Goal: Task Accomplishment & Management: Use online tool/utility

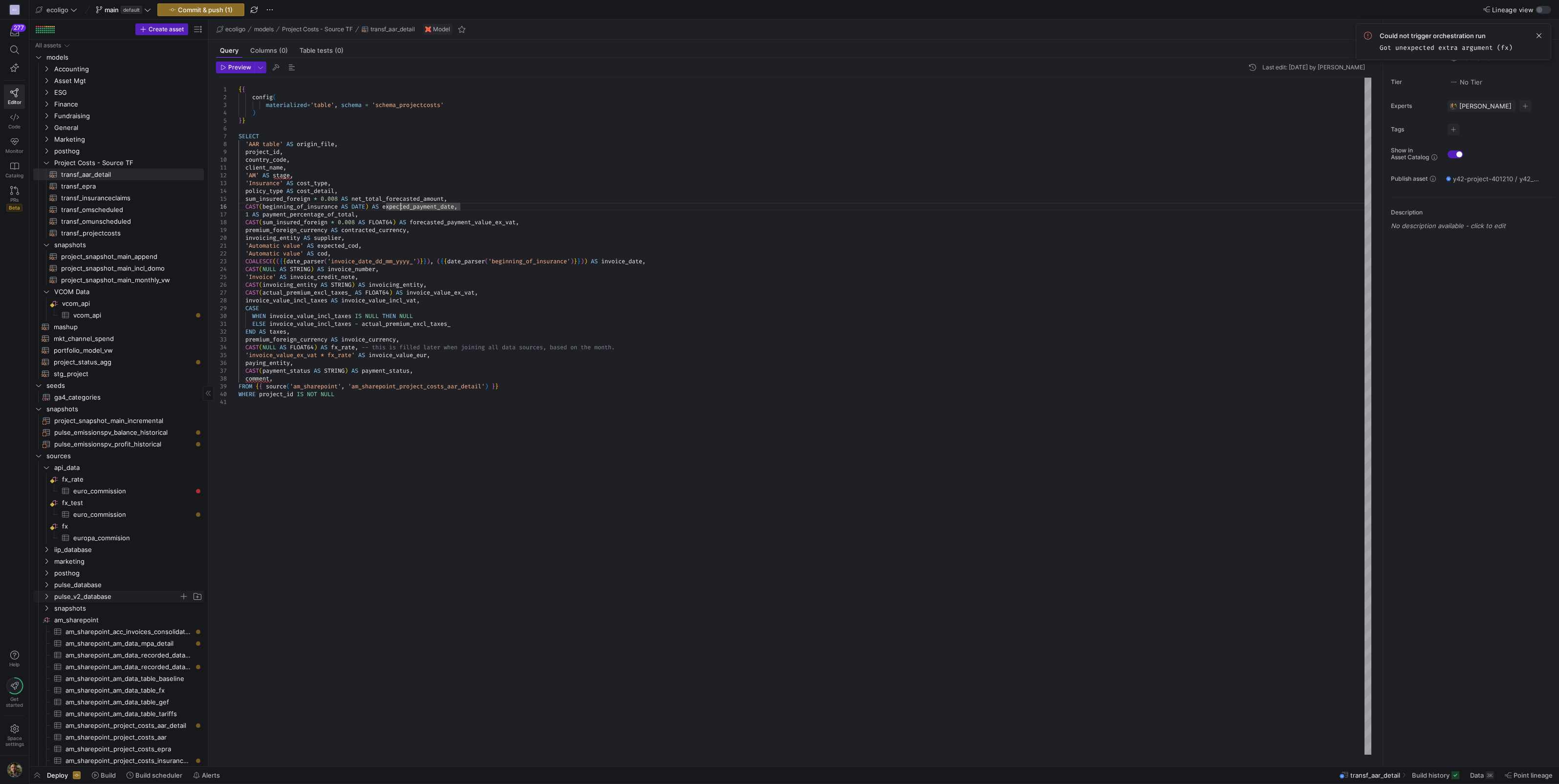
click at [47, 598] on icon "Press SPACE to select this row." at bounding box center [47, 596] width 2 height 5
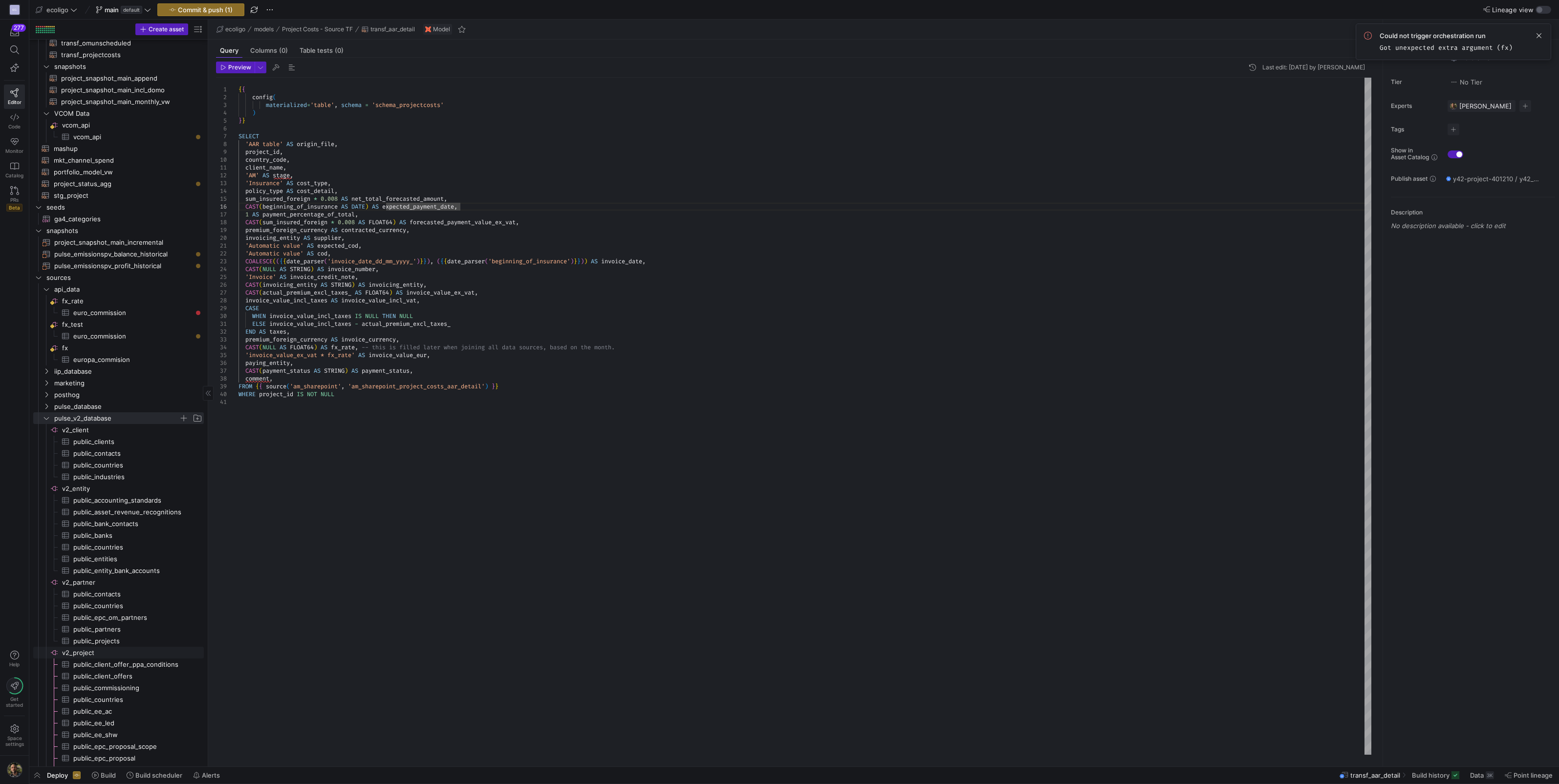
click at [84, 653] on span "v2_project​​​​​​​​" at bounding box center [133, 653] width 140 height 11
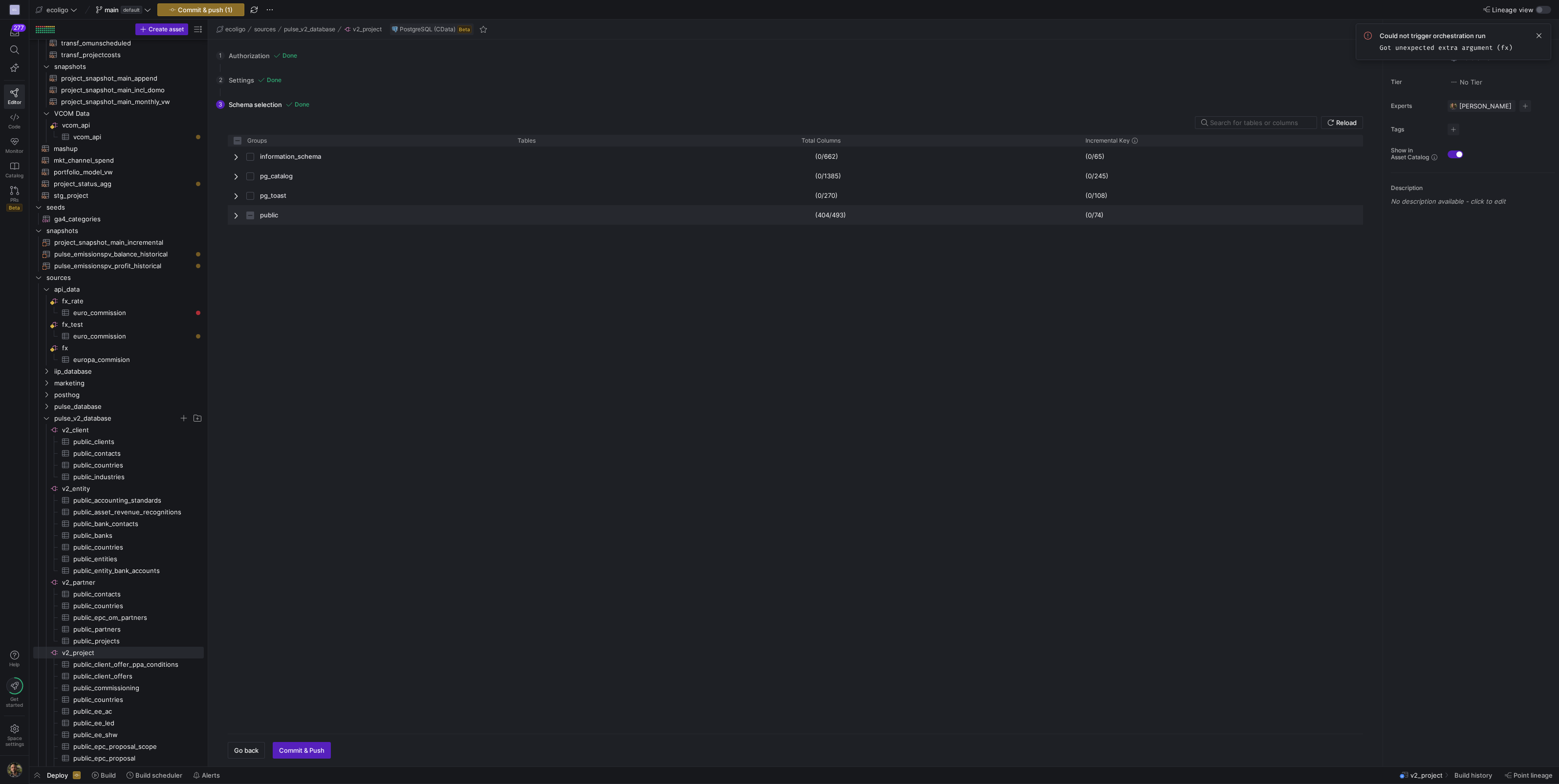
click at [237, 213] on span "Press SPACE to select this row." at bounding box center [237, 215] width 7 height 8
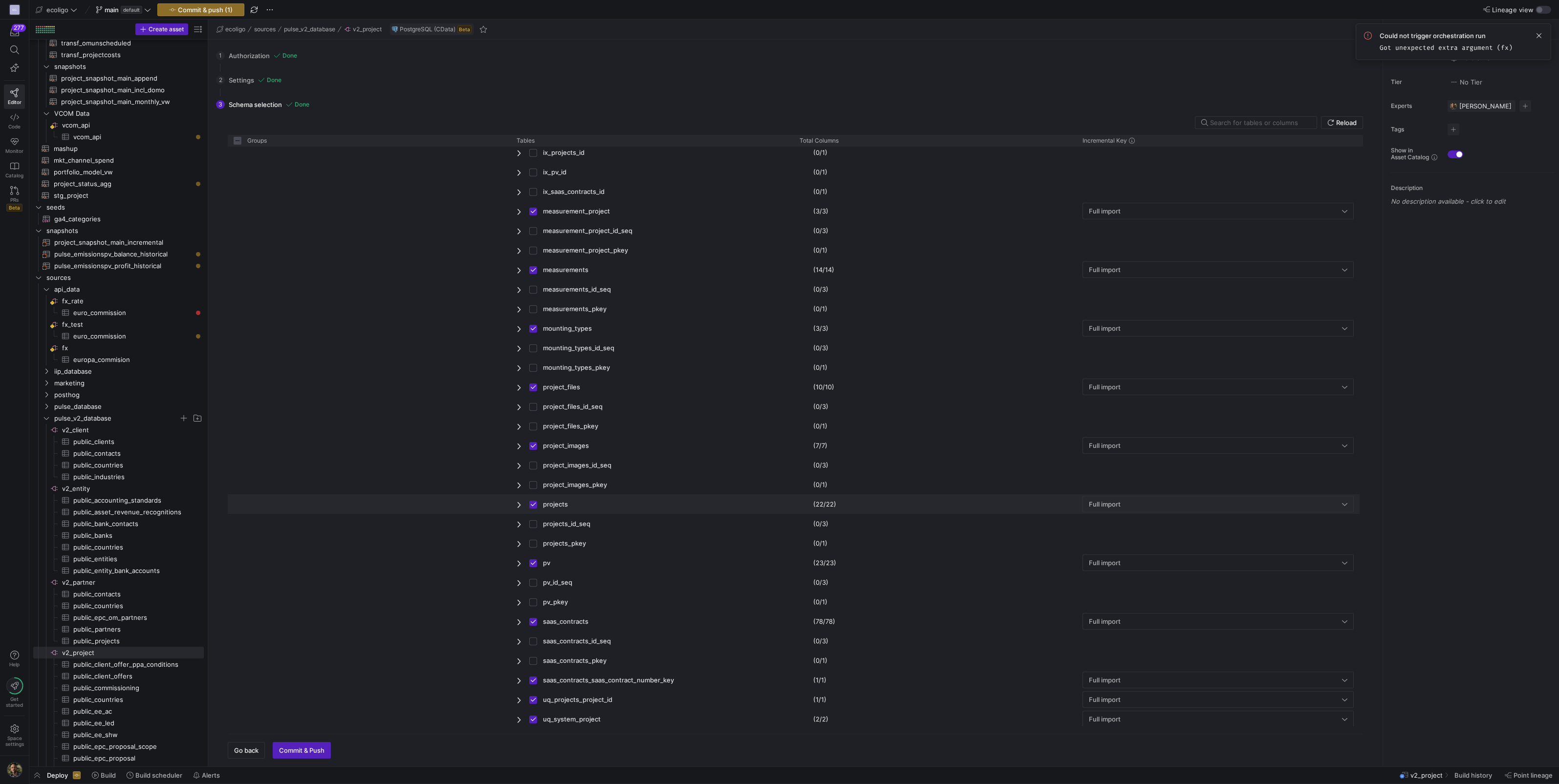
scroll to position [944, 0]
click at [517, 617] on span "Press SPACE to deselect this row." at bounding box center [520, 619] width 7 height 8
checkbox input "false"
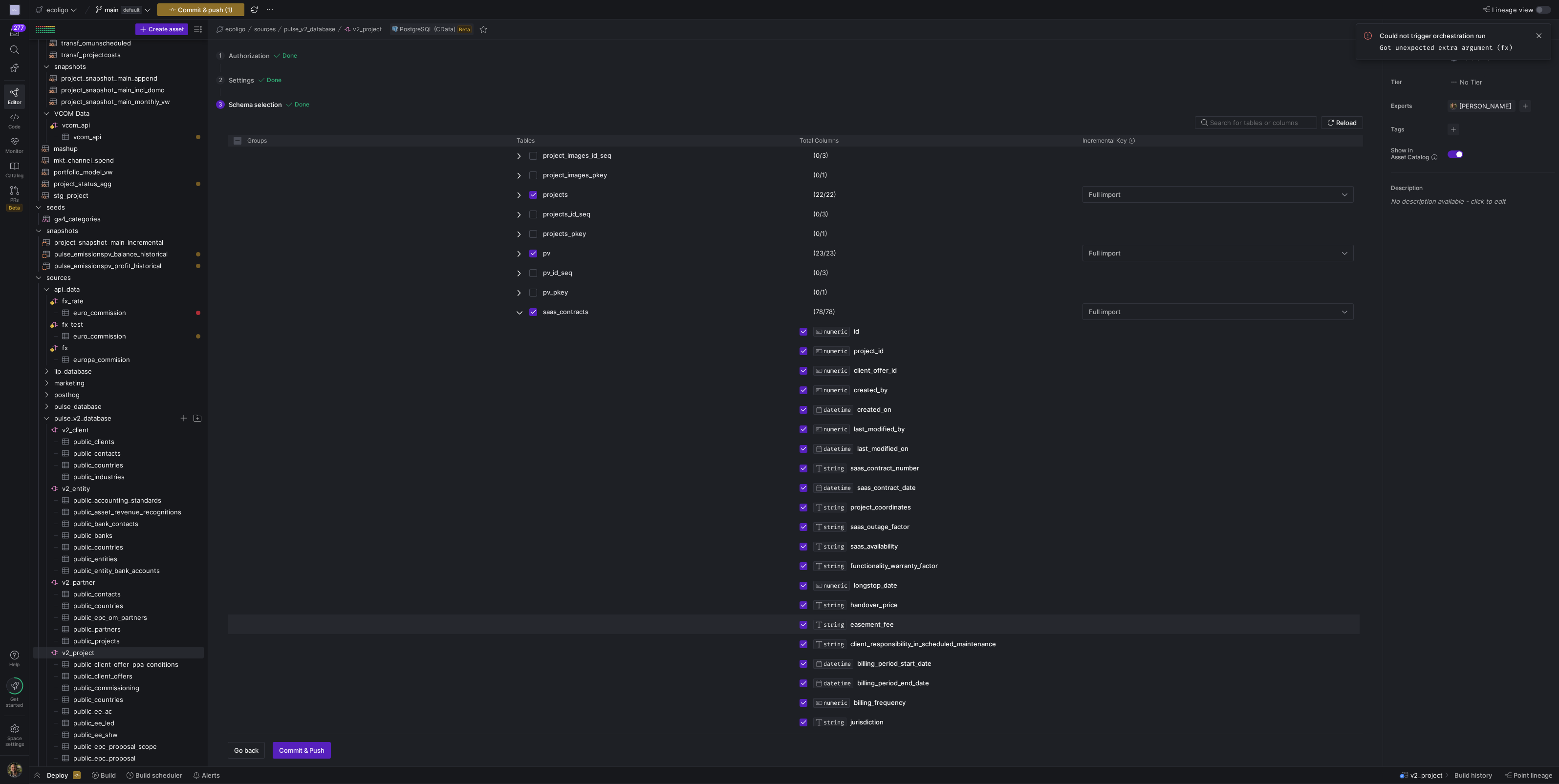
scroll to position [1518, 0]
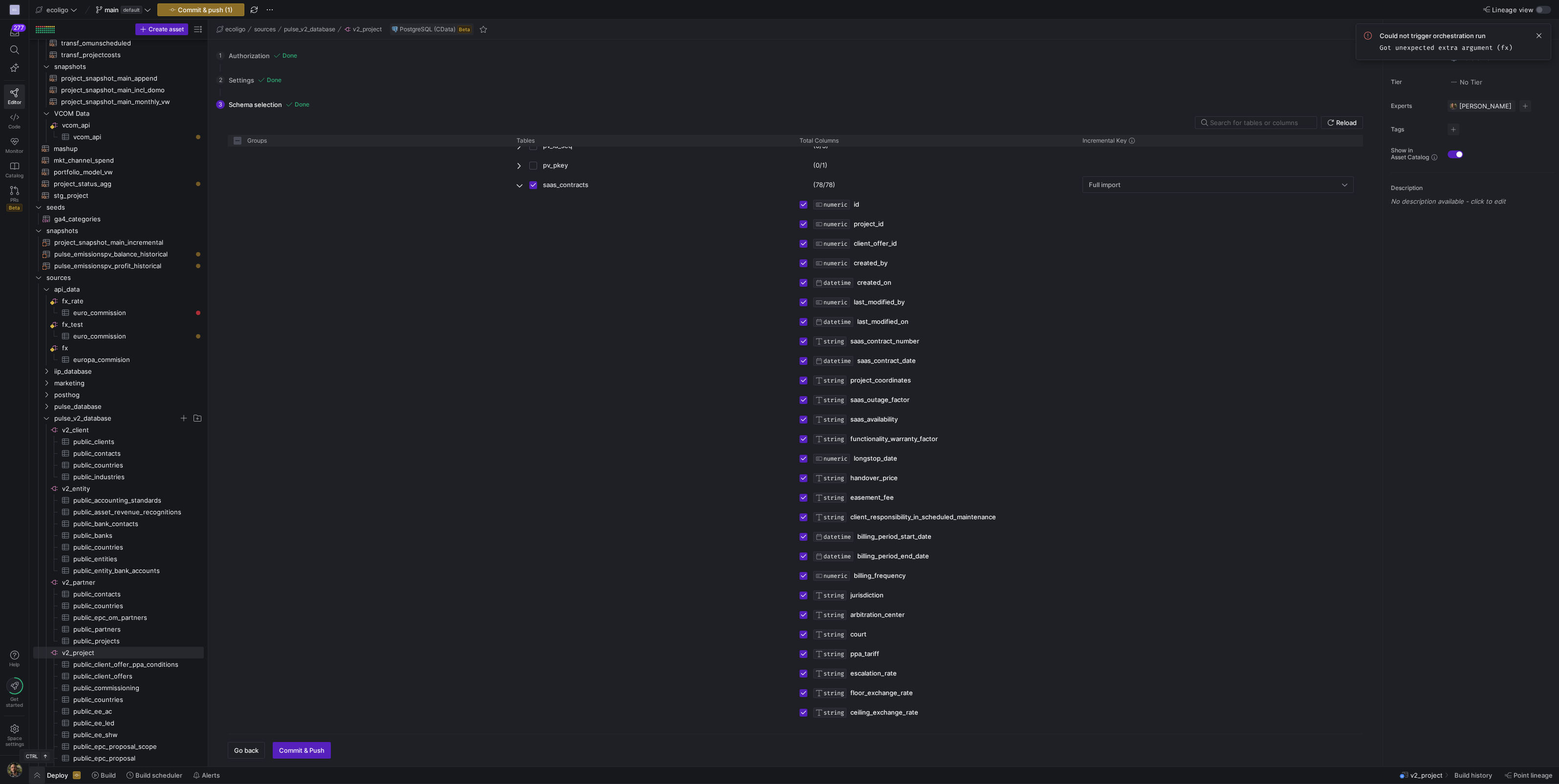
click at [38, 777] on span "button" at bounding box center [37, 775] width 16 height 16
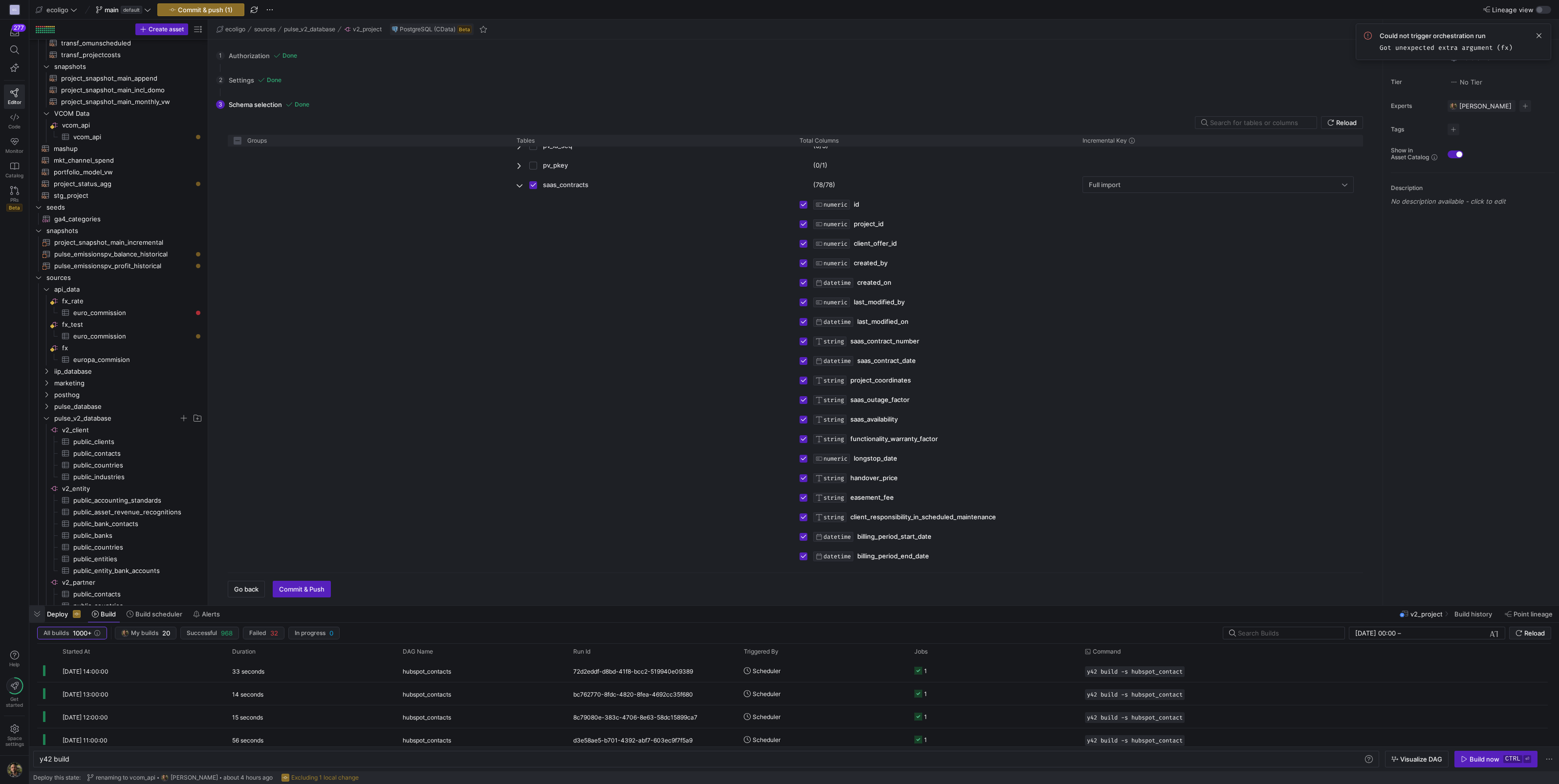
click at [37, 613] on span "button" at bounding box center [37, 613] width 16 height 16
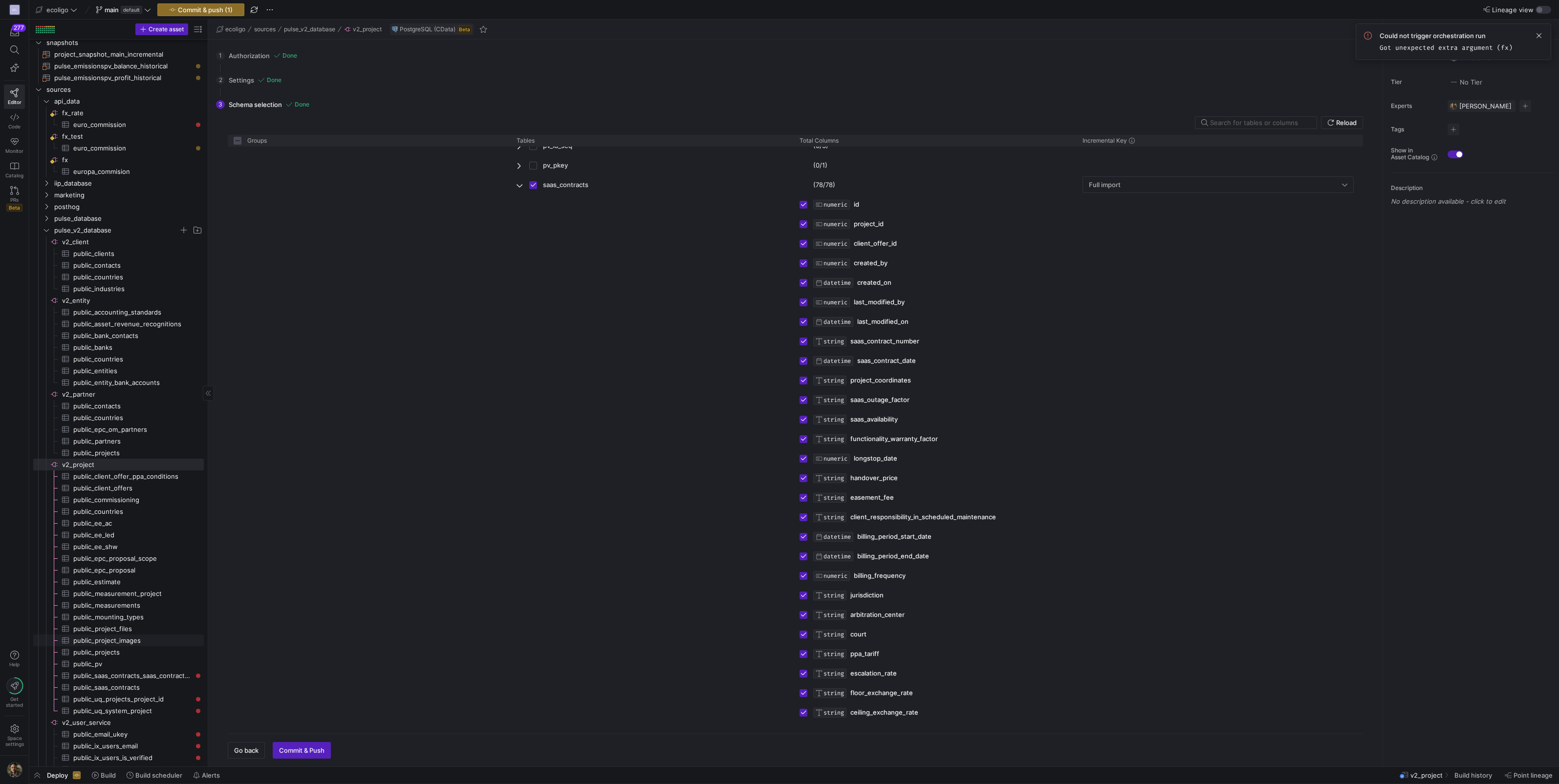
scroll to position [367, 0]
click at [129, 686] on span "public_saas_contracts​​​​​​​​​" at bounding box center [133, 687] width 119 height 11
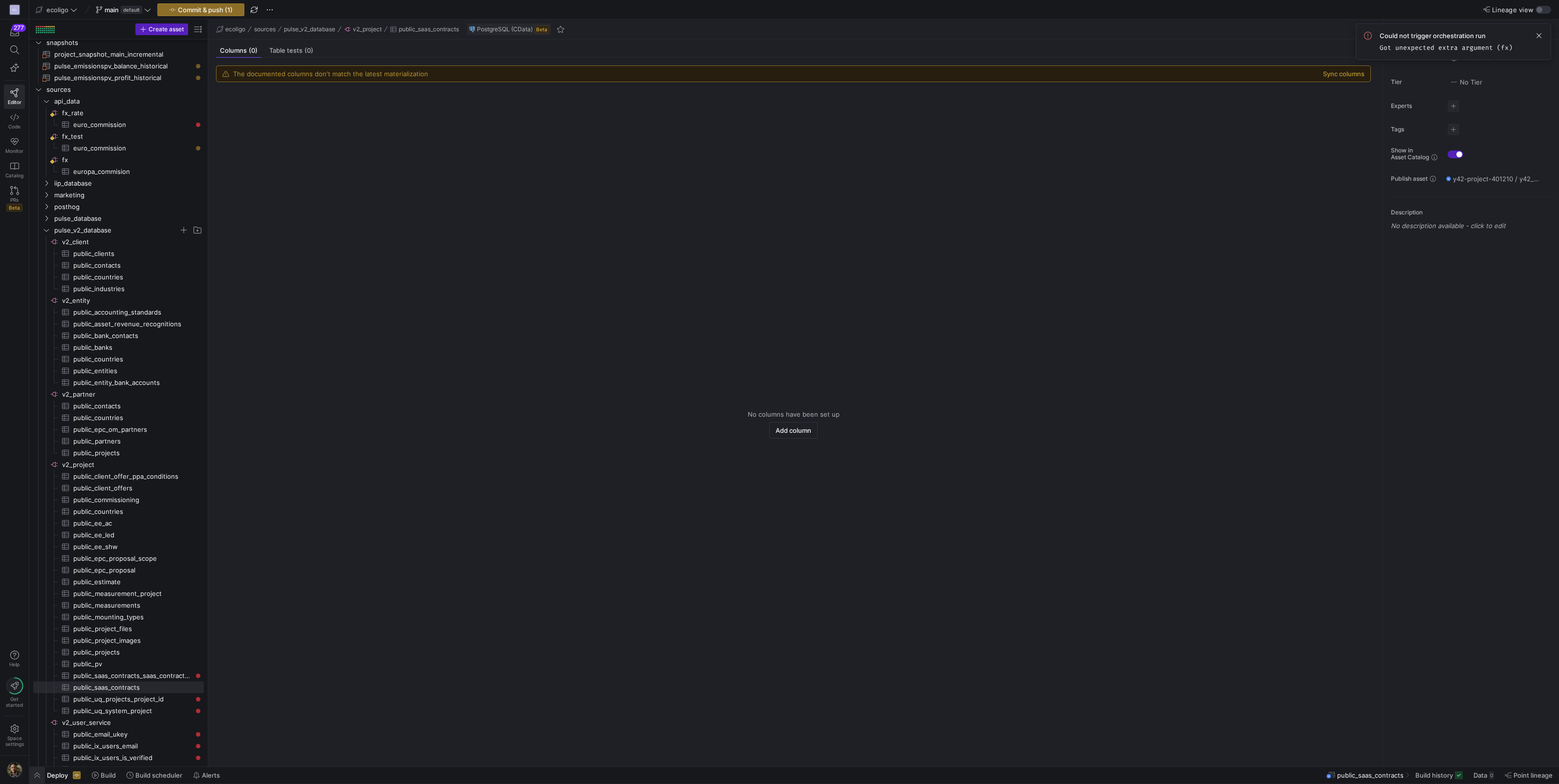
click at [41, 773] on span "button" at bounding box center [37, 775] width 16 height 16
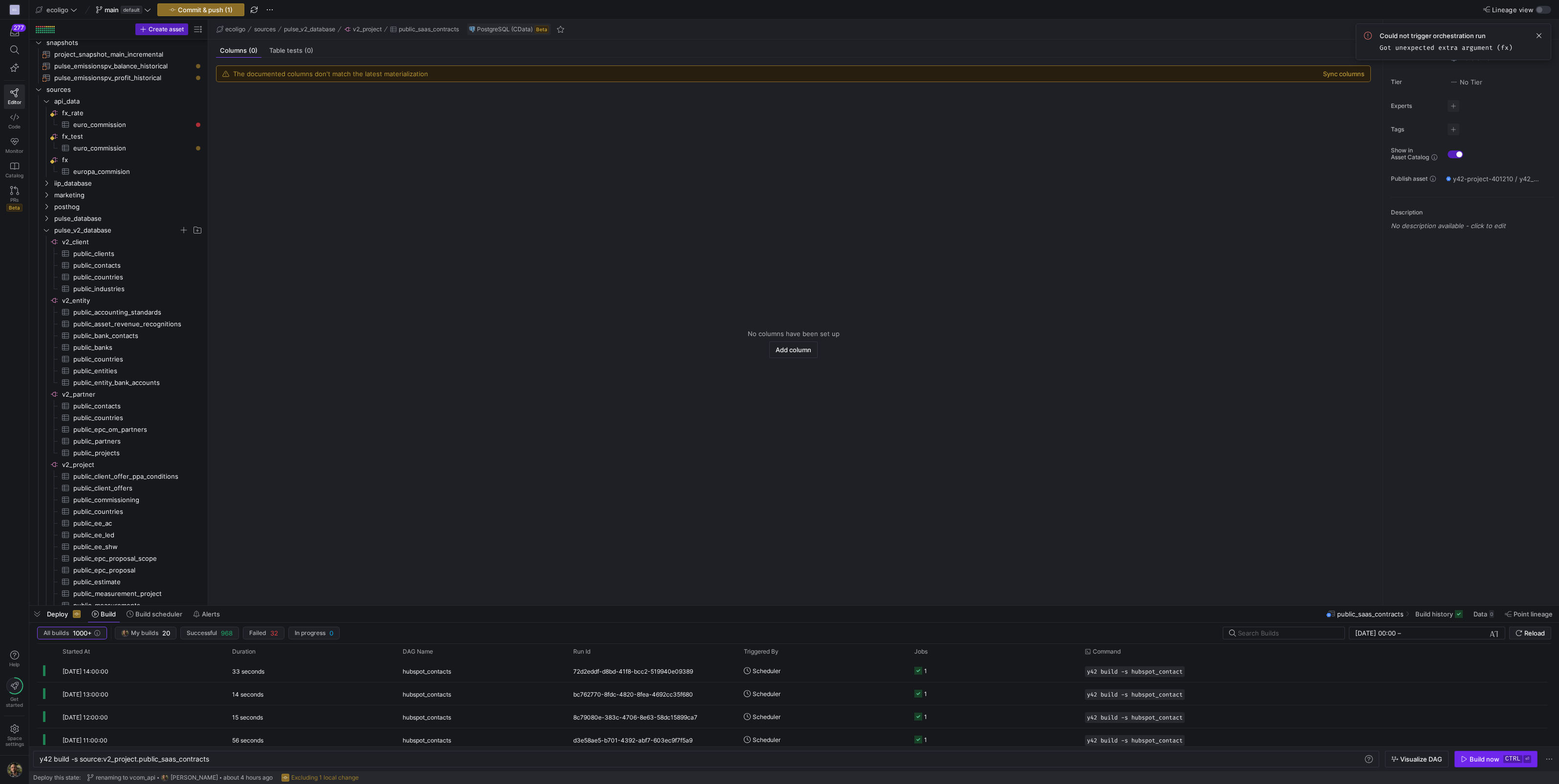
click at [1479, 756] on div "Build now" at bounding box center [1484, 759] width 30 height 8
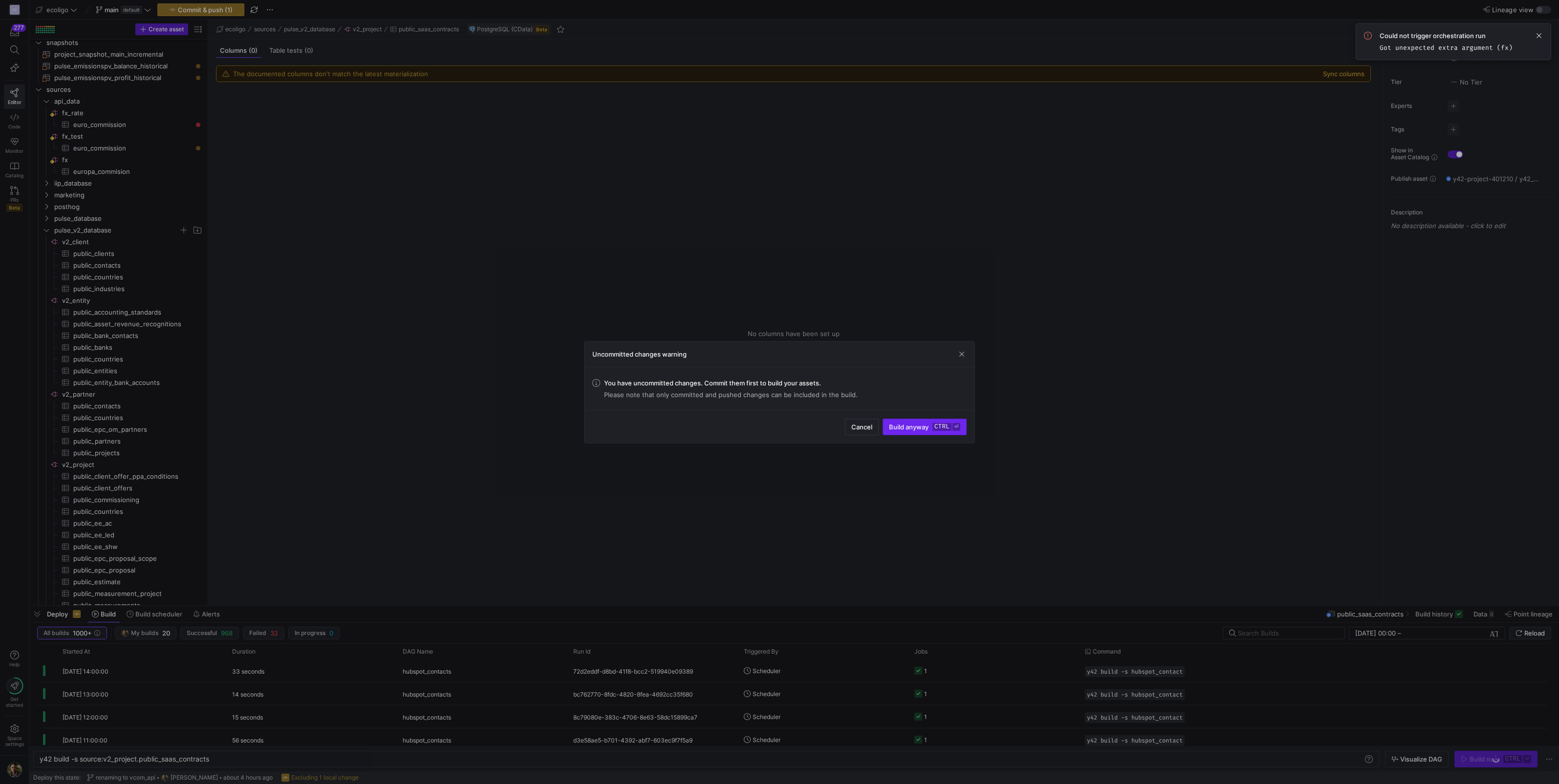
click at [890, 425] on span "Build anyway ctrl ⏎" at bounding box center [925, 426] width 71 height 8
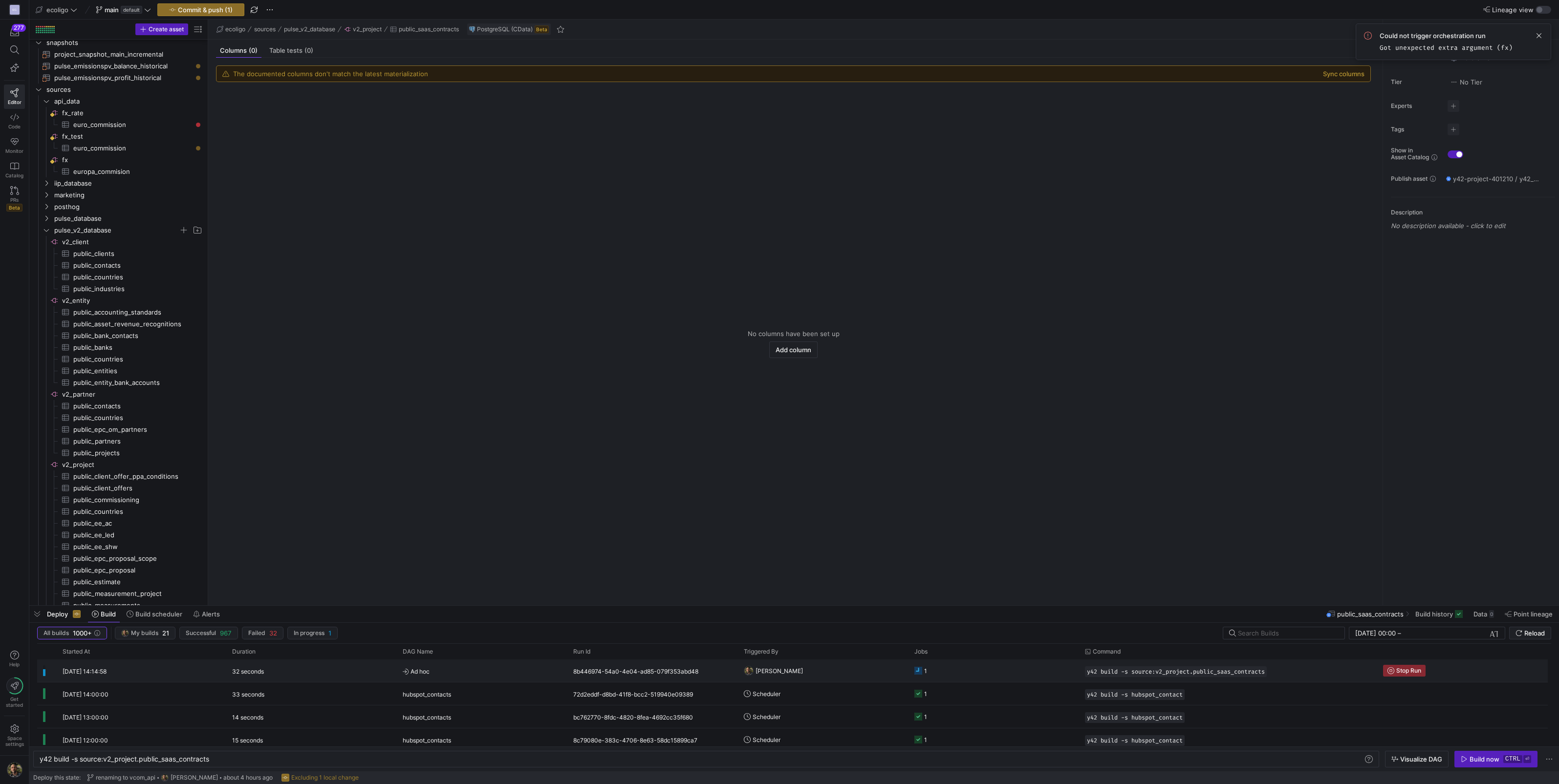
click at [856, 679] on y42-orchestration-triggered-by "[PERSON_NAME]" at bounding box center [823, 671] width 159 height 22
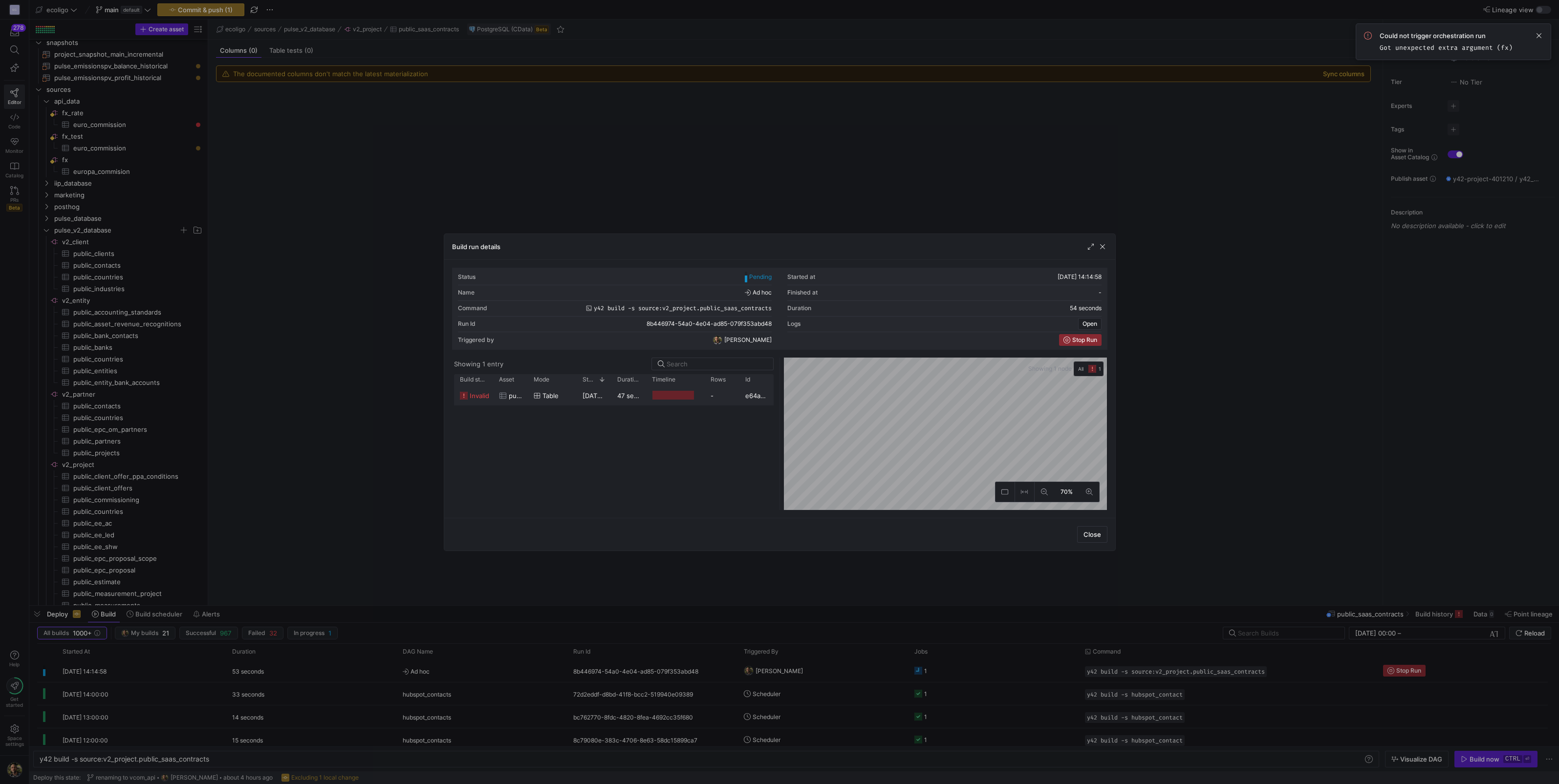
click at [621, 393] on y42-duration "47 seconds" at bounding box center [635, 396] width 35 height 8
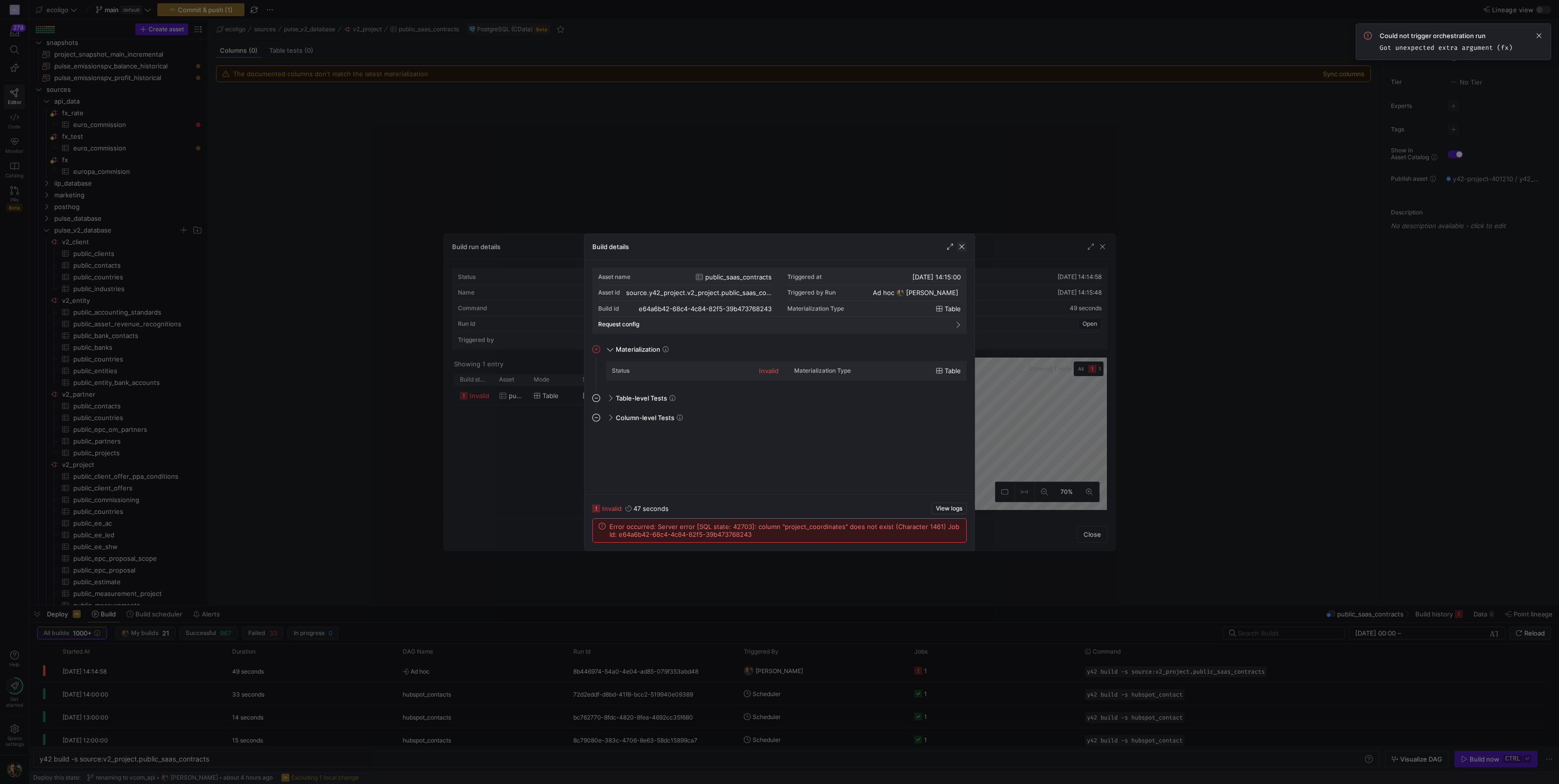
click at [963, 250] on span "button" at bounding box center [962, 247] width 10 height 10
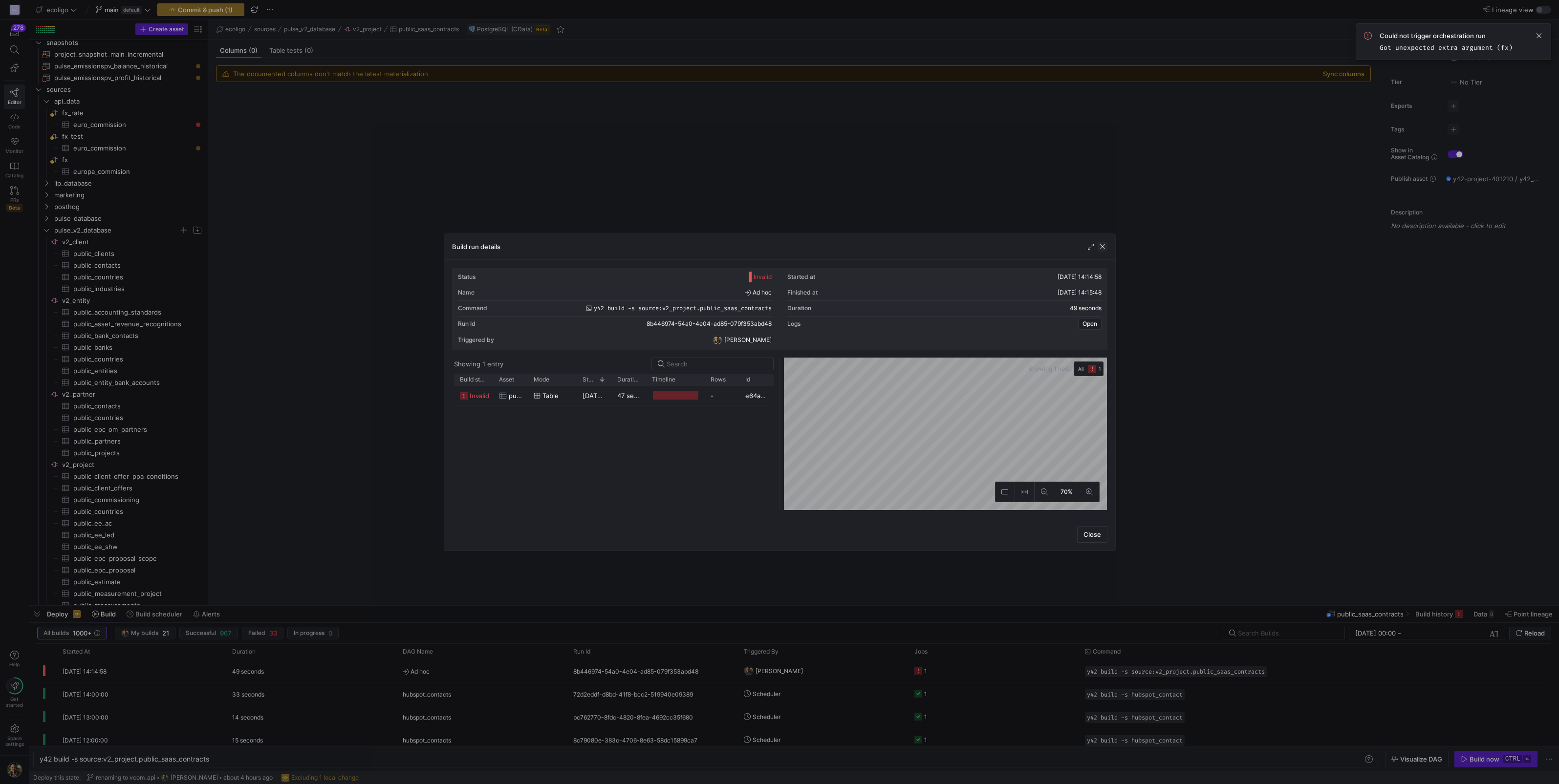
click at [1106, 246] on span "button" at bounding box center [1103, 247] width 10 height 10
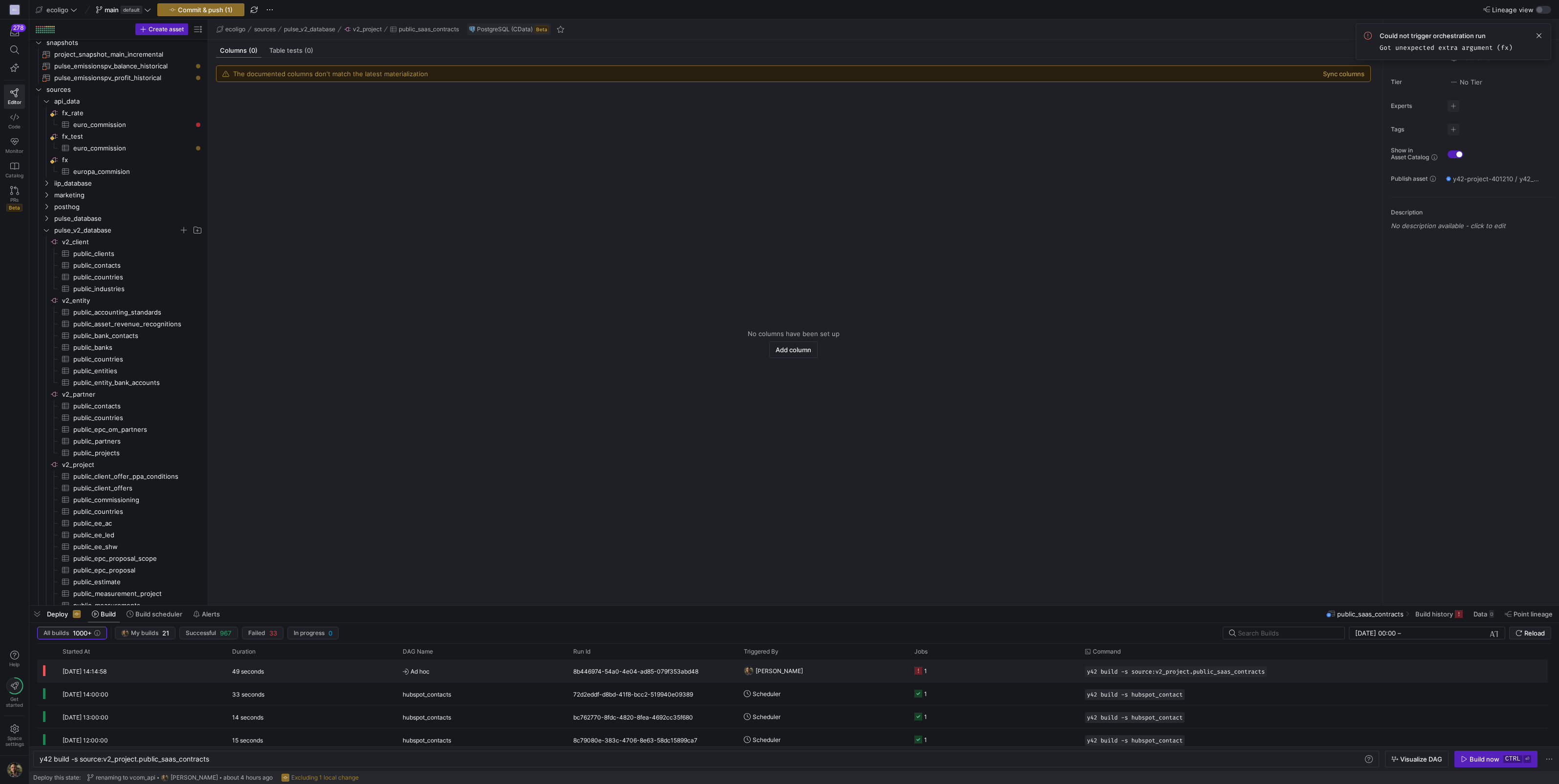
click at [703, 663] on div "8b446974-54a0-4e04-ad85-079f353abd48" at bounding box center [653, 670] width 171 height 22
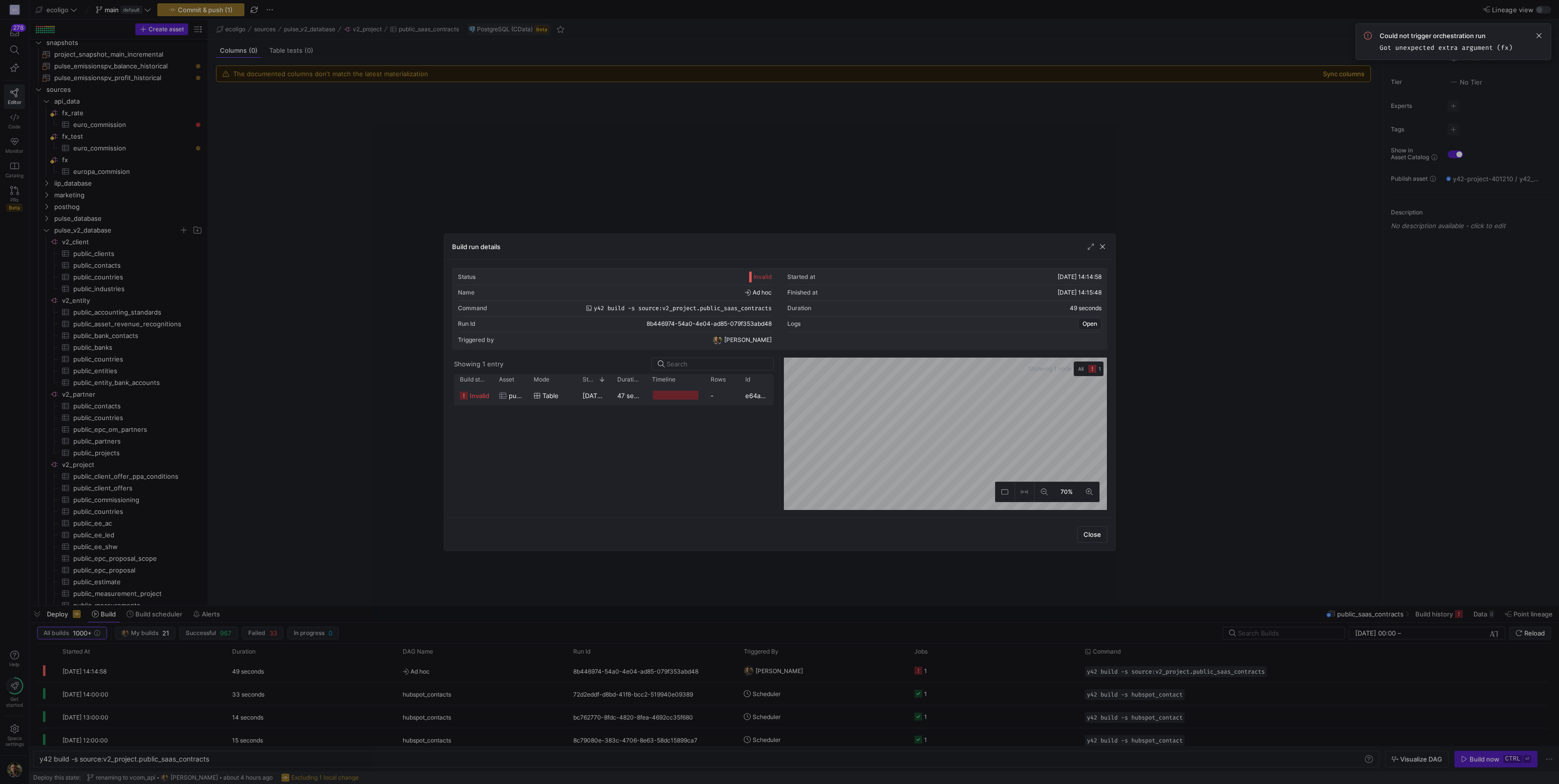
click at [599, 394] on span "13/08/25, 14:15:00" at bounding box center [607, 396] width 48 height 8
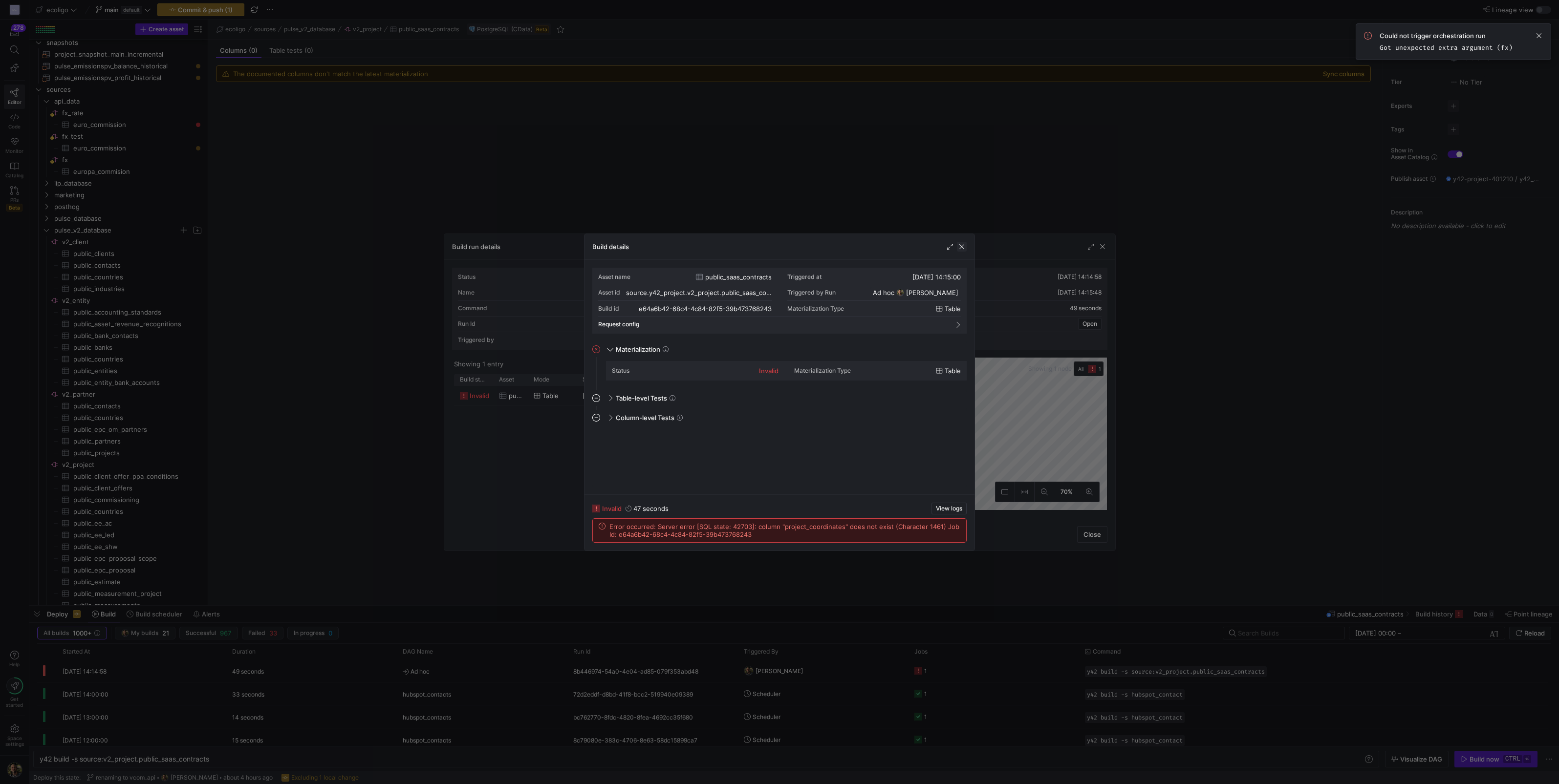
click at [961, 248] on span "button" at bounding box center [962, 247] width 10 height 10
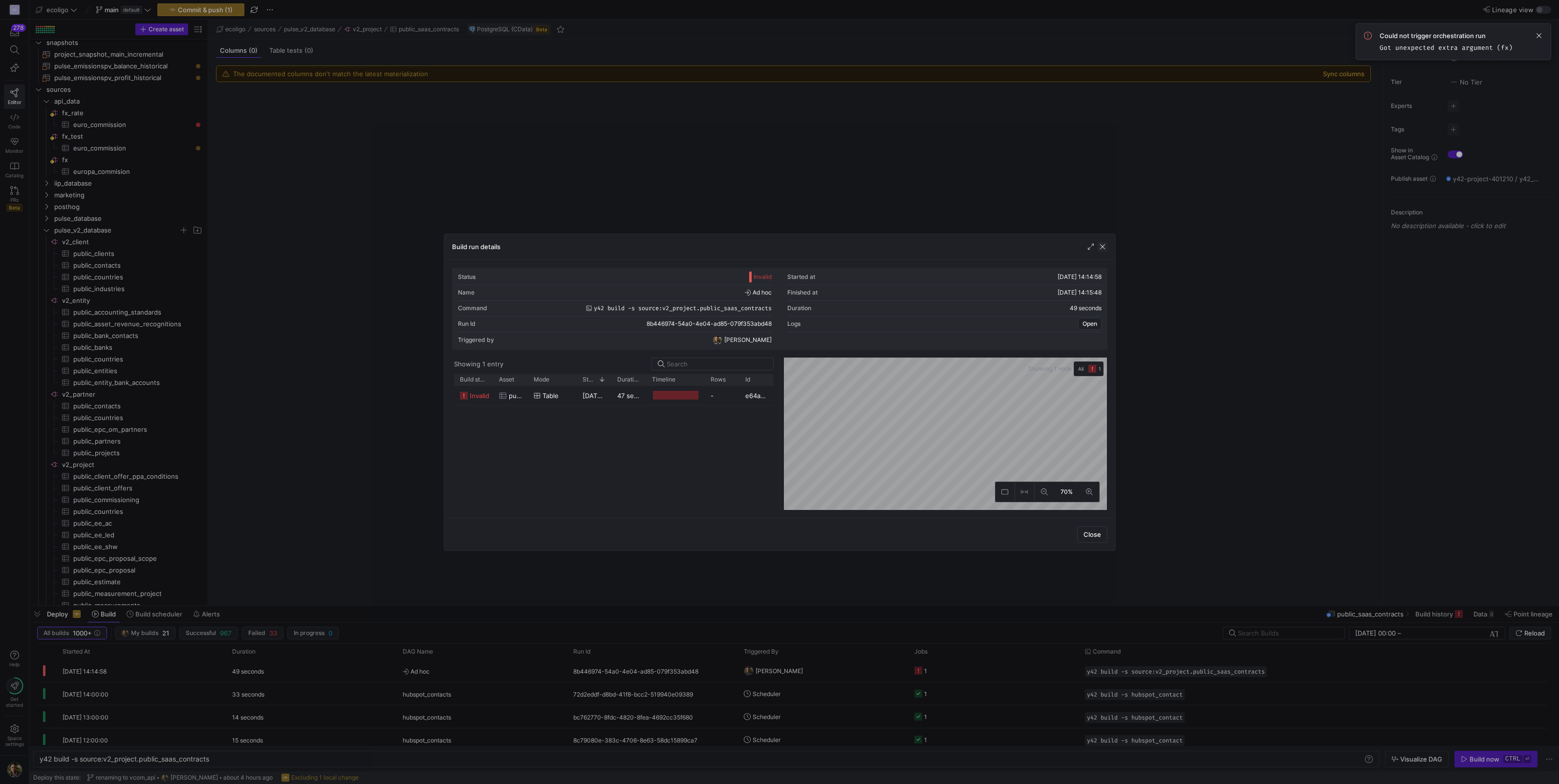
click at [1105, 249] on span "button" at bounding box center [1103, 247] width 10 height 10
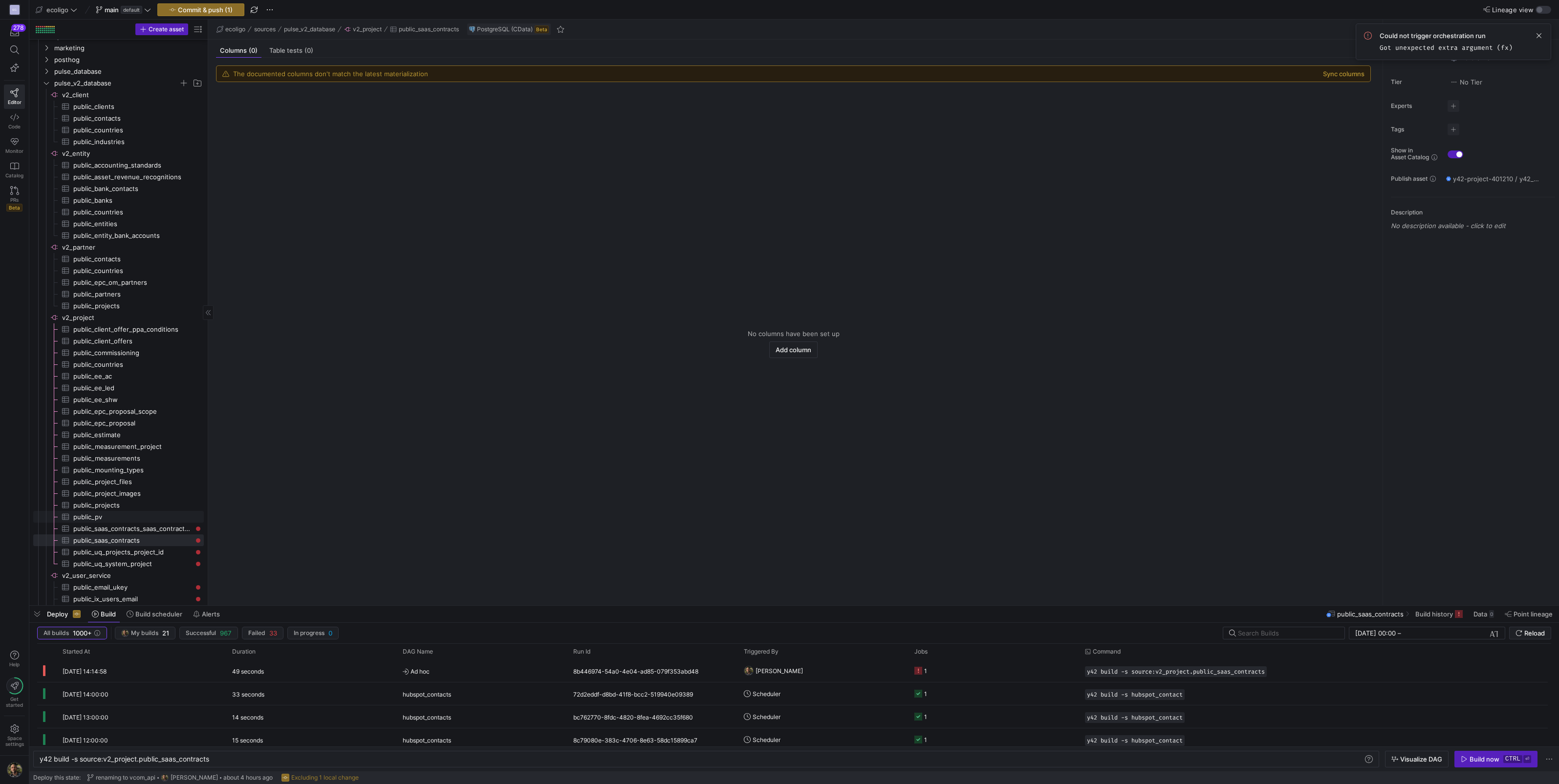
scroll to position [525, 0]
click at [113, 529] on span "public_saas_contracts​​​​​​​​​" at bounding box center [133, 529] width 119 height 11
click at [148, 592] on span "Sync columns" at bounding box center [174, 592] width 94 height 14
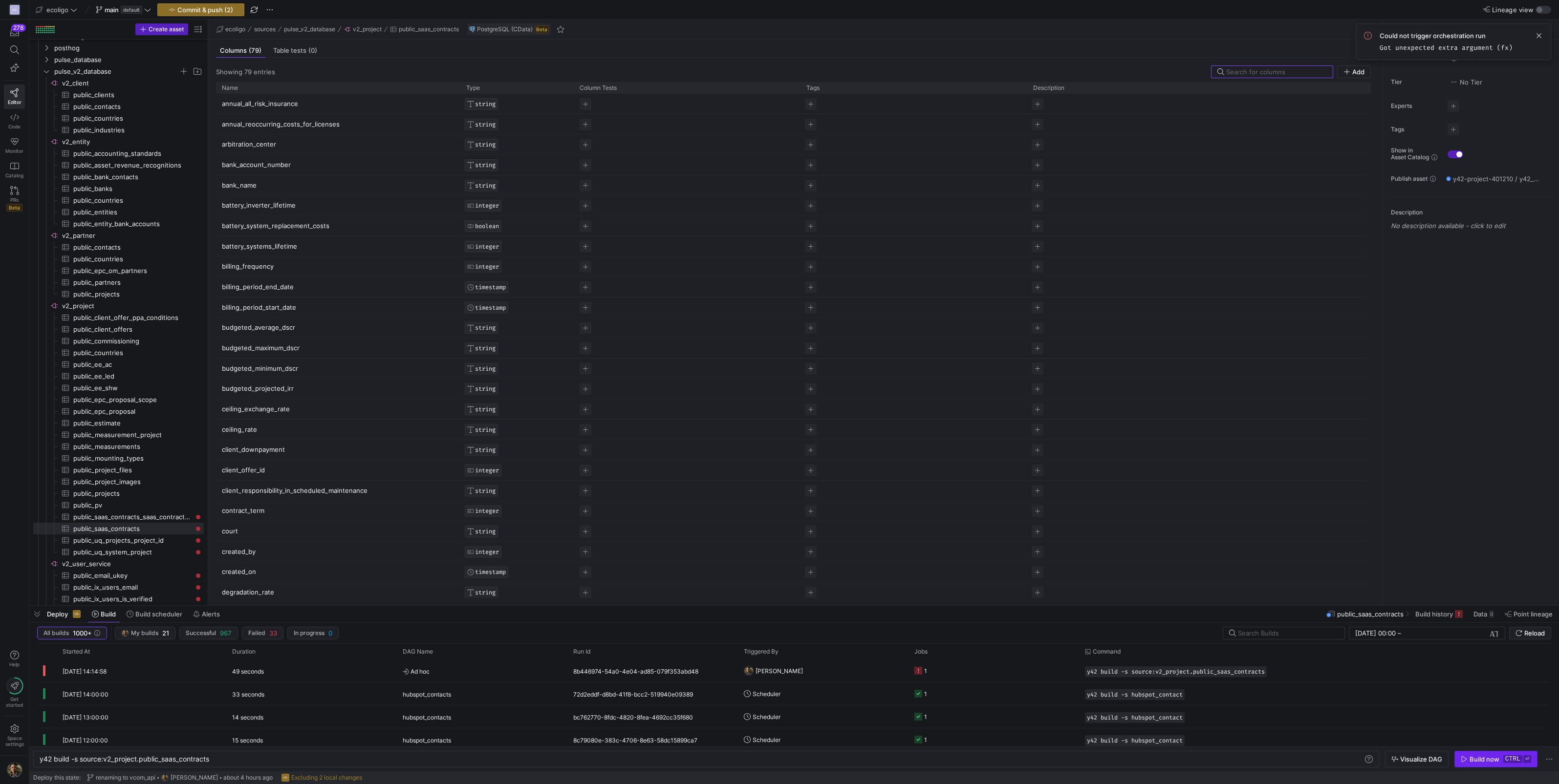
click at [1490, 765] on span "button" at bounding box center [1496, 759] width 82 height 16
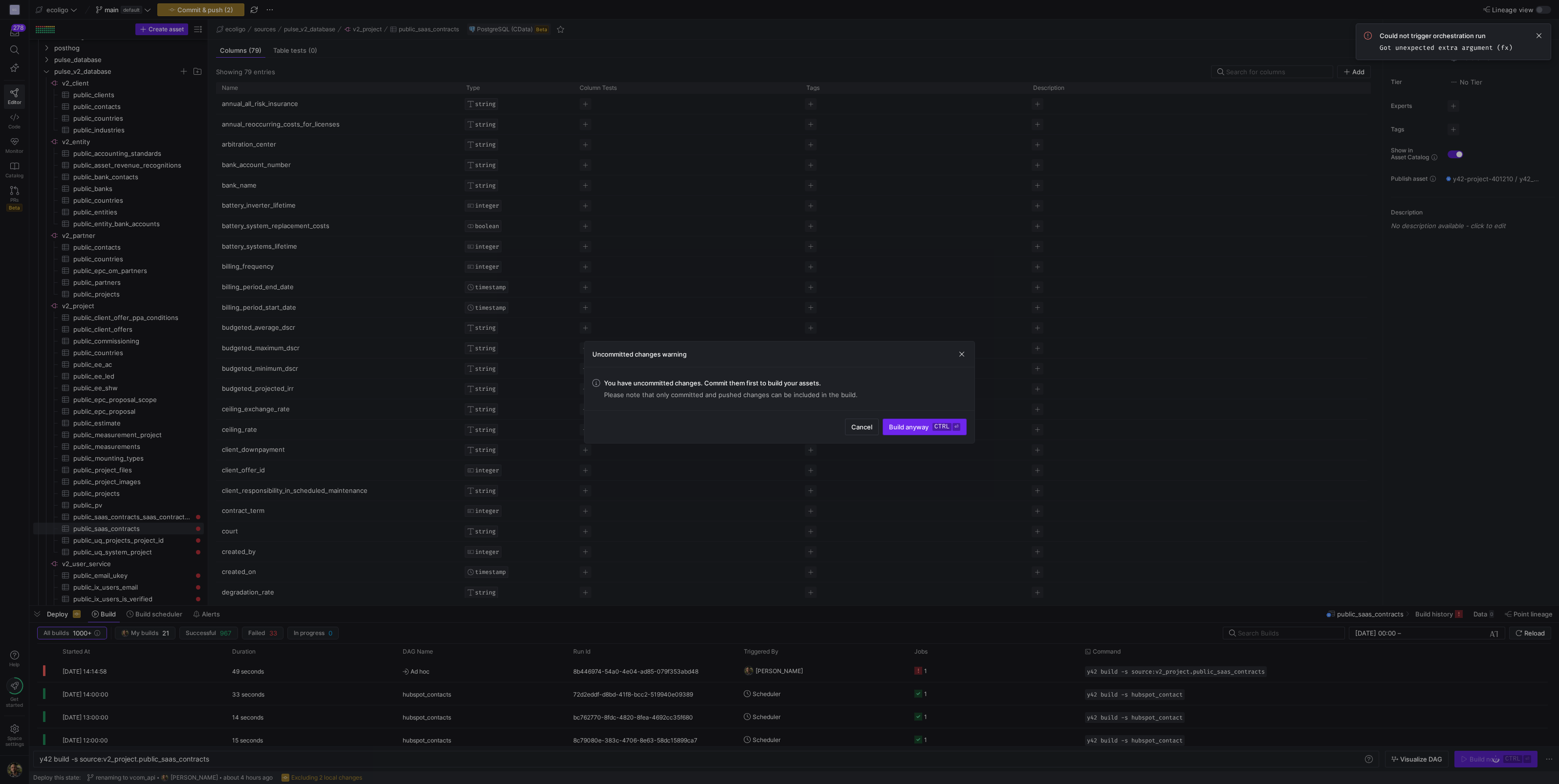
click at [917, 426] on span "Build anyway ctrl ⏎" at bounding box center [925, 426] width 71 height 8
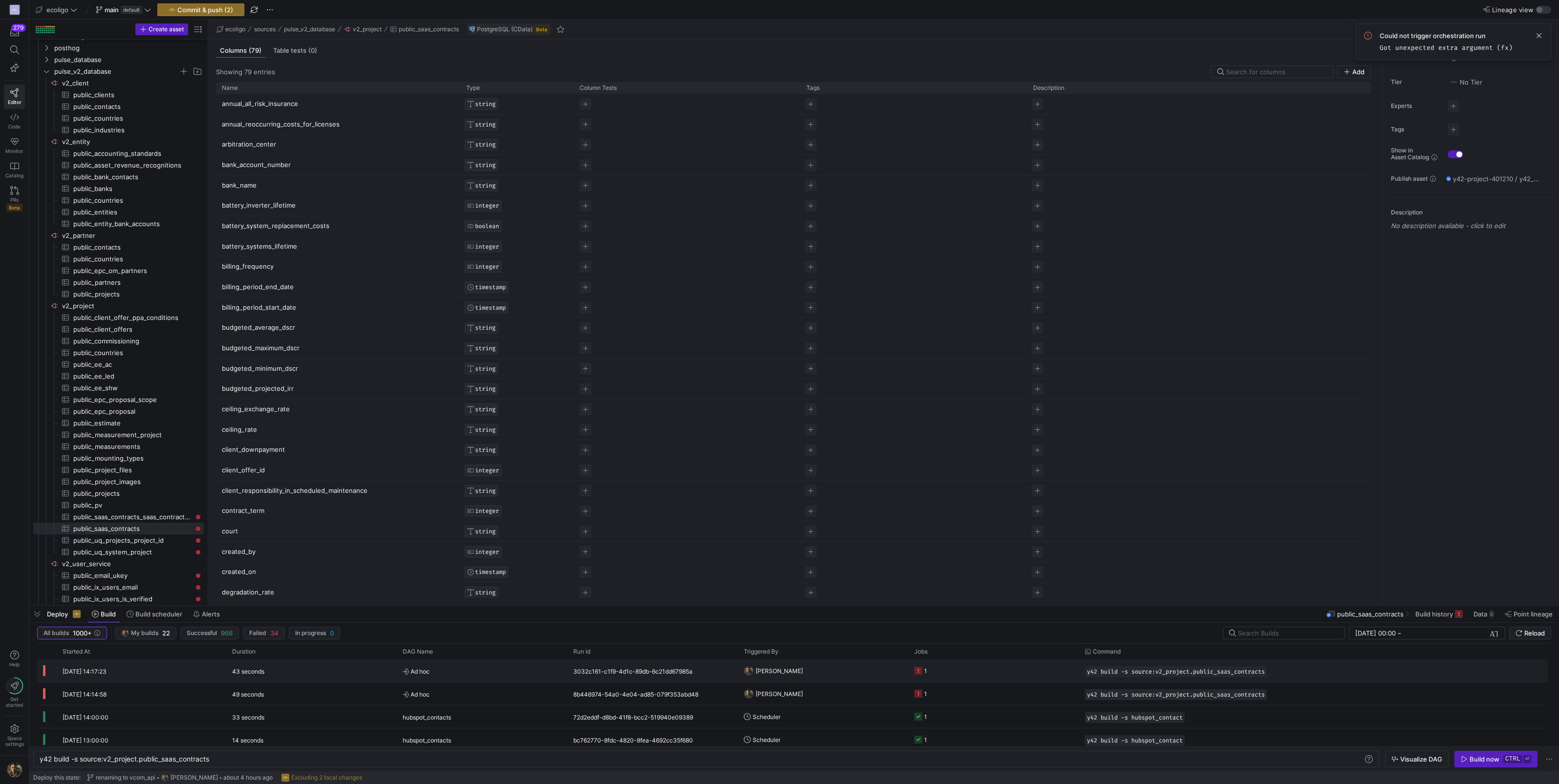
click at [959, 668] on y42-job-status-cell-renderer "1" at bounding box center [994, 671] width 159 height 22
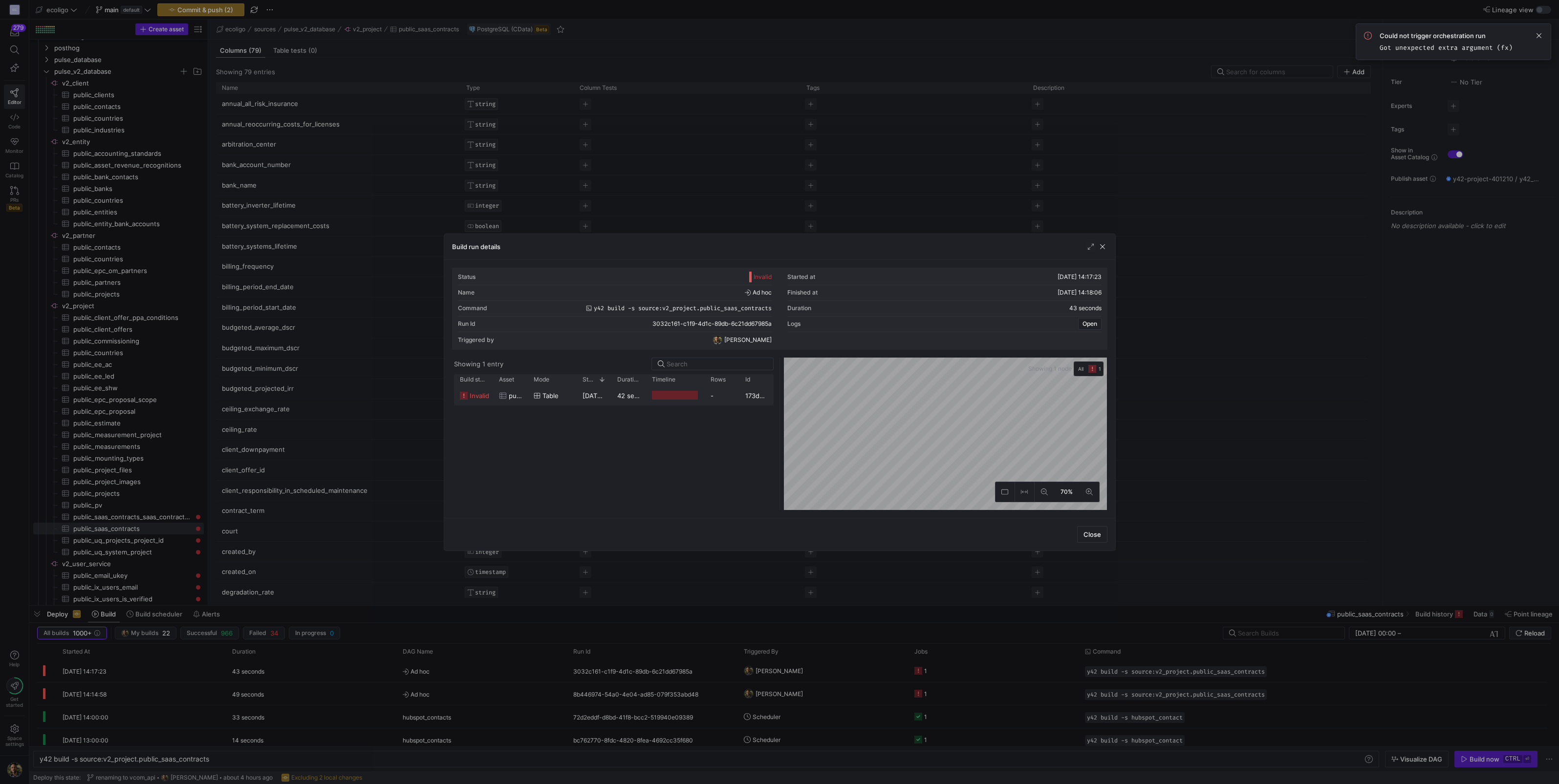
click at [617, 396] on y42-duration "42 seconds" at bounding box center [635, 396] width 36 height 8
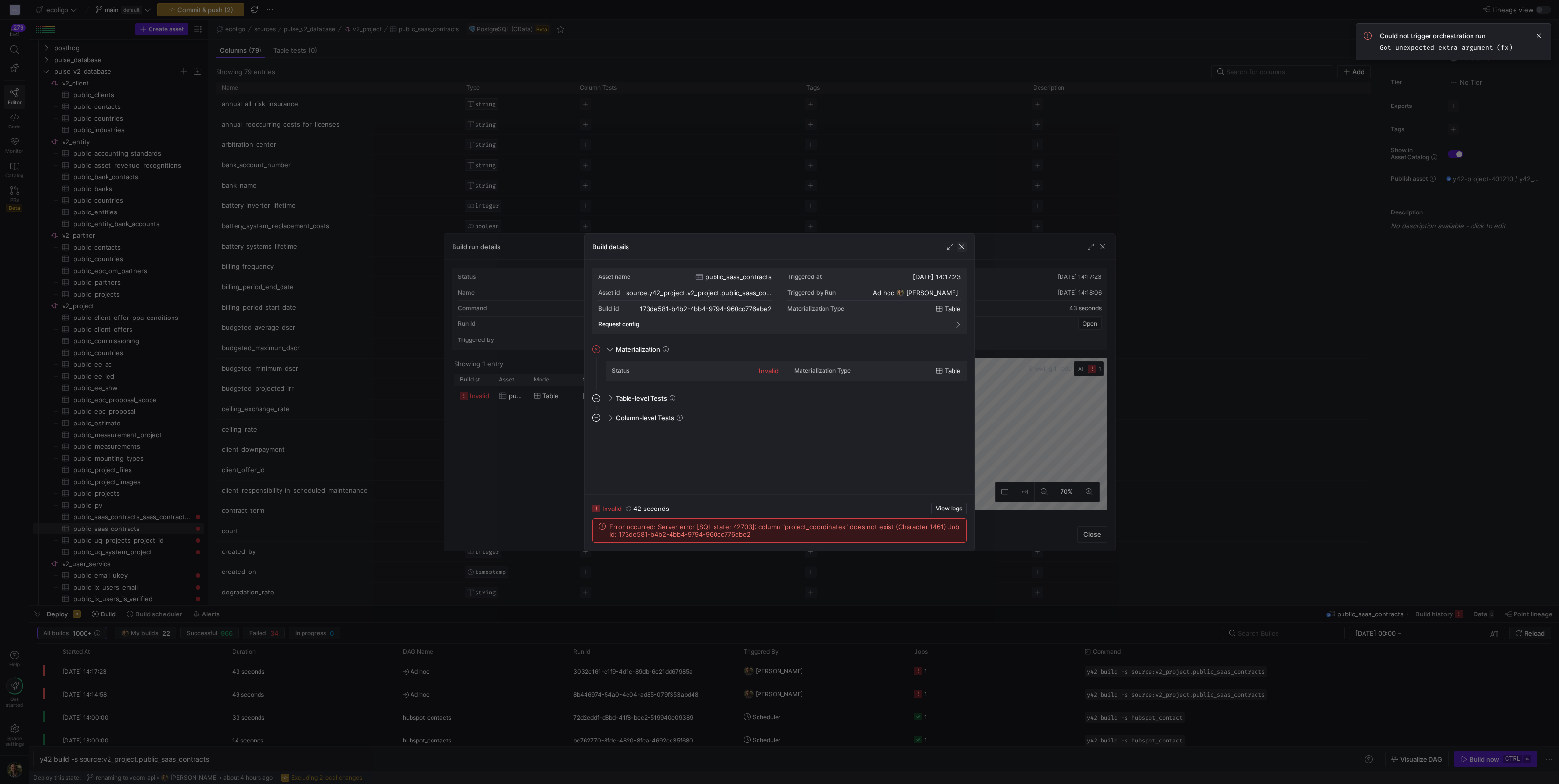
click at [961, 247] on span "button" at bounding box center [962, 247] width 10 height 10
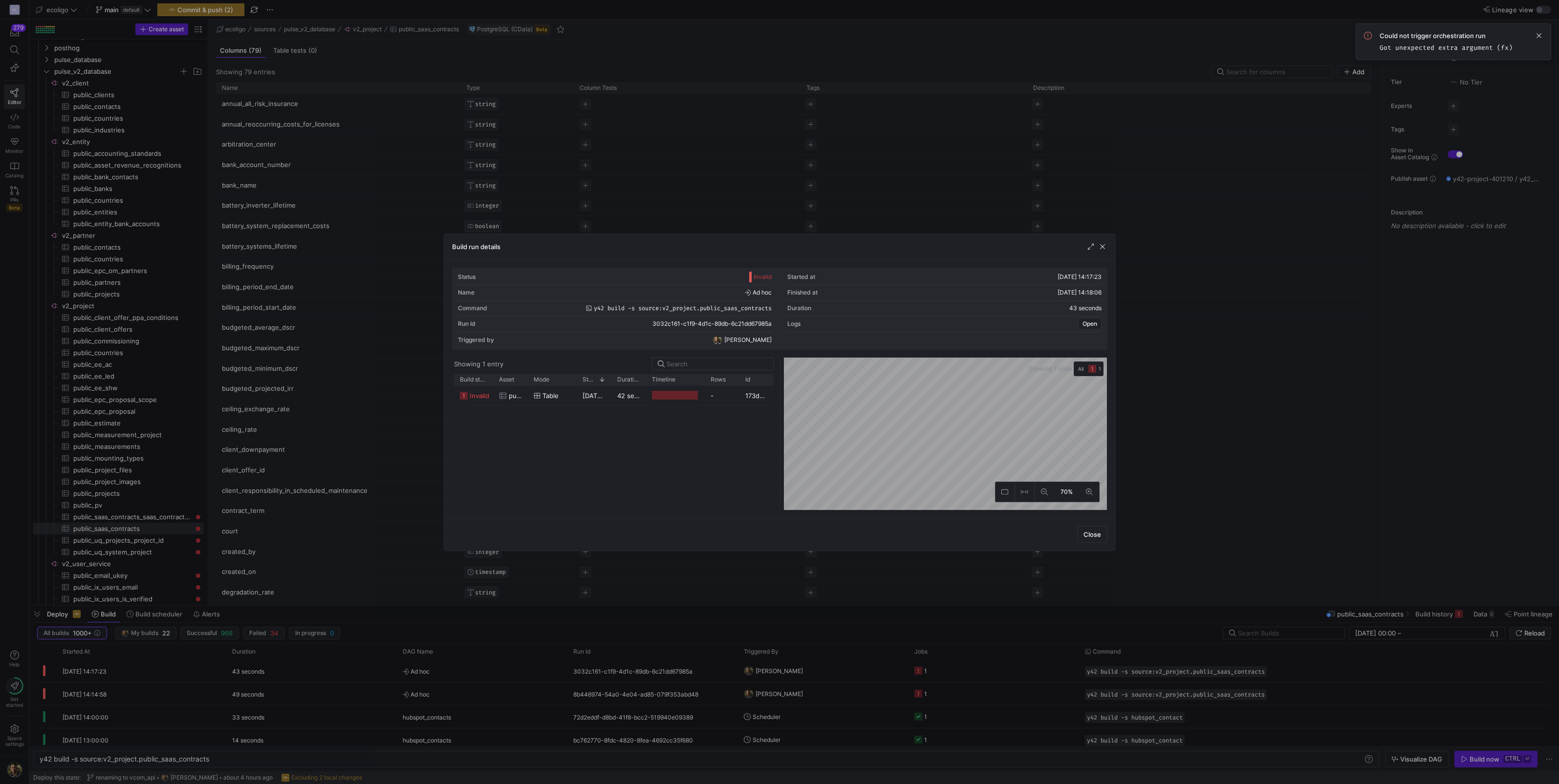
click at [961, 247] on div "Build run details" at bounding box center [780, 247] width 671 height 26
click at [1104, 247] on span "button" at bounding box center [1103, 247] width 10 height 10
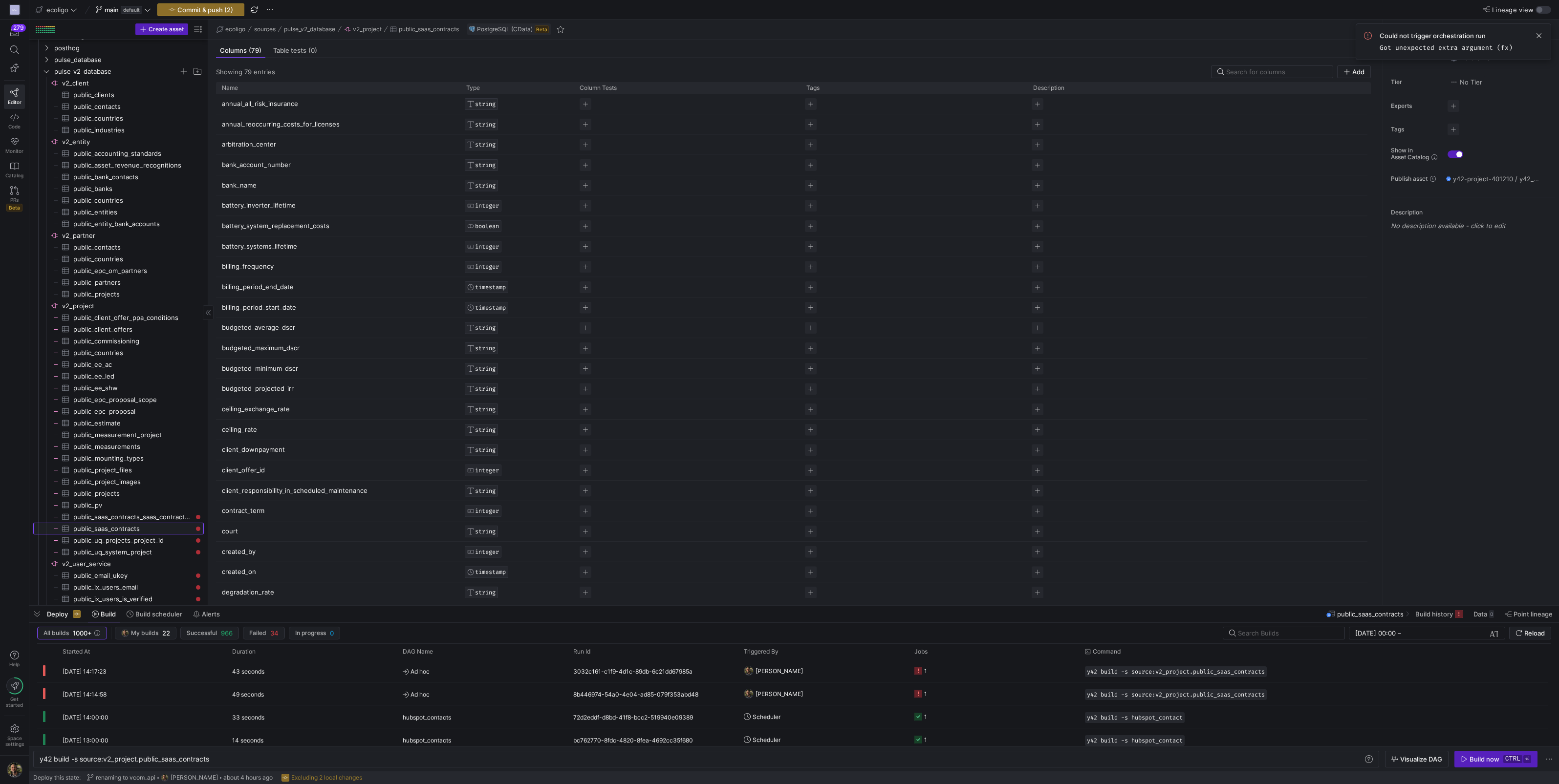
click at [116, 527] on span "public_saas_contracts​​​​​​​​​" at bounding box center [133, 529] width 119 height 11
click at [101, 306] on span "v2_project​​​​​​​​" at bounding box center [133, 306] width 140 height 11
type textarea "y42 build"
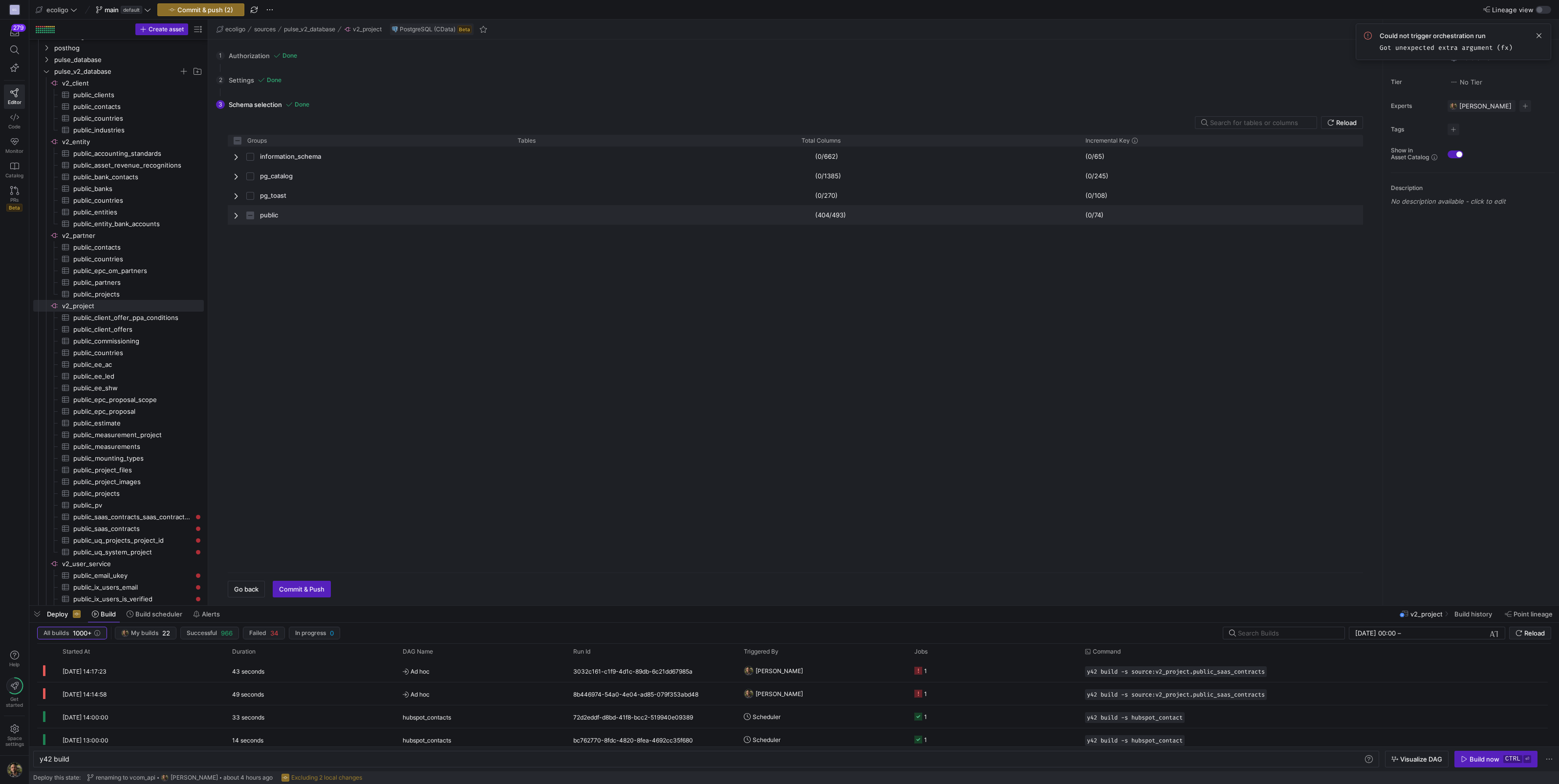
click at [236, 214] on span "Press SPACE to select this row." at bounding box center [237, 215] width 7 height 8
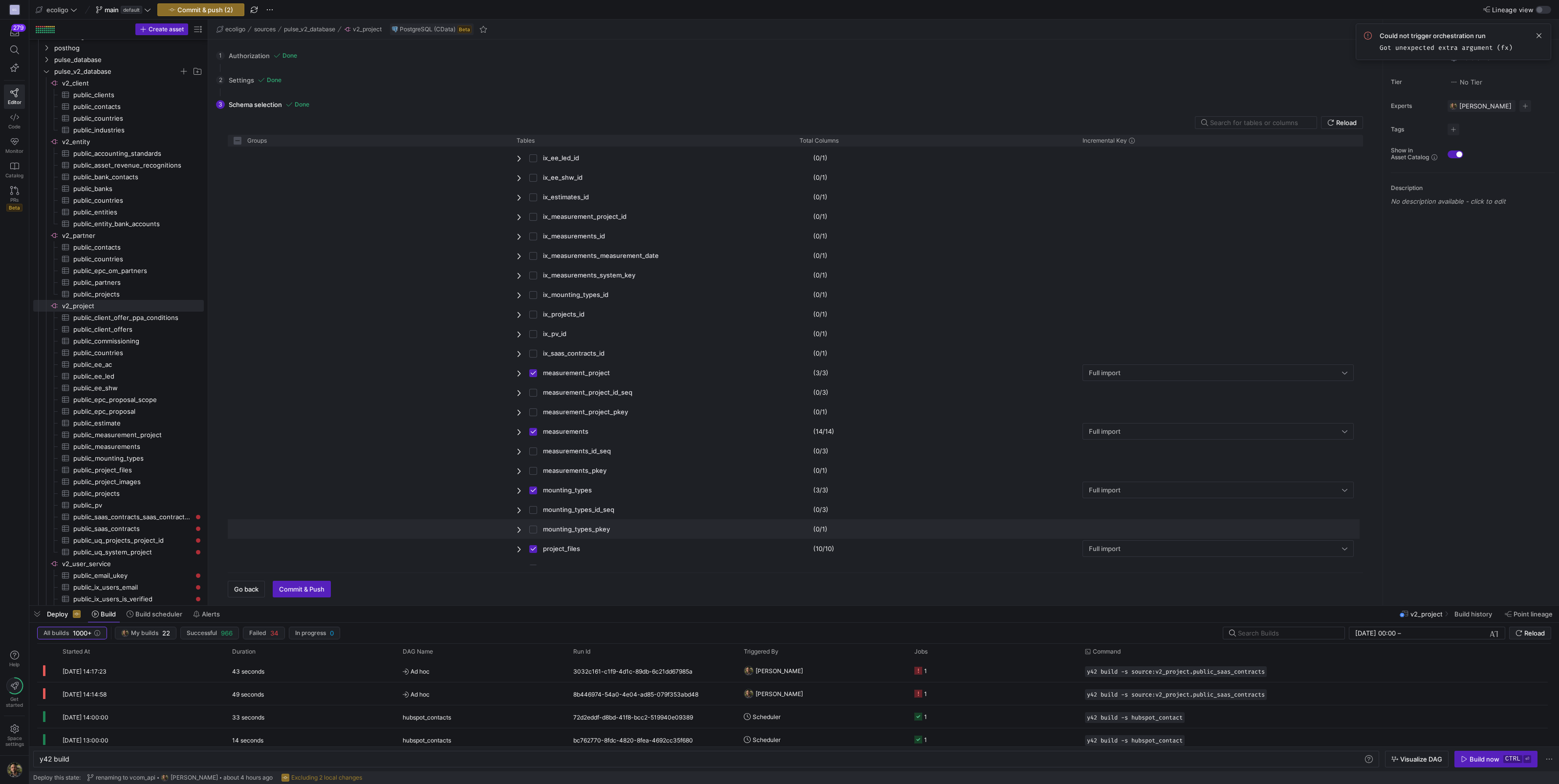
scroll to position [785, 0]
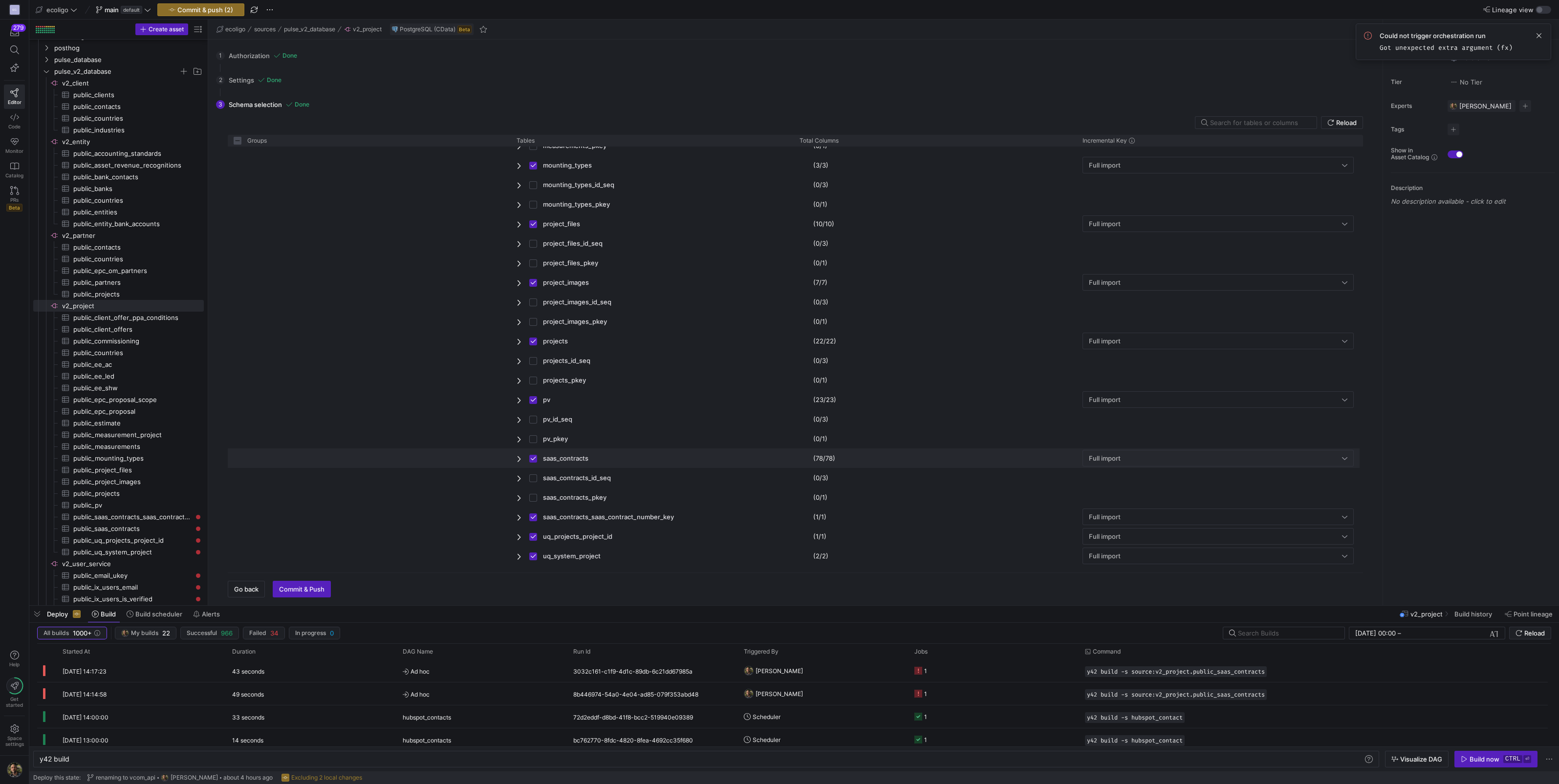
click at [519, 457] on span "Press SPACE to deselect this row." at bounding box center [520, 459] width 7 height 8
checkbox input "false"
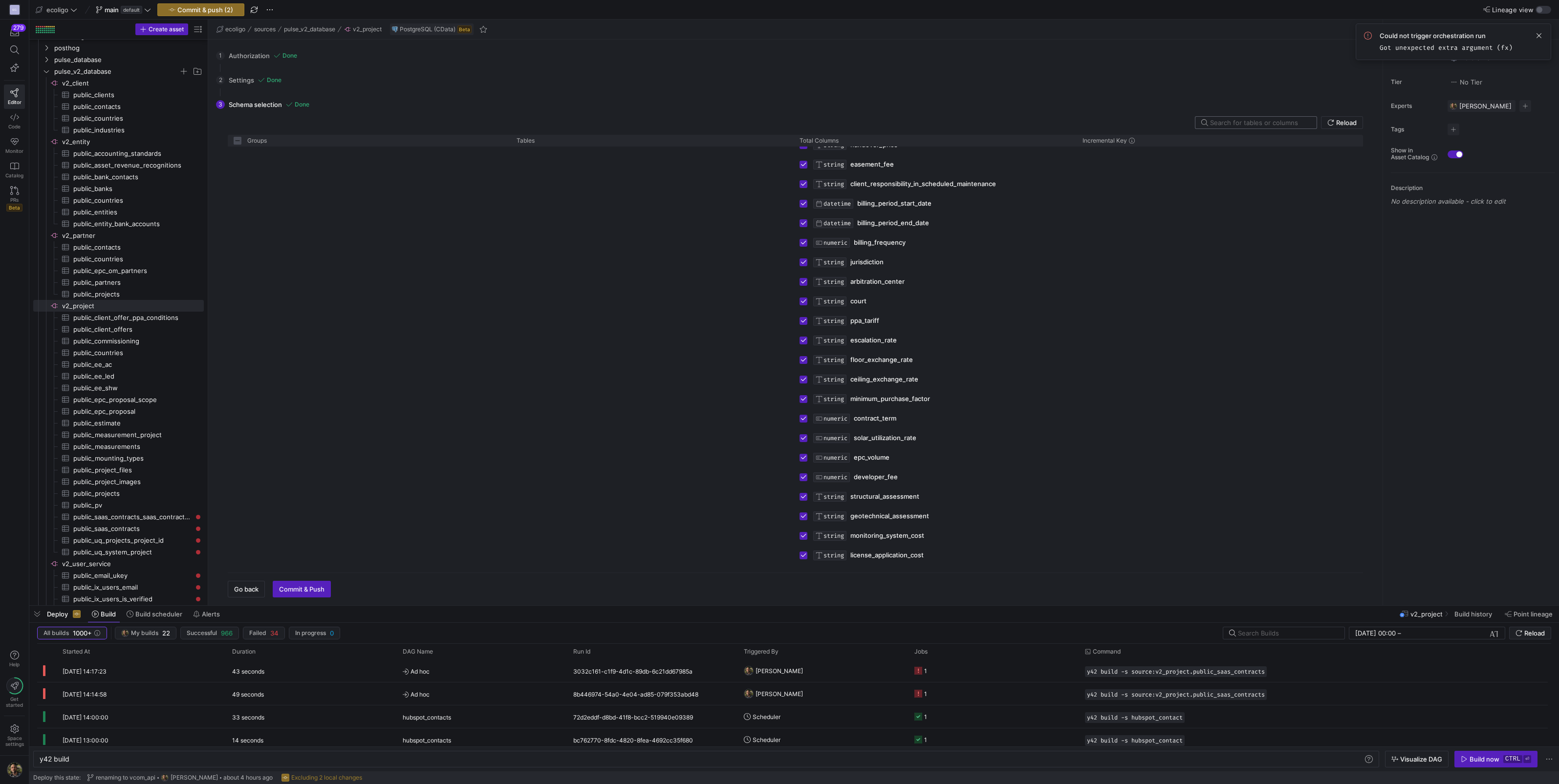
click at [1238, 124] on input "text" at bounding box center [1259, 122] width 99 height 8
type input "p"
checkbox input "false"
type input "pro"
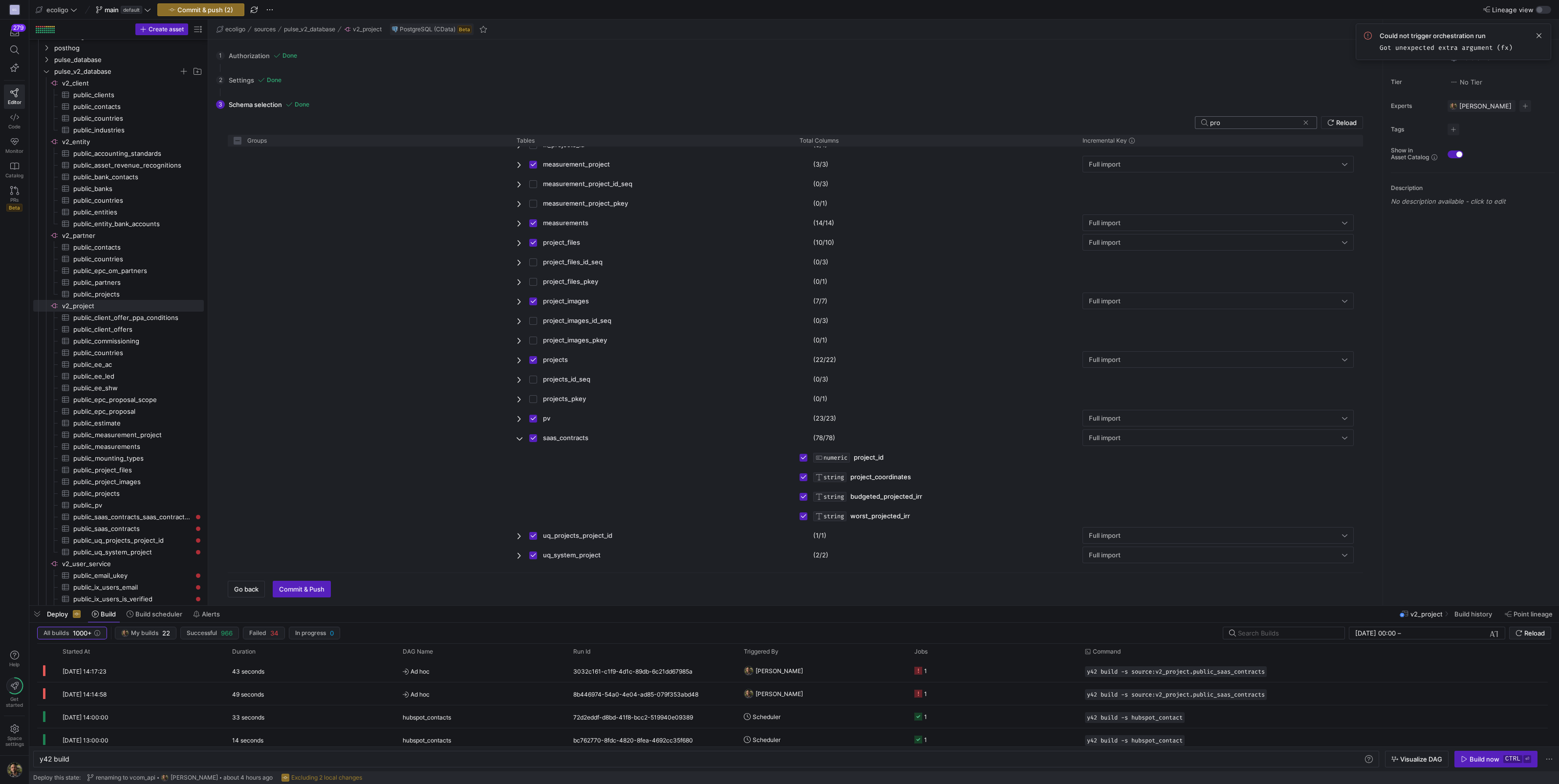
checkbox input "false"
type input "proj"
checkbox input "false"
type input "proje"
checkbox input "false"
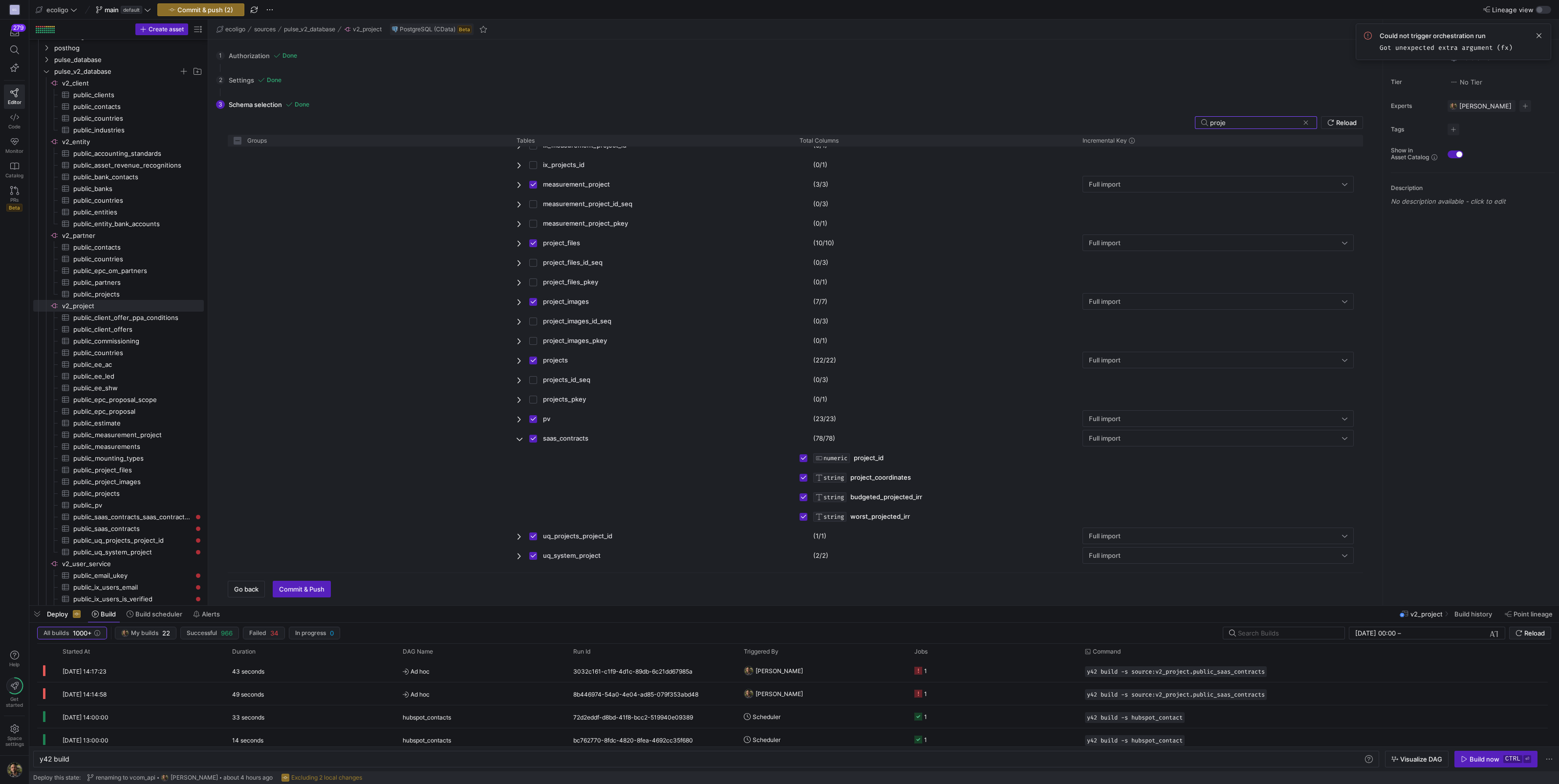
type input "projec"
checkbox input "false"
type input "project"
checkbox input "false"
type input "project"
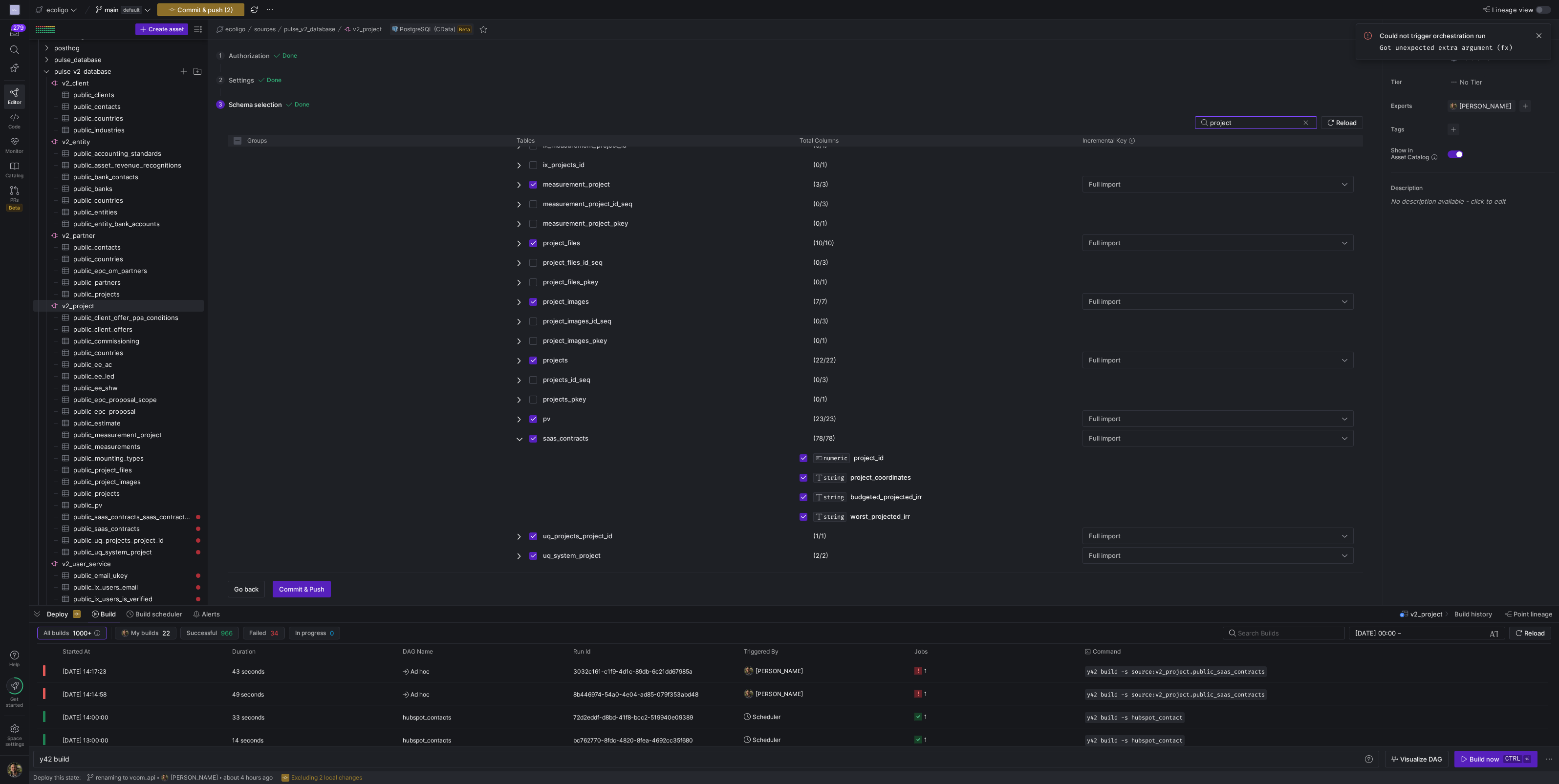
checkbox input "false"
type input "project"
checkbox input "false"
type input "project_"
checkbox input "false"
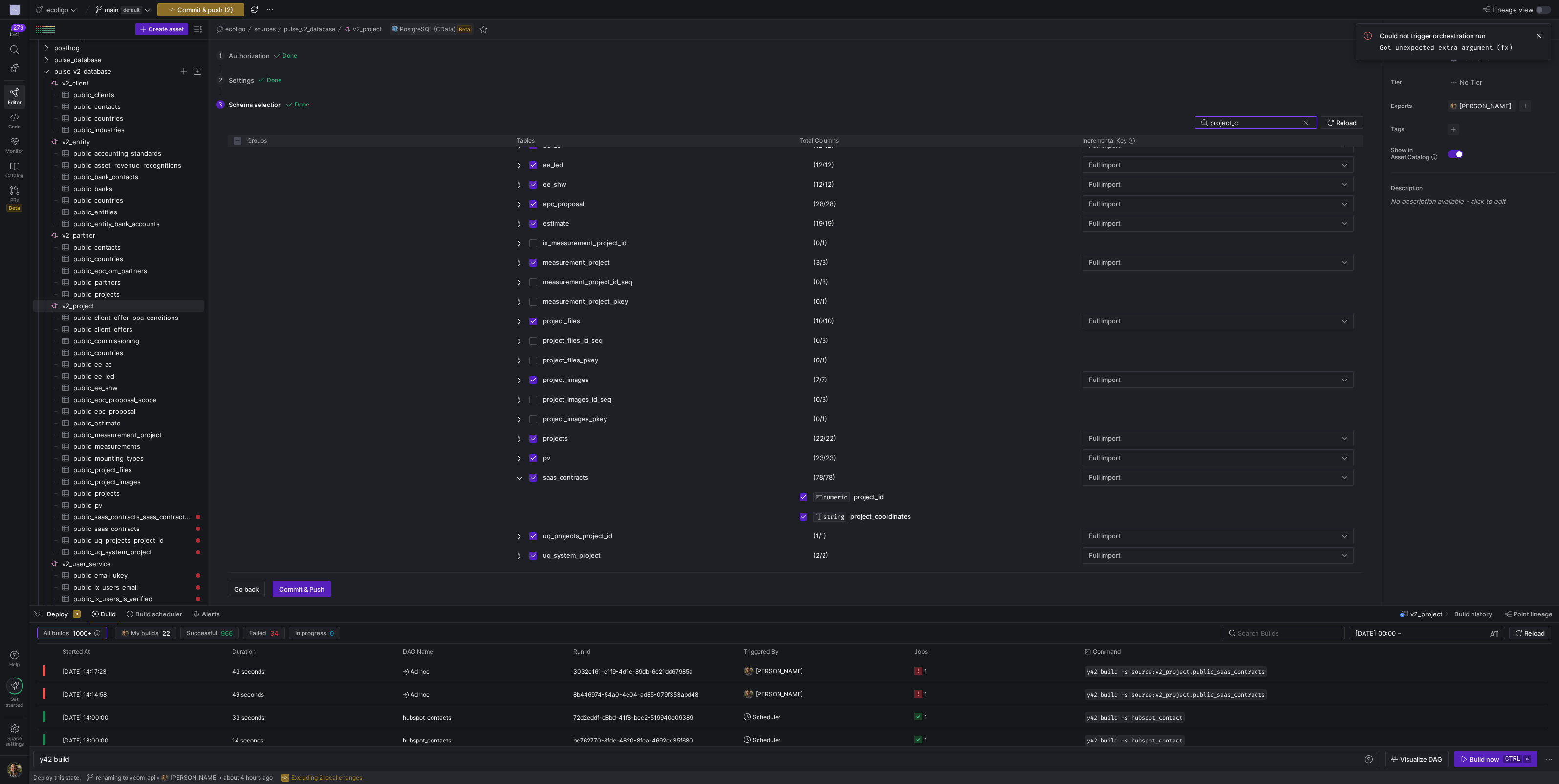
type input "project_co"
checkbox input "true"
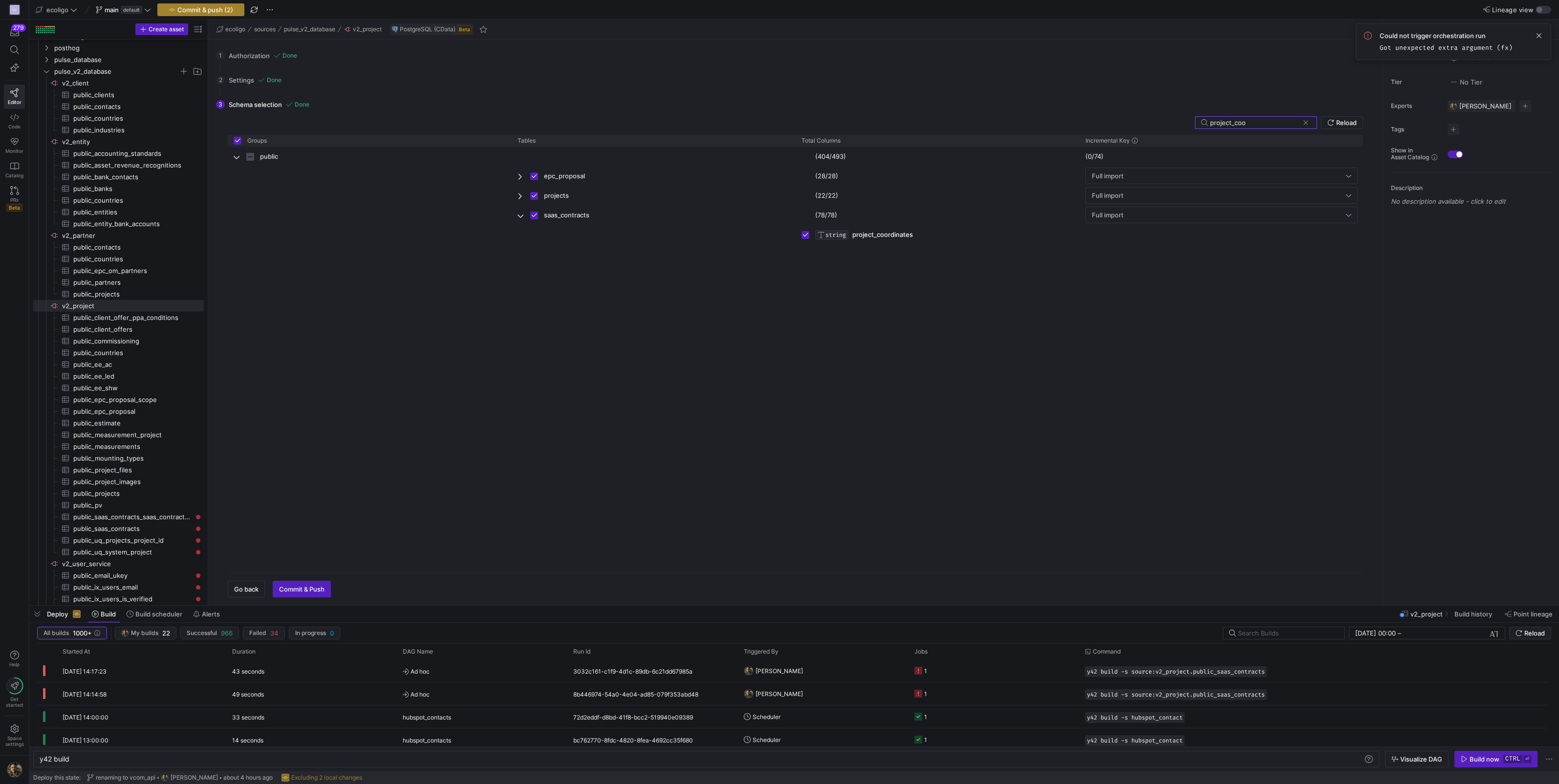
type input "project_coo"
click at [205, 9] on span "Commit & push (2)" at bounding box center [205, 10] width 56 height 8
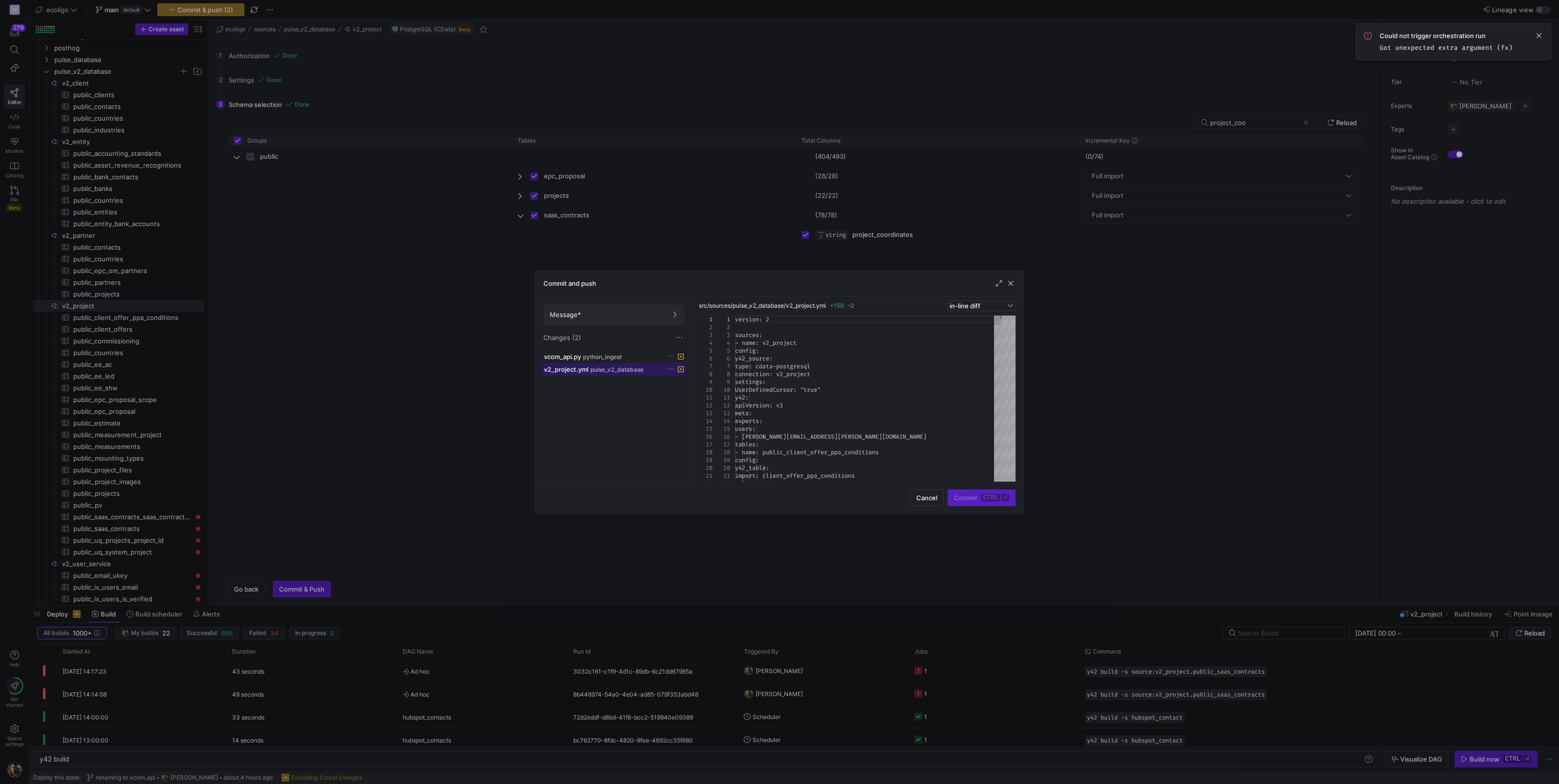
click at [638, 369] on span "pulse_v2_database" at bounding box center [617, 370] width 53 height 7
click at [670, 354] on icon at bounding box center [671, 356] width 6 height 6
click at [681, 381] on span "Discard" at bounding box center [685, 384] width 22 height 8
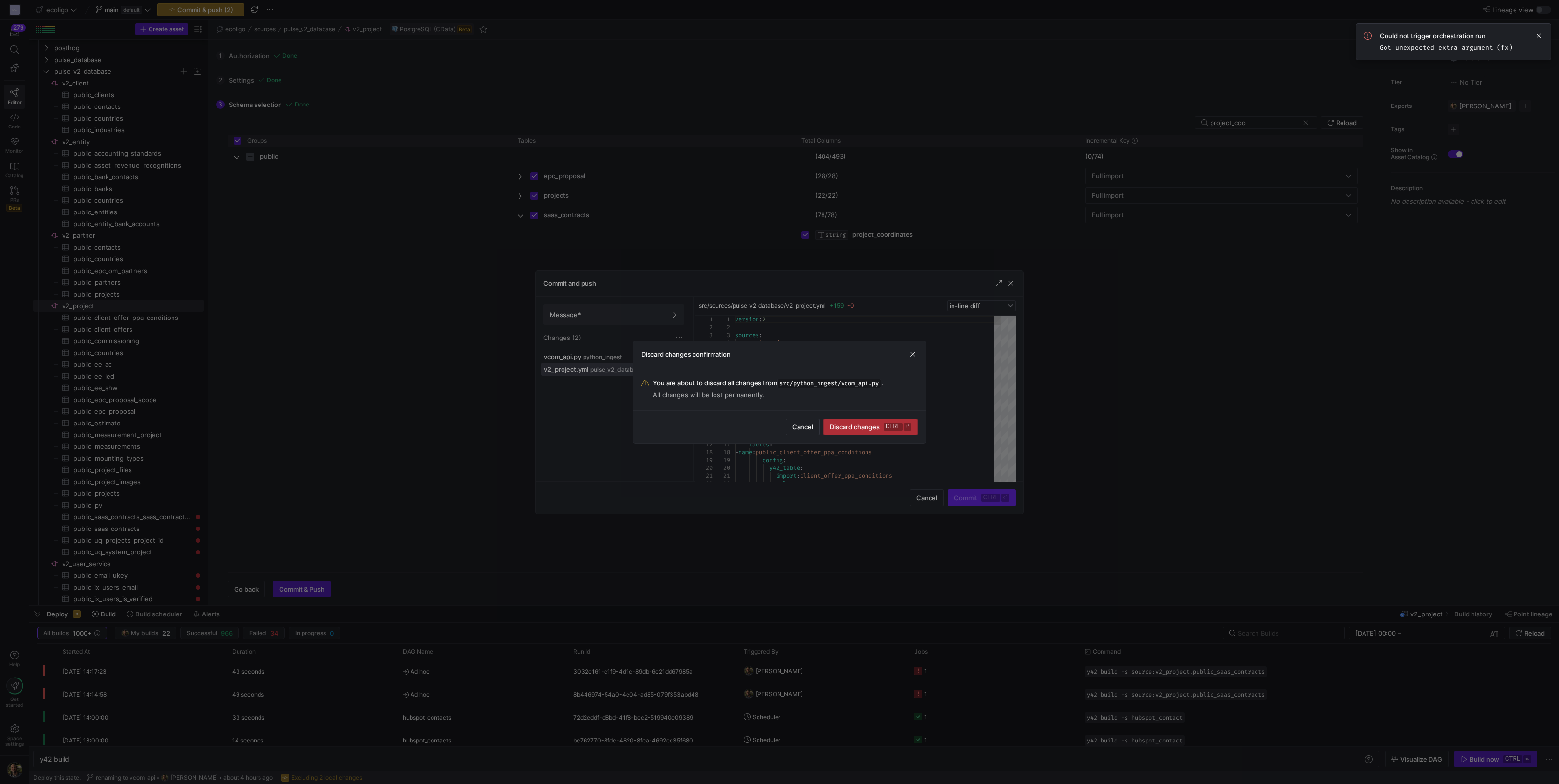
click at [845, 425] on span "Discard changes ctrl ⏎" at bounding box center [870, 426] width 82 height 8
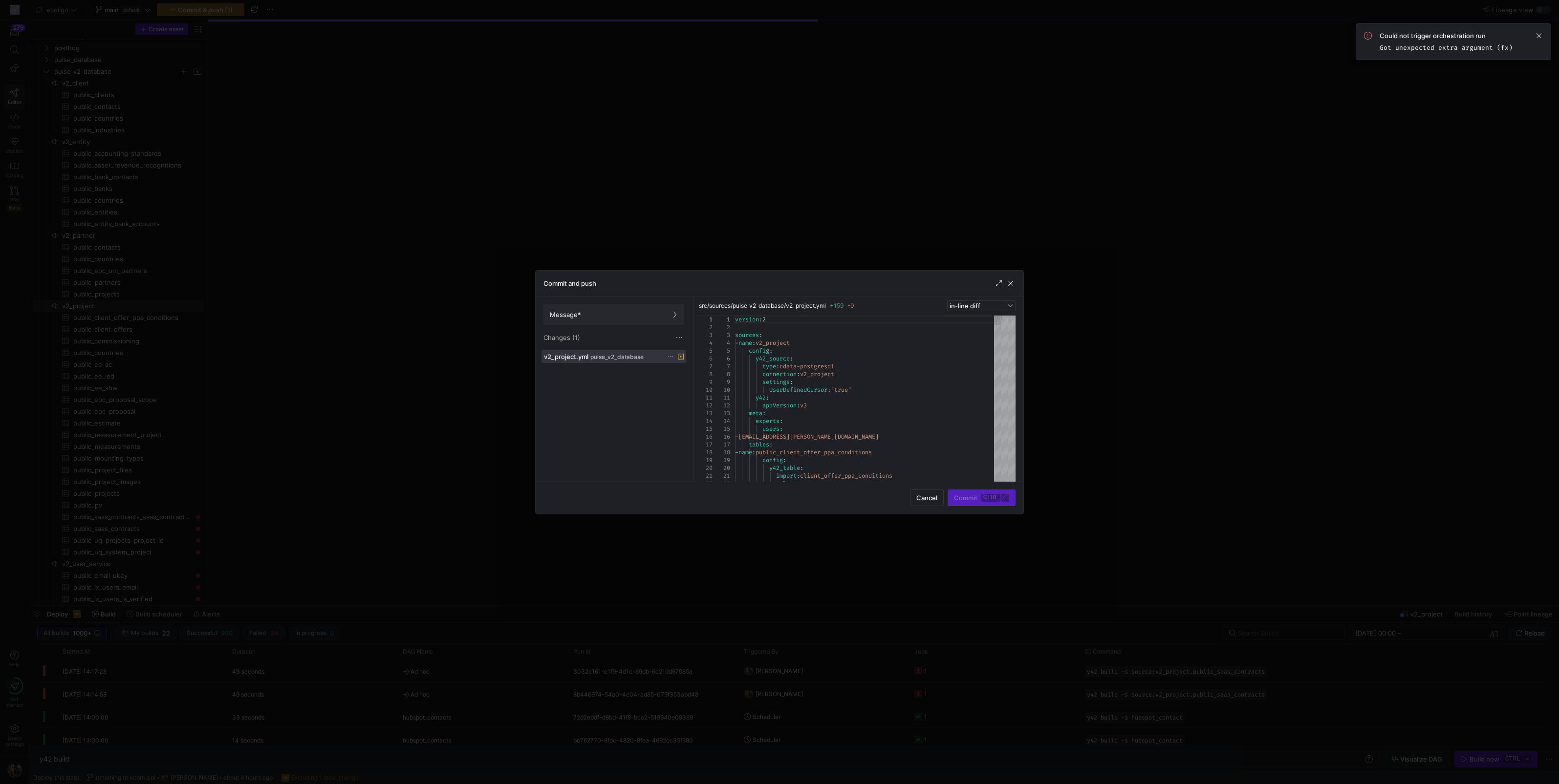
click at [632, 345] on div "Message* Changes (1)" at bounding box center [614, 323] width 156 height 54
click at [620, 360] on span at bounding box center [614, 356] width 143 height 11
click at [928, 498] on span "Cancel" at bounding box center [927, 497] width 21 height 8
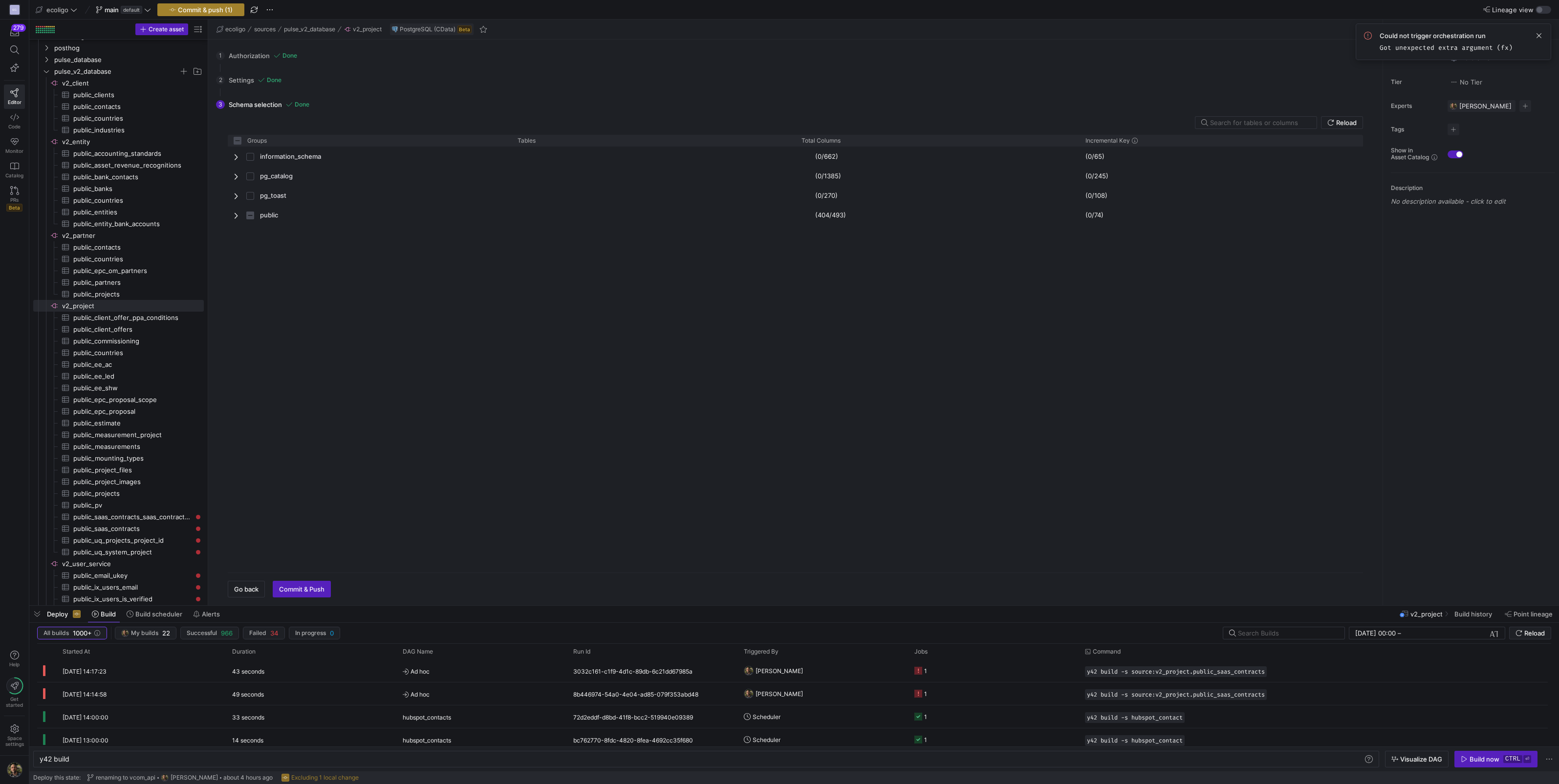
click at [211, 5] on span "button" at bounding box center [201, 9] width 86 height 11
checkbox input "false"
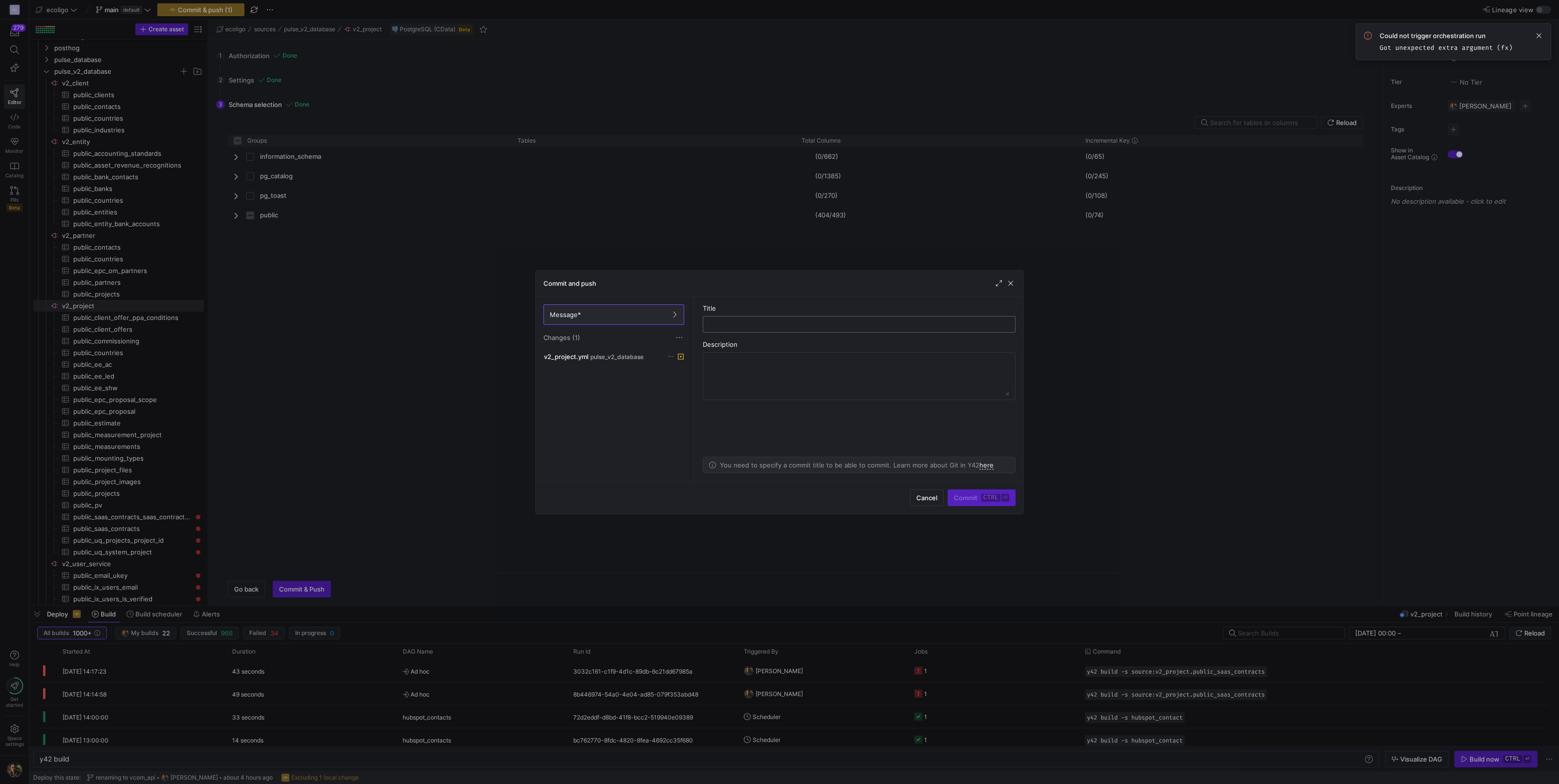
click at [814, 322] on input "text" at bounding box center [859, 324] width 296 height 8
type input "delete project_coordinates"
click at [959, 498] on span "Commit ctrl ⏎" at bounding box center [981, 497] width 55 height 8
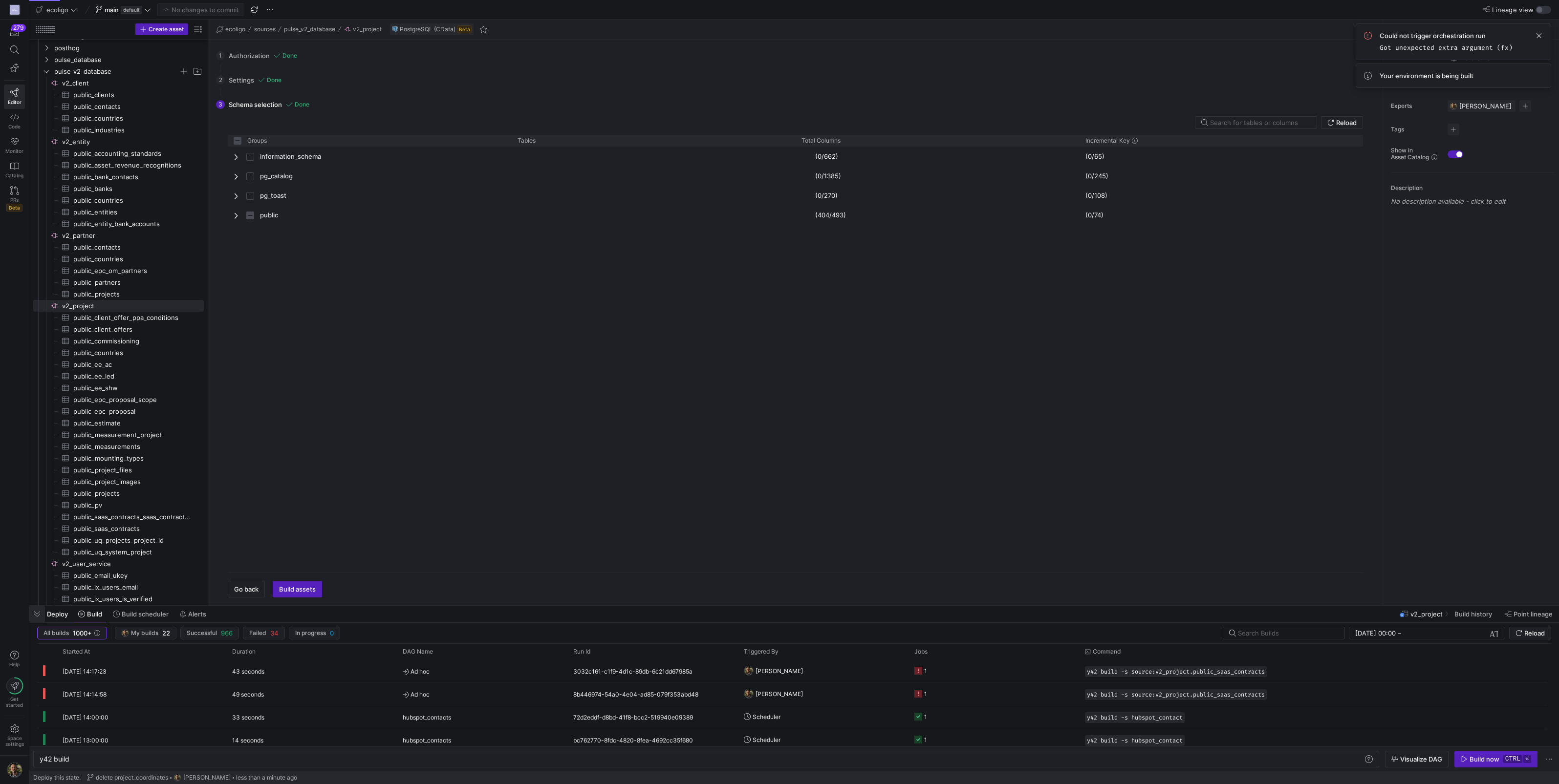
click at [39, 614] on span "button" at bounding box center [37, 613] width 16 height 16
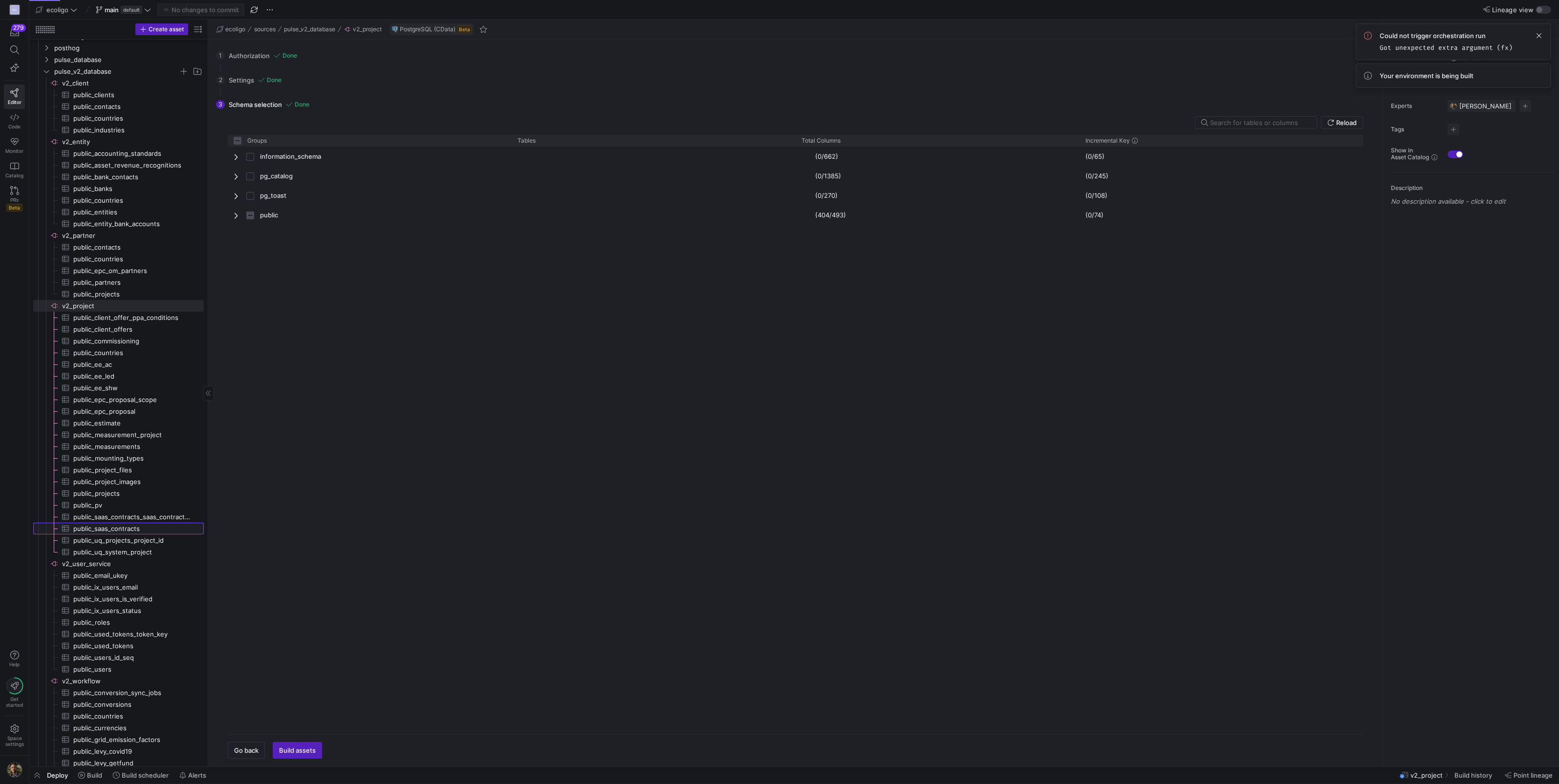
click at [110, 527] on span "public_saas_contracts​​​​​​​​​" at bounding box center [133, 529] width 119 height 11
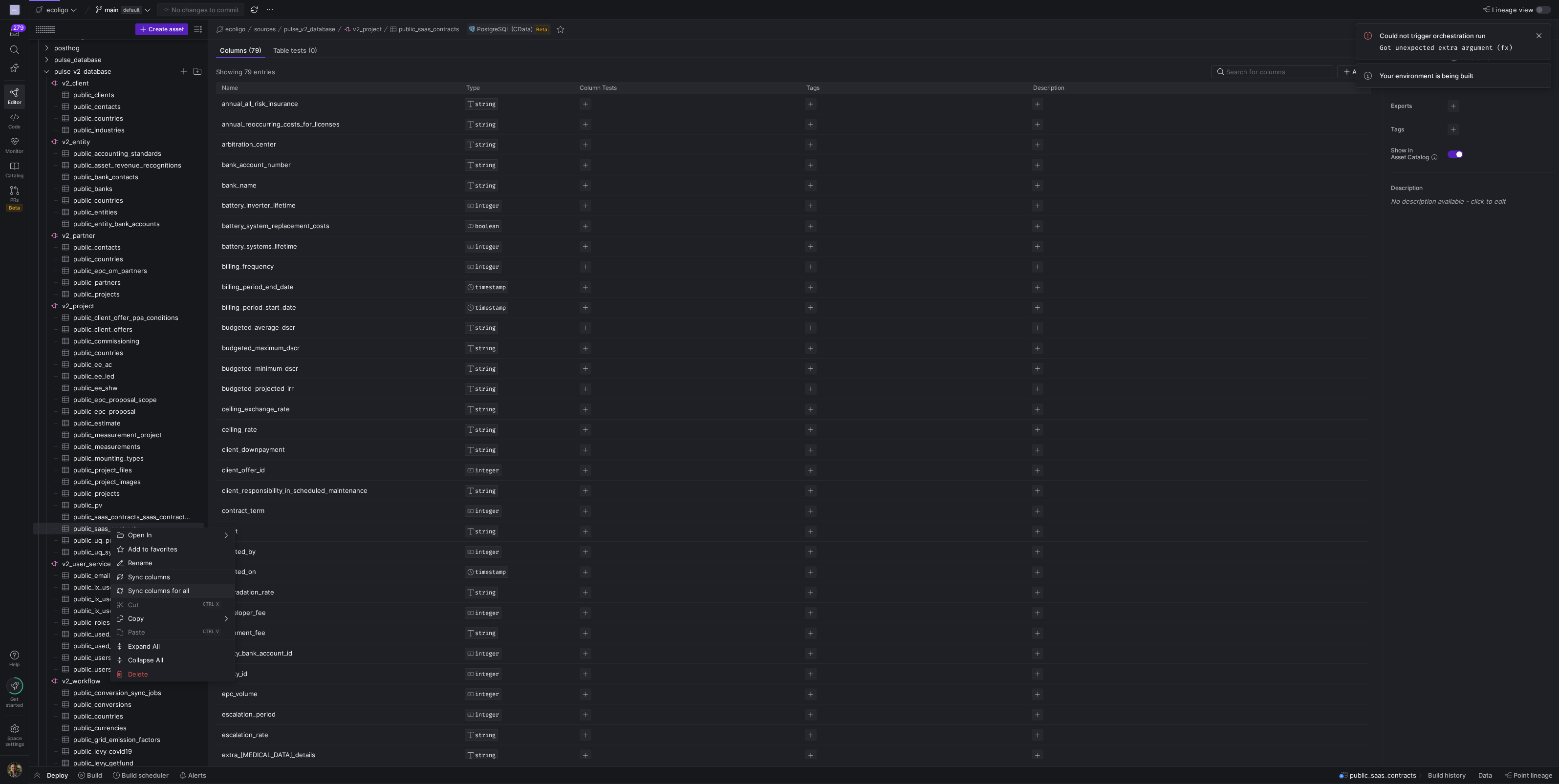
click at [146, 587] on span "Sync columns for all" at bounding box center [164, 590] width 80 height 14
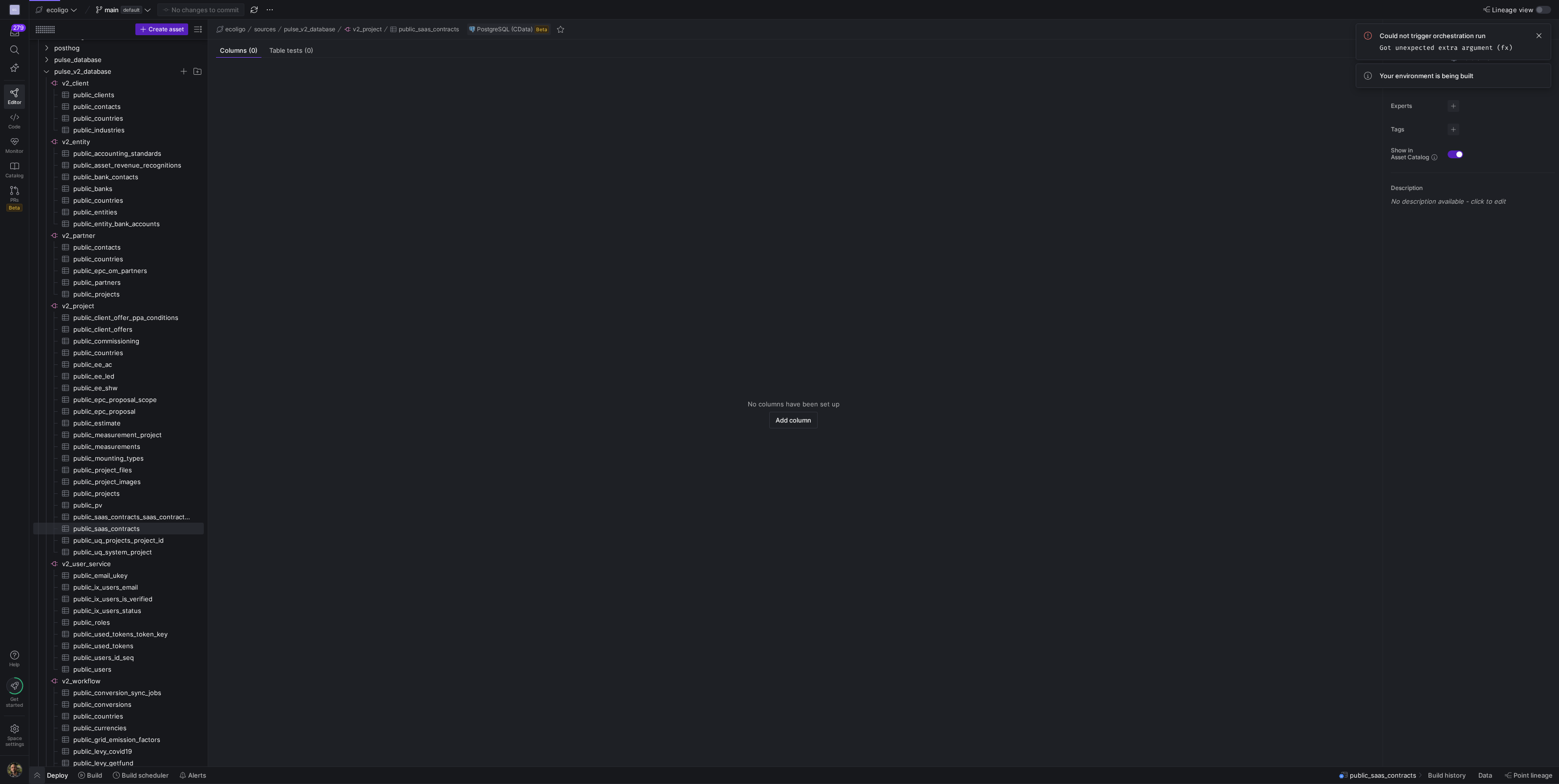
click at [36, 779] on span "button" at bounding box center [37, 775] width 16 height 16
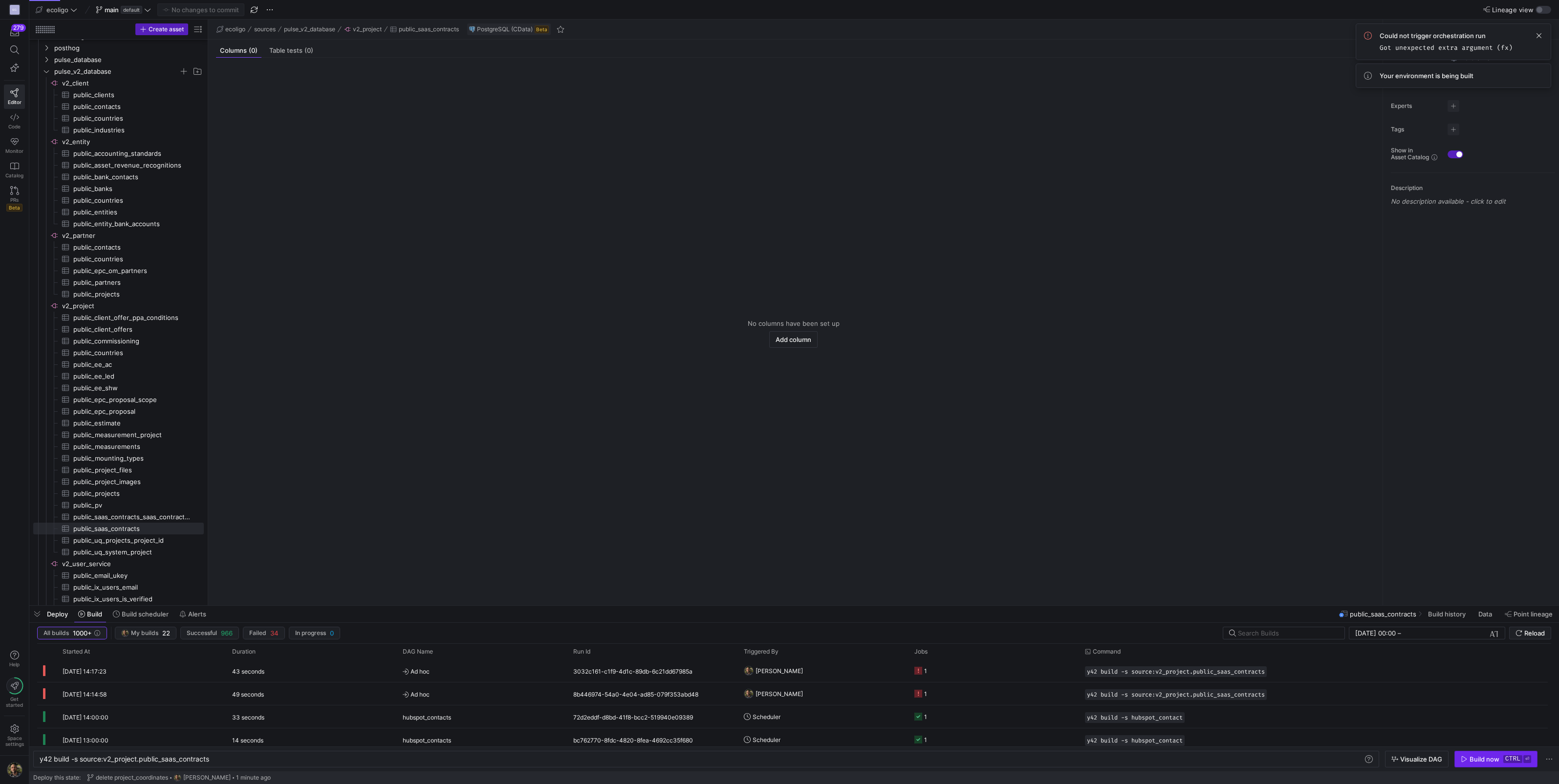
click at [1489, 759] on div "Build now" at bounding box center [1484, 759] width 30 height 8
click at [209, 15] on span "button" at bounding box center [201, 9] width 86 height 11
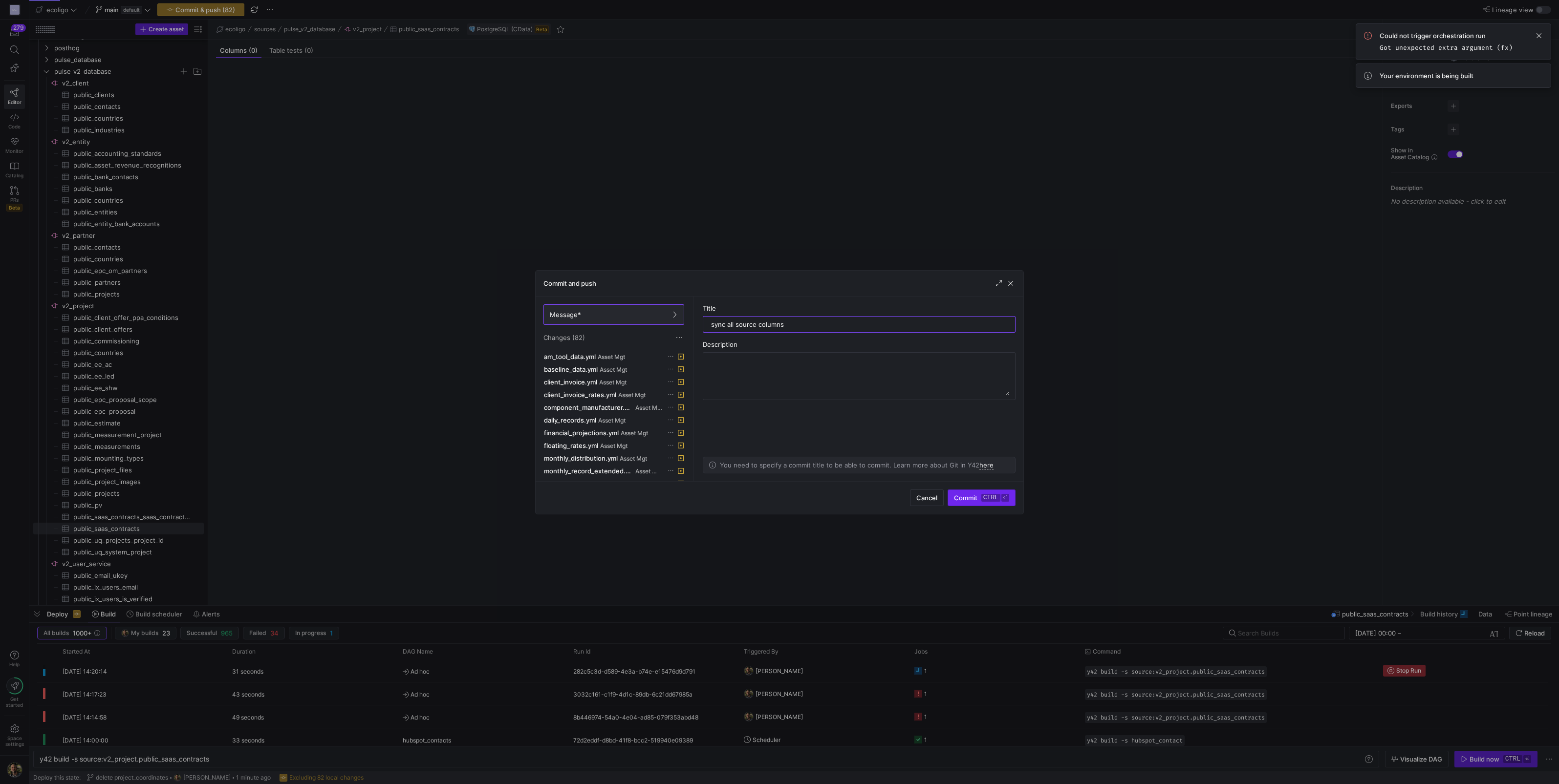
type input "sync all source columns"
click at [965, 496] on span "Commit ctrl ⏎" at bounding box center [981, 497] width 55 height 8
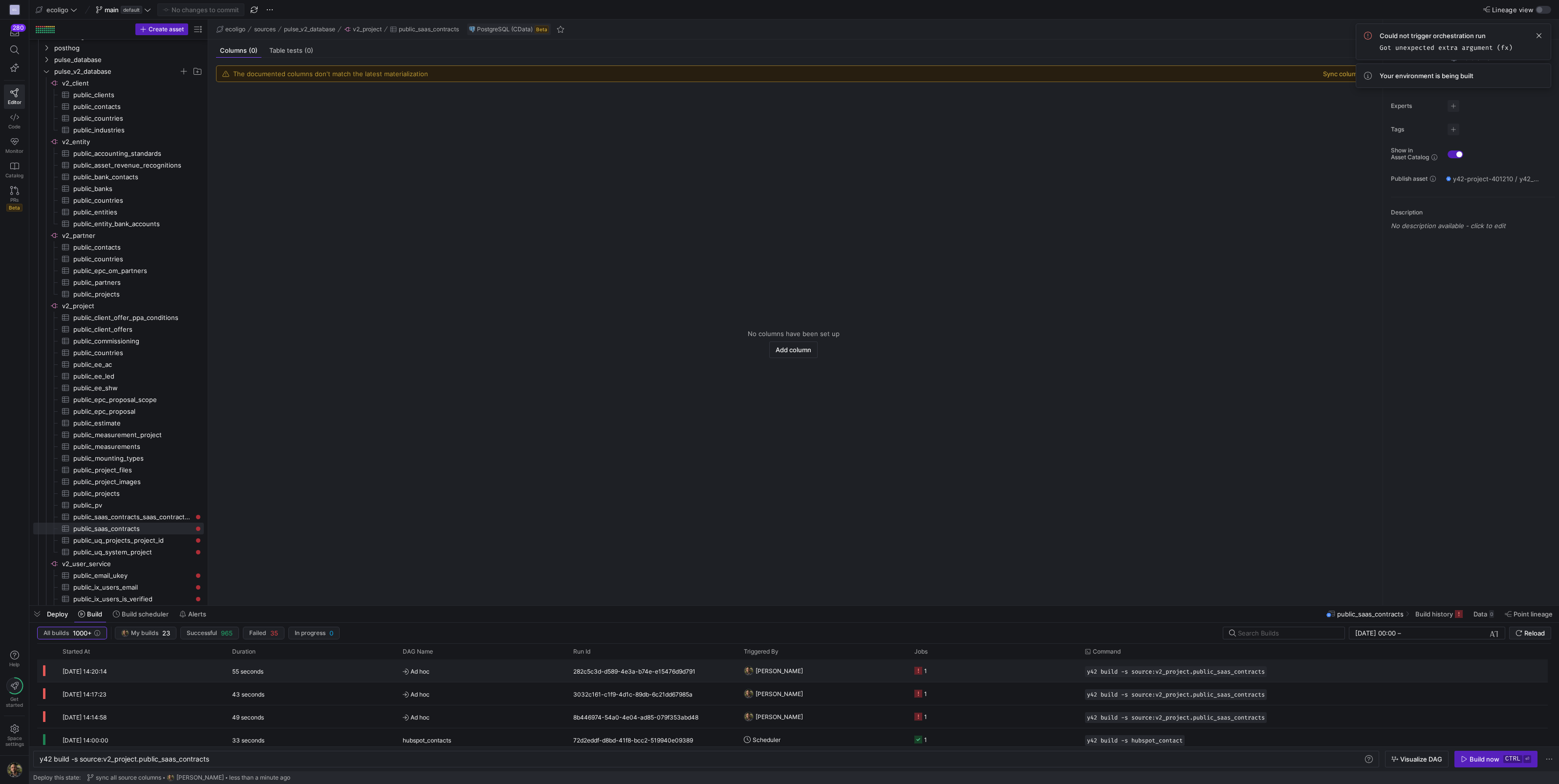
click at [646, 667] on div "282c5c3d-d589-4e3a-b74e-e15476d9d791" at bounding box center [653, 670] width 171 height 22
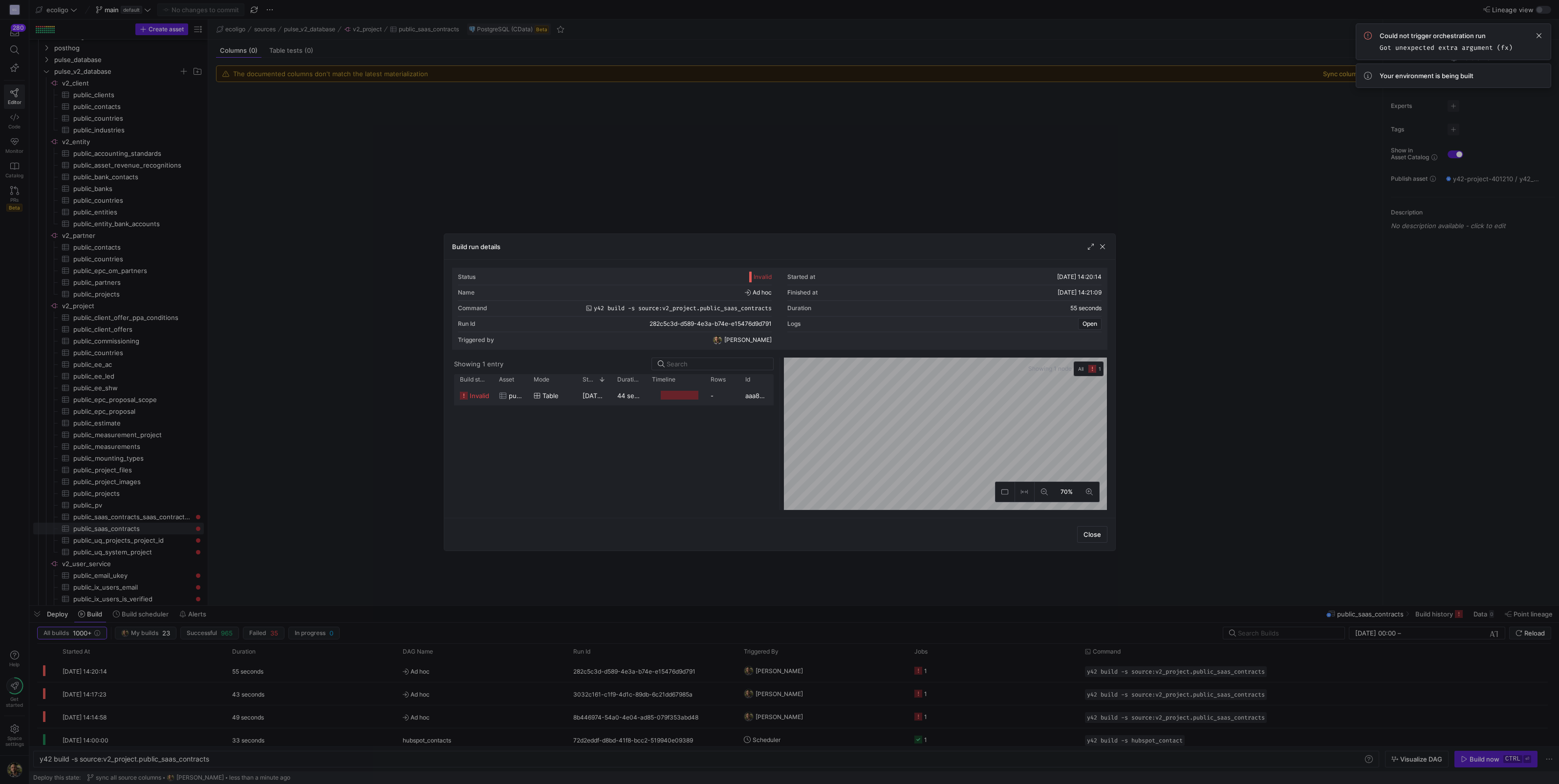
click at [628, 393] on y42-duration "44 seconds" at bounding box center [635, 396] width 36 height 8
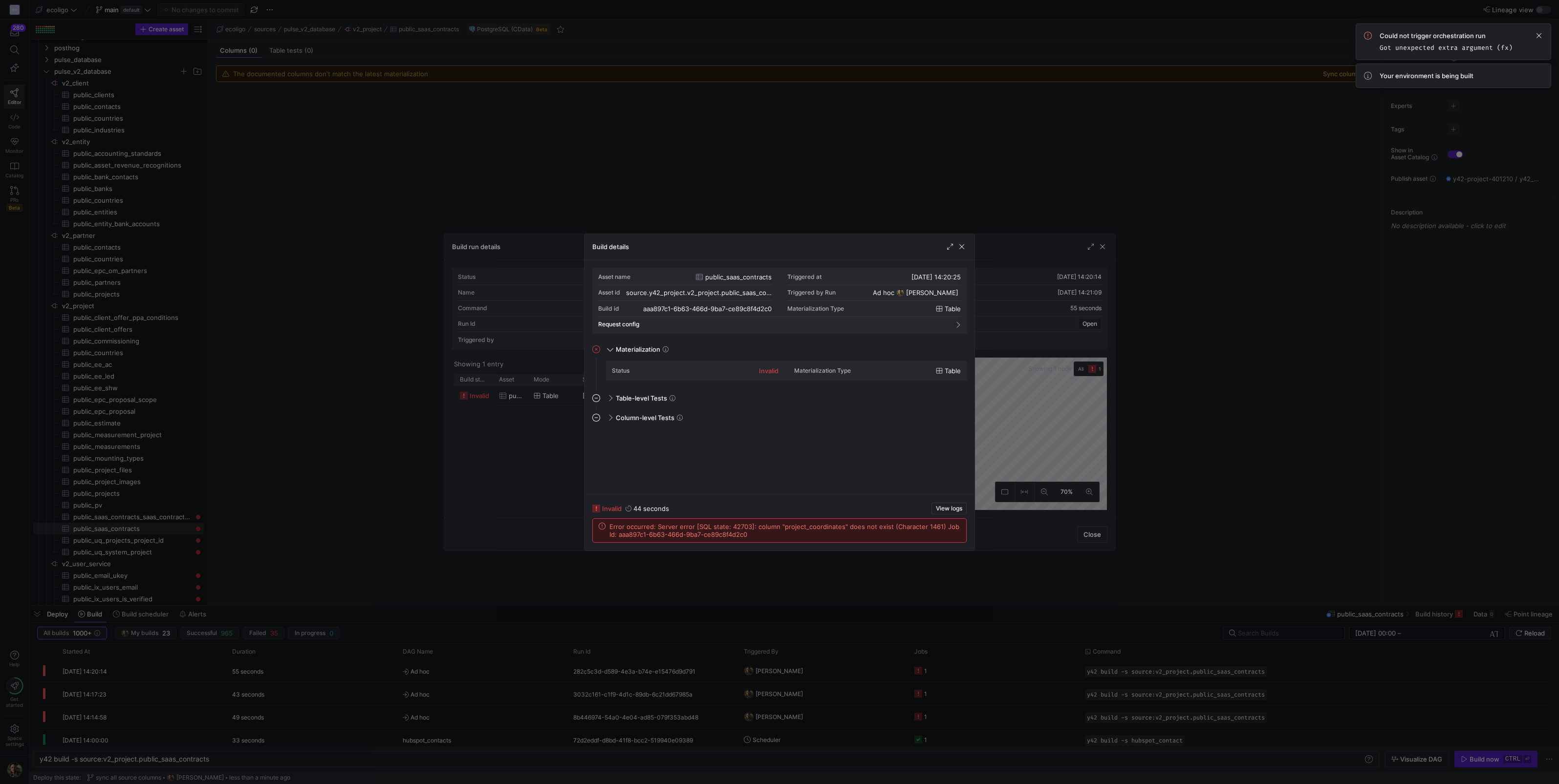
click at [1227, 299] on div at bounding box center [780, 392] width 1559 height 784
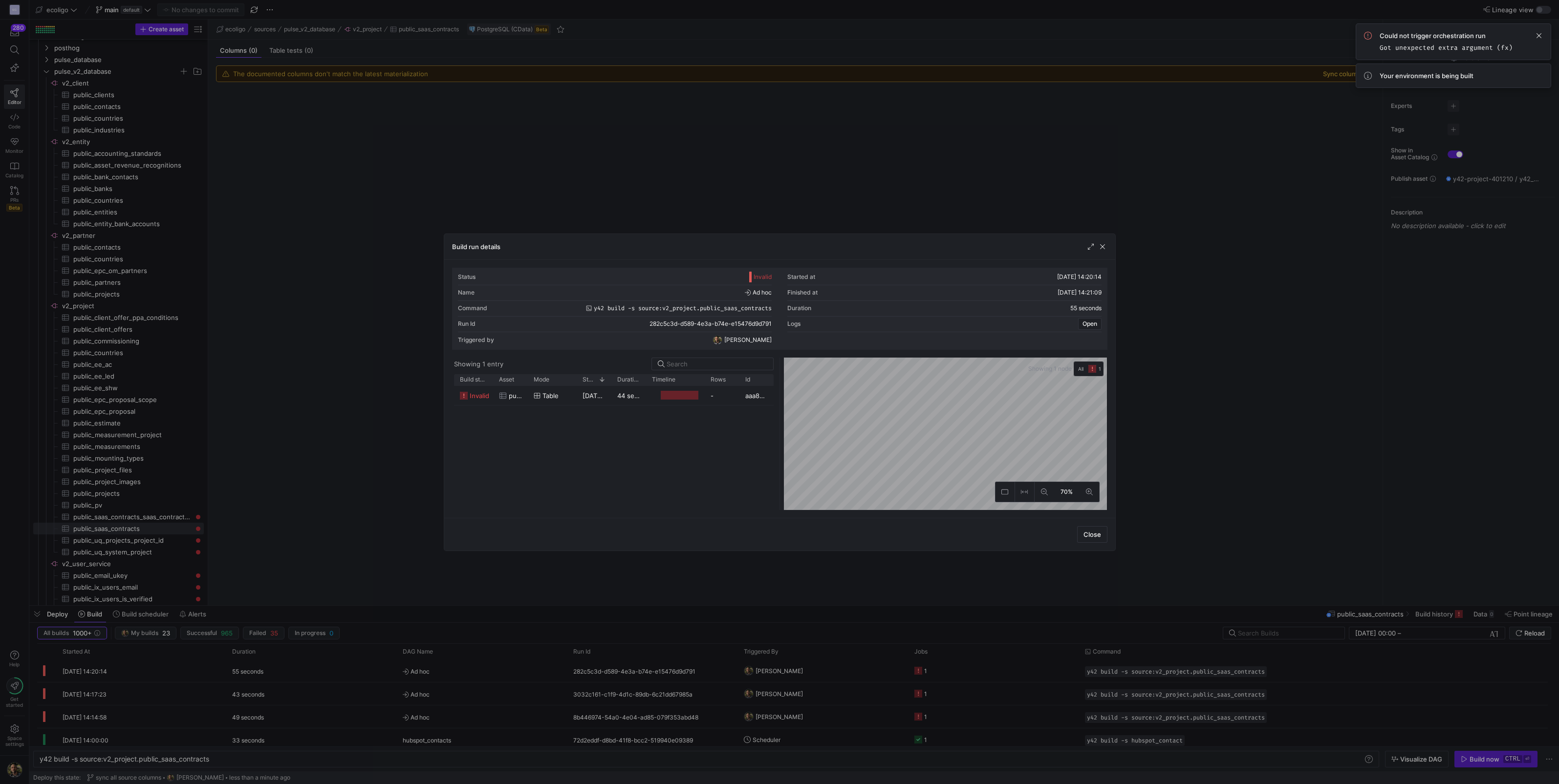
click at [1196, 303] on div at bounding box center [780, 392] width 1559 height 784
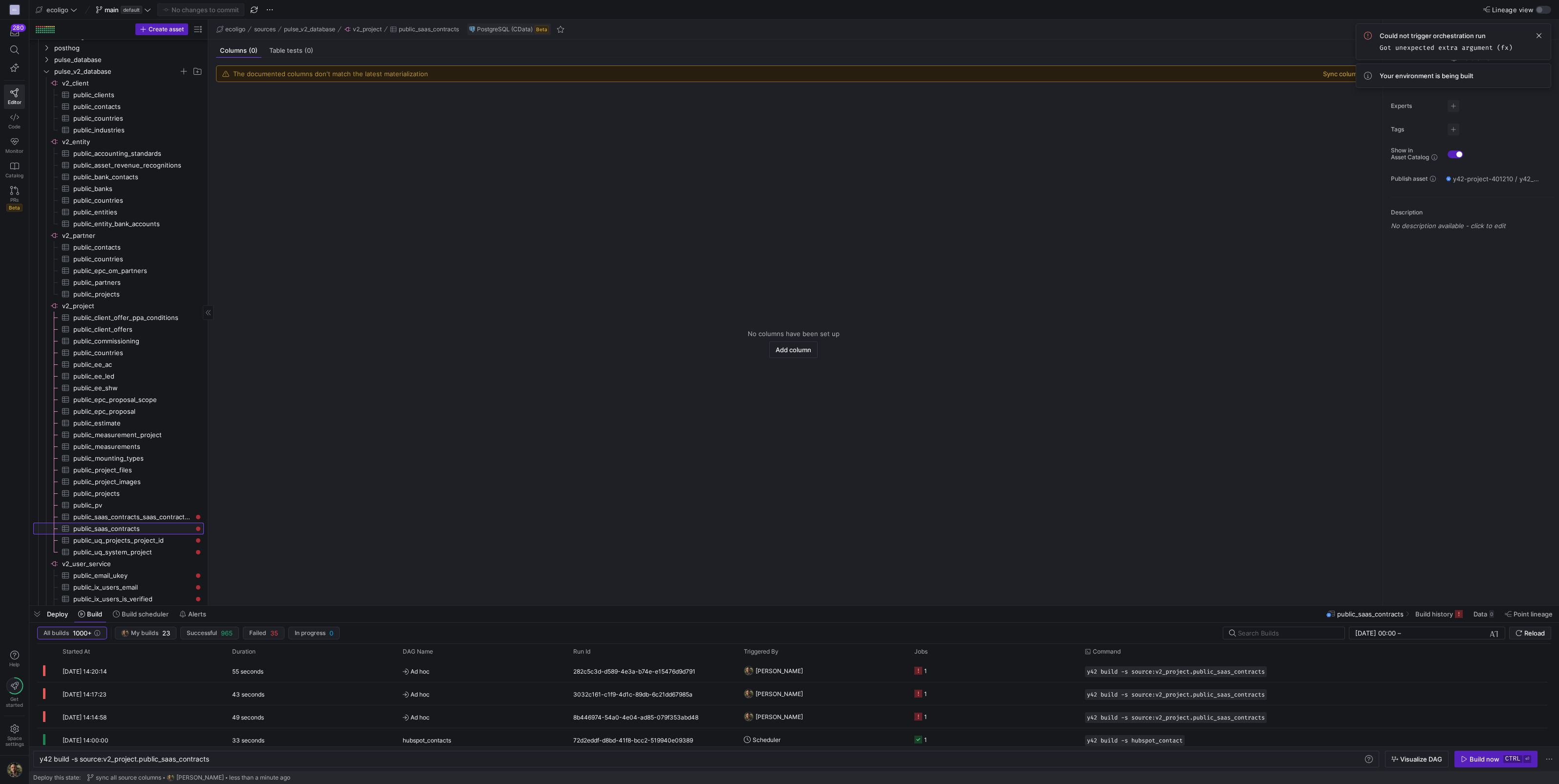
click at [111, 529] on span "public_saas_contracts​​​​​​​​​" at bounding box center [133, 529] width 119 height 11
click at [140, 516] on span "public_saas_contracts_saas_contract_number_key​​​​​​​​​" at bounding box center [133, 517] width 119 height 11
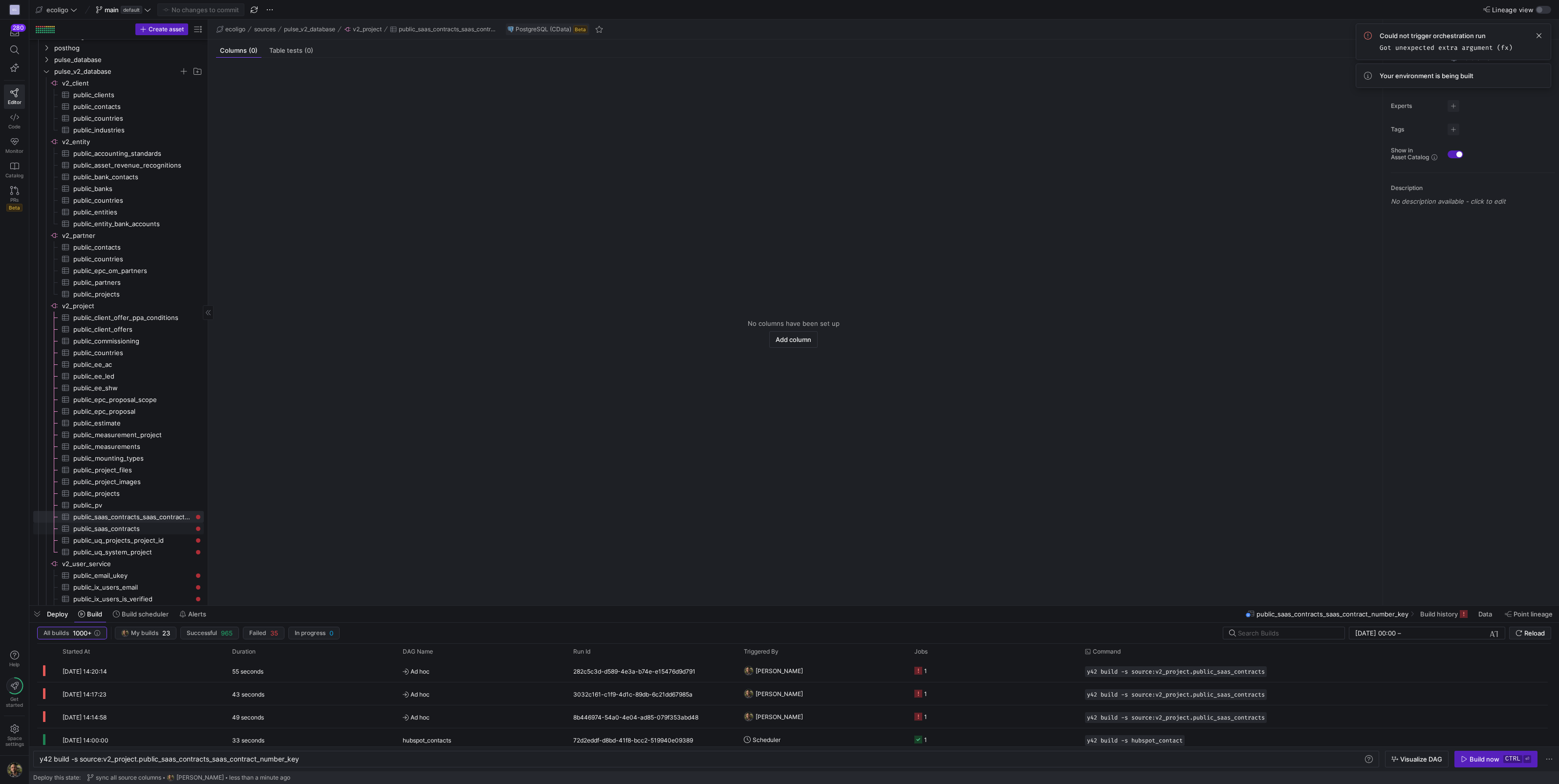
click at [142, 529] on span "public_saas_contracts​​​​​​​​​" at bounding box center [133, 529] width 119 height 11
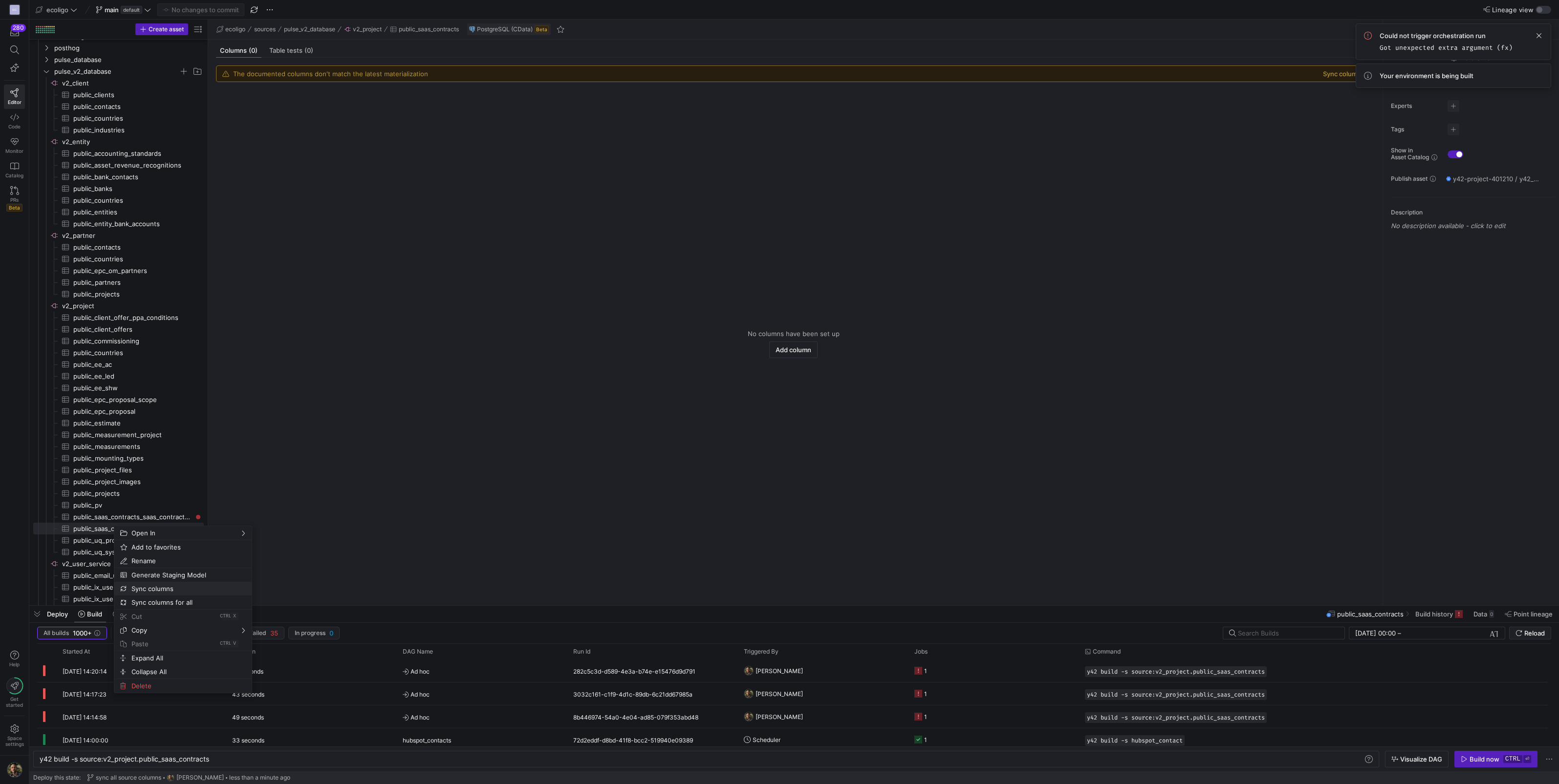
click at [139, 590] on span "Sync columns" at bounding box center [175, 589] width 94 height 14
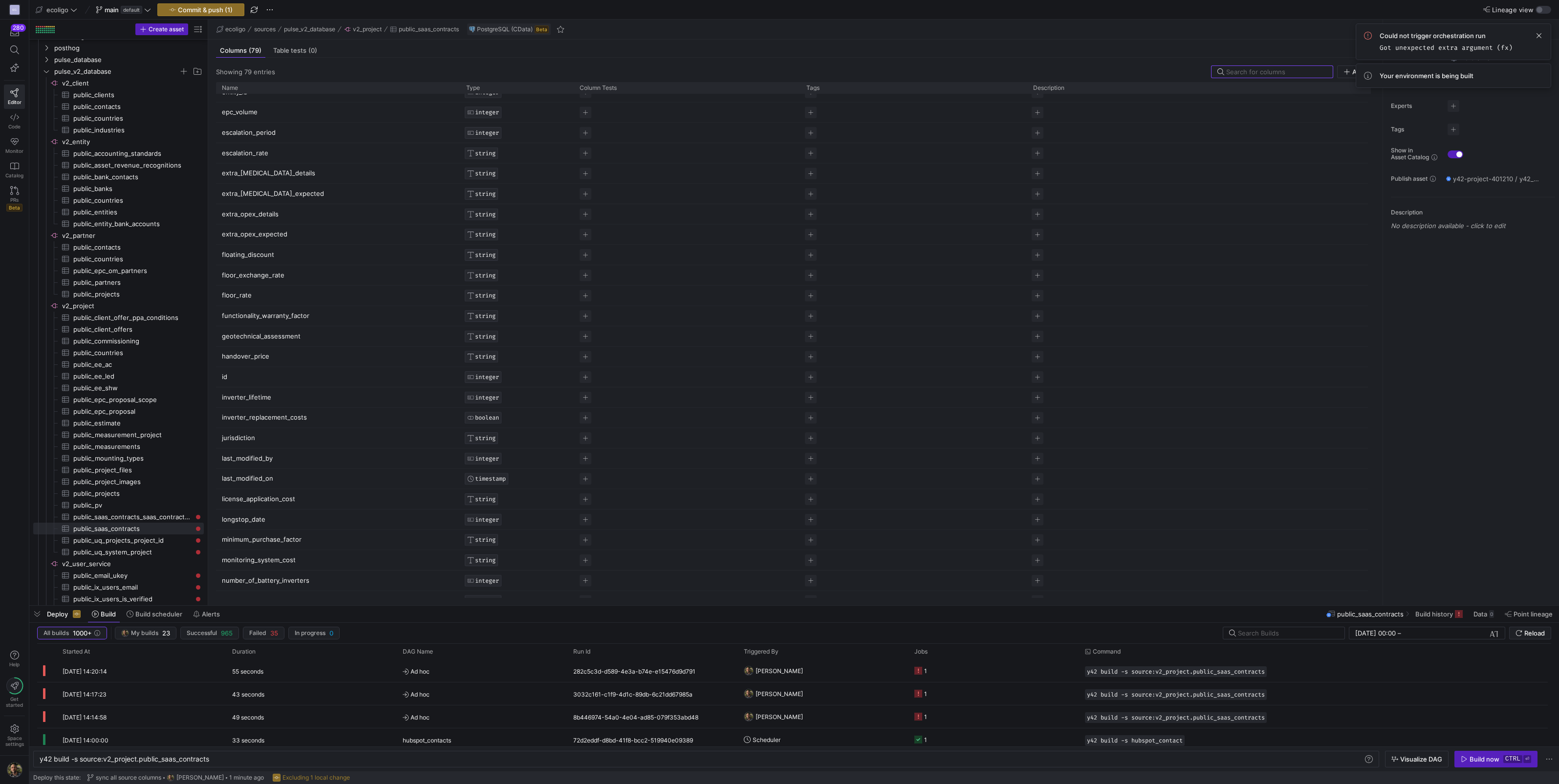
scroll to position [622, 0]
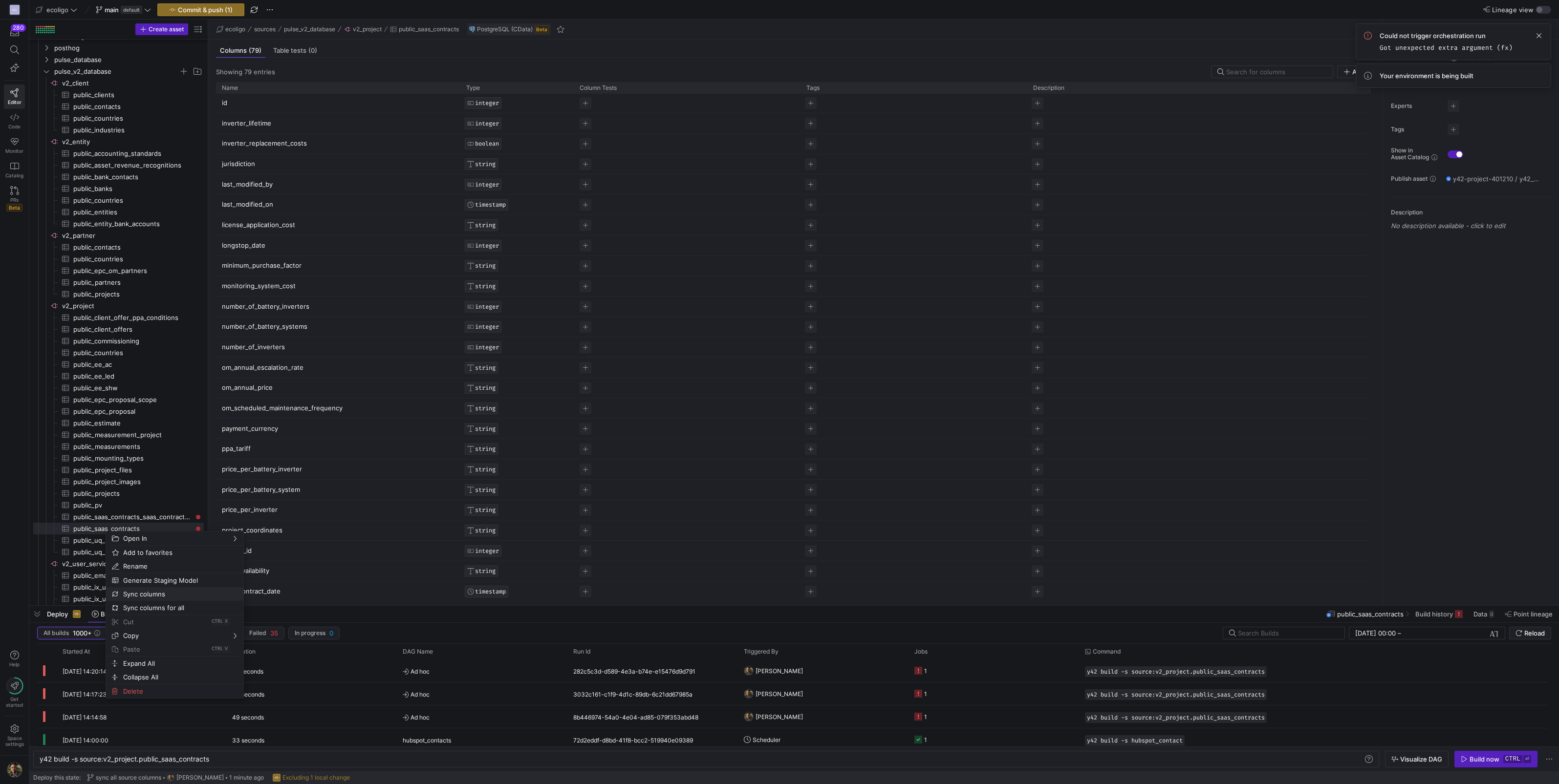
click at [153, 592] on span "Sync columns" at bounding box center [166, 594] width 94 height 14
click at [94, 304] on span "v2_project​​​​​​​​" at bounding box center [133, 306] width 140 height 11
type textarea "y42 build"
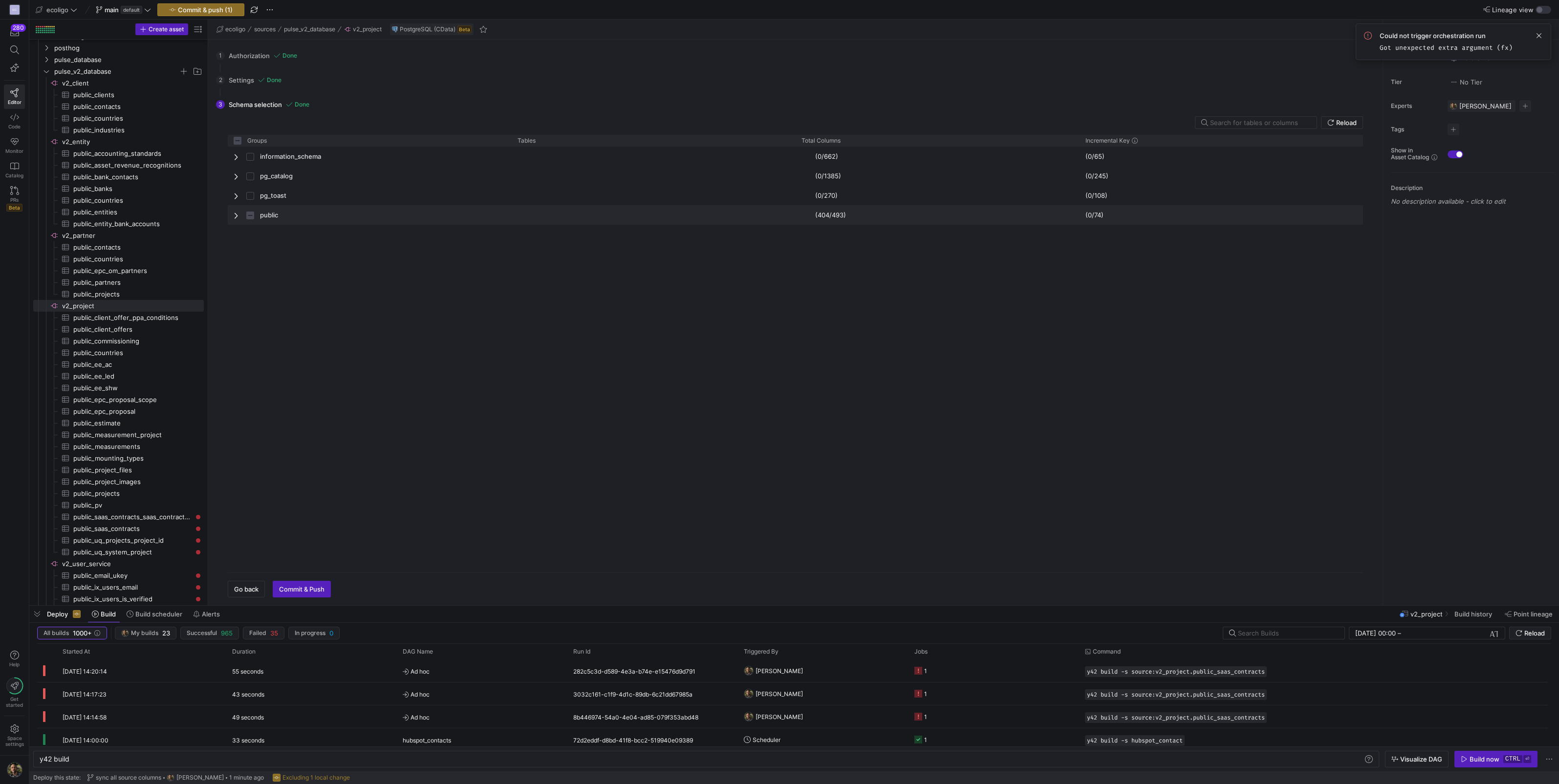
click at [235, 212] on span "Press SPACE to select this row." at bounding box center [237, 215] width 7 height 8
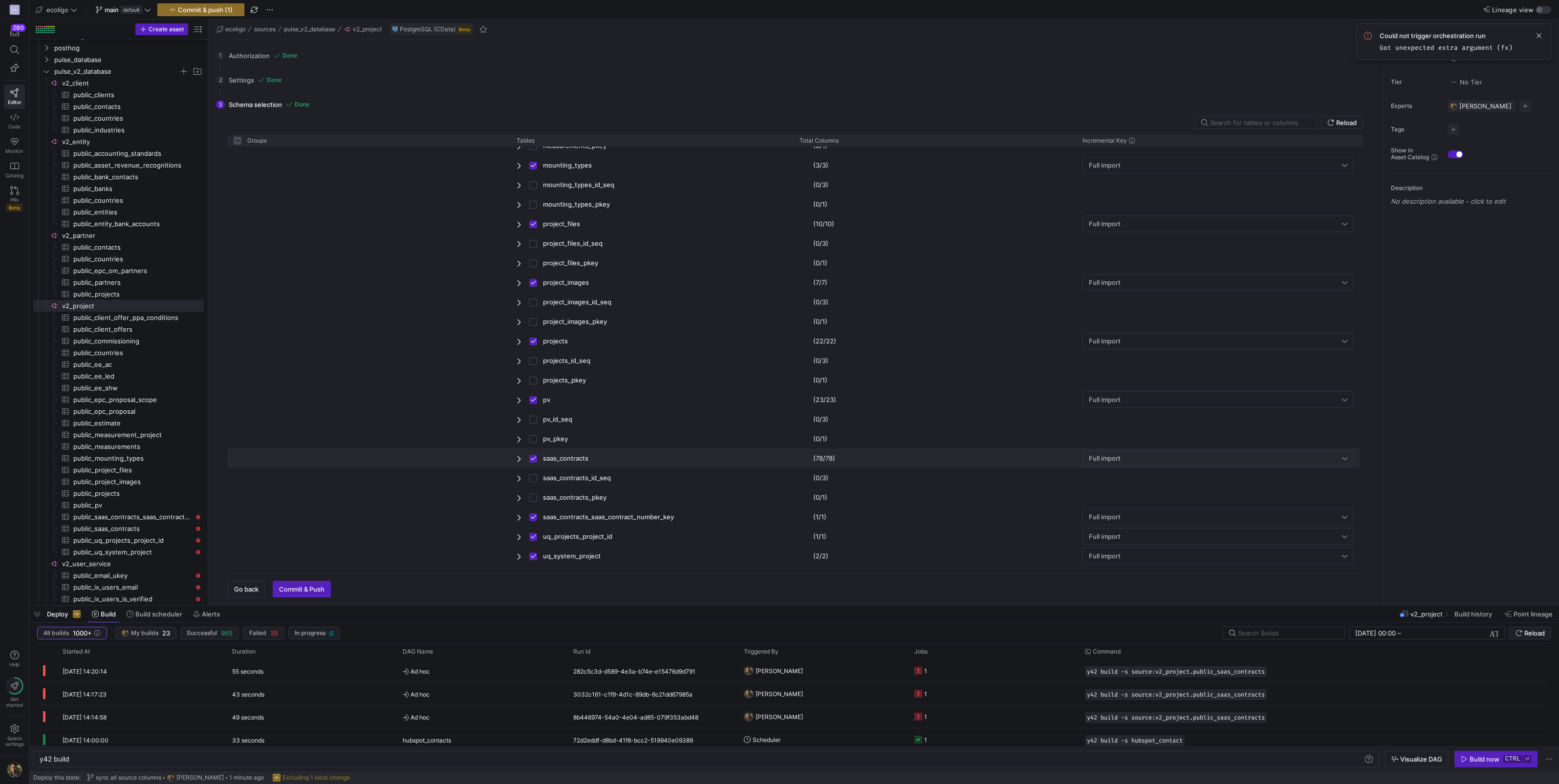
click at [519, 459] on span "Press SPACE to deselect this row." at bounding box center [520, 459] width 7 height 8
checkbox input "false"
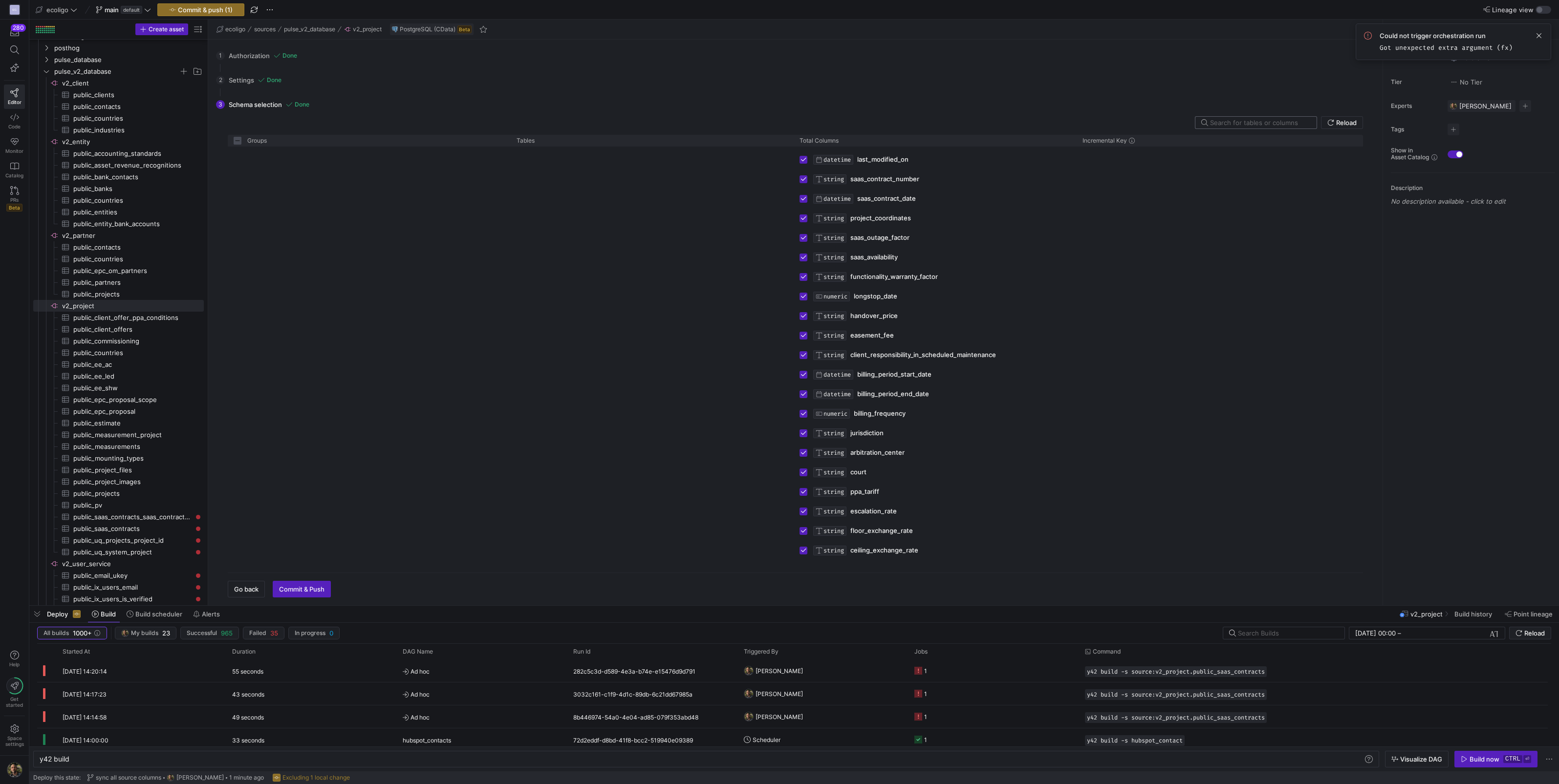
click at [1238, 124] on input "text" at bounding box center [1259, 122] width 99 height 8
type input "gp"
checkbox input "false"
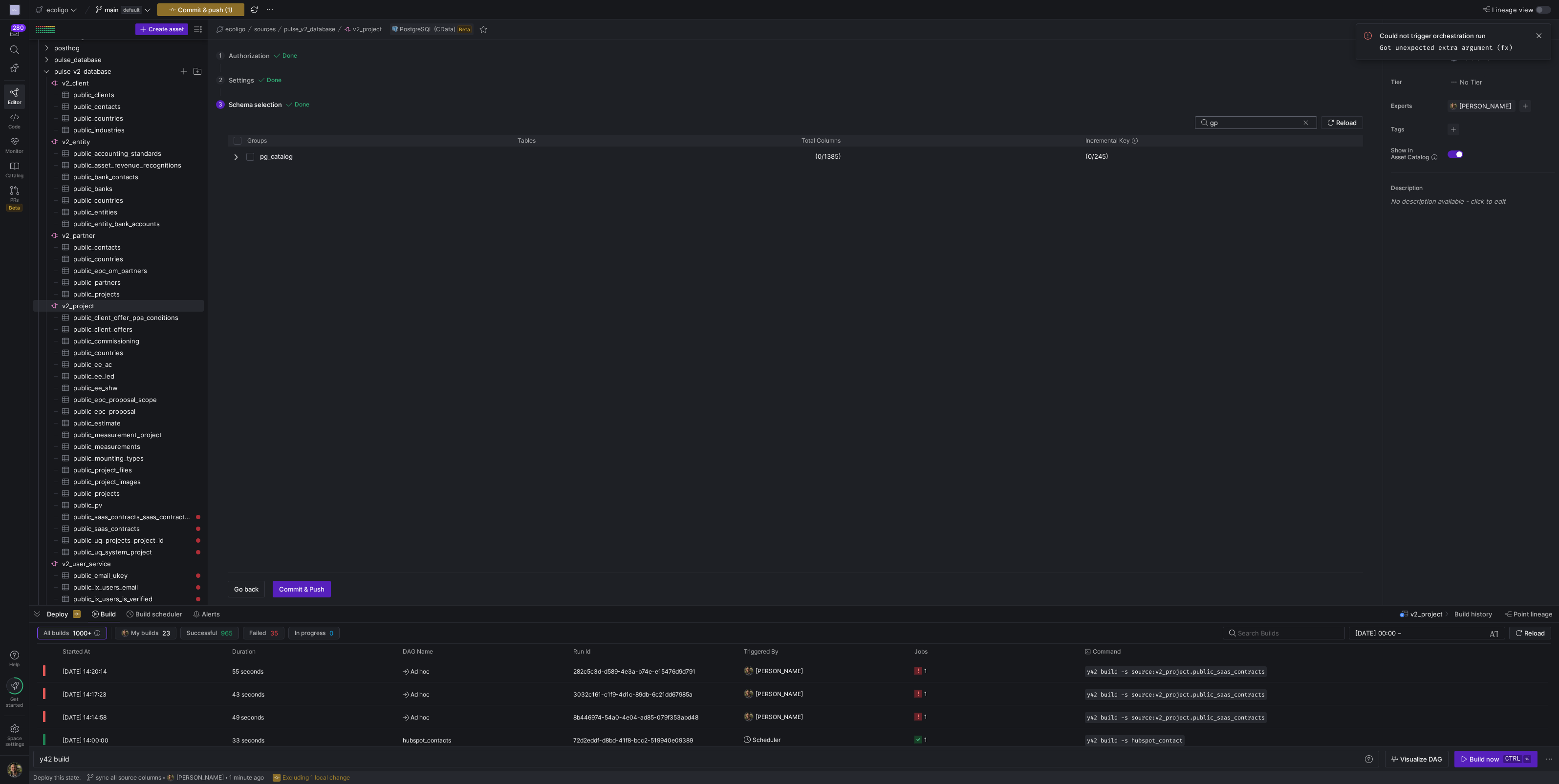
type input "g"
checkbox input "false"
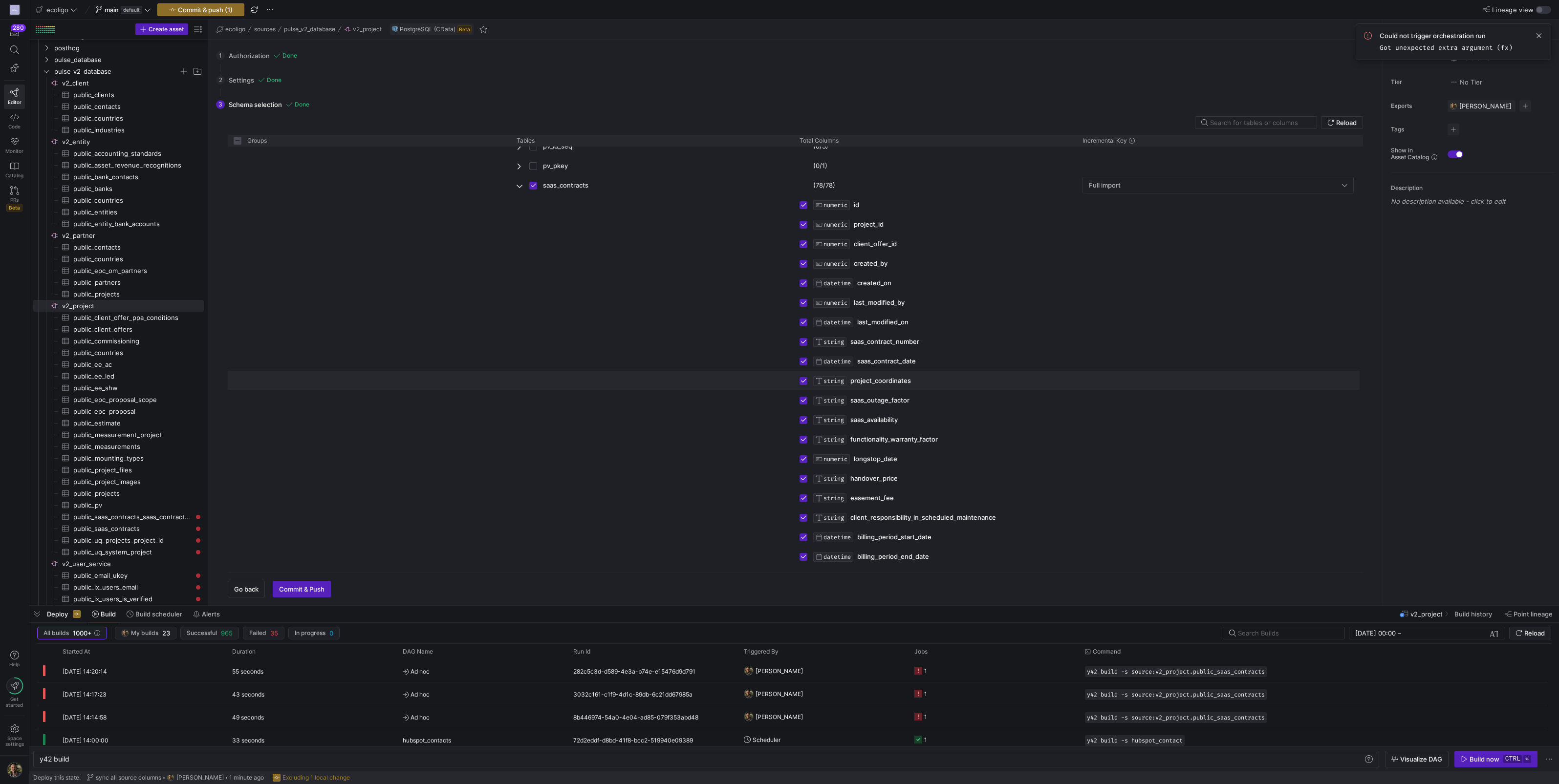
click at [804, 379] on input "Press Space to toggle row selection (checked)" at bounding box center [803, 381] width 8 height 8
checkbox input "false"
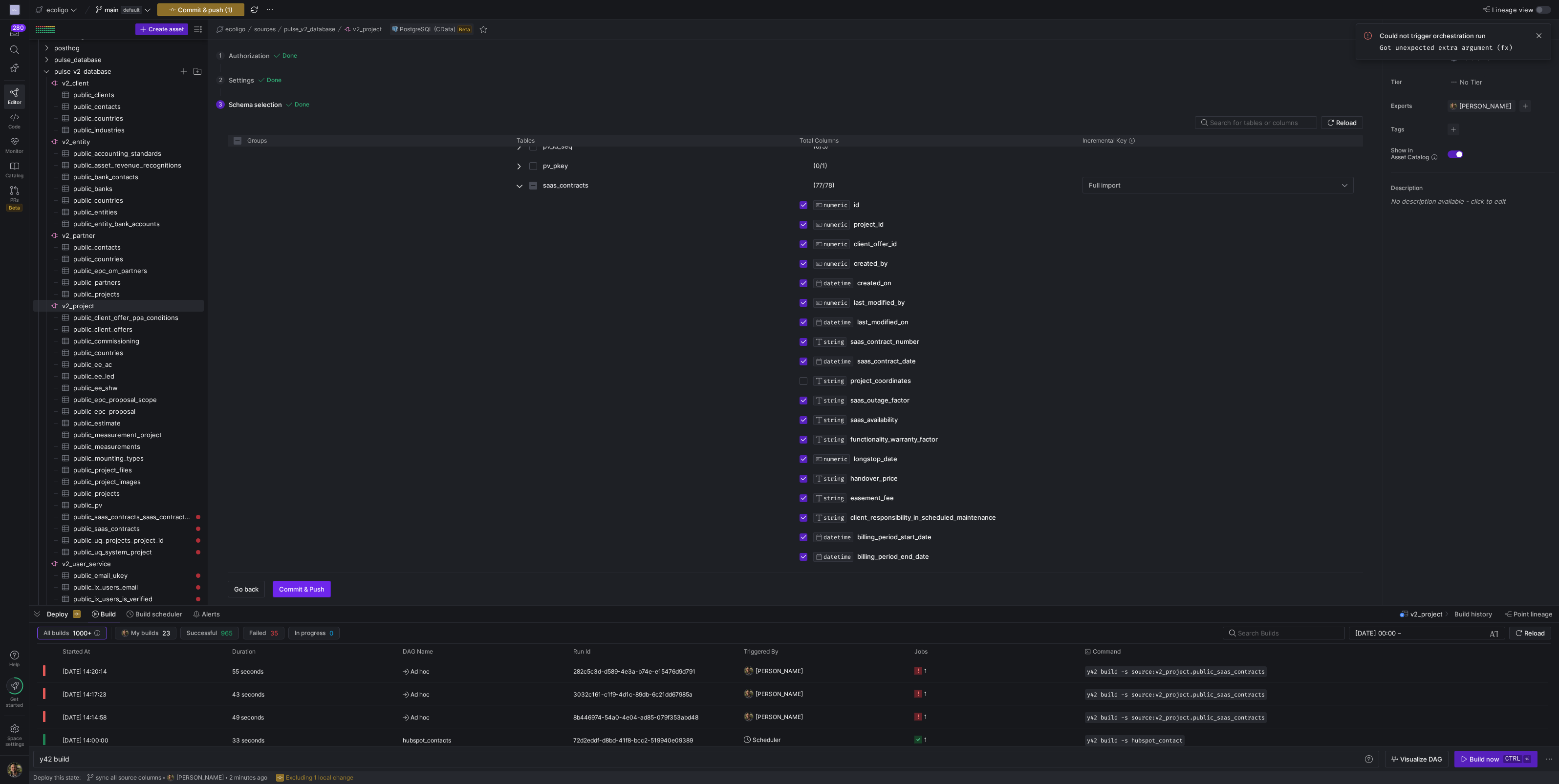
click at [303, 584] on span "button" at bounding box center [301, 589] width 57 height 16
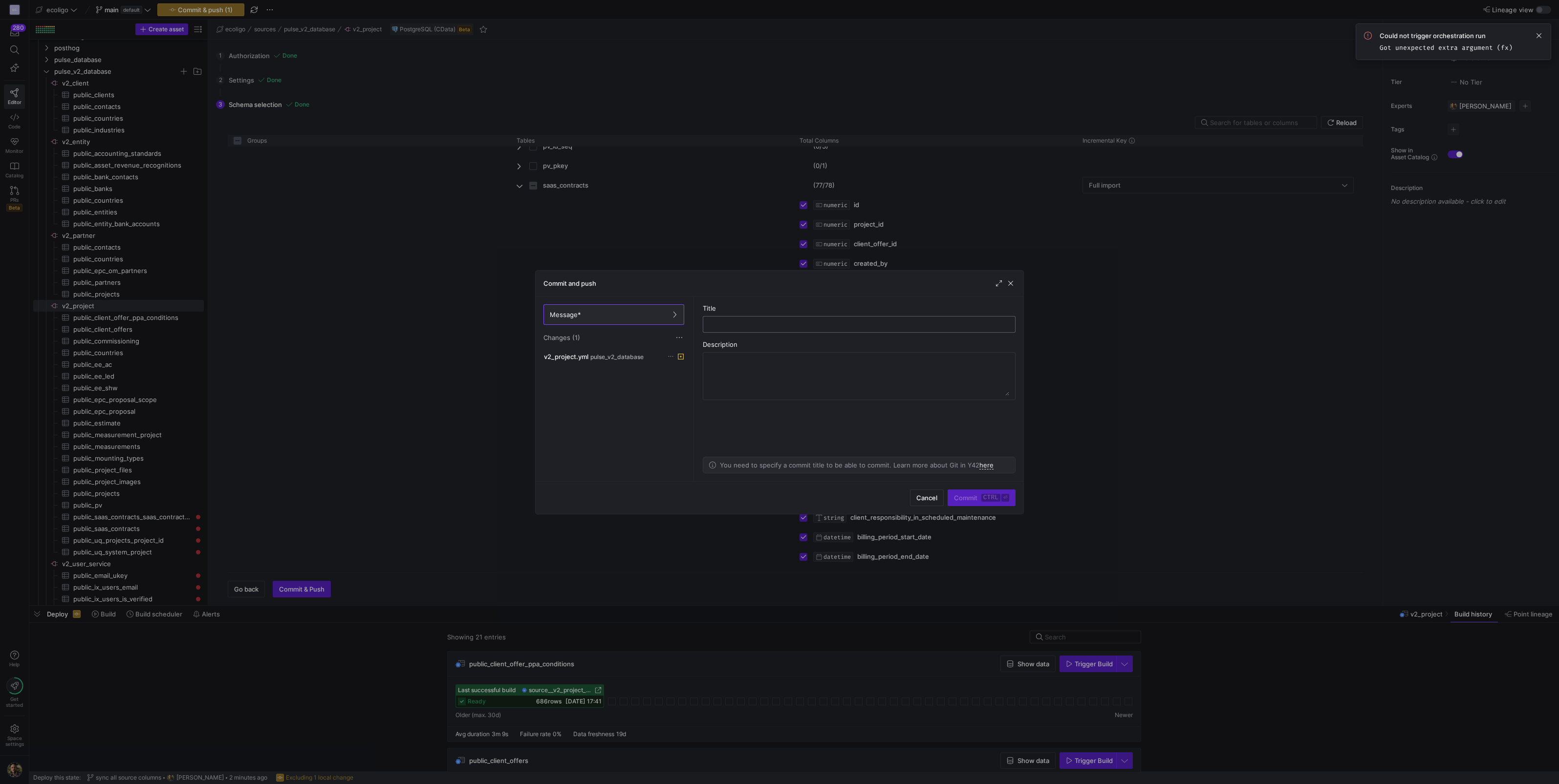
click at [780, 326] on input "text" at bounding box center [859, 324] width 296 height 8
type input "edit saas_contract source"
click at [962, 497] on span "Commit ctrl ⏎" at bounding box center [981, 497] width 55 height 8
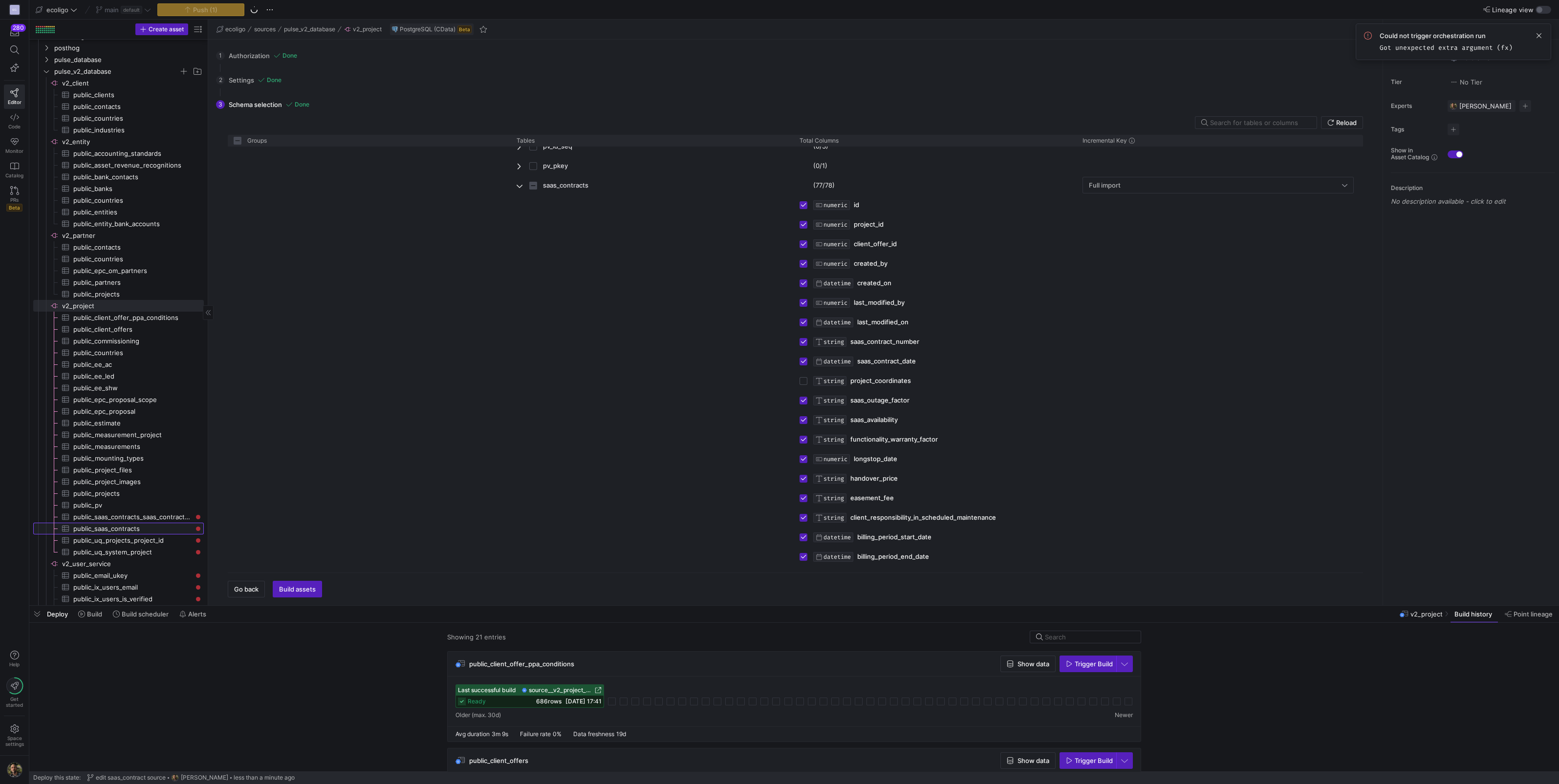
click at [133, 525] on span "public_saas_contracts​​​​​​​​​" at bounding box center [133, 529] width 119 height 11
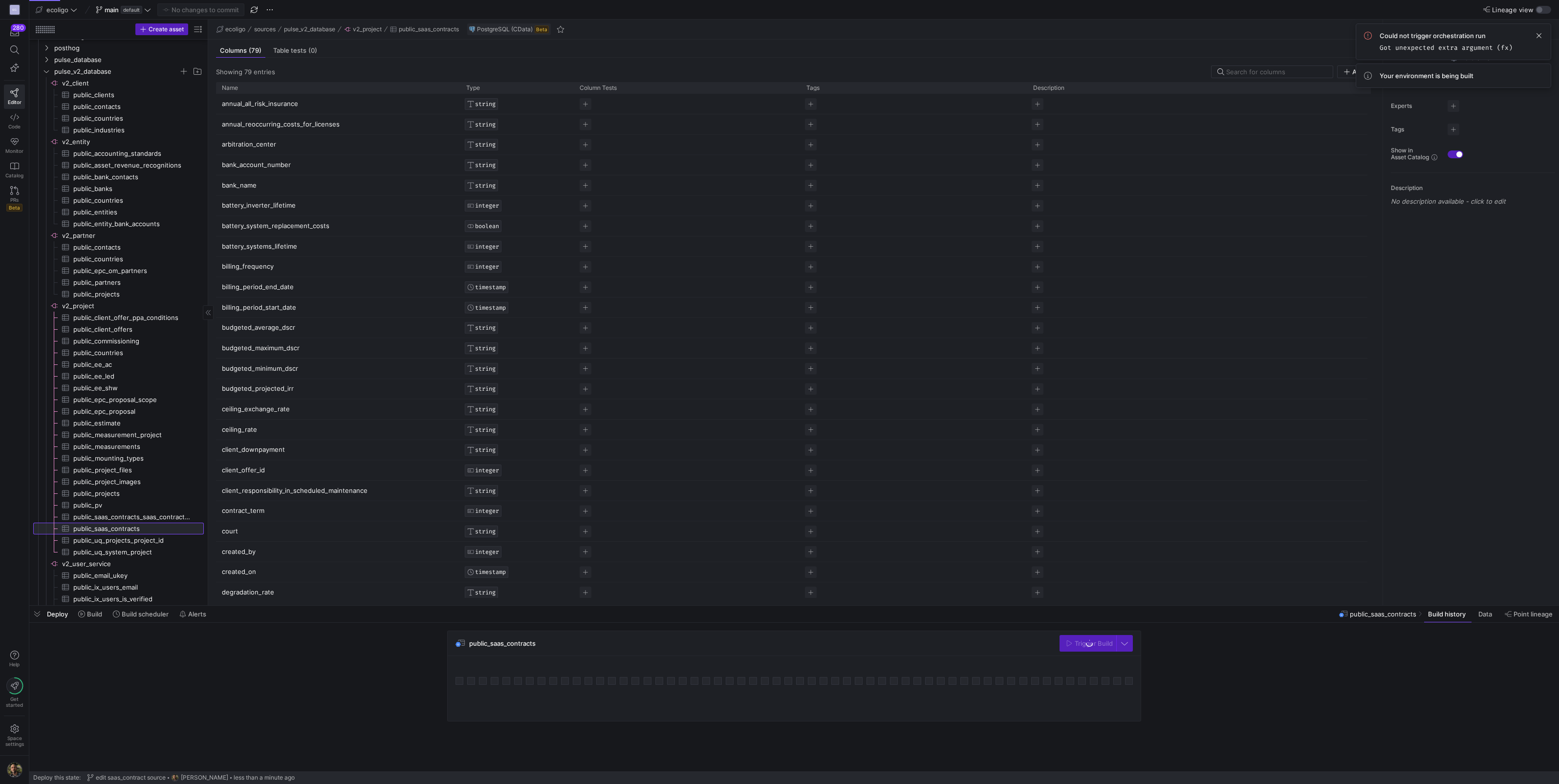
click at [105, 524] on span "public_saas_contracts​​​​​​​​​" at bounding box center [133, 529] width 119 height 11
click at [36, 613] on span "button" at bounding box center [37, 613] width 16 height 16
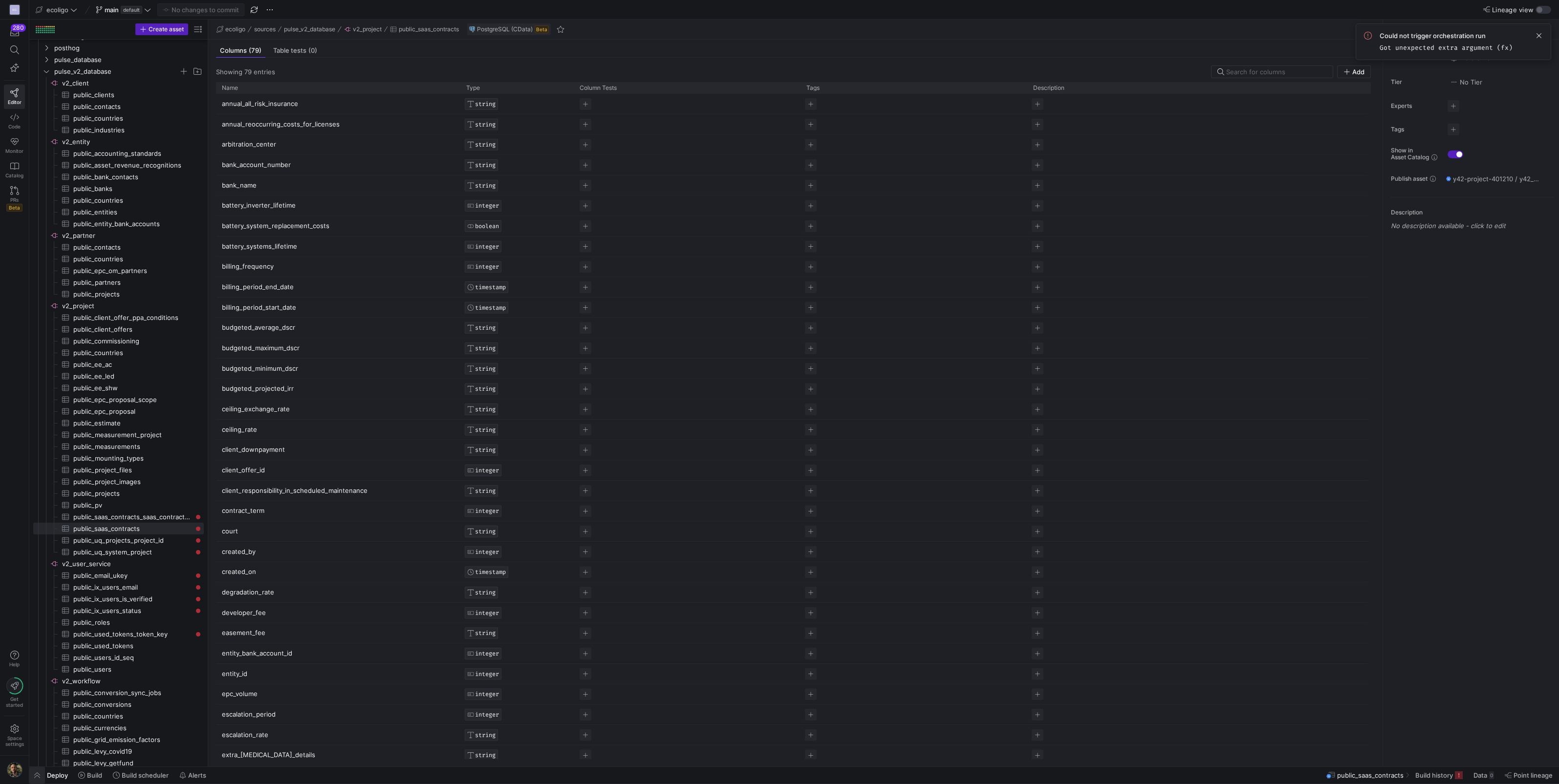
click at [34, 779] on span "button" at bounding box center [37, 775] width 16 height 16
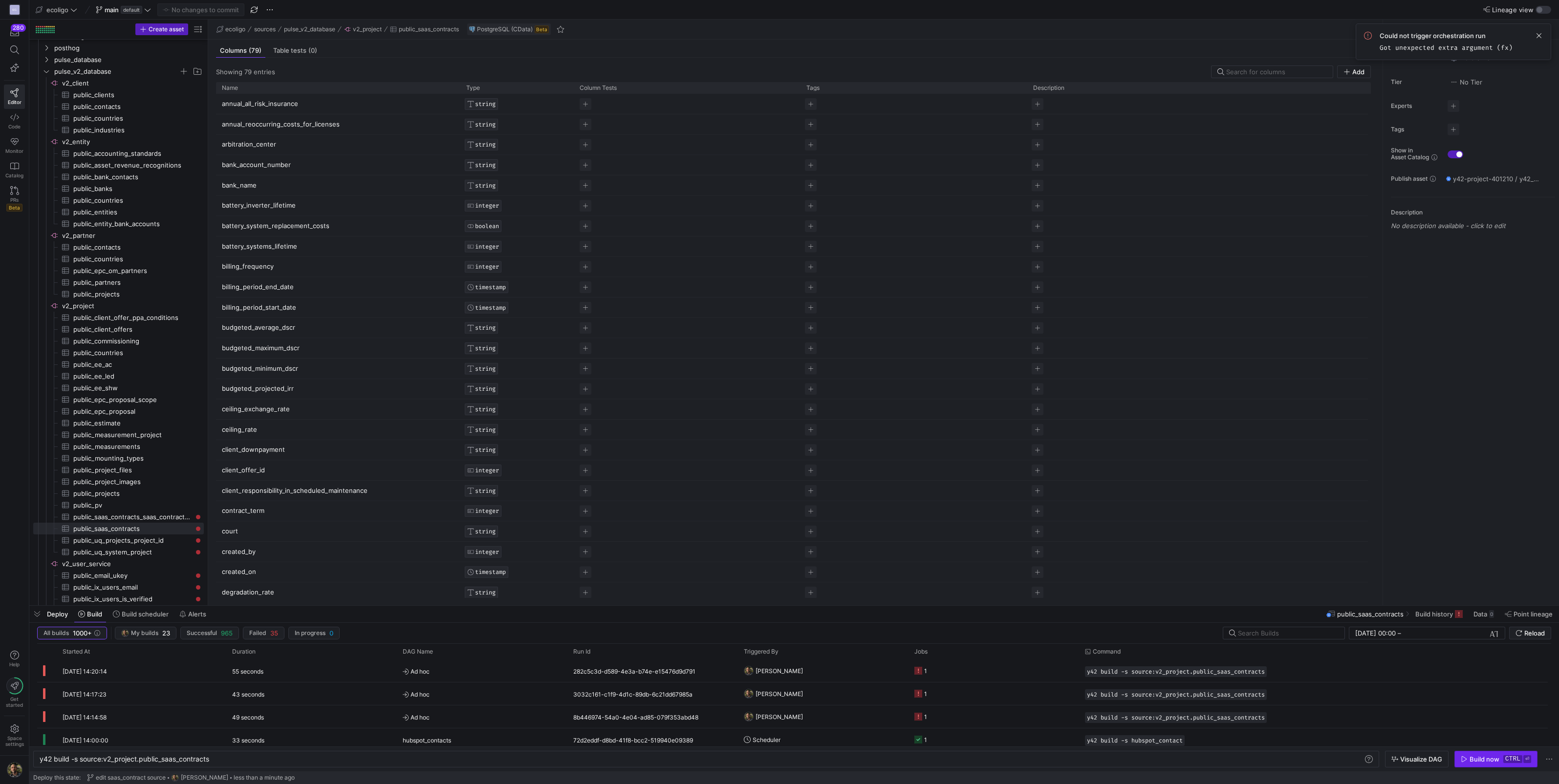
click at [1483, 764] on span "button" at bounding box center [1496, 759] width 82 height 16
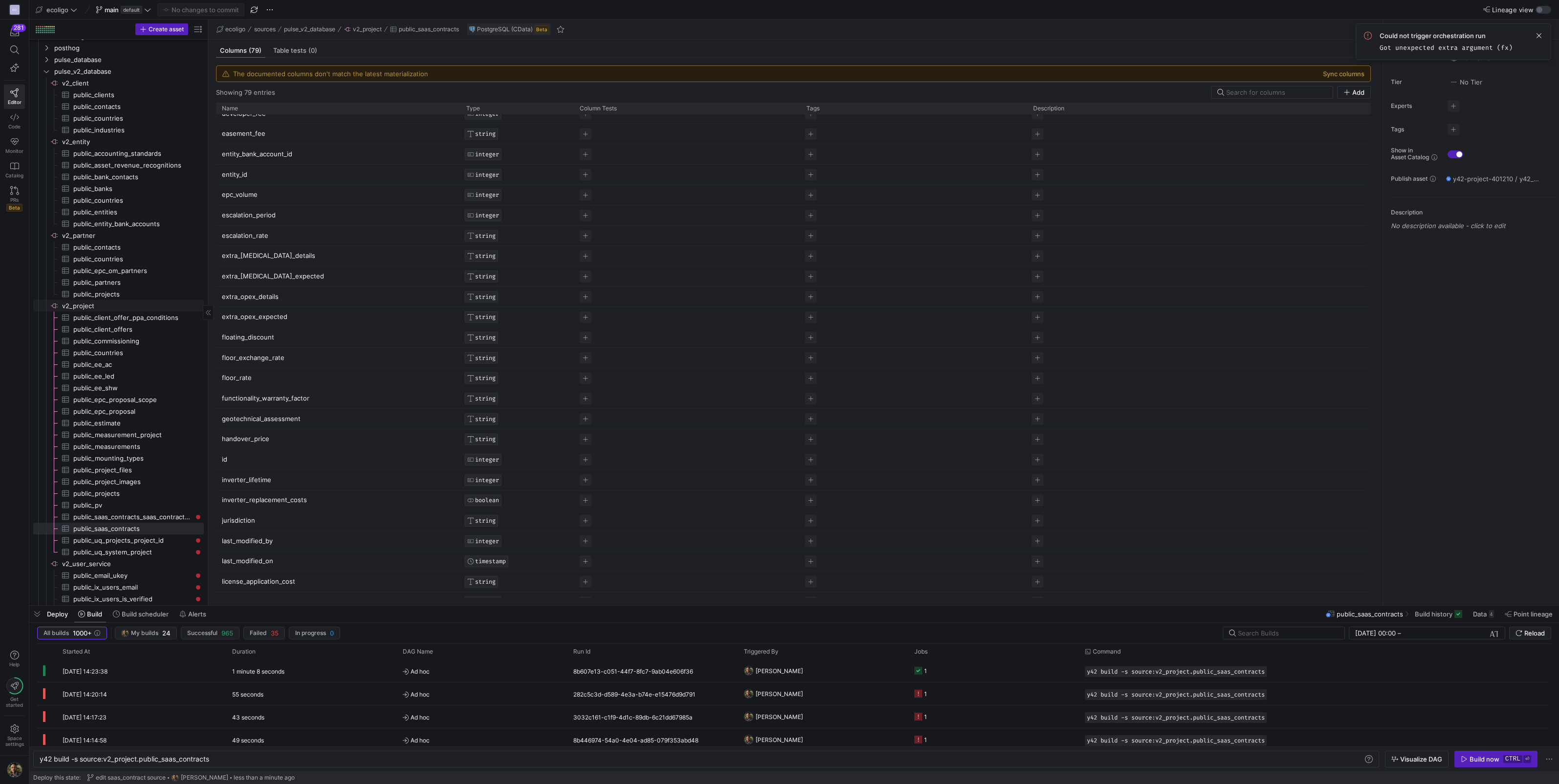
click at [80, 305] on span "v2_project​​​​​​​​" at bounding box center [133, 306] width 140 height 11
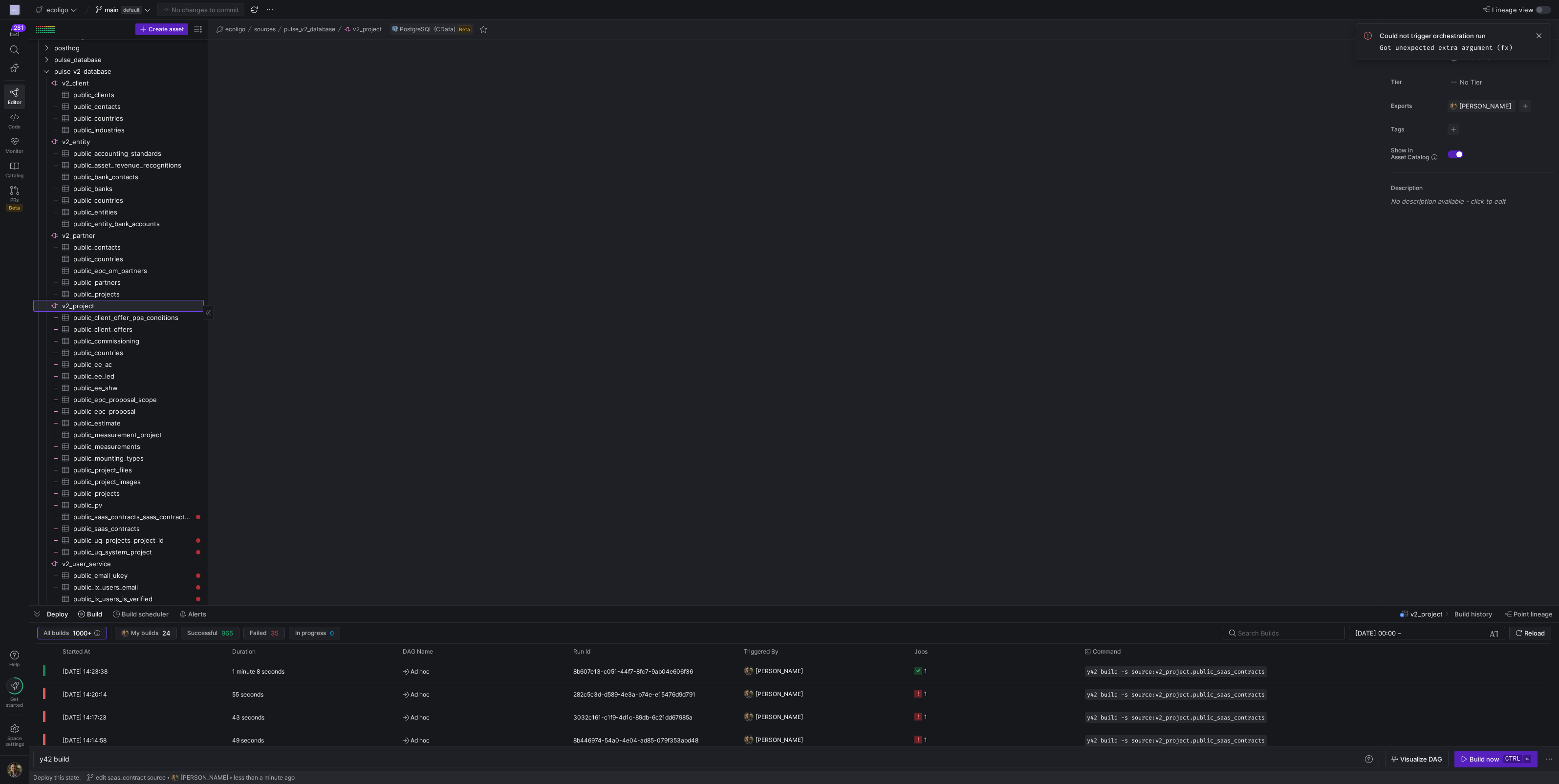
type textarea "y42 build"
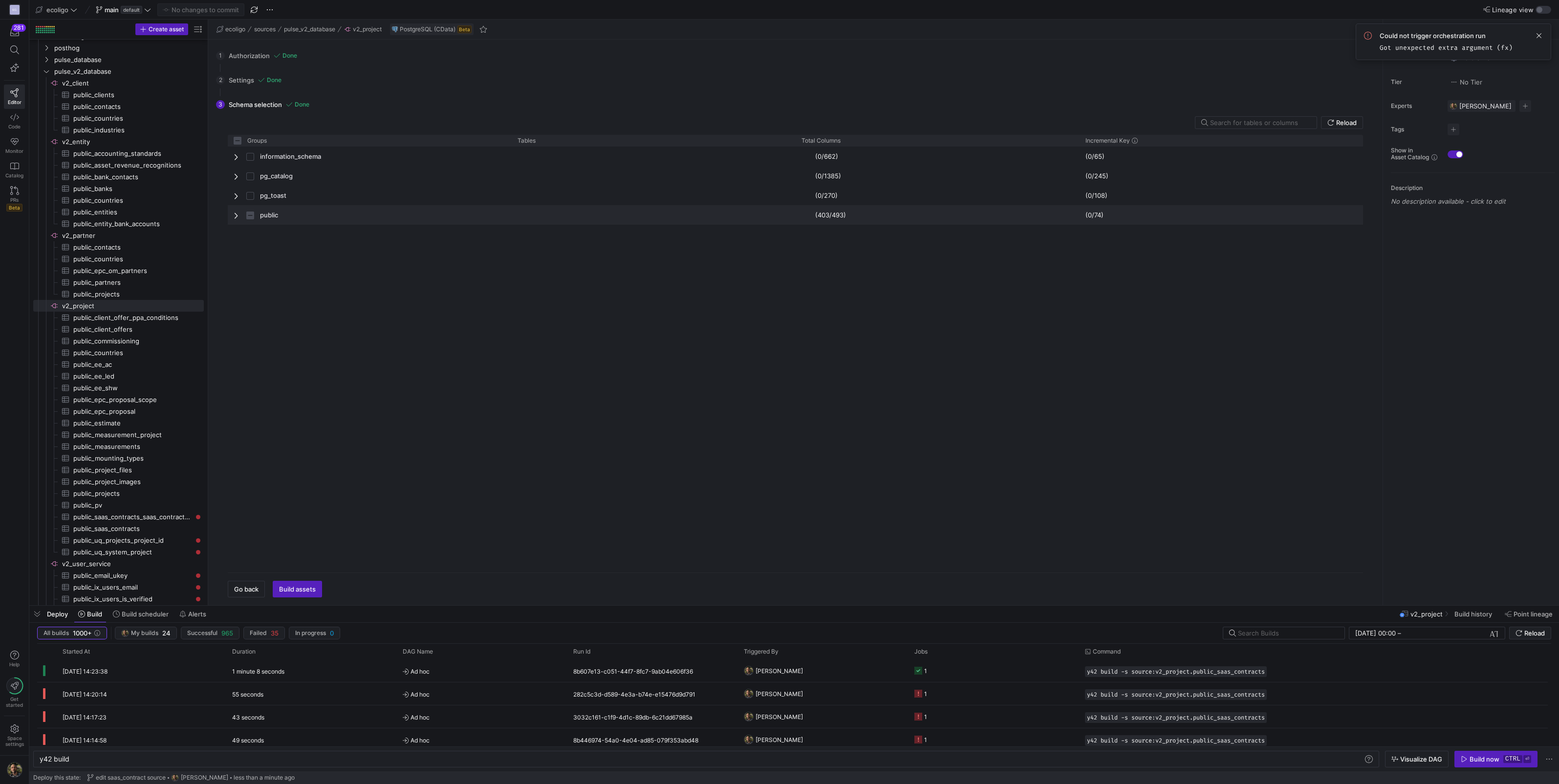
click at [237, 212] on span "Press SPACE to select this row." at bounding box center [237, 215] width 7 height 8
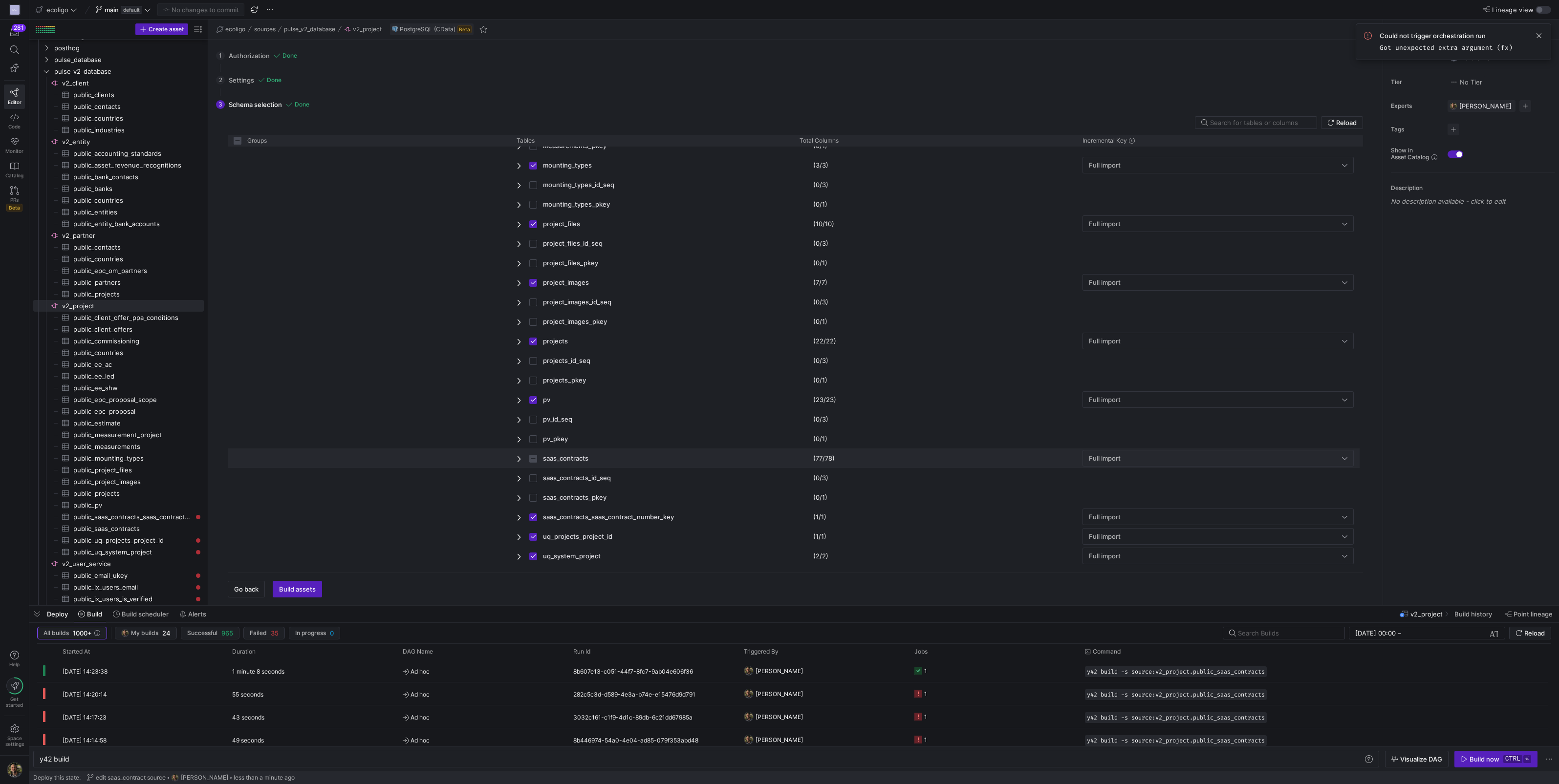
click at [513, 459] on div "saas_contracts" at bounding box center [652, 458] width 283 height 19
checkbox input "false"
click at [530, 459] on input "Press Space to toggle row selection (indeterminate)" at bounding box center [533, 459] width 8 height 8
checkbox input "true"
checkbox input "false"
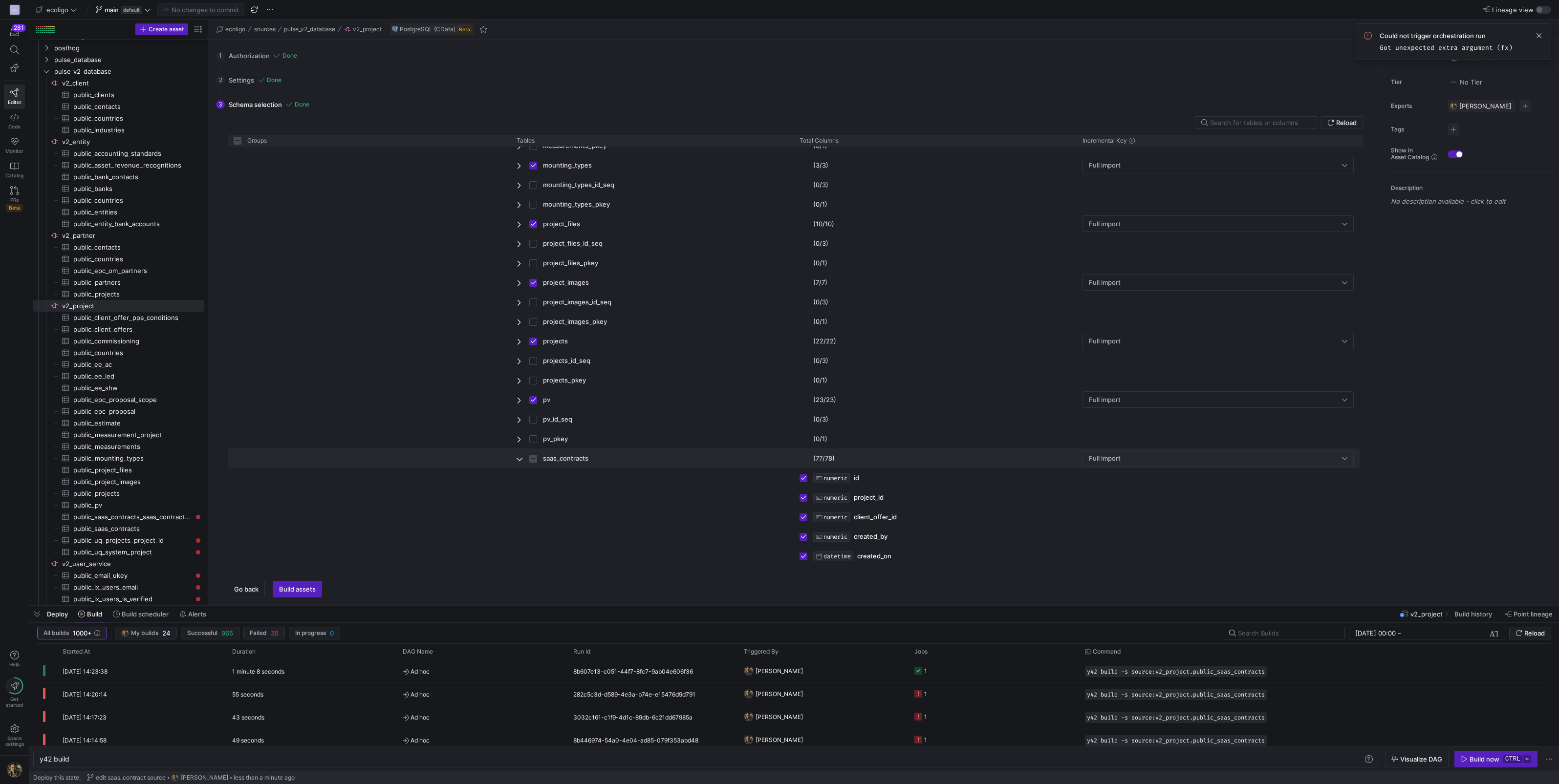
checkbox input "true"
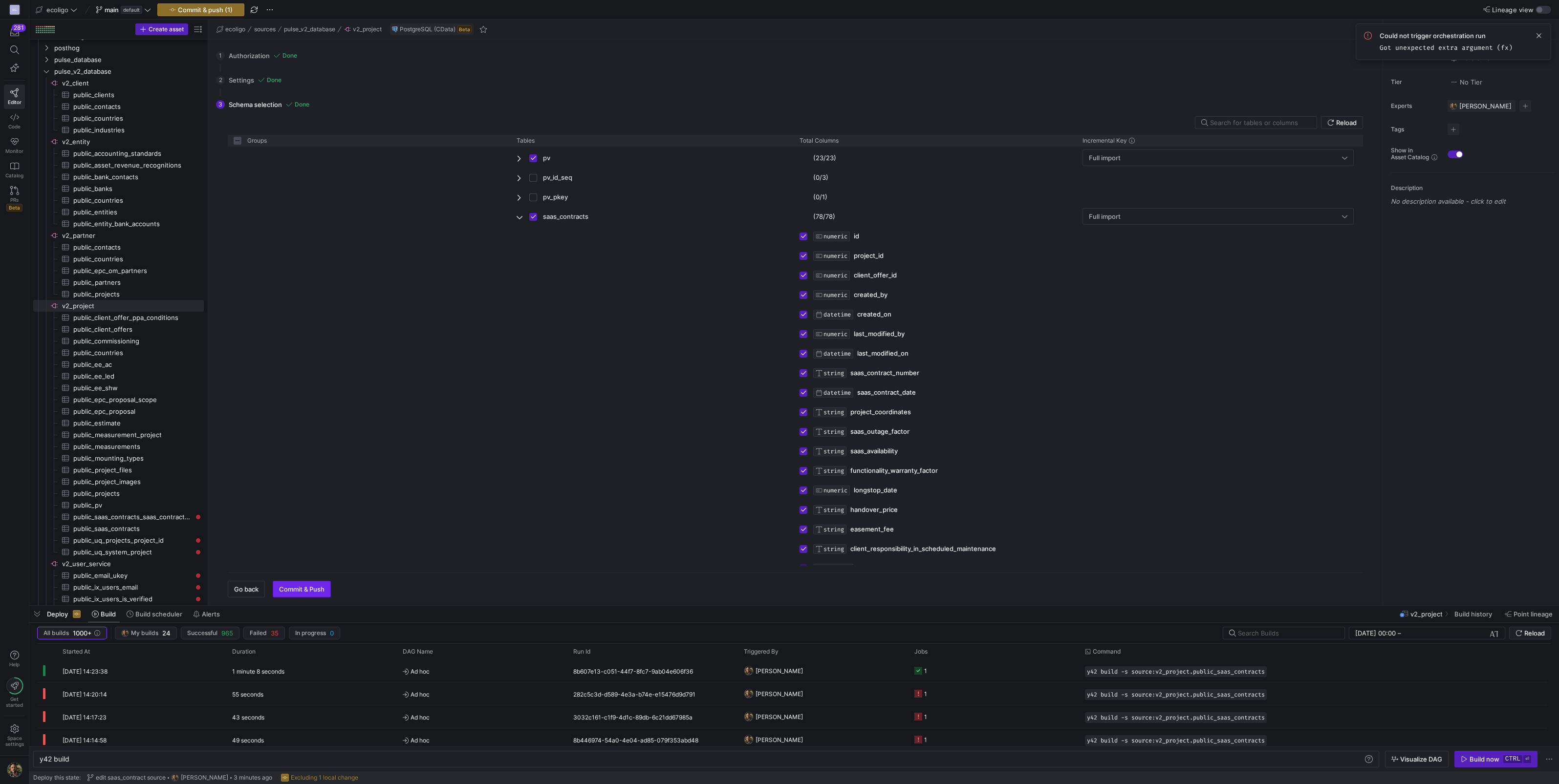
click at [312, 583] on span "button" at bounding box center [301, 589] width 57 height 16
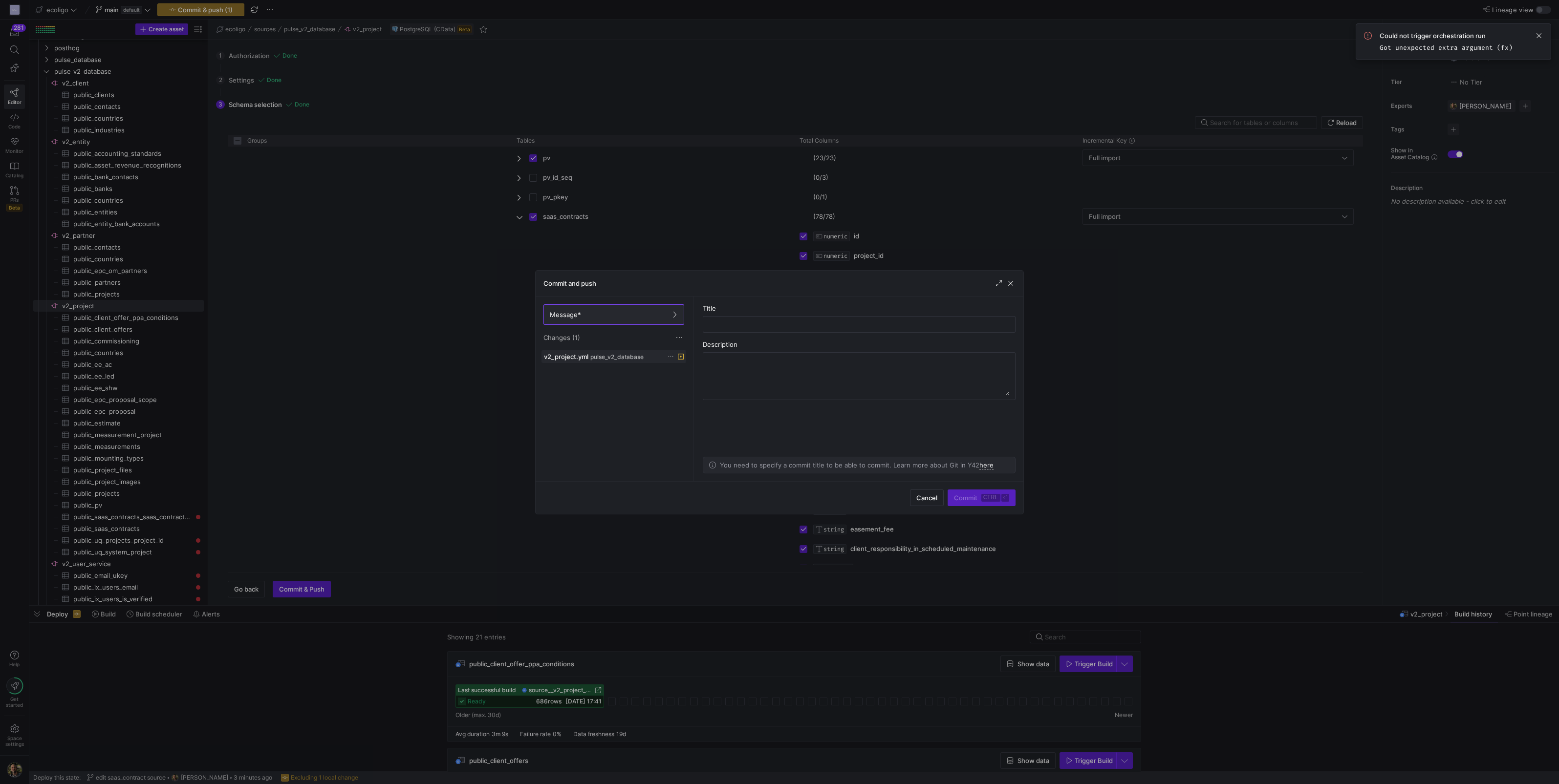
click at [672, 359] on icon at bounding box center [671, 356] width 6 height 6
click at [681, 387] on span "Discard" at bounding box center [685, 384] width 22 height 8
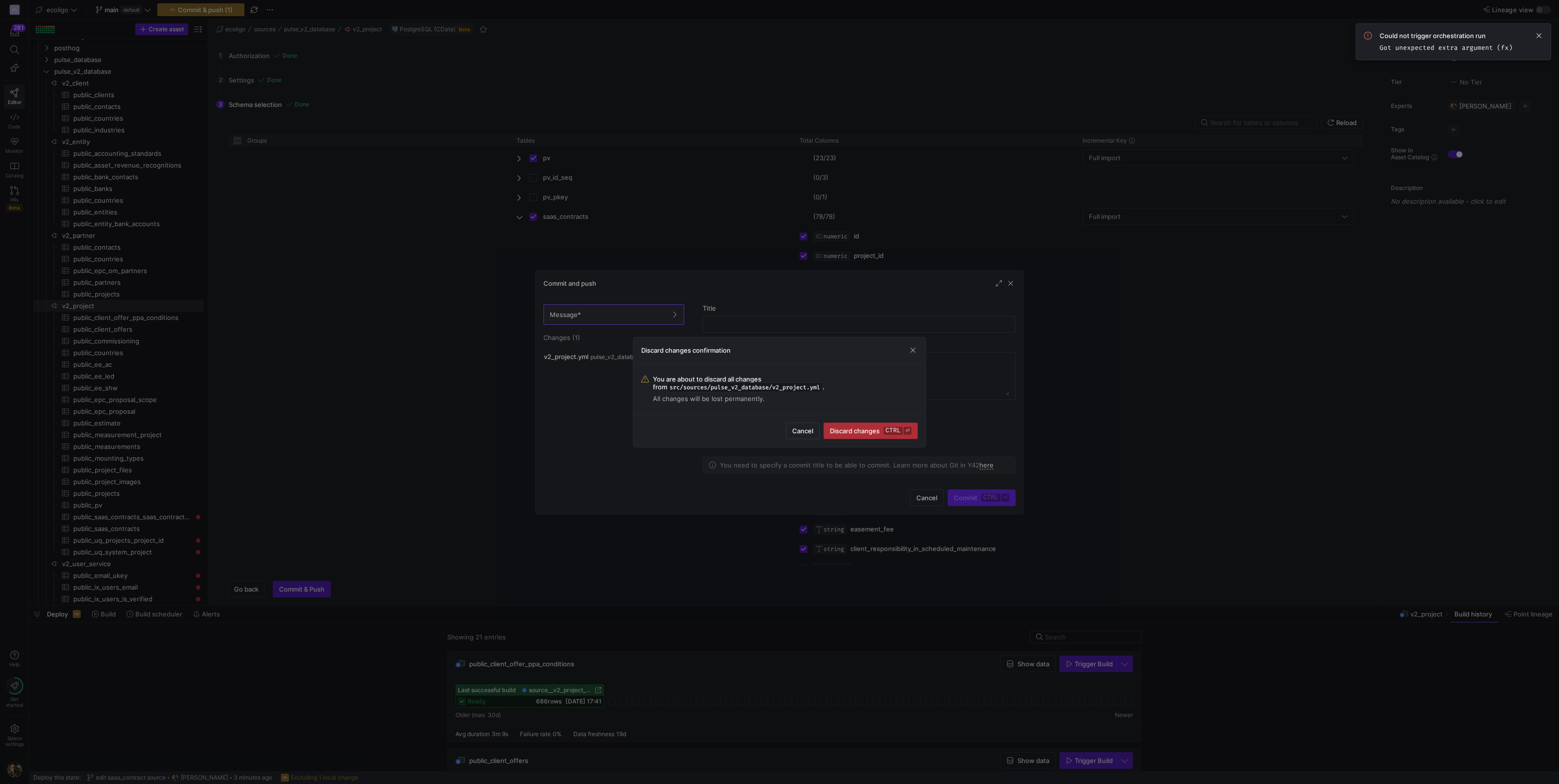
click at [873, 433] on span "Discard changes ctrl ⏎" at bounding box center [870, 431] width 82 height 8
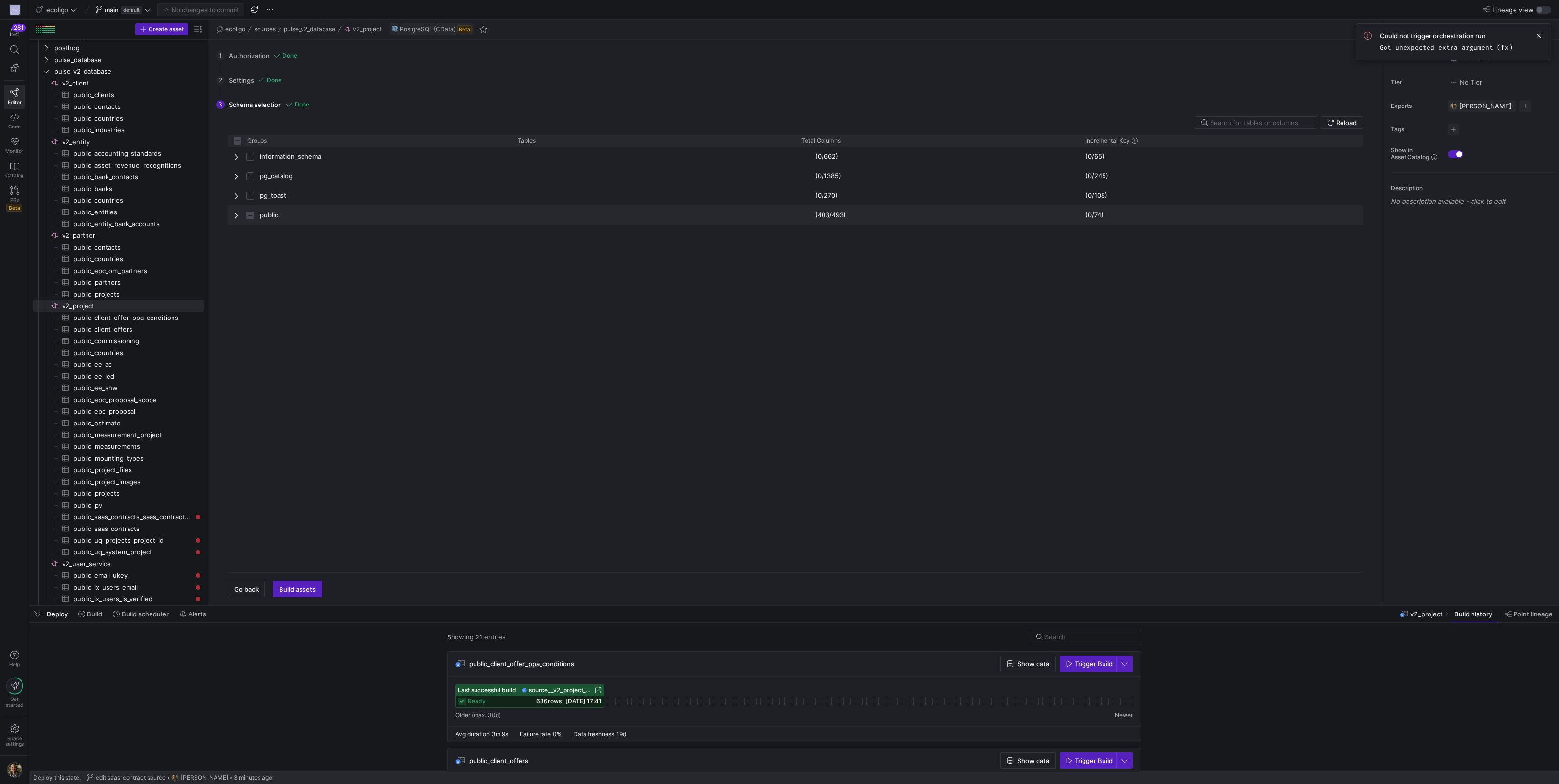
click at [237, 215] on span "Press SPACE to select this row." at bounding box center [237, 215] width 7 height 8
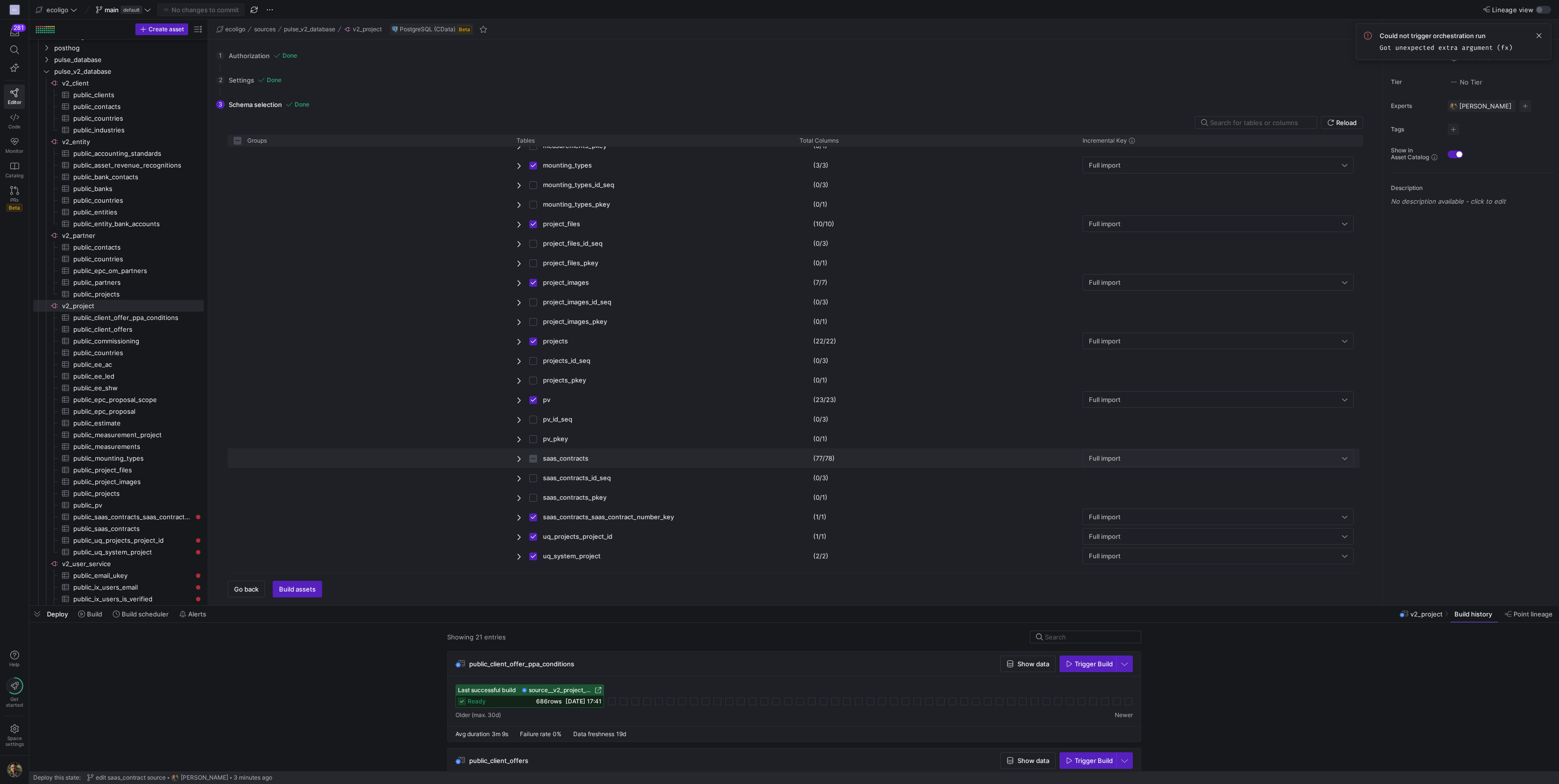
click at [518, 455] on span "Press SPACE to select this row." at bounding box center [520, 459] width 7 height 8
click at [537, 459] on span "Press SPACE to select this row." at bounding box center [536, 458] width 14 height 19
checkbox input "false"
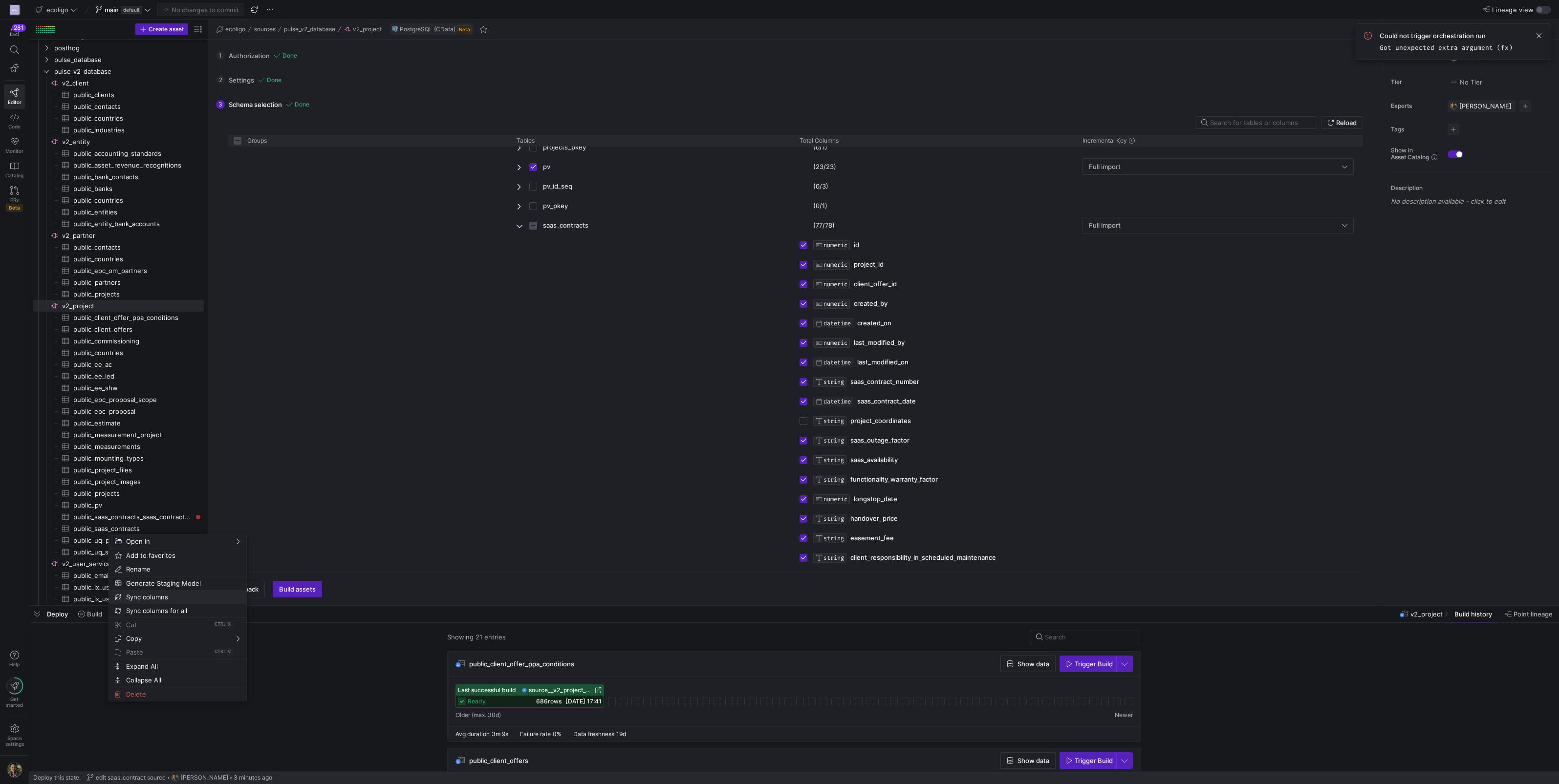
click at [154, 592] on span "Sync columns" at bounding box center [169, 596] width 94 height 14
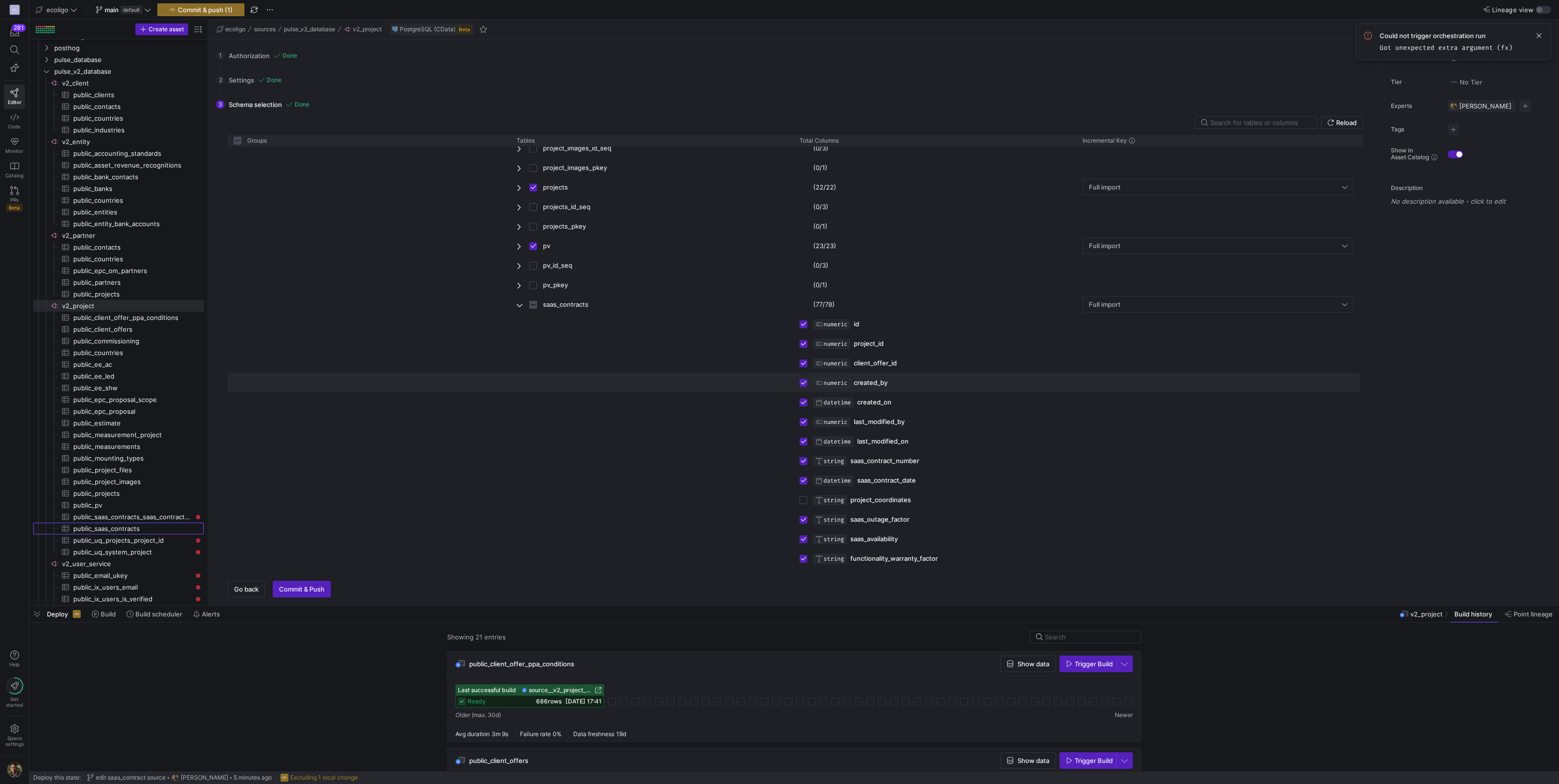
scroll to position [1231, 0]
click at [207, 7] on span "Commit & push (1)" at bounding box center [205, 10] width 54 height 8
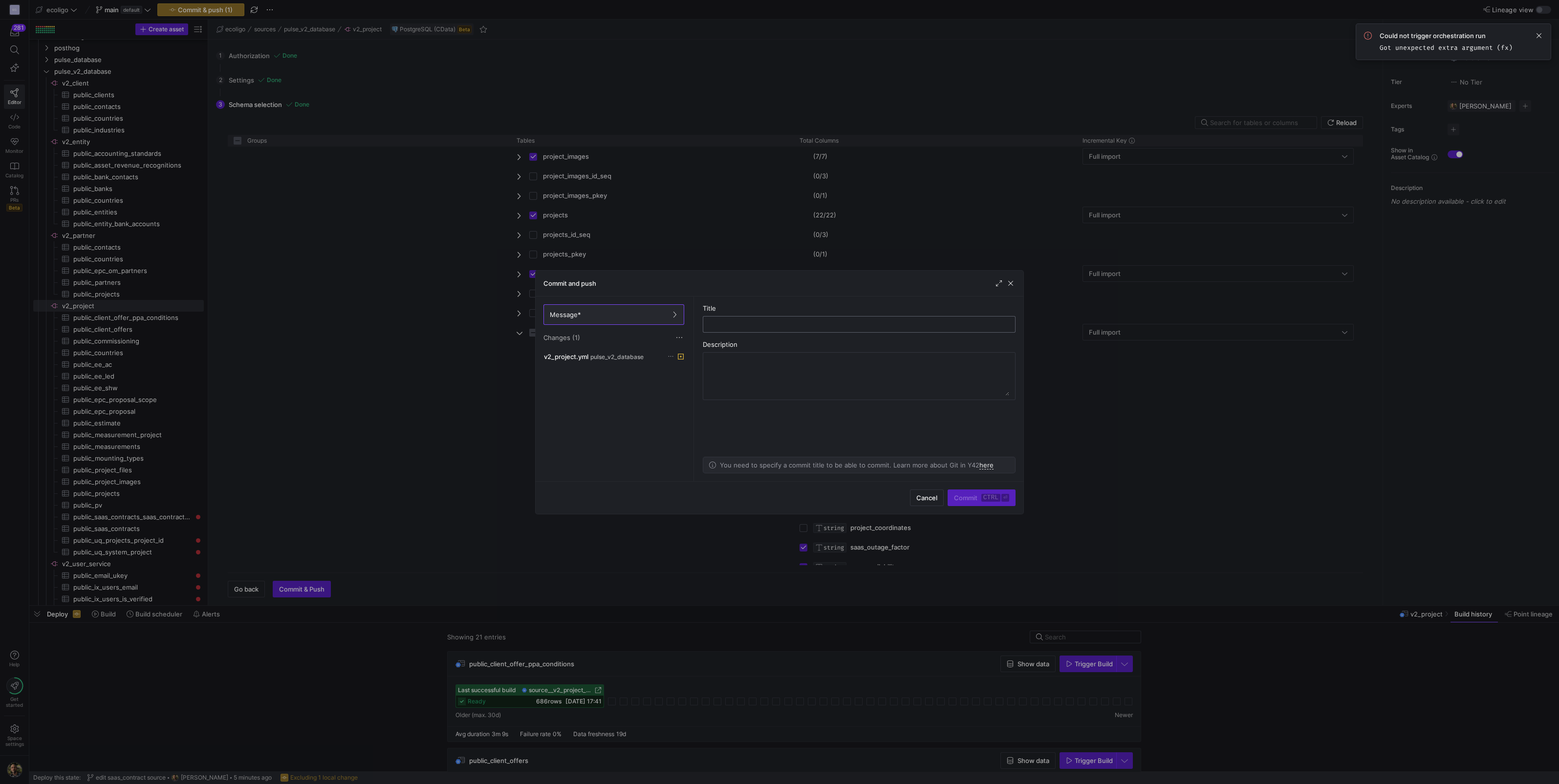
click at [817, 323] on input "text" at bounding box center [859, 324] width 296 height 8
click at [723, 323] on input "text" at bounding box center [859, 324] width 296 height 8
type input "sync for gps_coordinates"
click at [963, 490] on span "submit" at bounding box center [982, 498] width 67 height 16
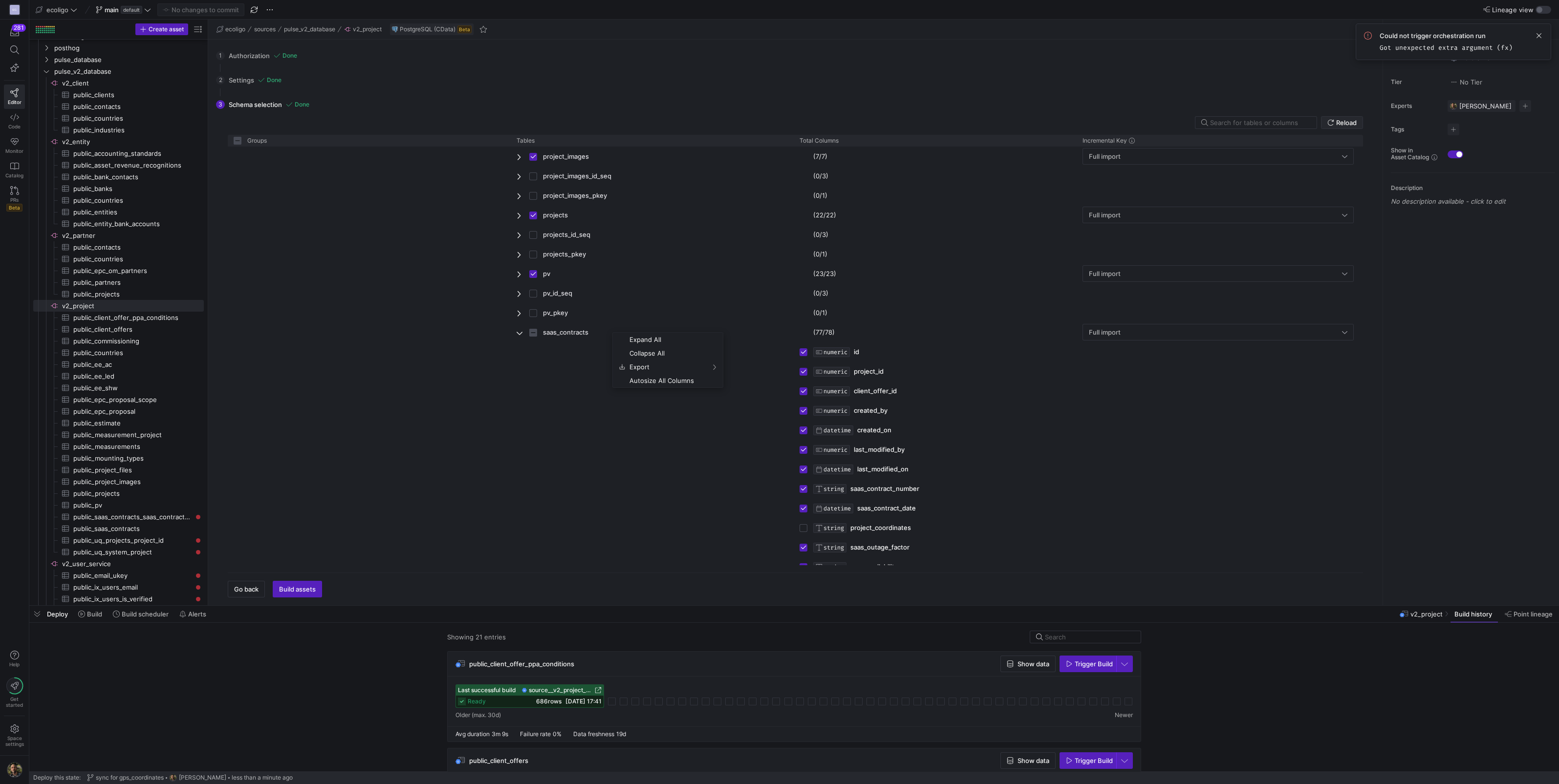
click at [1340, 117] on span at bounding box center [1342, 122] width 41 height 11
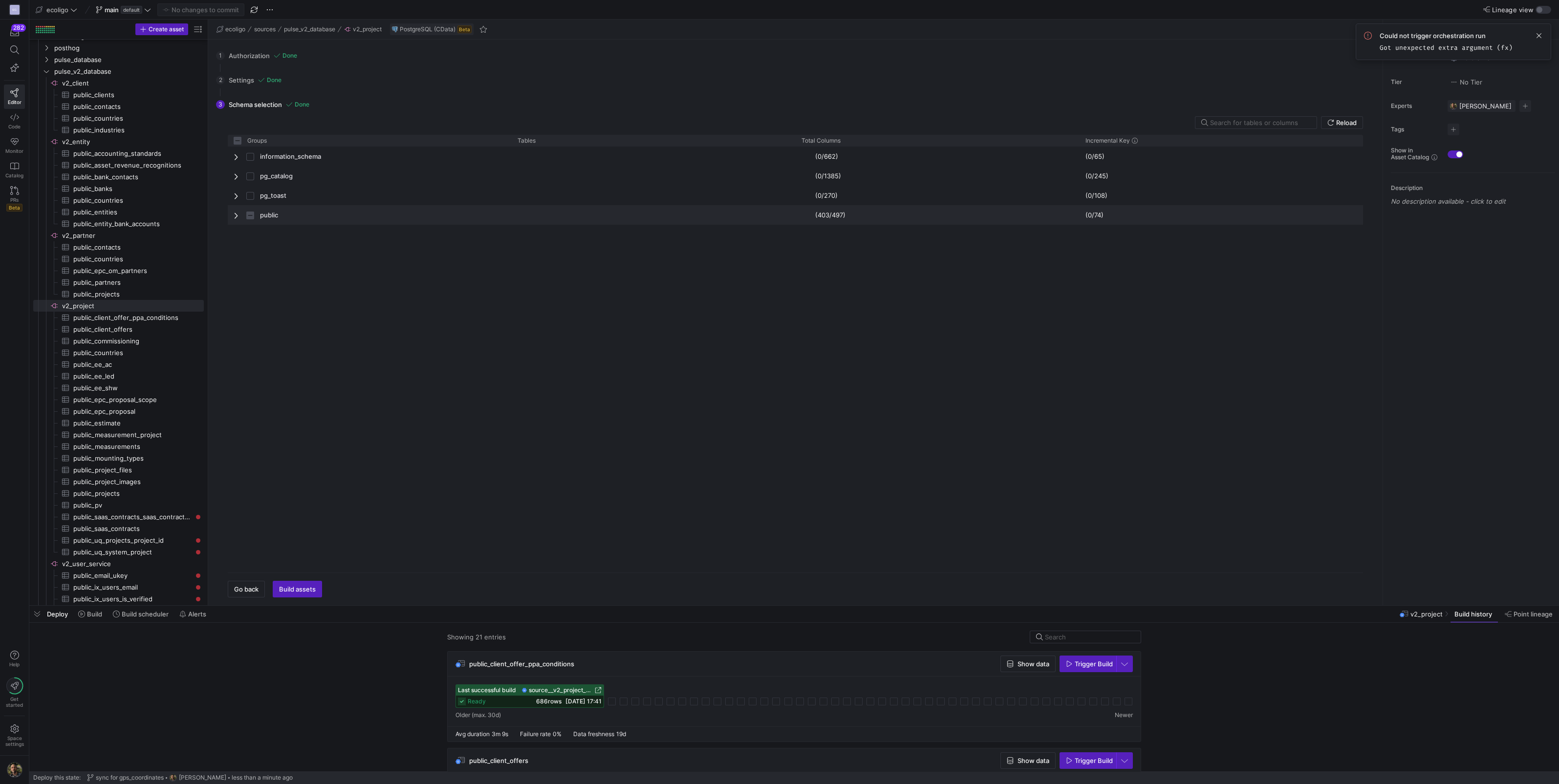
click at [237, 212] on span "Press SPACE to select this row." at bounding box center [237, 215] width 7 height 8
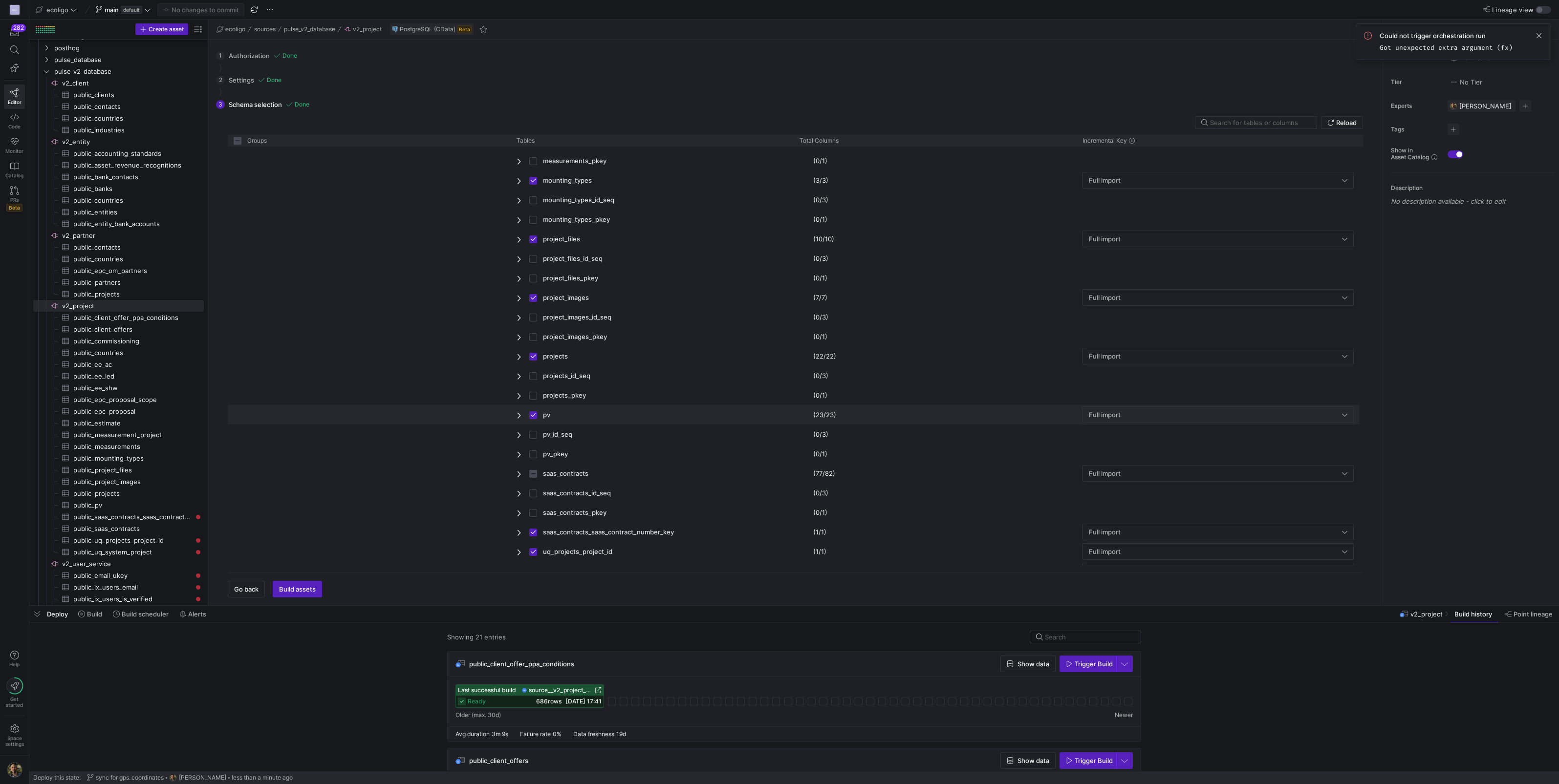
scroll to position [1096, 0]
click at [518, 466] on span "Press SPACE to select this row." at bounding box center [520, 467] width 7 height 8
checkbox input "false"
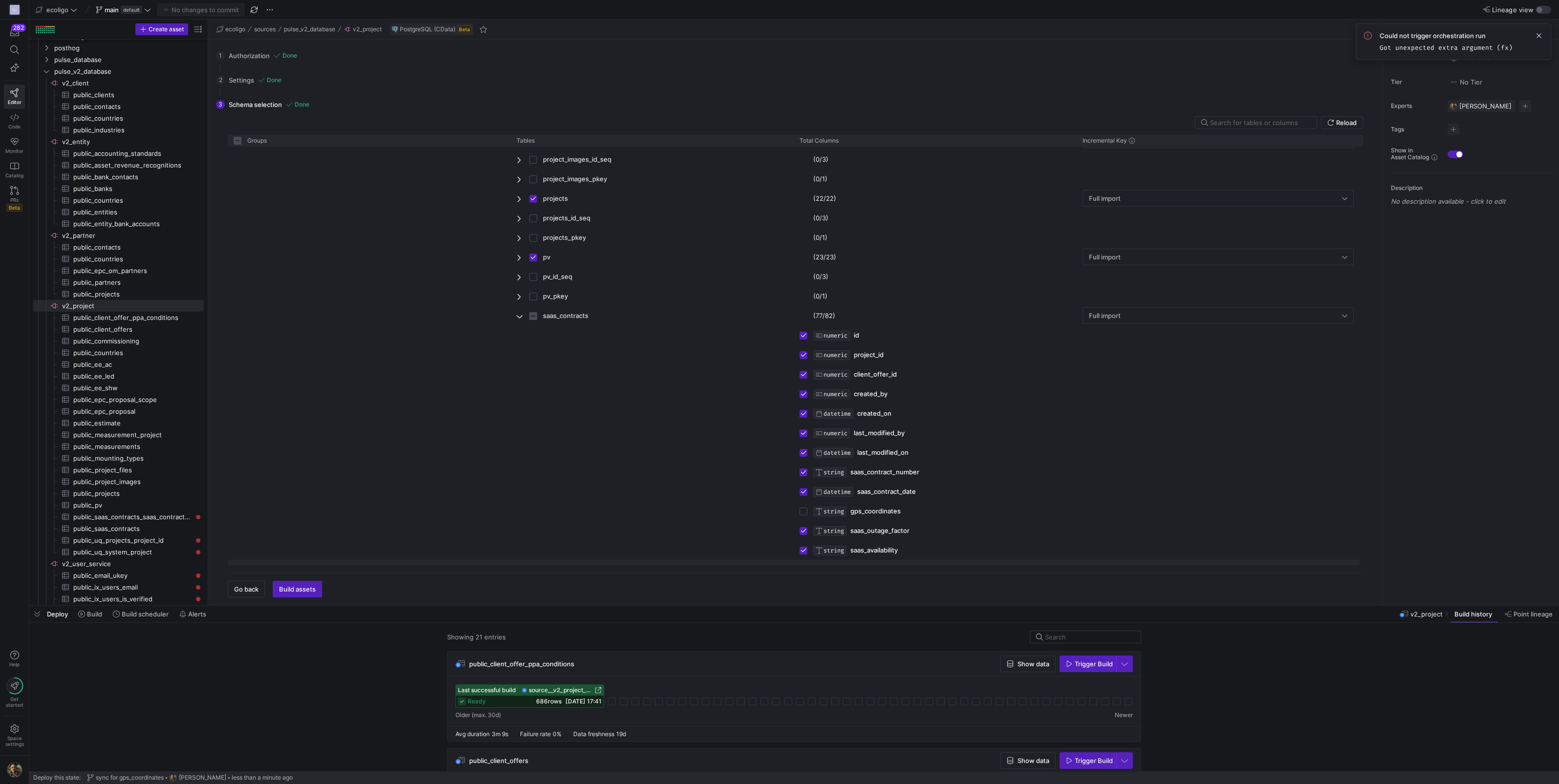
scroll to position [1288, 0]
click at [804, 469] on input "Press Space to toggle row selection (unchecked)" at bounding box center [803, 471] width 8 height 8
checkbox input "true"
checkbox input "false"
click at [308, 590] on span "Commit & Push" at bounding box center [301, 589] width 45 height 8
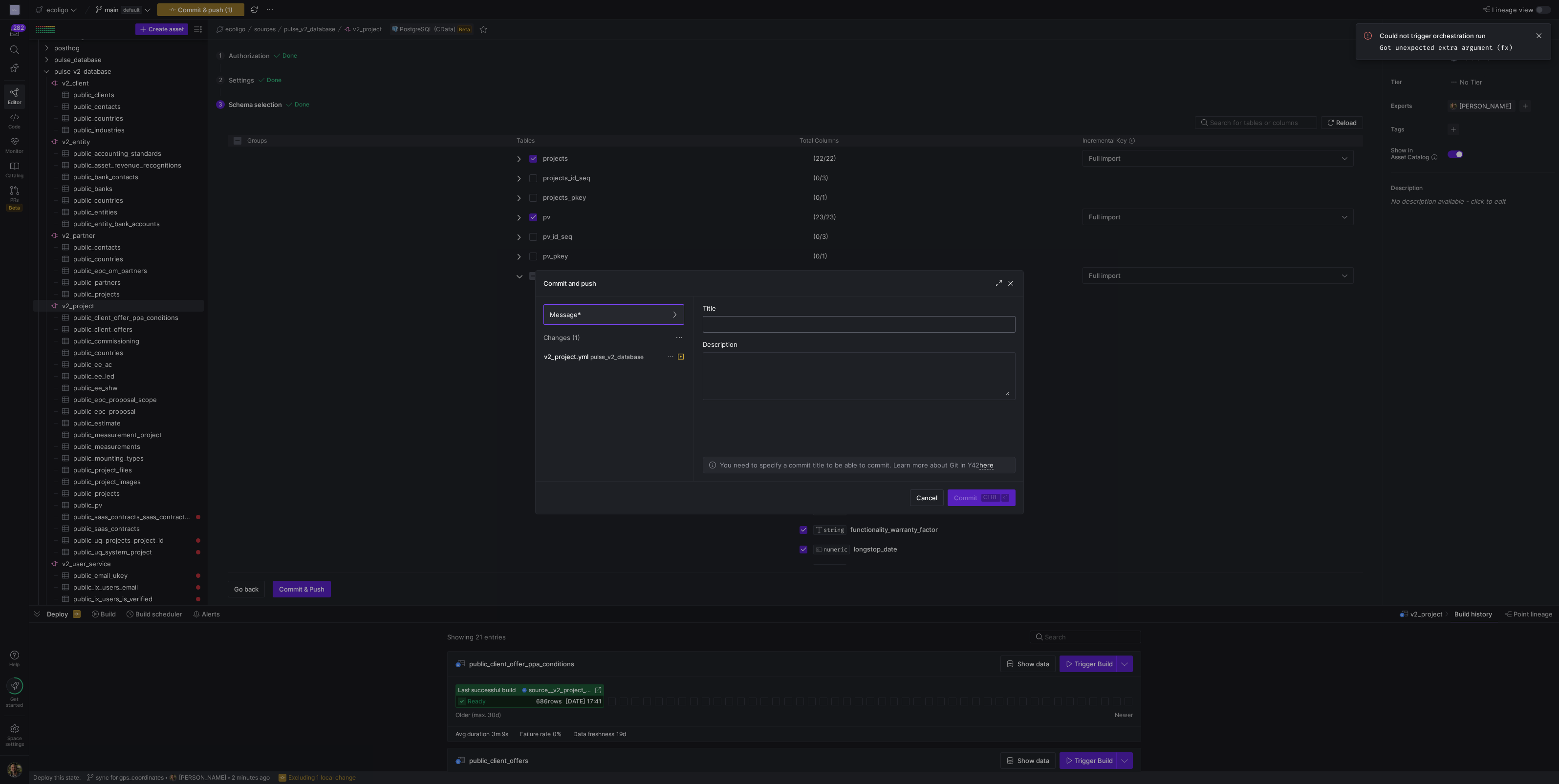
click at [746, 323] on input "text" at bounding box center [859, 324] width 296 height 8
type input "gps_coordinates change"
click at [961, 493] on span "submit" at bounding box center [982, 498] width 67 height 16
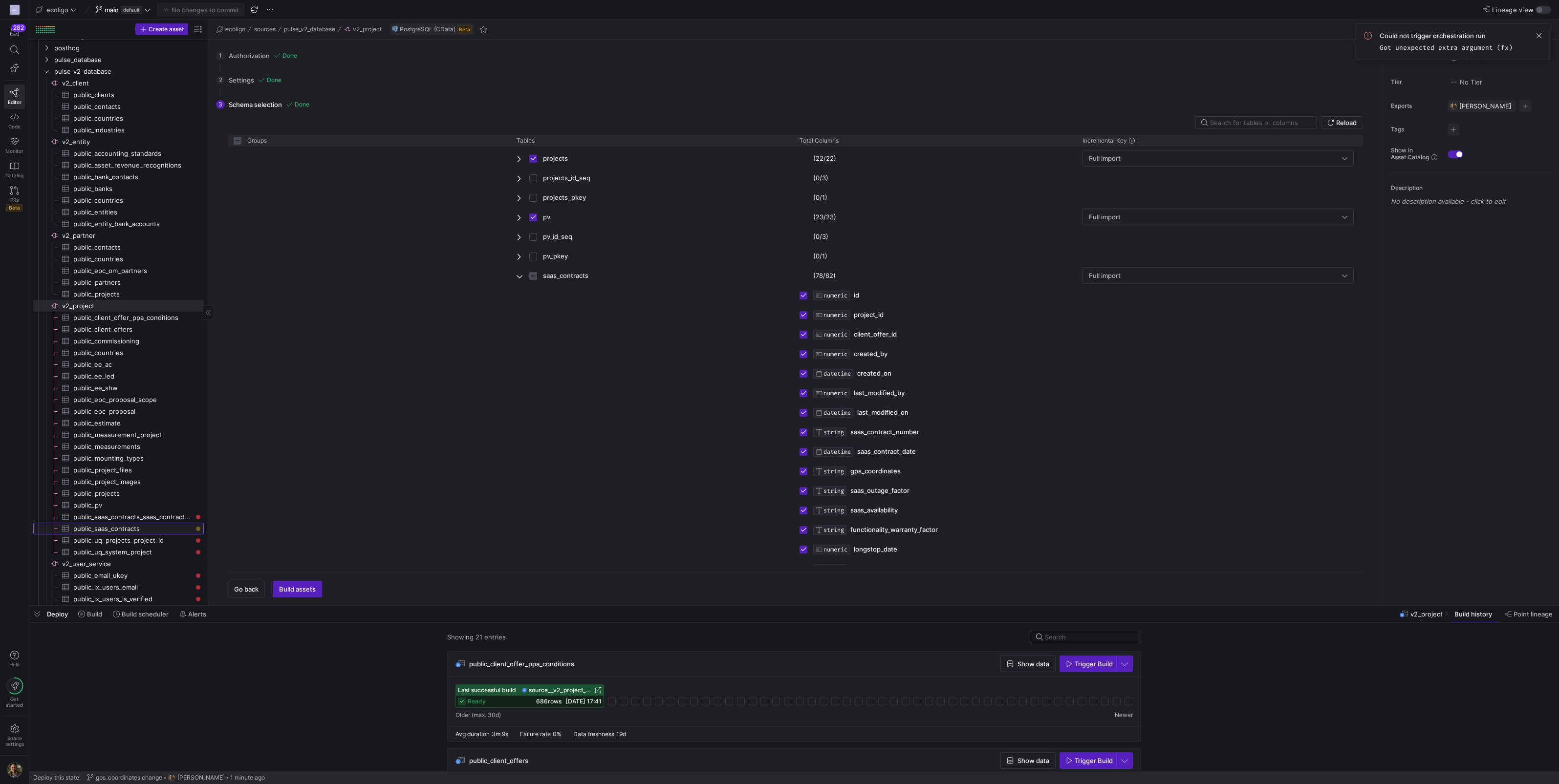
click at [118, 528] on span "public_saas_contracts​​​​​​​​​" at bounding box center [133, 529] width 119 height 11
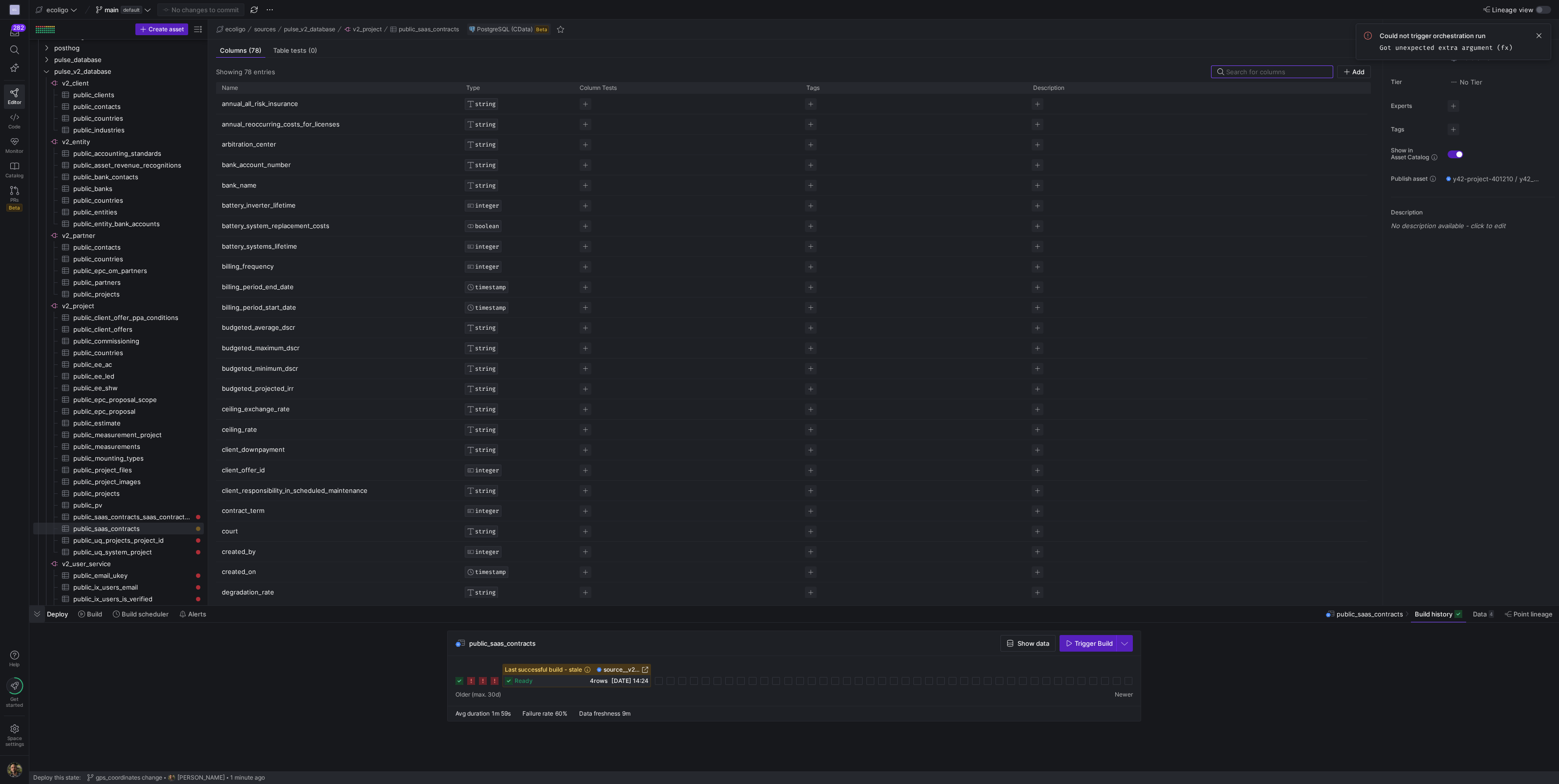
click at [42, 613] on span "button" at bounding box center [37, 613] width 16 height 16
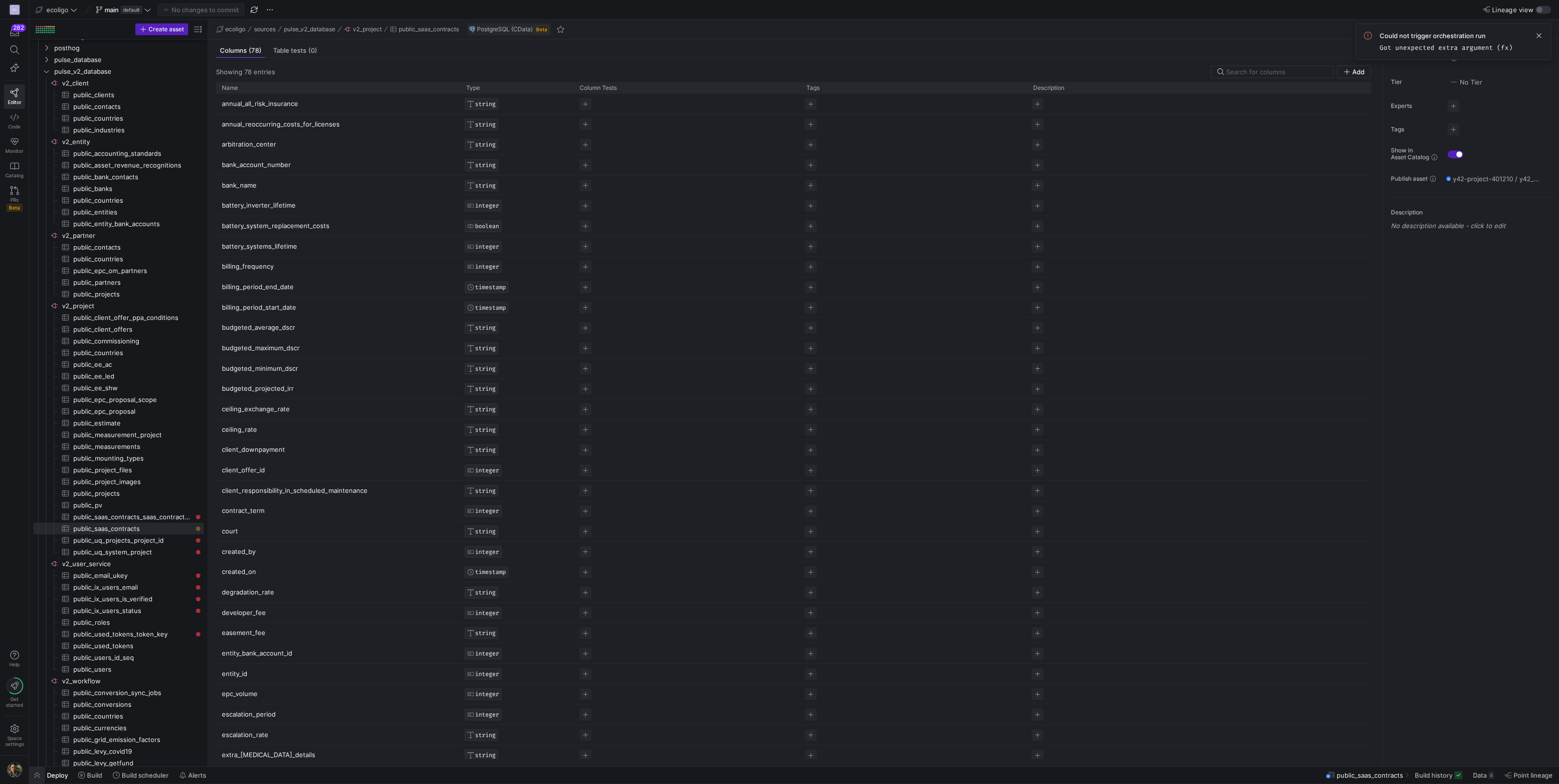
click at [37, 779] on span "button" at bounding box center [37, 775] width 16 height 16
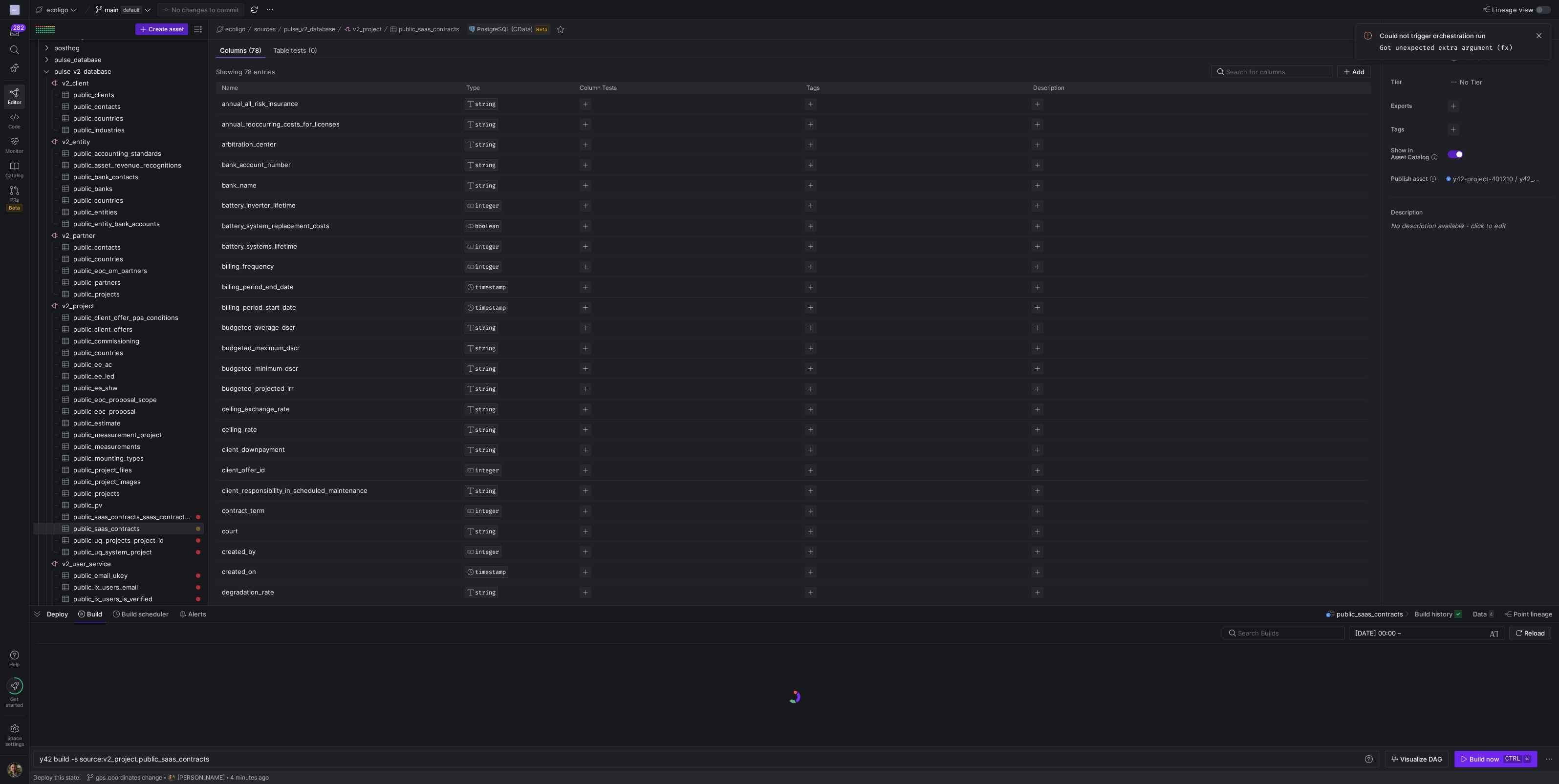
click at [1480, 760] on div "Build now" at bounding box center [1484, 759] width 30 height 8
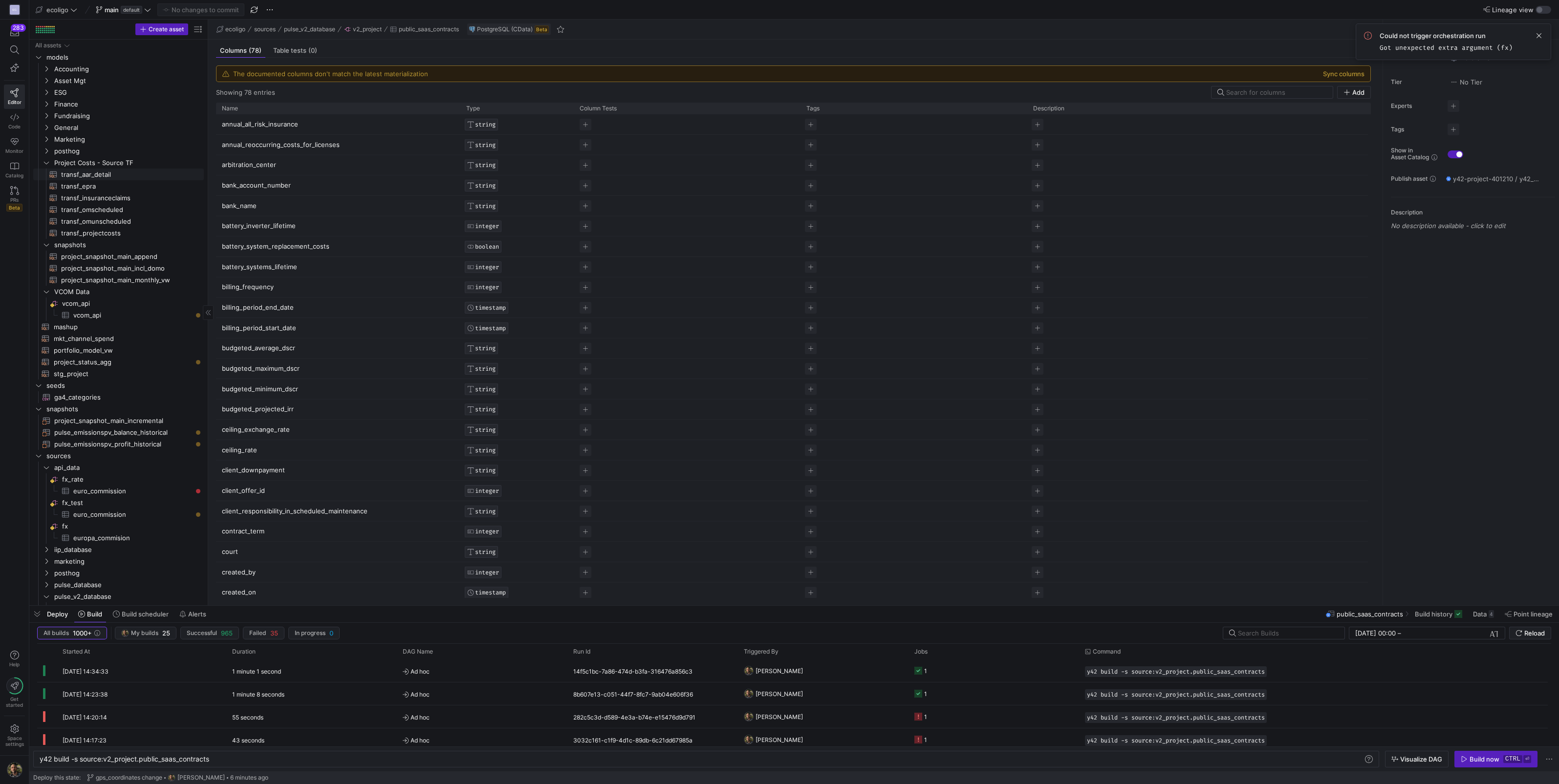
click at [110, 176] on span "transf_aar_detail​​​​​​​​​​" at bounding box center [126, 174] width 131 height 11
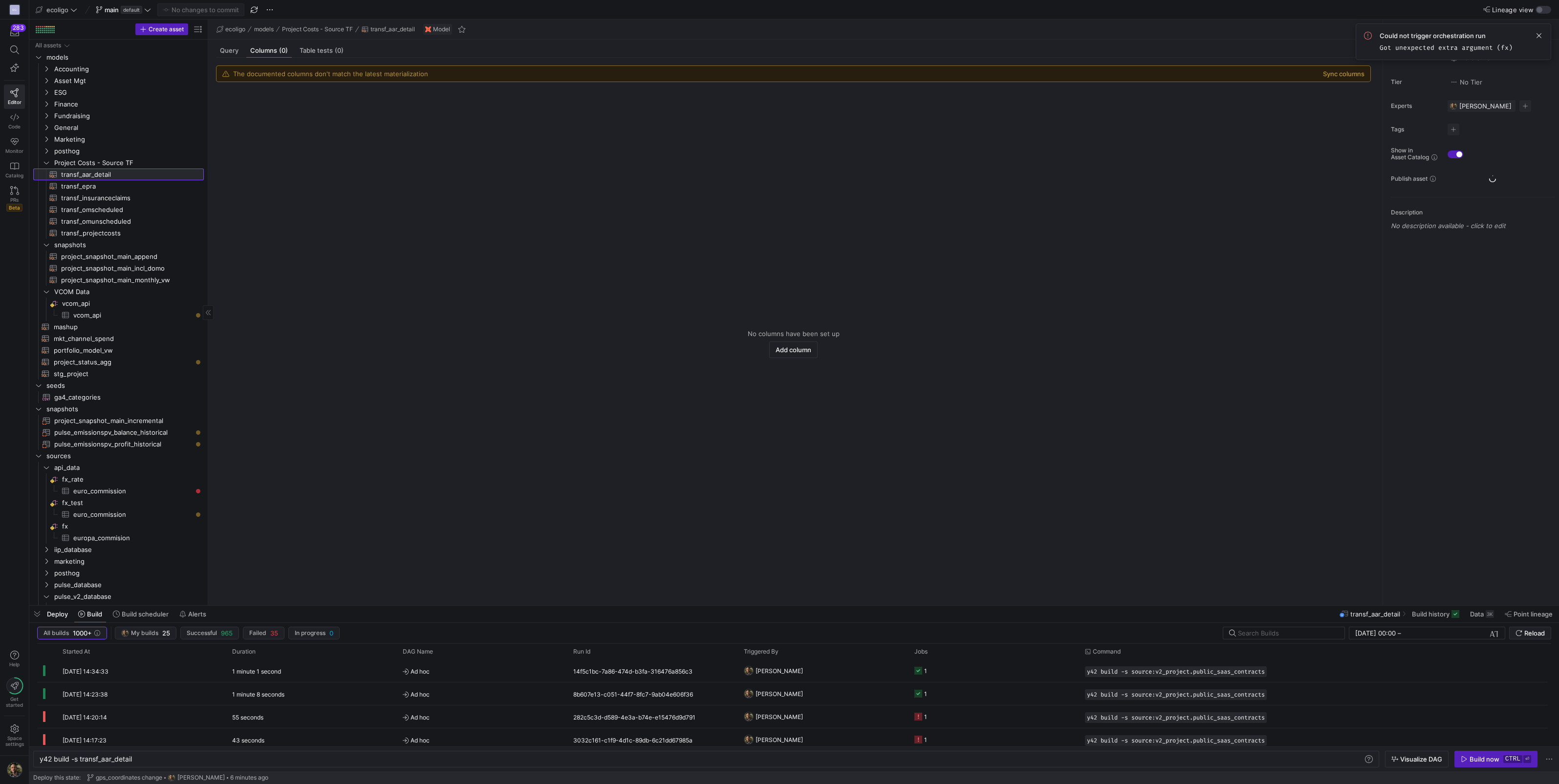
type textarea "y42 build -s transf_aar_detail"
click at [225, 46] on div "Query" at bounding box center [229, 50] width 27 height 14
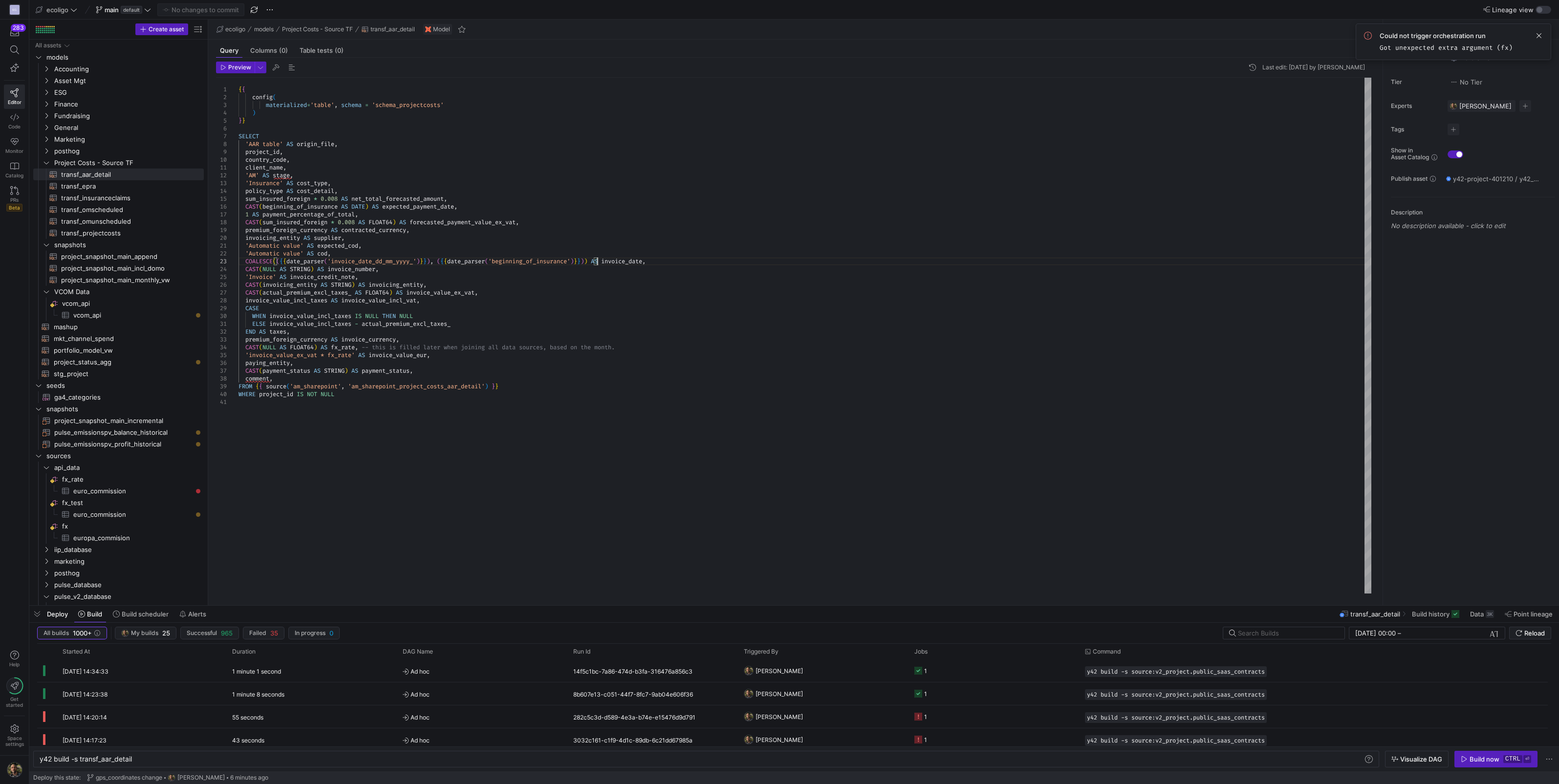
click at [597, 261] on div "{ { config ( materialized = 'table' , schema = 'schema_projectcosts' ) } } SELE…" at bounding box center [805, 335] width 1133 height 516
drag, startPoint x: 599, startPoint y: 260, endPoint x: 436, endPoint y: 261, distance: 163.0
click at [436, 261] on div "{ { config ( materialized = 'table' , schema = 'schema_projectcosts' ) } } SELE…" at bounding box center [805, 335] width 1133 height 516
click at [278, 262] on div "{ { config ( materialized = 'table' , schema = 'schema_projectcosts' ) } } SELE…" at bounding box center [805, 335] width 1133 height 516
type textarea "'Automatic value' AS expected_cod, 'Automatic value' AS cod, ({{date_parser('in…"
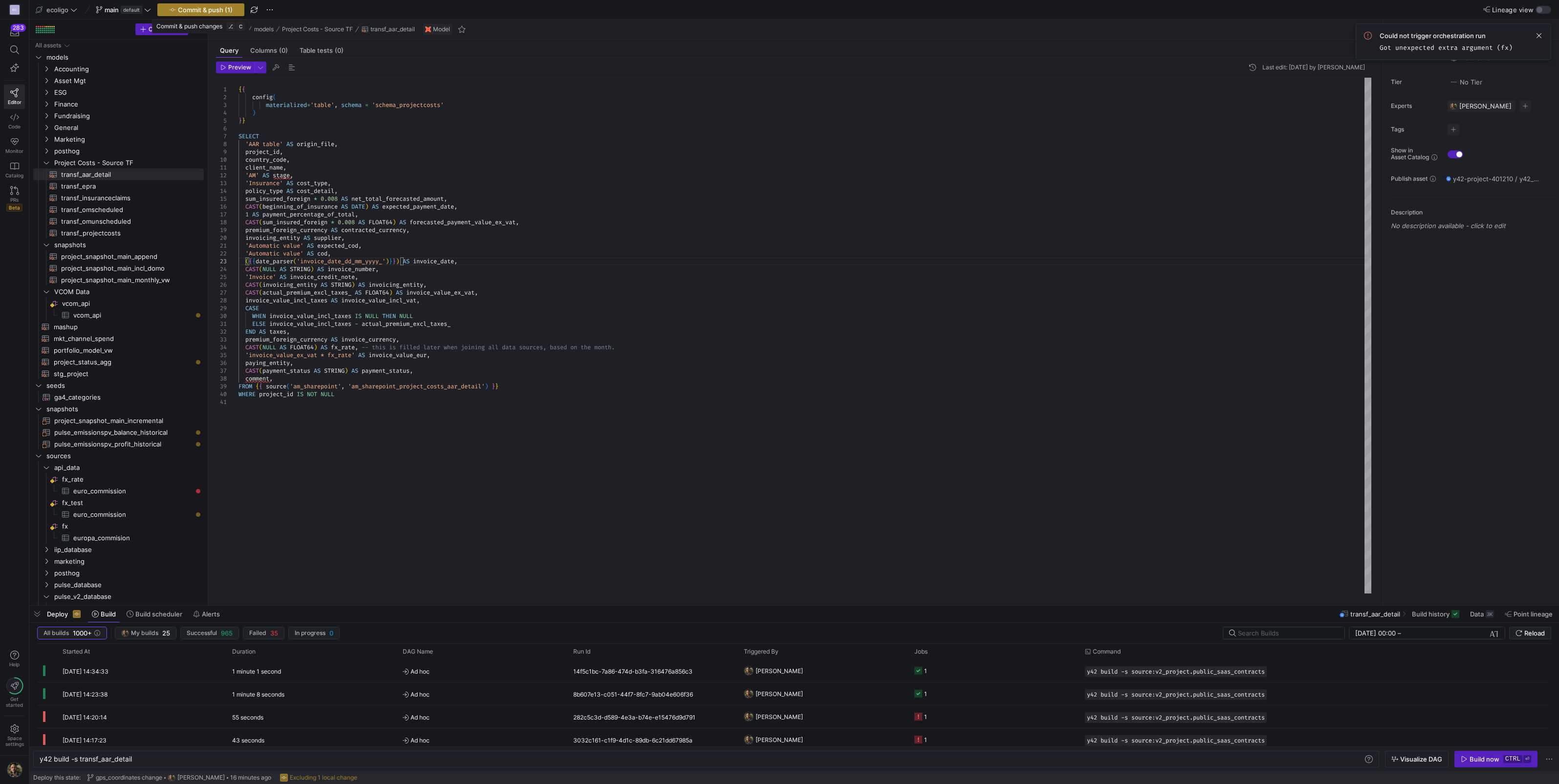
click at [207, 12] on span "Commit & push (1)" at bounding box center [205, 10] width 54 height 8
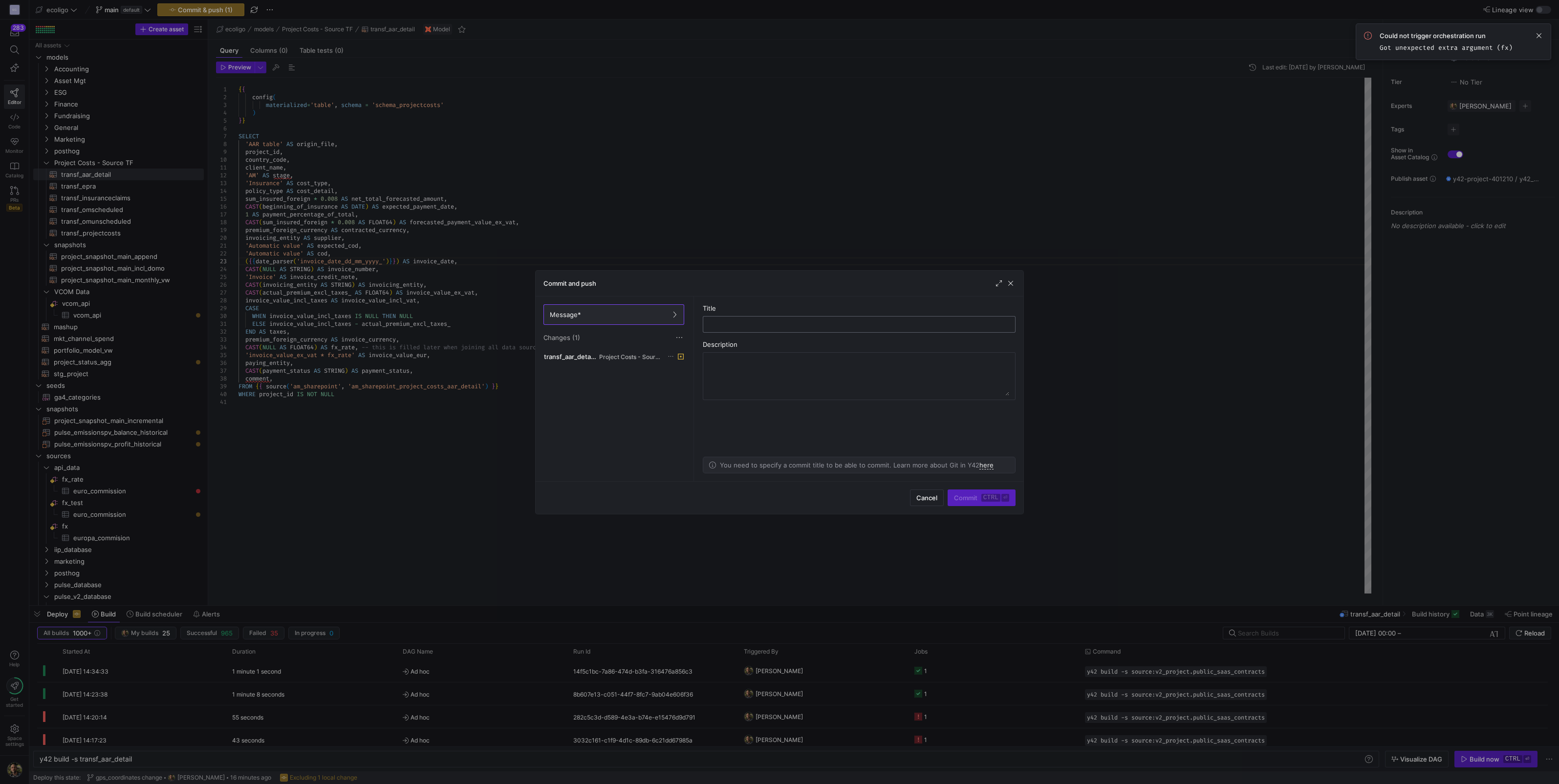
click at [753, 323] on input "text" at bounding box center [859, 324] width 296 height 8
type input "Limit invoice_date to actual value"
click at [956, 494] on span "Commit ctrl ⏎" at bounding box center [981, 497] width 55 height 8
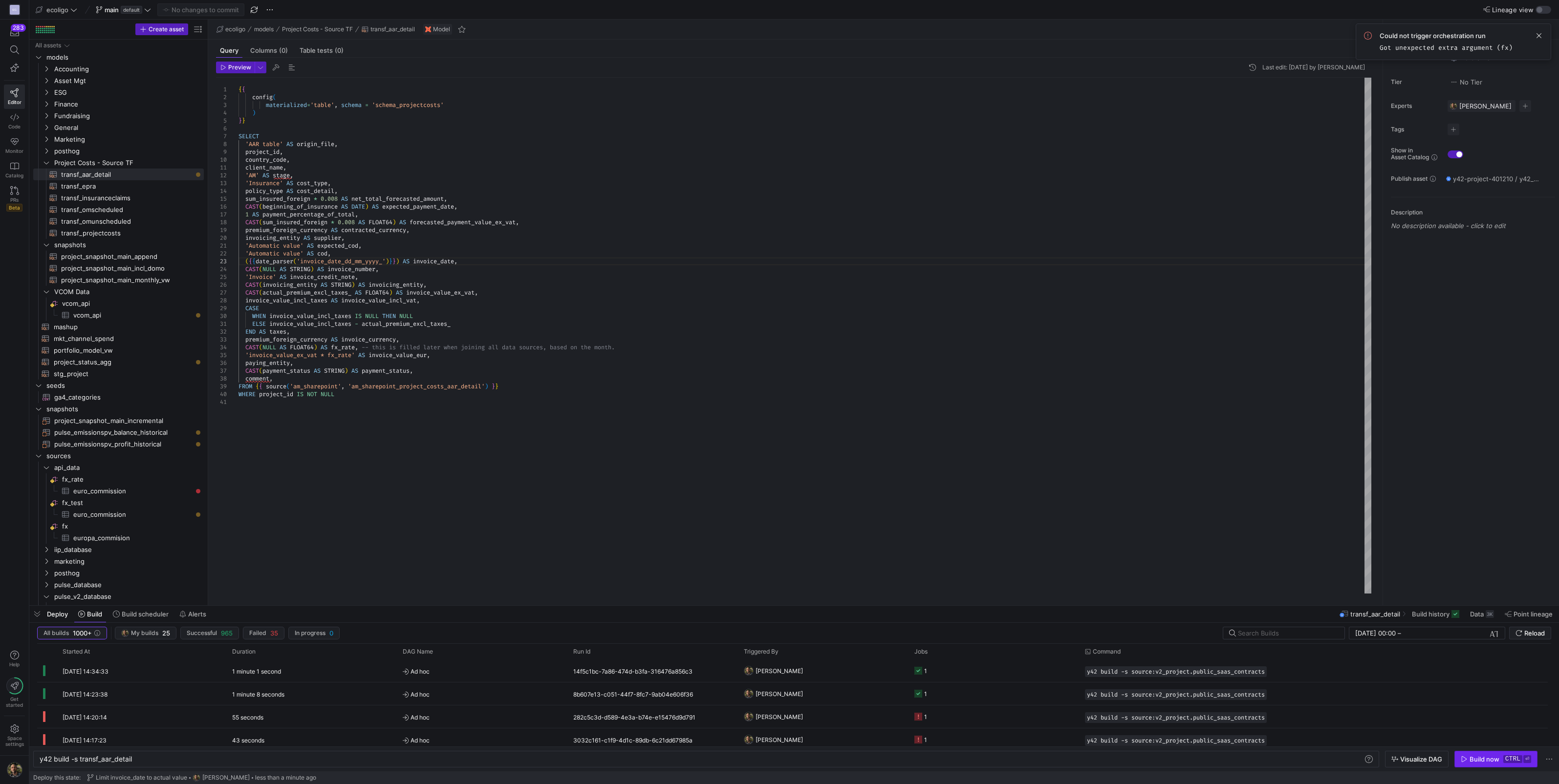
click at [1469, 760] on span "Build now ctrl ⏎" at bounding box center [1496, 759] width 70 height 8
click at [93, 207] on span "transf_omscheduled​​​​​​​​​​" at bounding box center [126, 210] width 131 height 11
type textarea "y42 build -s transf_omscheduled"
type textarea "{{ config( materialized='table', schema = 'schema_projectcosts' ) }} SELECT 'O&…"
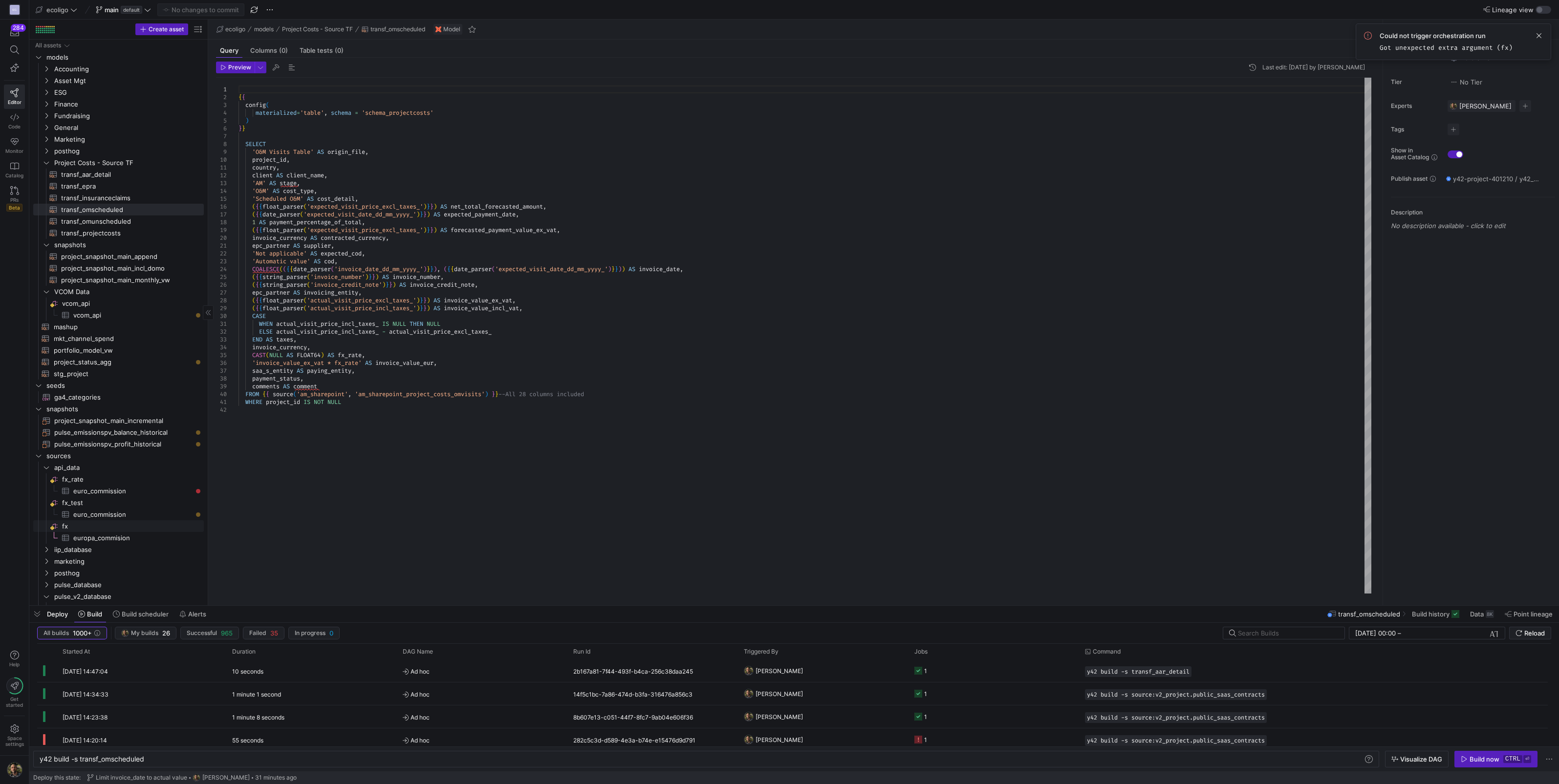
click at [100, 524] on span "fx​​​​​​​​" at bounding box center [133, 526] width 140 height 11
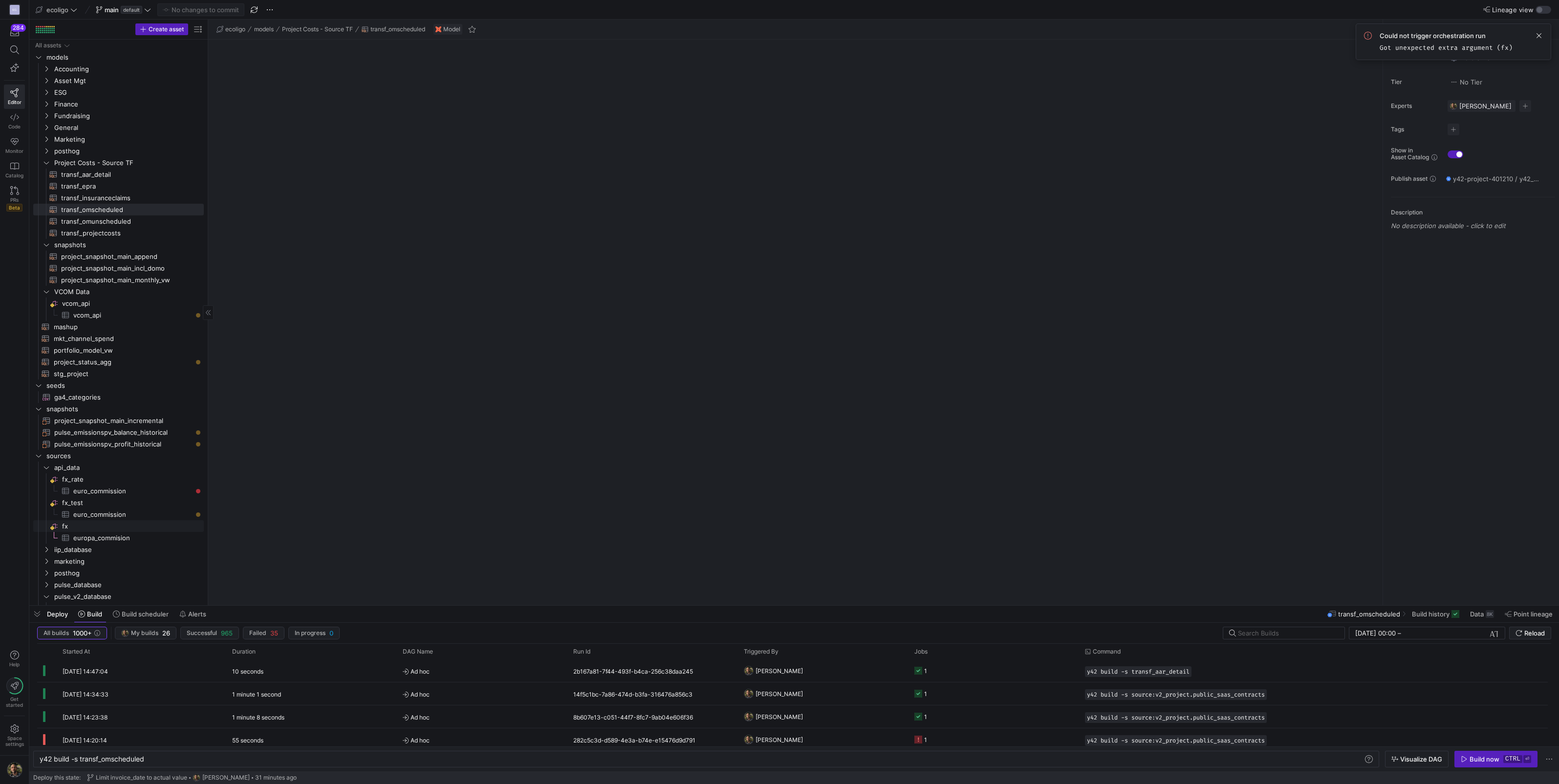
type textarea "y42 build"
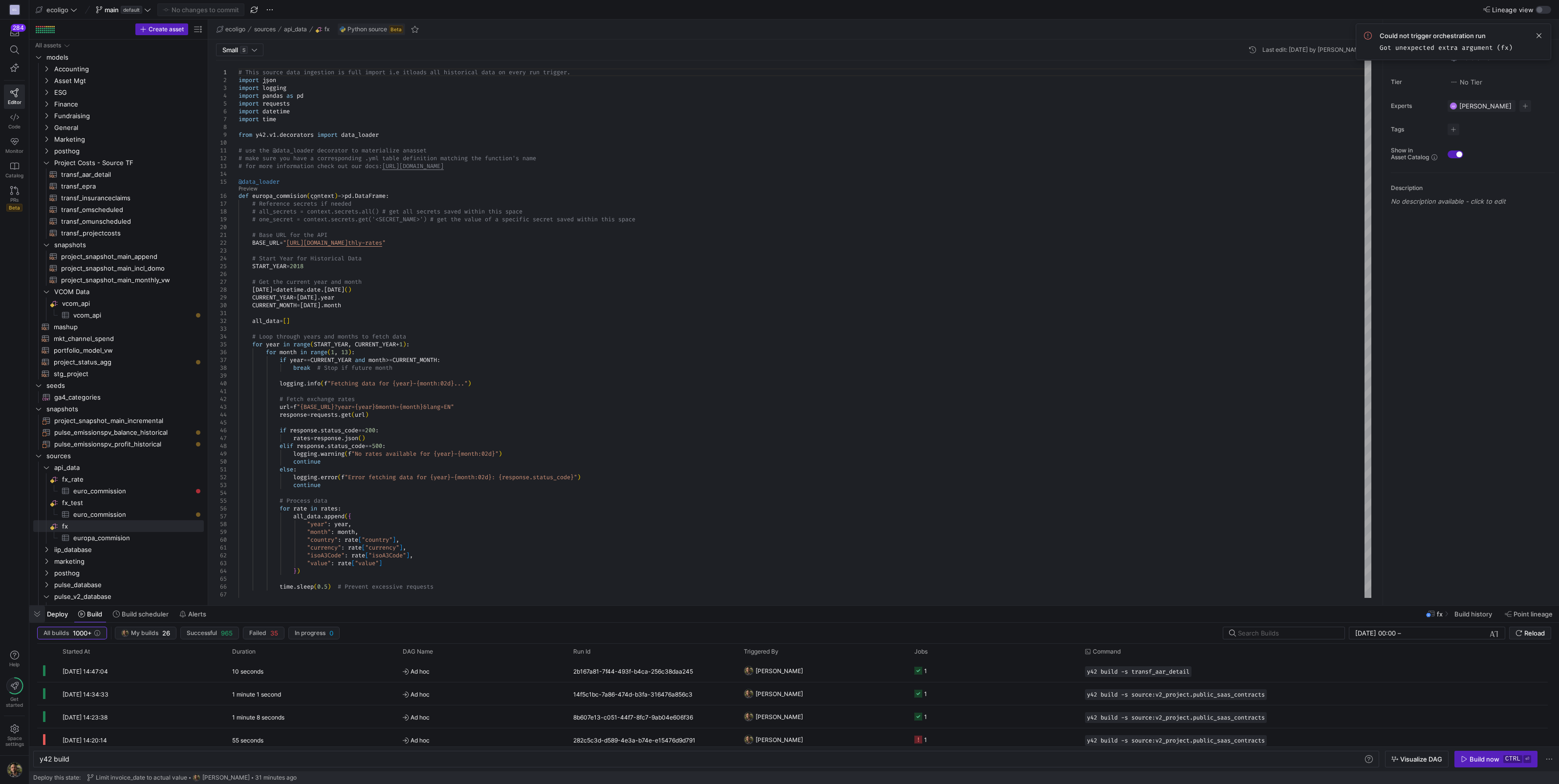
click at [38, 613] on span "button" at bounding box center [37, 613] width 16 height 16
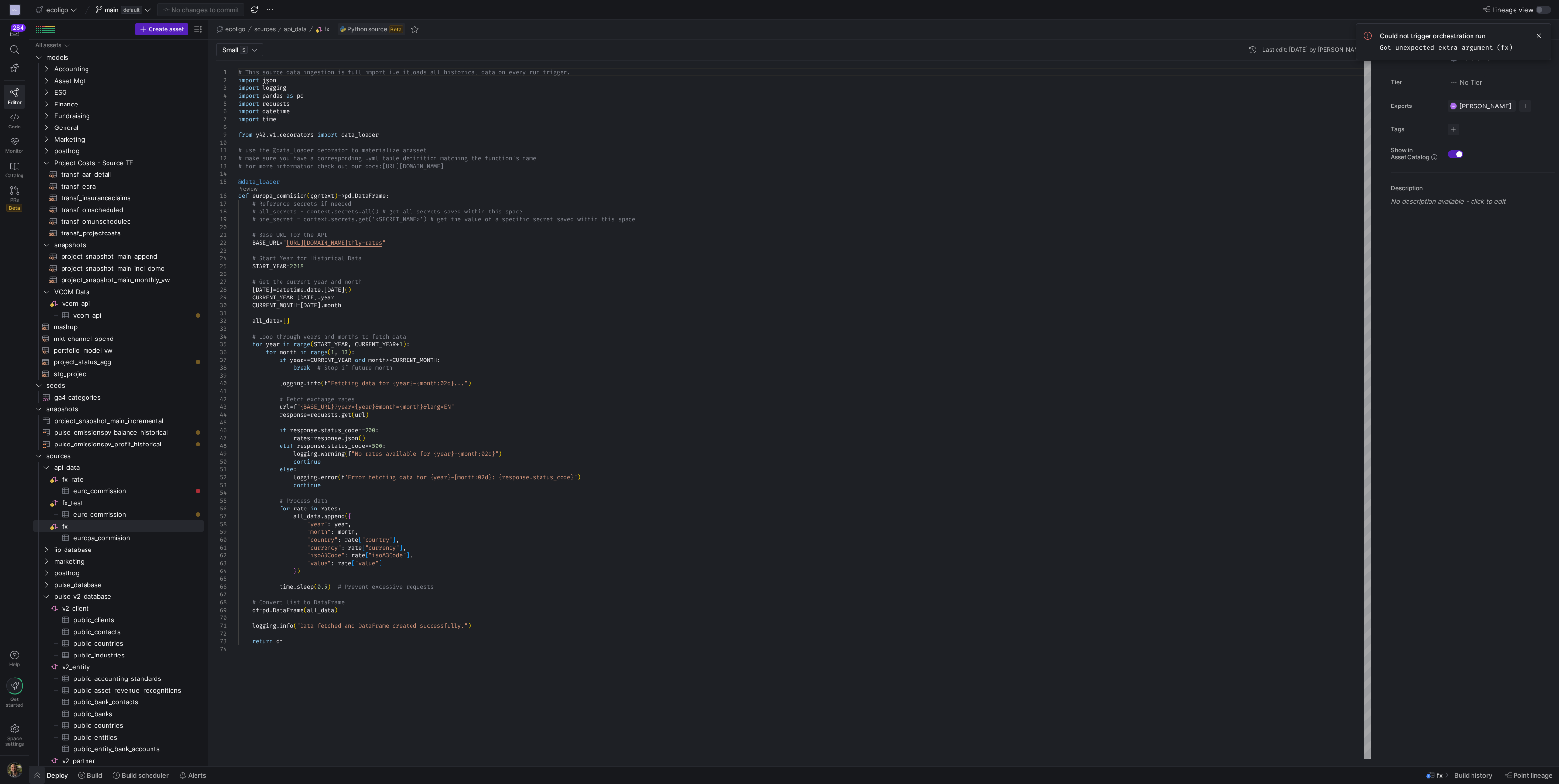
click at [41, 773] on span "button" at bounding box center [37, 775] width 16 height 16
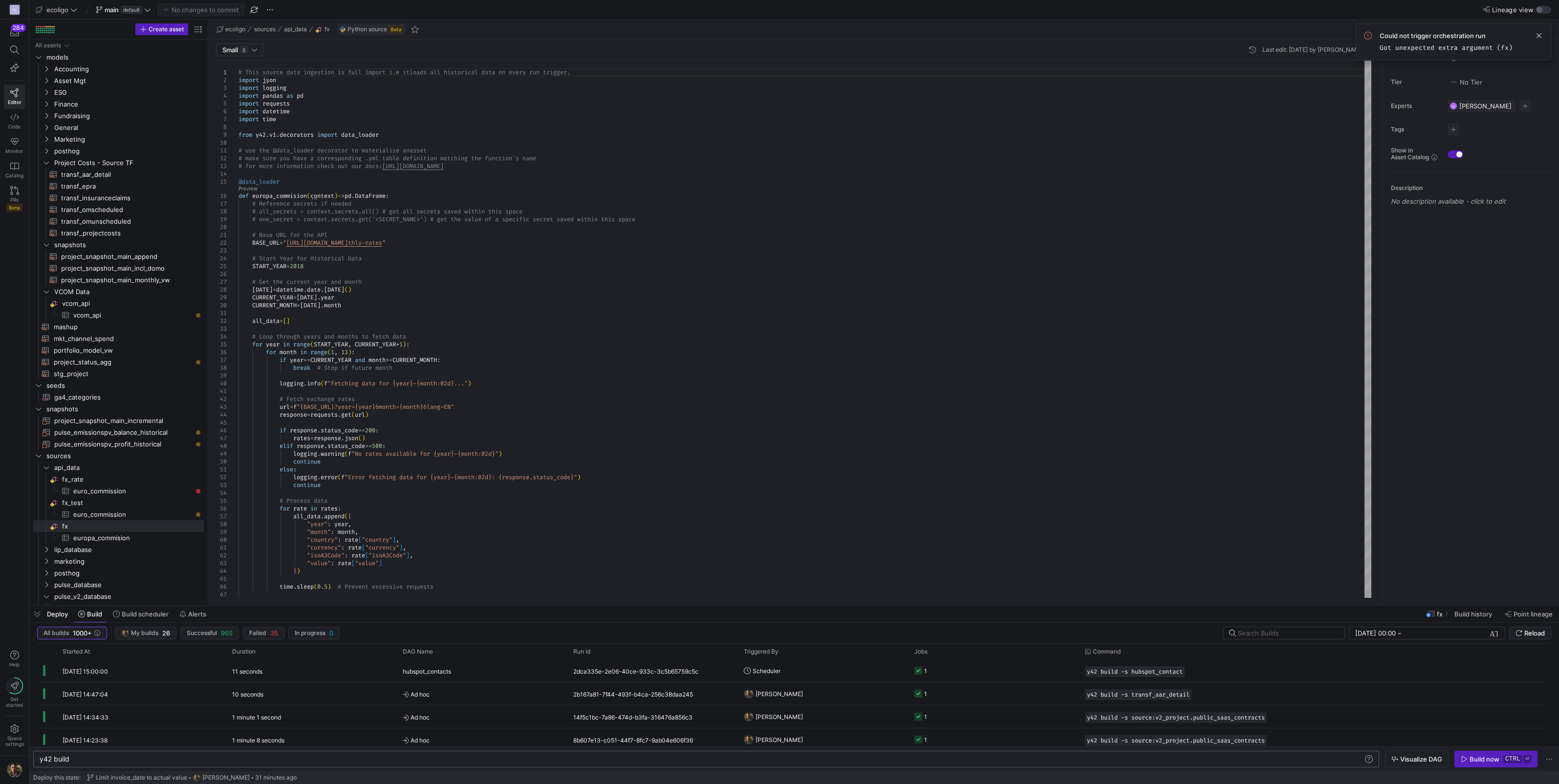
click at [88, 758] on div "y42 build" at bounding box center [701, 759] width 1324 height 8
click at [780, 759] on div "y42 build -s fx" at bounding box center [701, 759] width 1324 height 8
type textarea "y42 build -s fx"
click at [1478, 750] on y42-orchestration-inline-build "y42 build -s fx y42 build -s fx Visualize DAG Build now ctrl ⏎" at bounding box center [794, 759] width 1530 height 25
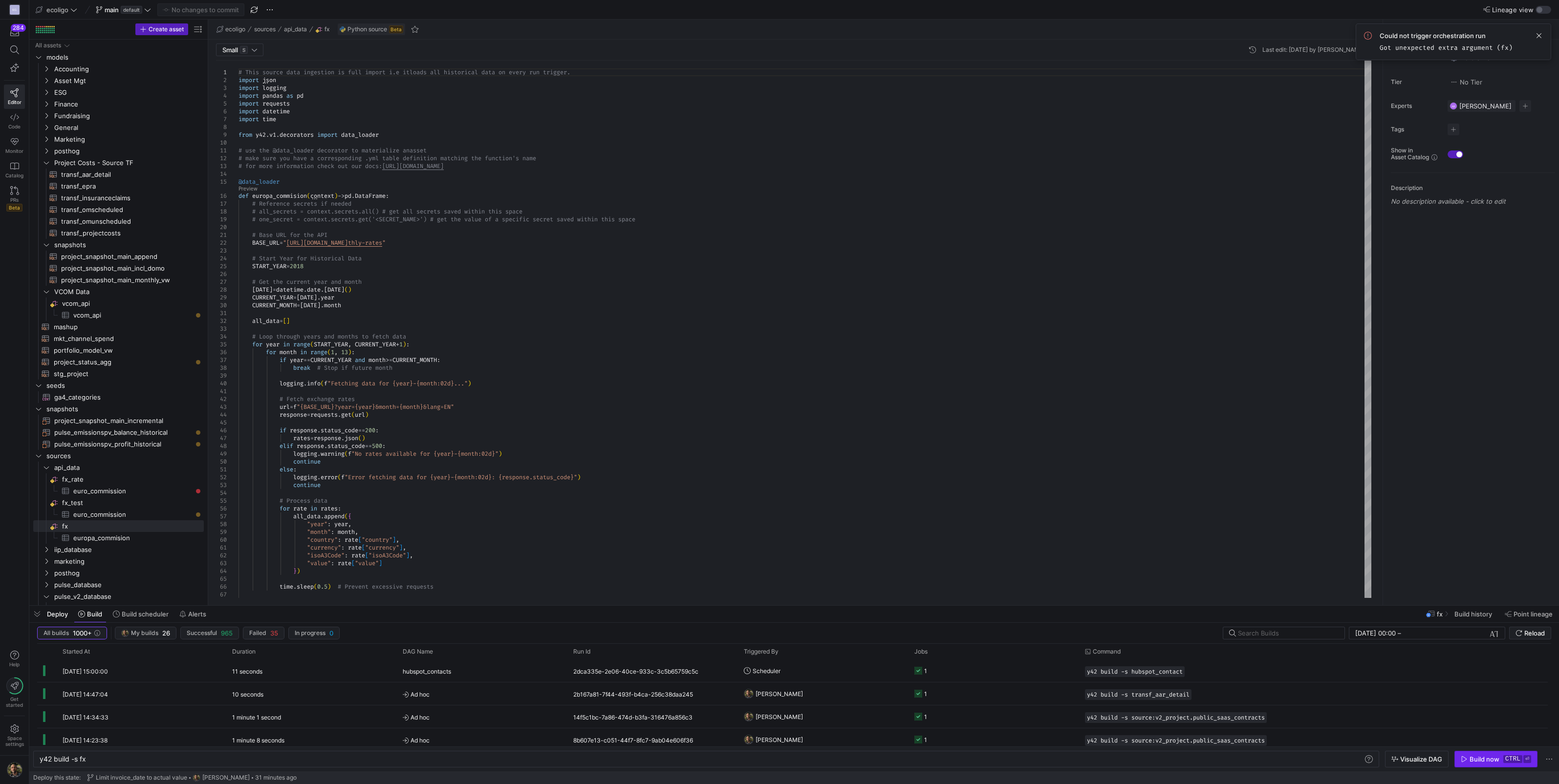
click at [1479, 760] on div "Build now" at bounding box center [1484, 759] width 30 height 8
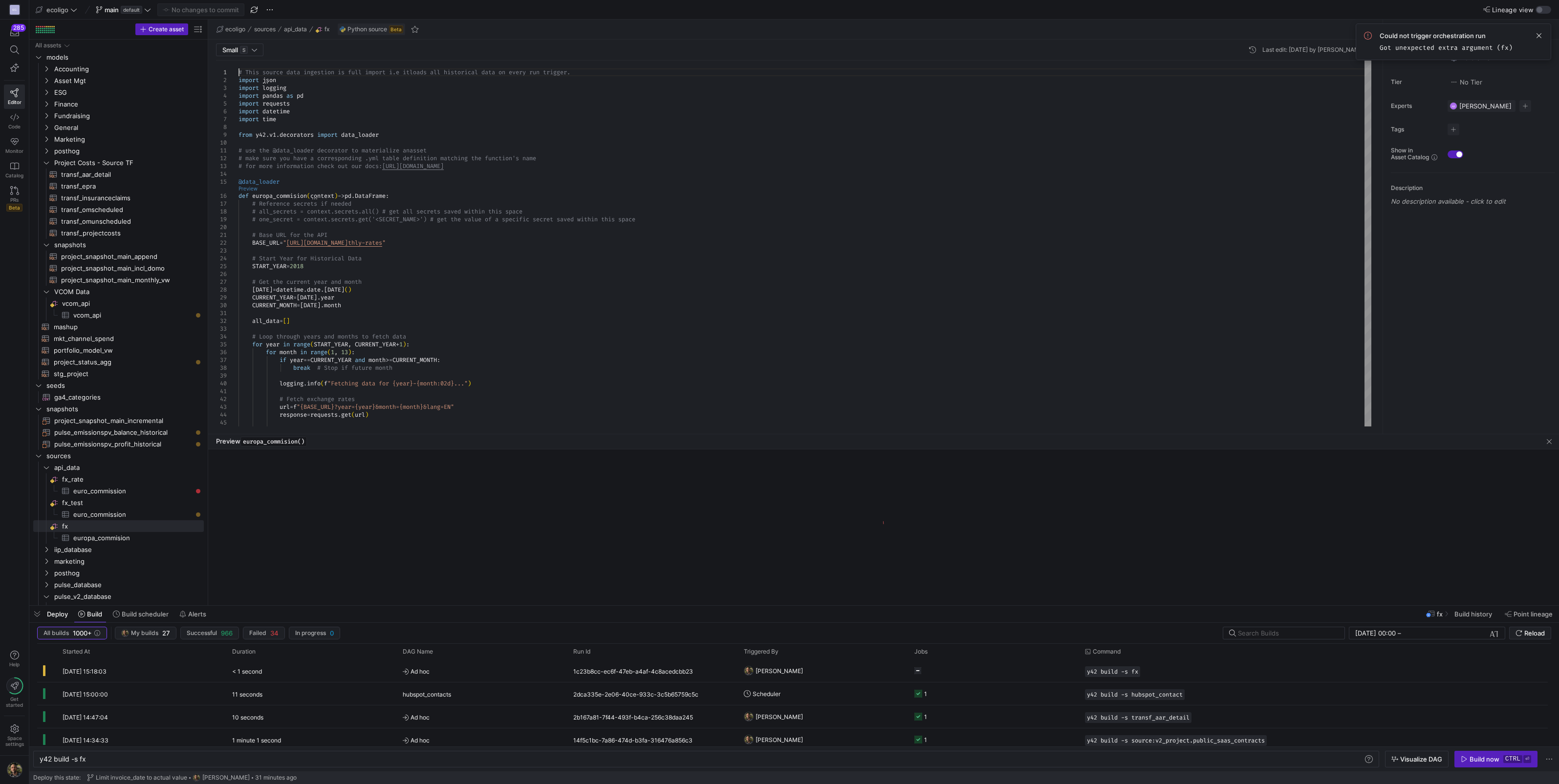
scroll to position [0, 0]
click at [245, 186] on link "Preview" at bounding box center [248, 189] width 19 height 5
click at [315, 659] on div "< 1 second" at bounding box center [312, 670] width 171 height 22
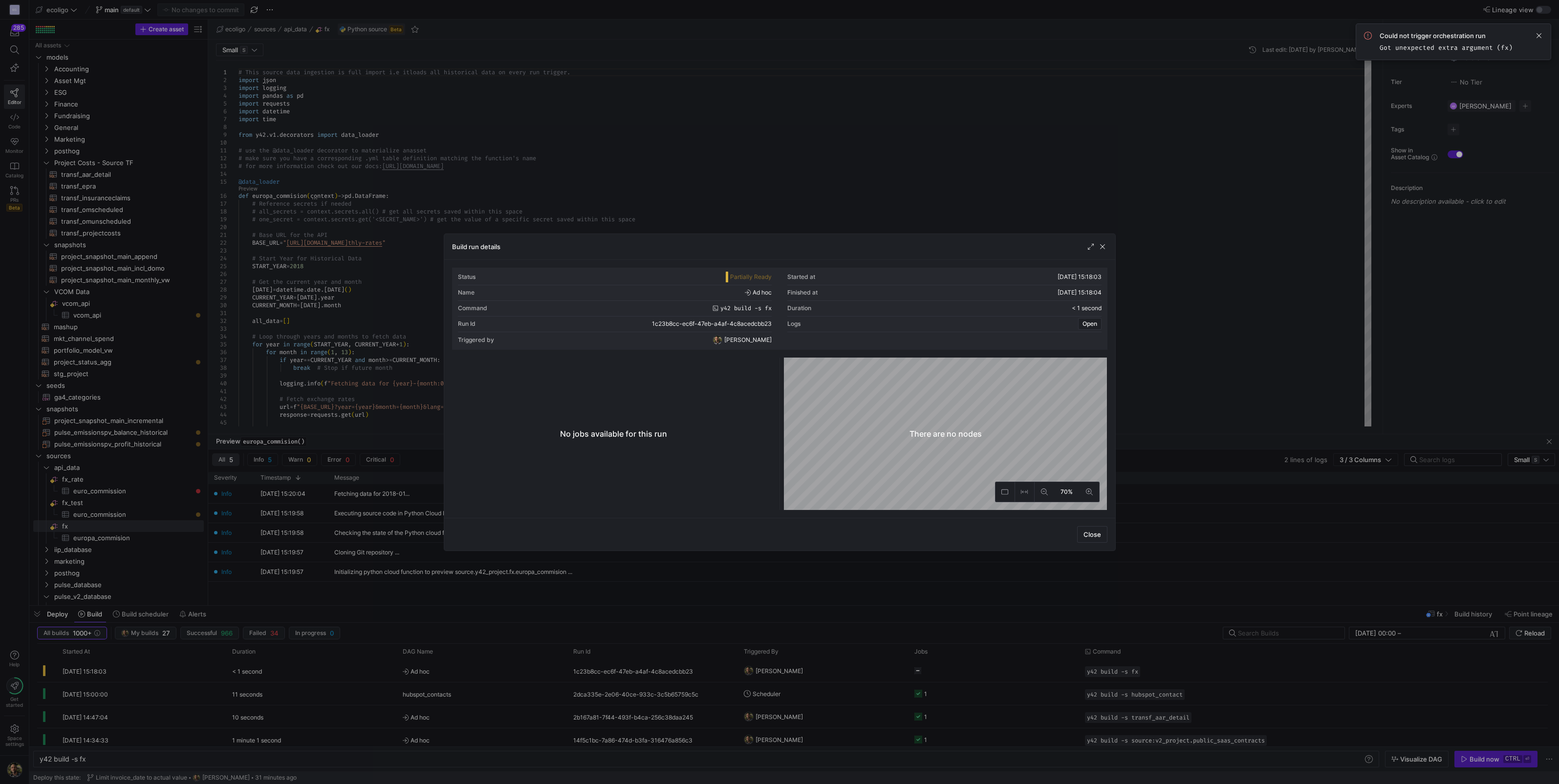
click at [770, 273] on span "Partially Ready" at bounding box center [750, 276] width 42 height 7
click at [1103, 247] on span "button" at bounding box center [1103, 247] width 10 height 10
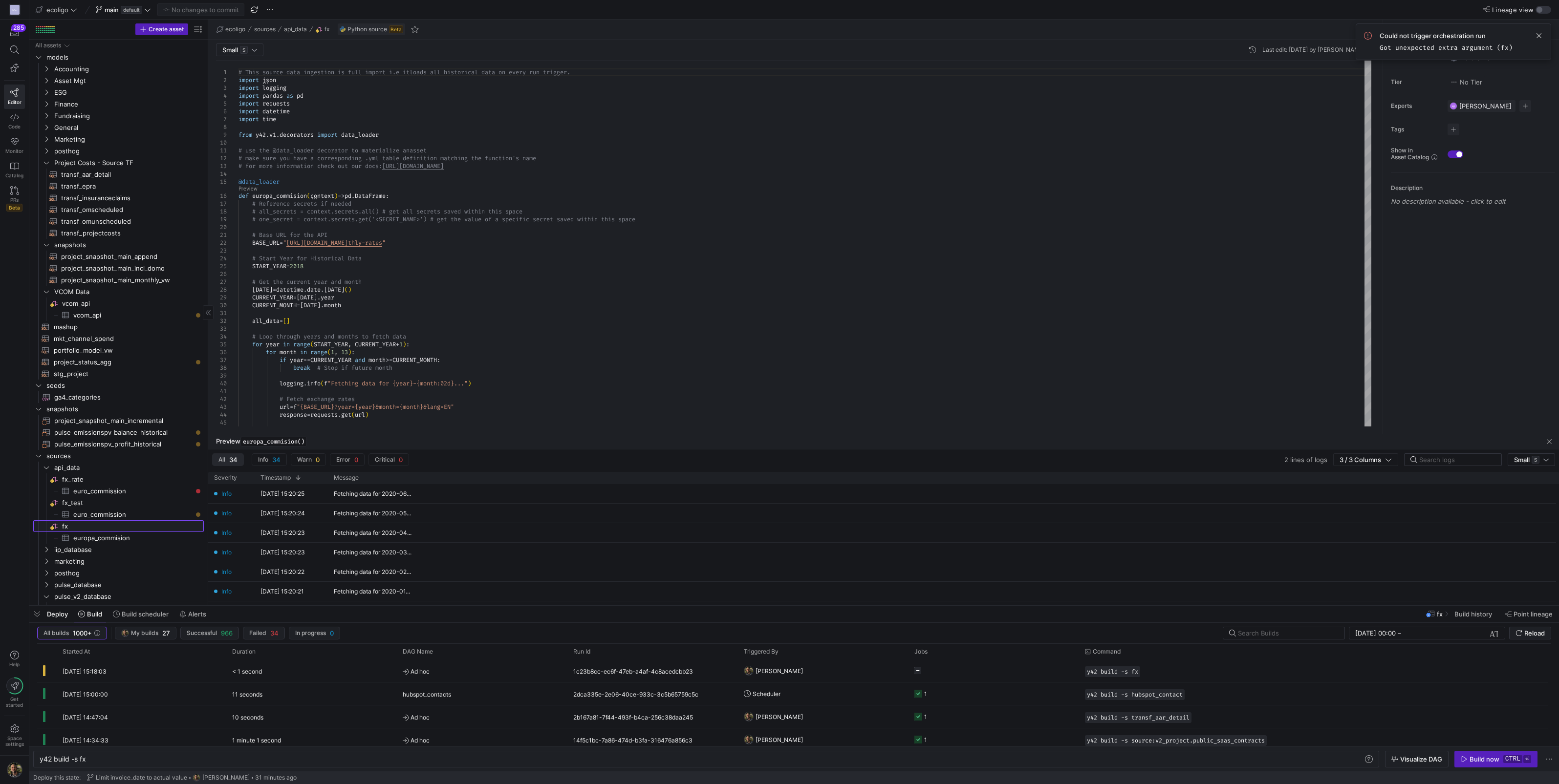
click at [114, 527] on span "fx​​​​​​​​" at bounding box center [133, 526] width 140 height 11
click at [39, 621] on span "button" at bounding box center [37, 613] width 16 height 16
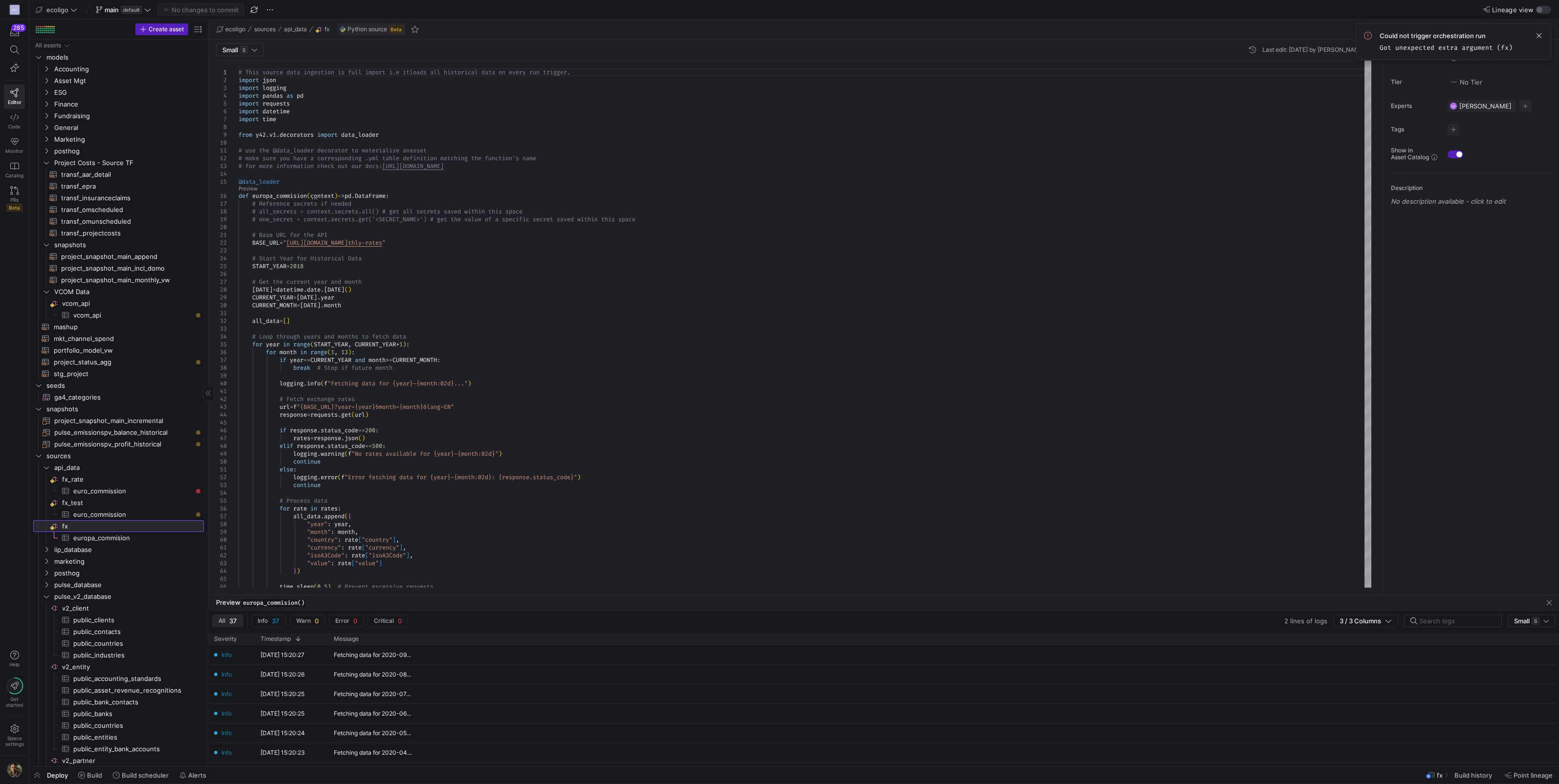
click at [73, 521] on span "fx​​​​​​​​" at bounding box center [133, 526] width 140 height 11
click at [39, 778] on span "button" at bounding box center [37, 775] width 16 height 16
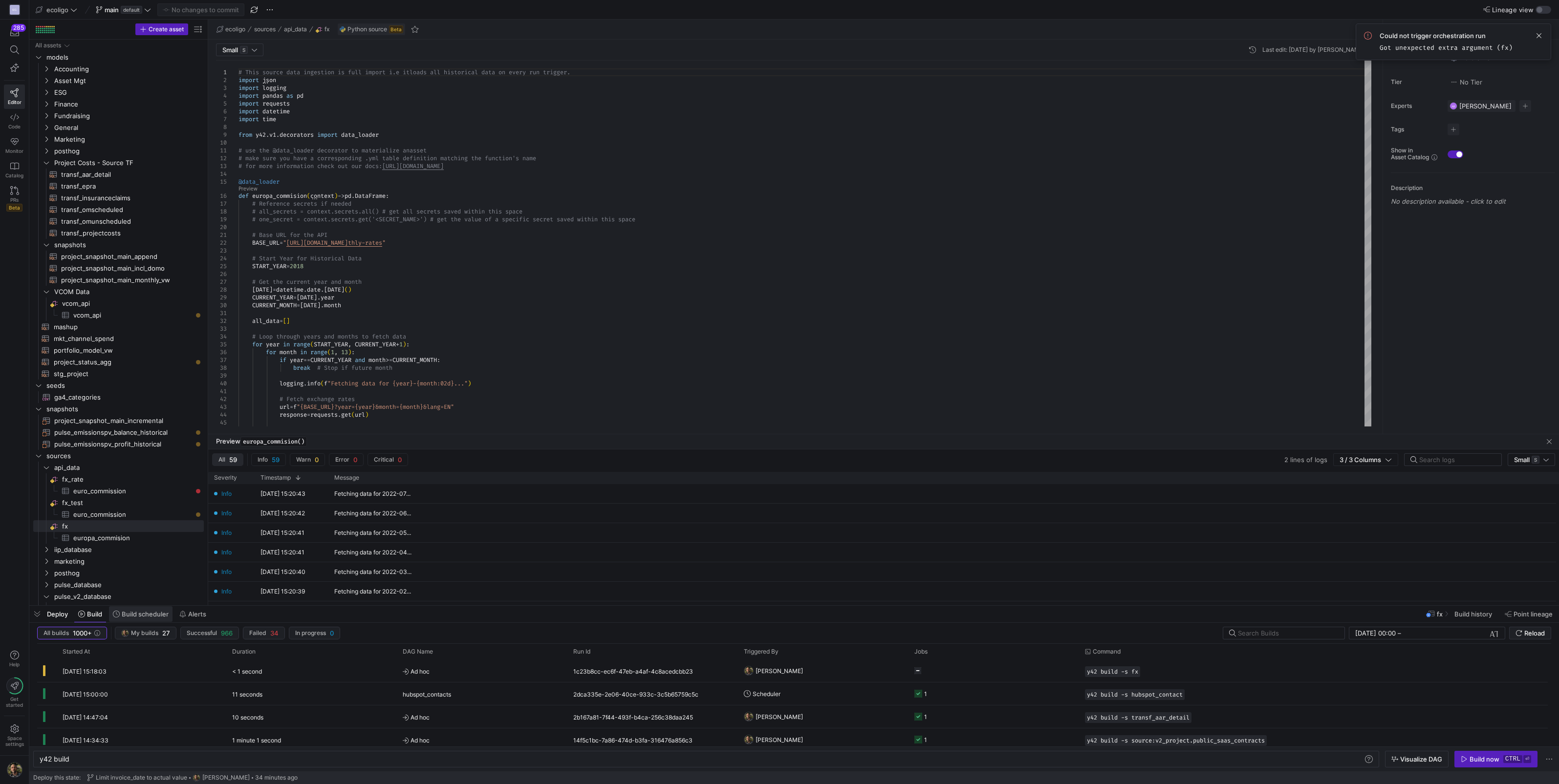
click at [148, 609] on span at bounding box center [140, 614] width 64 height 16
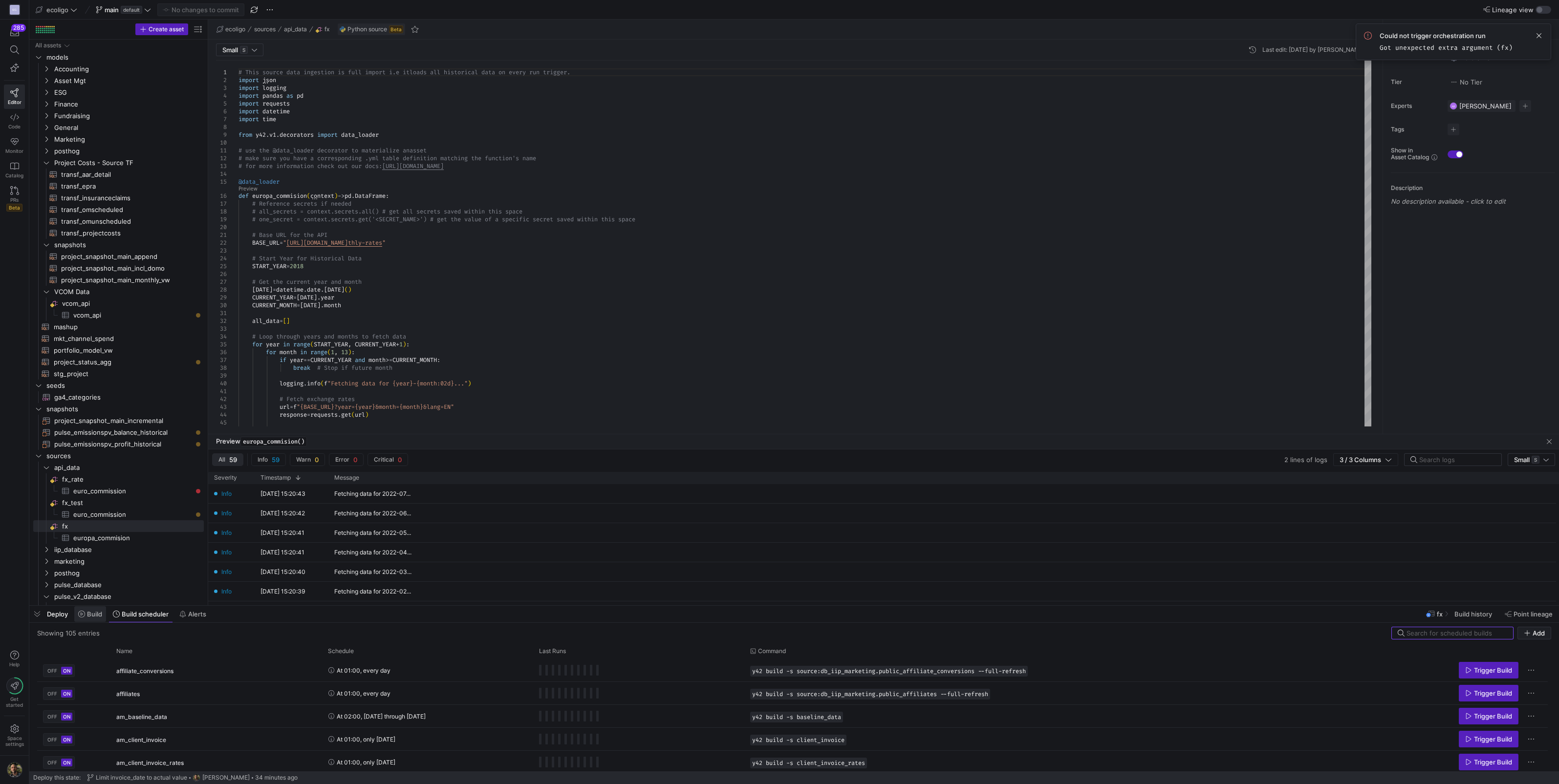
click at [85, 613] on icon at bounding box center [81, 613] width 7 height 7
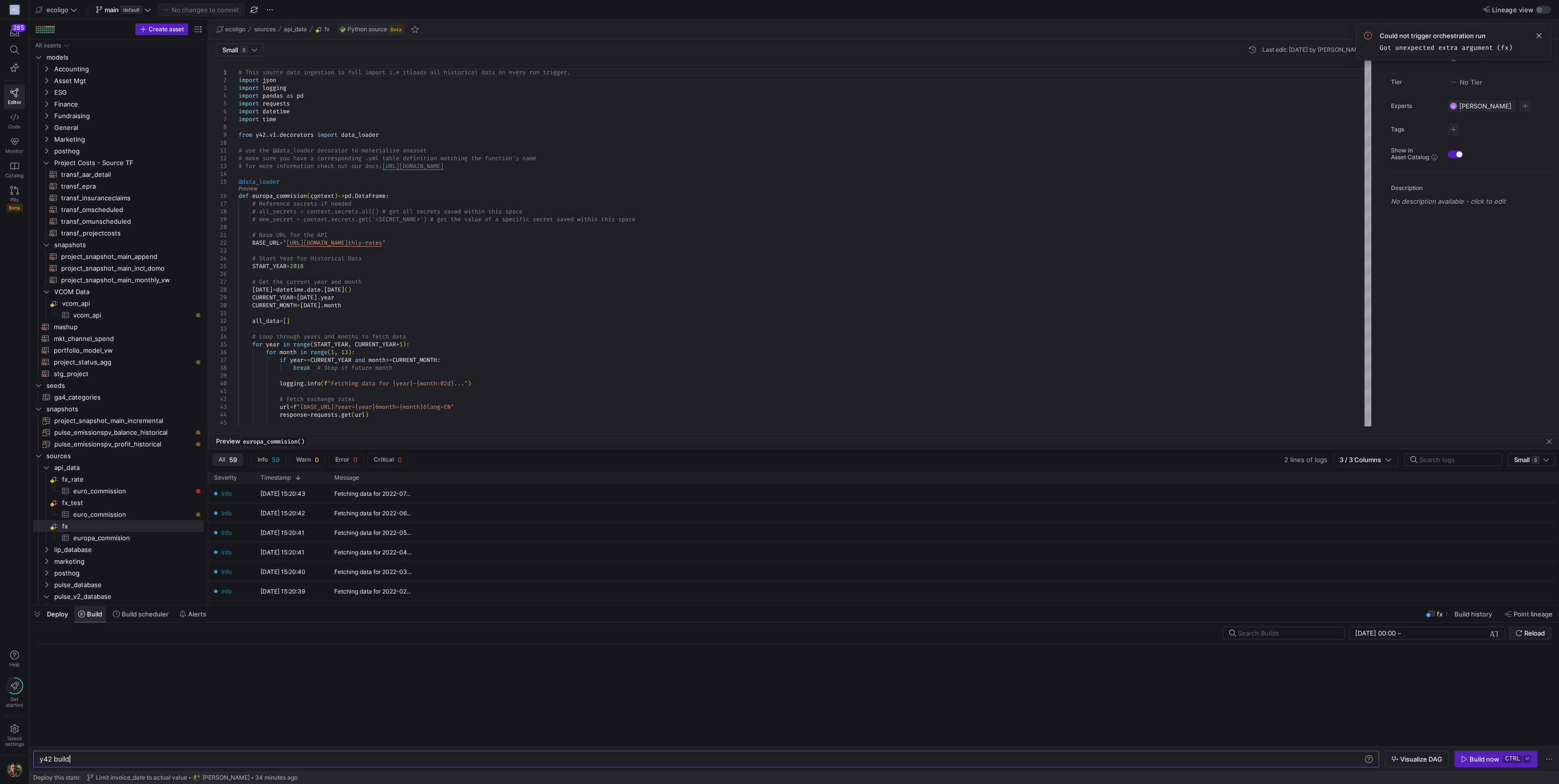
scroll to position [0, 29]
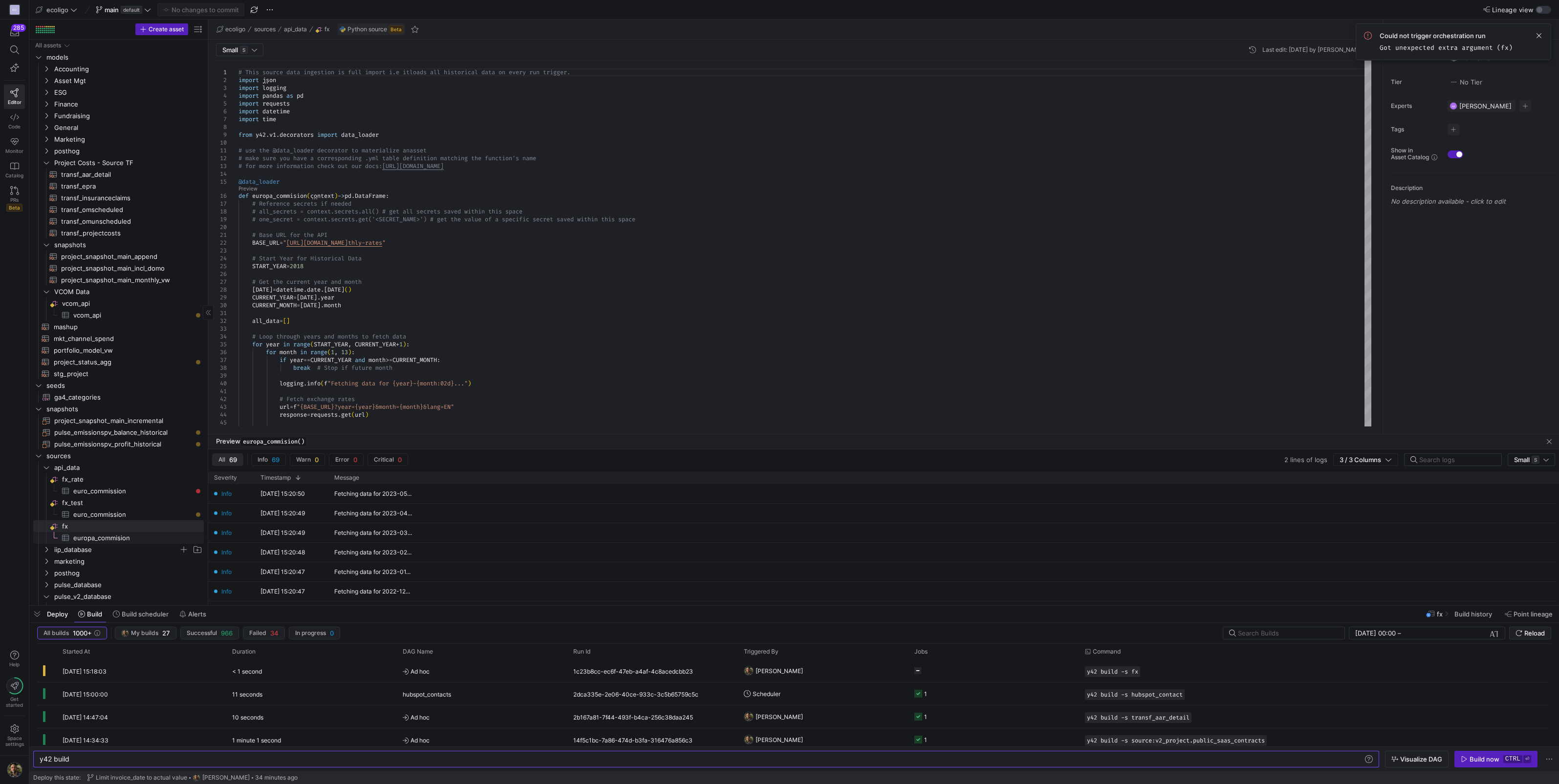
click at [112, 544] on span "iip_database" at bounding box center [117, 550] width 125 height 11
click at [105, 546] on span "iip_database" at bounding box center [117, 550] width 125 height 11
click at [87, 544] on span "iip_database" at bounding box center [117, 550] width 125 height 11
click at [103, 536] on span "europa_commision​​​​​​​​​" at bounding box center [133, 538] width 119 height 11
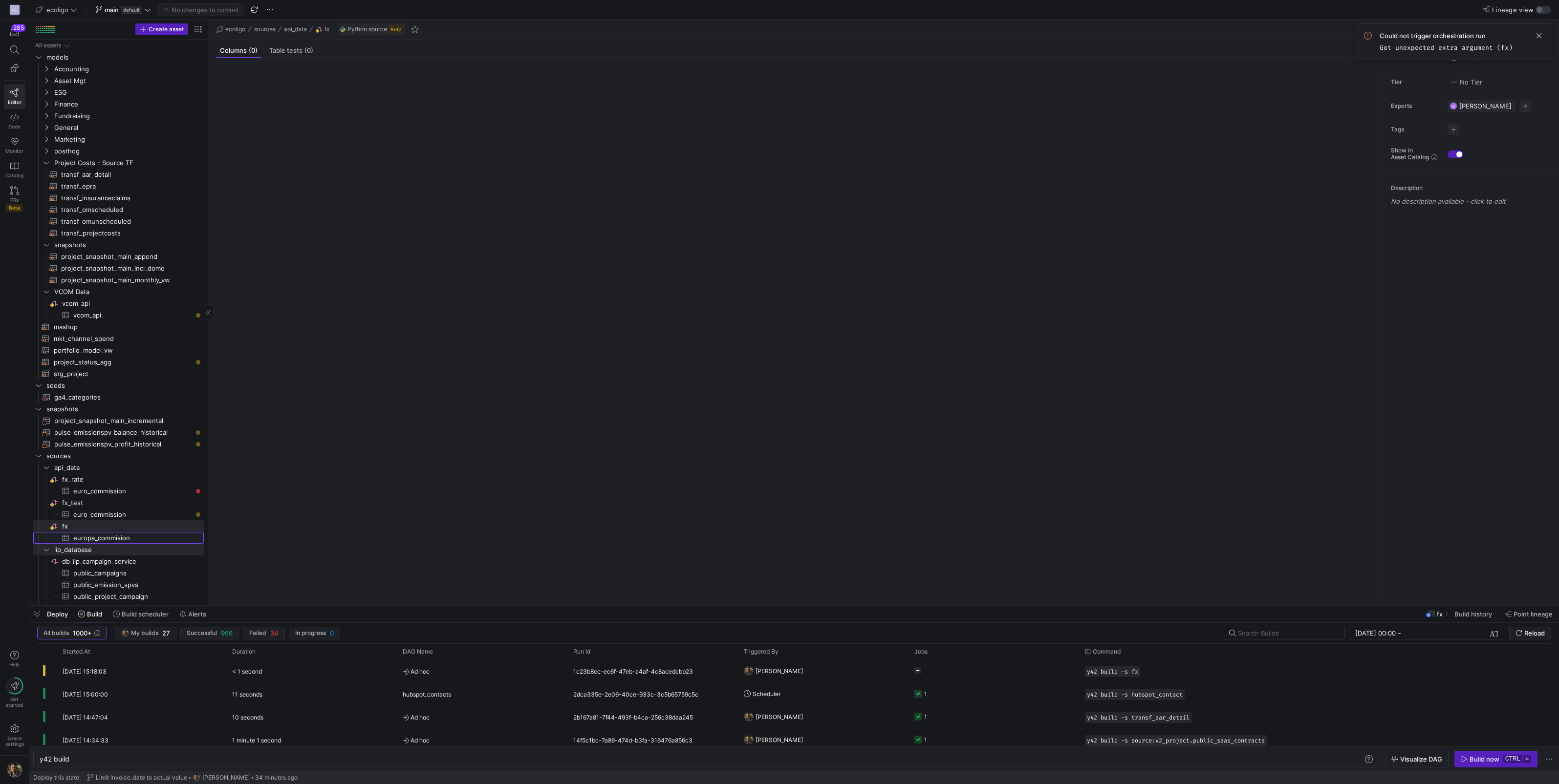
type textarea "y42 build -s source:fx.europa_commision"
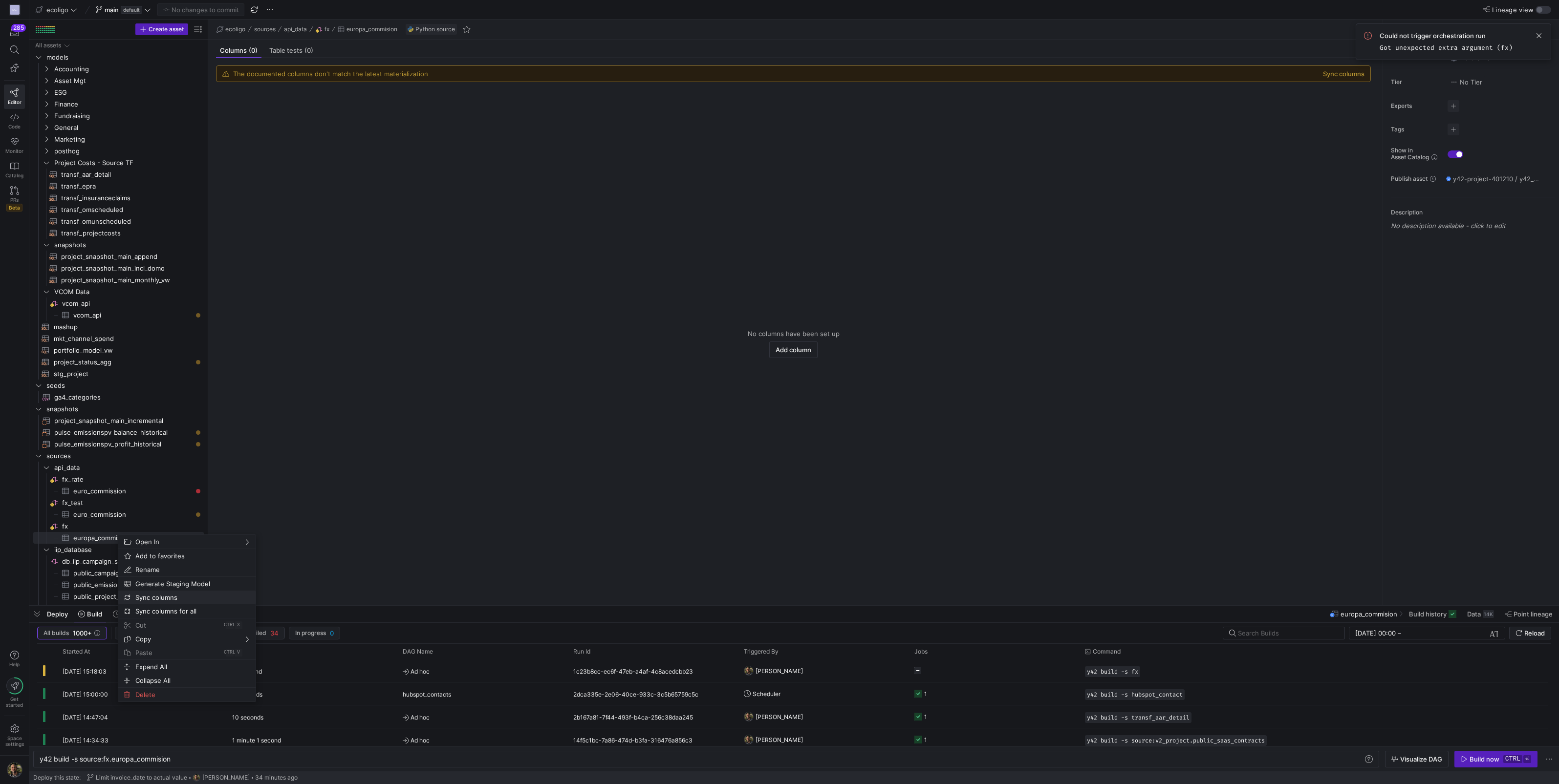
click at [145, 597] on span "Sync columns" at bounding box center [179, 597] width 94 height 14
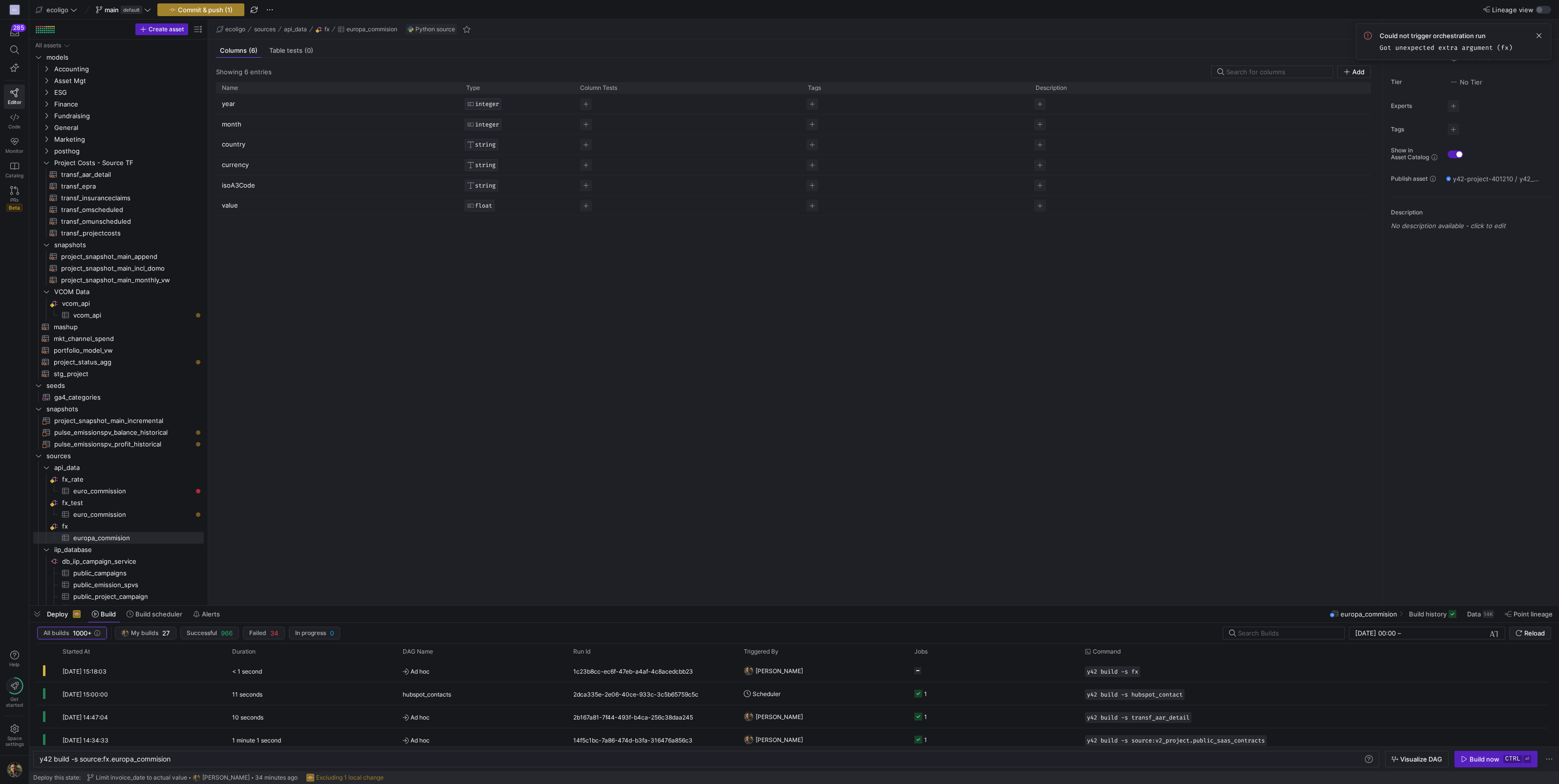
click at [200, 6] on span "Commit & push (1)" at bounding box center [205, 10] width 54 height 8
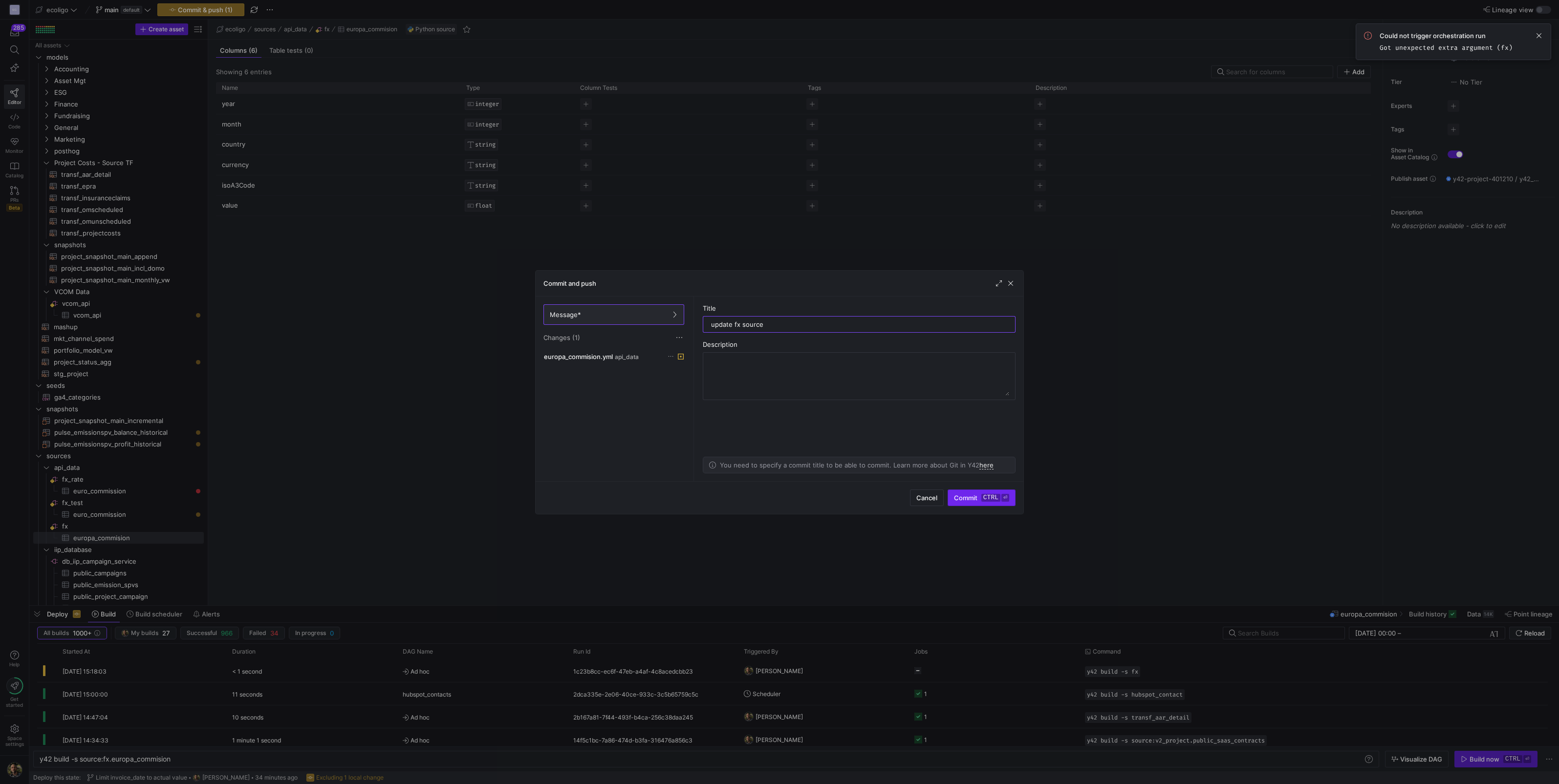
type input "update fx source"
click at [976, 495] on span "Commit ctrl ⏎" at bounding box center [981, 497] width 55 height 8
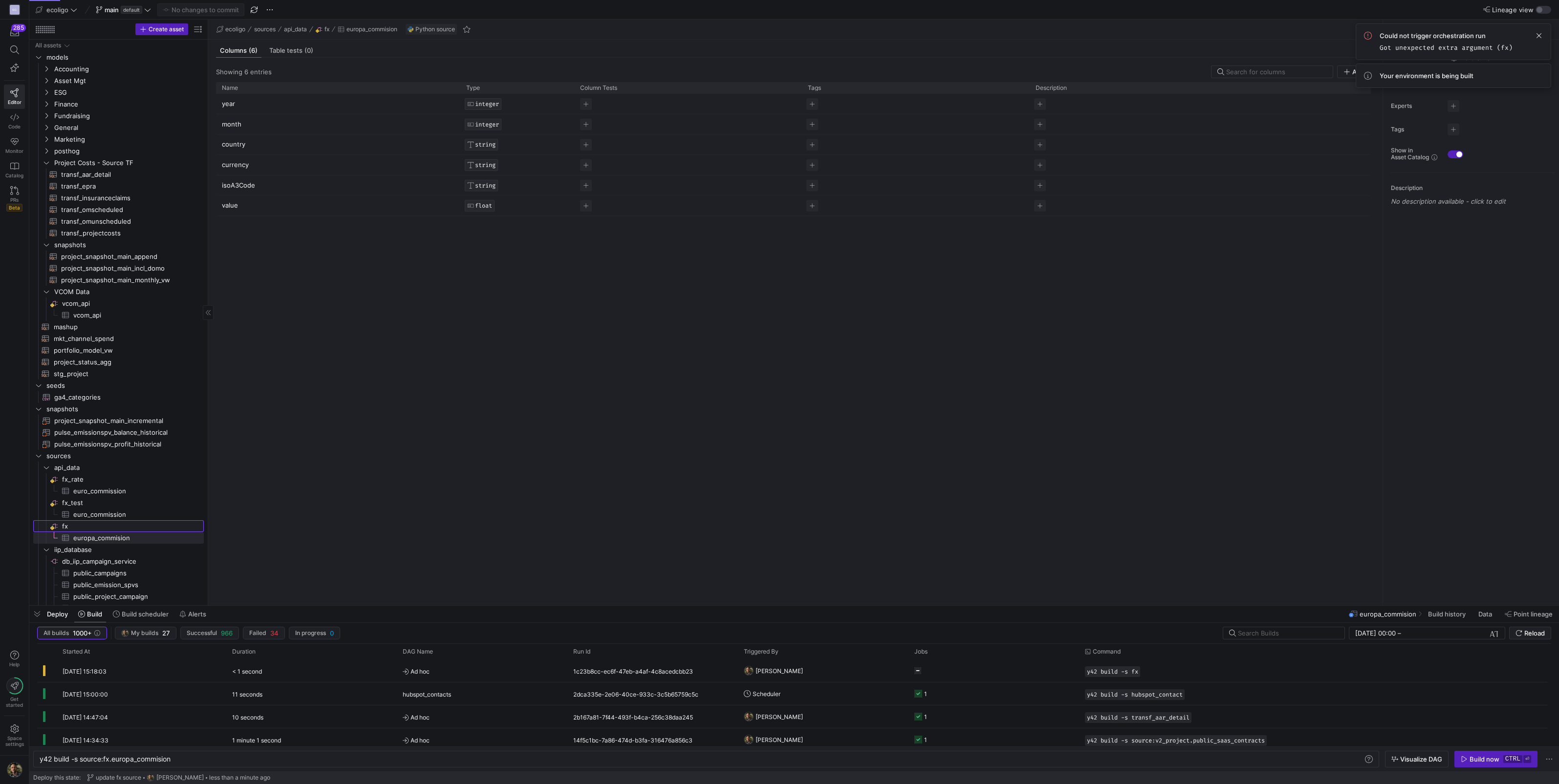
click at [76, 526] on span "fx​​​​​​​​" at bounding box center [133, 526] width 140 height 11
type textarea "y42 build"
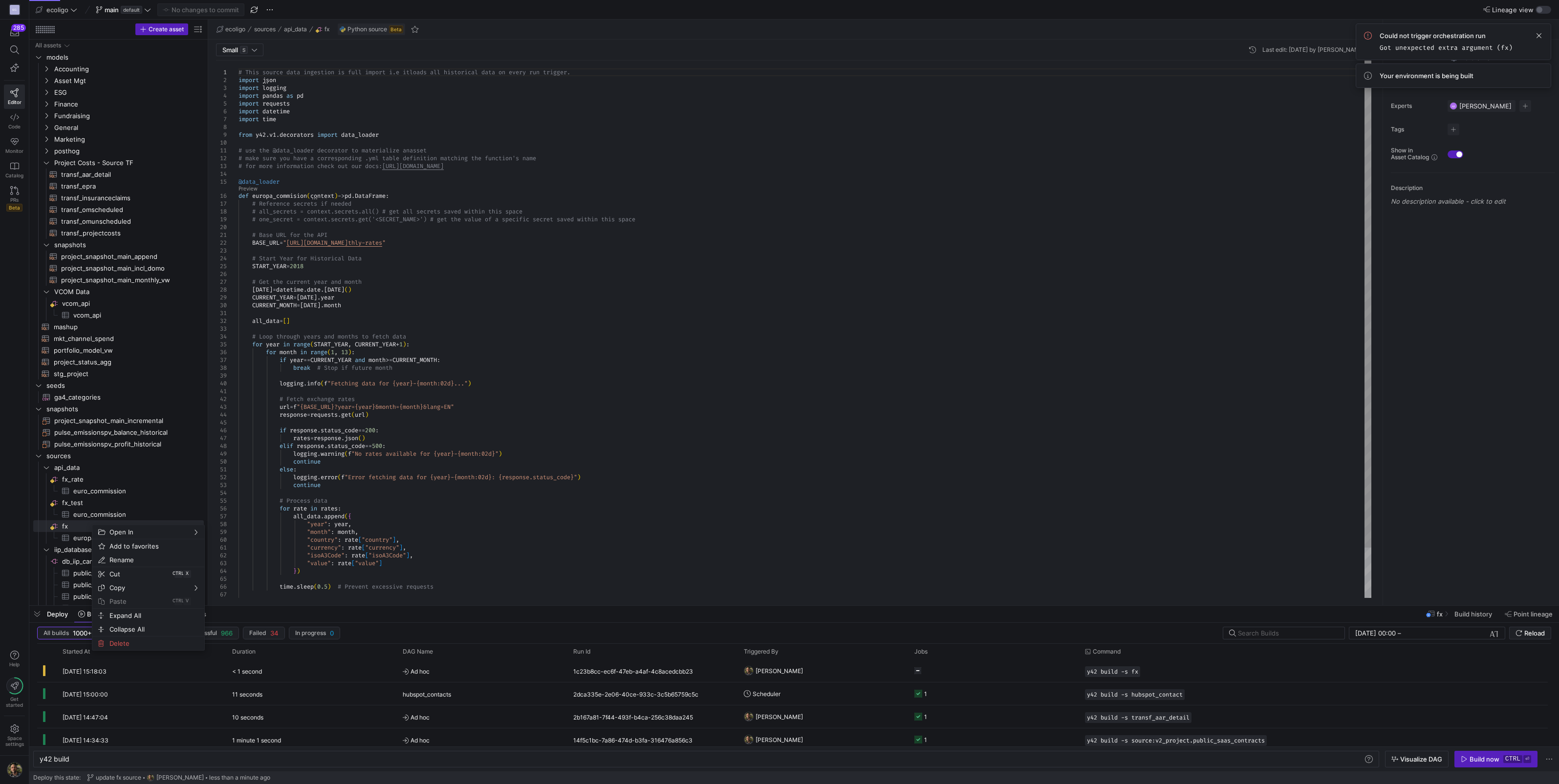
type textarea "else: logging.error(f"Error fetching data for {year}-{month:02d}: {response.sta…"
click at [481, 501] on div "# This source data ingestion is full import i.e it loads all historical data on…" at bounding box center [805, 357] width 1133 height 593
click at [134, 520] on link "fx​​​​​​​​" at bounding box center [119, 526] width 171 height 11
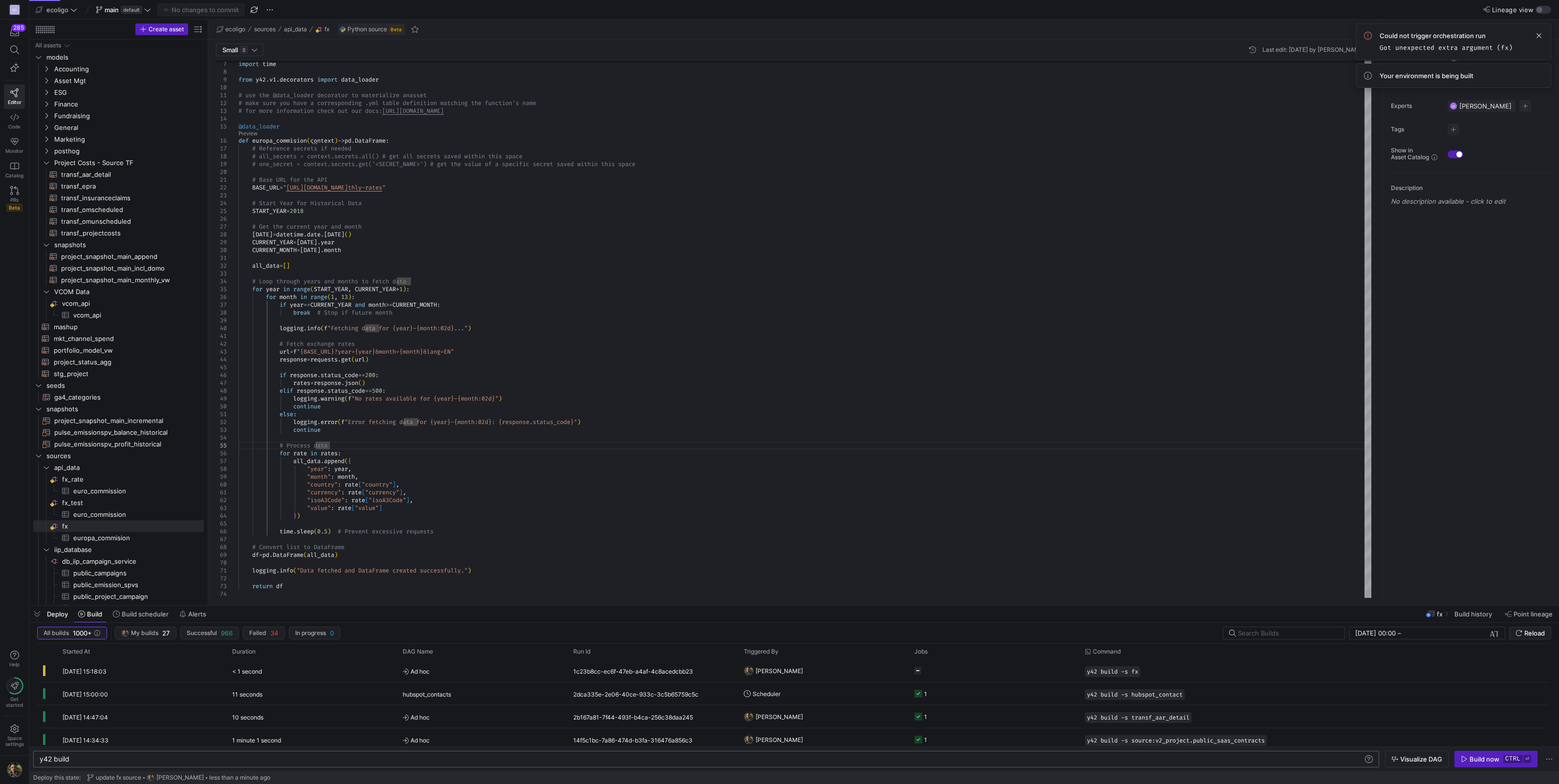
click at [100, 763] on div "y42 build" at bounding box center [701, 759] width 1324 height 8
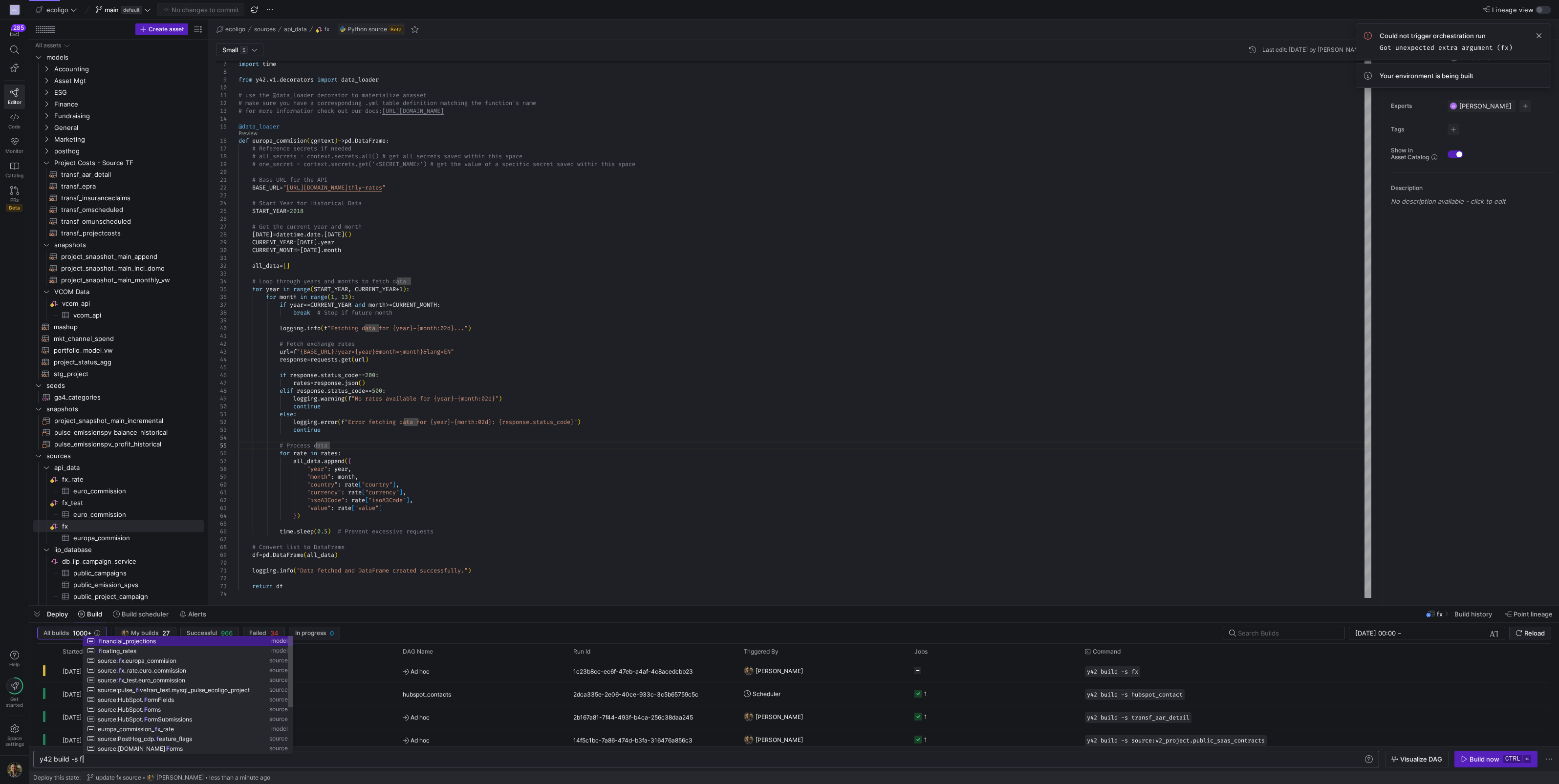
scroll to position [0, 45]
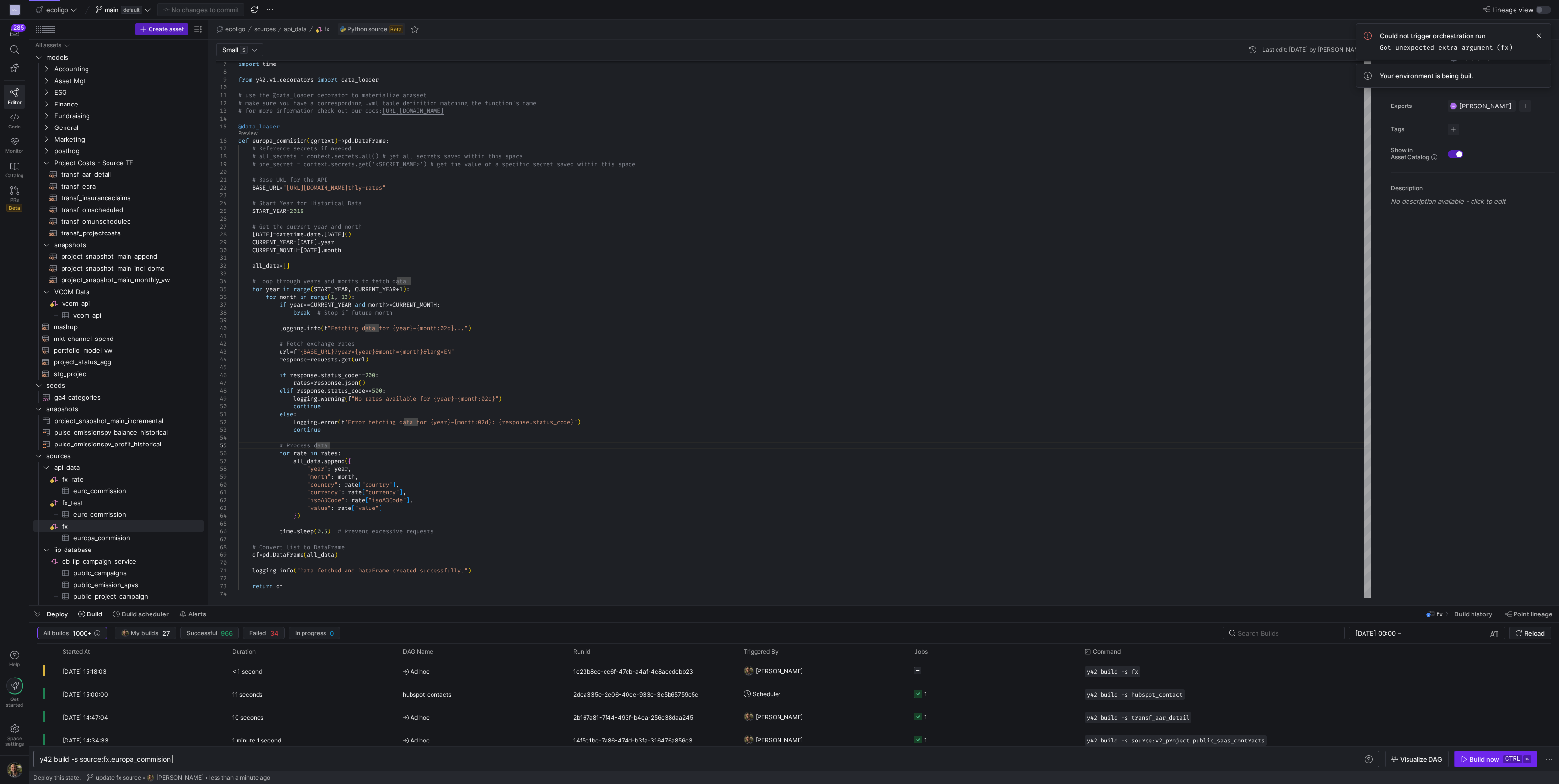
type textarea "y42 build -s source:fx.europa_commision"
click at [1473, 757] on div "Build now" at bounding box center [1484, 759] width 30 height 8
type textarea ""currency": rate["currency"], "isoA3Code": rate["isoA3Code"], "value": rate["va…"
click at [464, 544] on div "import time from y42 . v1 . decorators import data_loader # use the @data_loade…" at bounding box center [805, 302] width 1133 height 593
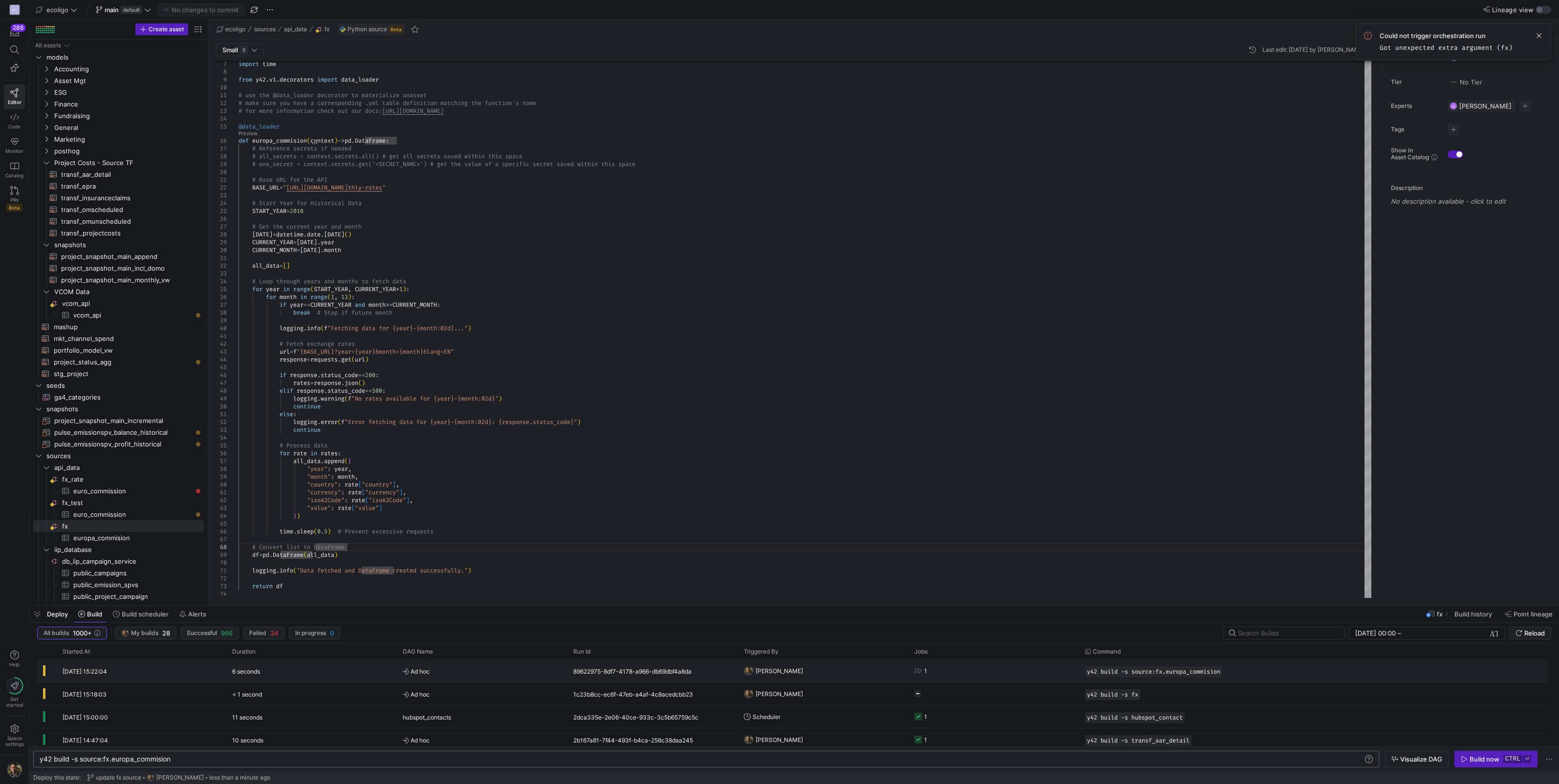
click at [916, 671] on icon "Press SPACE to select this row." at bounding box center [918, 671] width 7 height 5
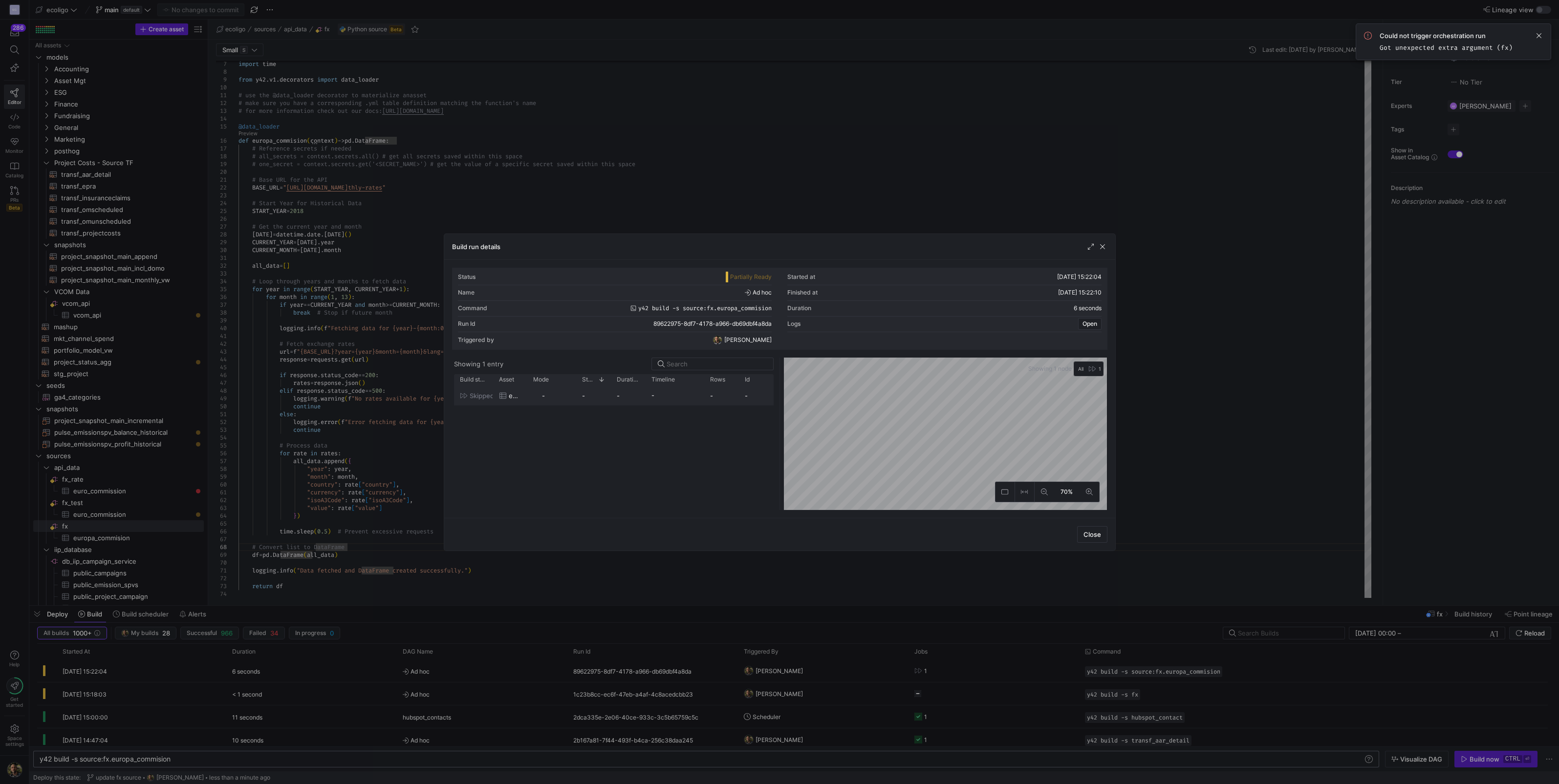
click at [475, 396] on span "skipped" at bounding box center [482, 396] width 24 height 19
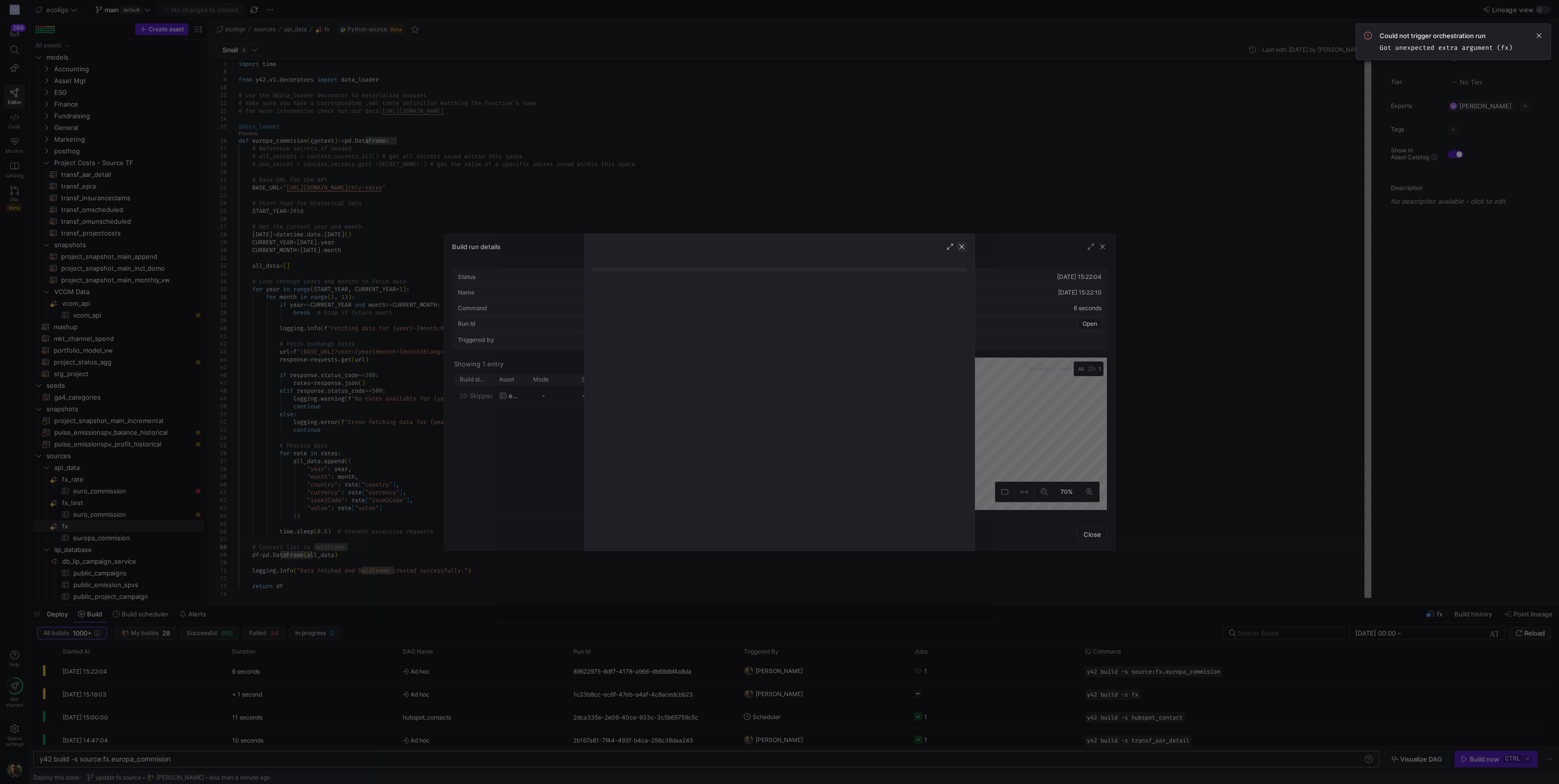
click at [963, 247] on span "button" at bounding box center [962, 247] width 10 height 10
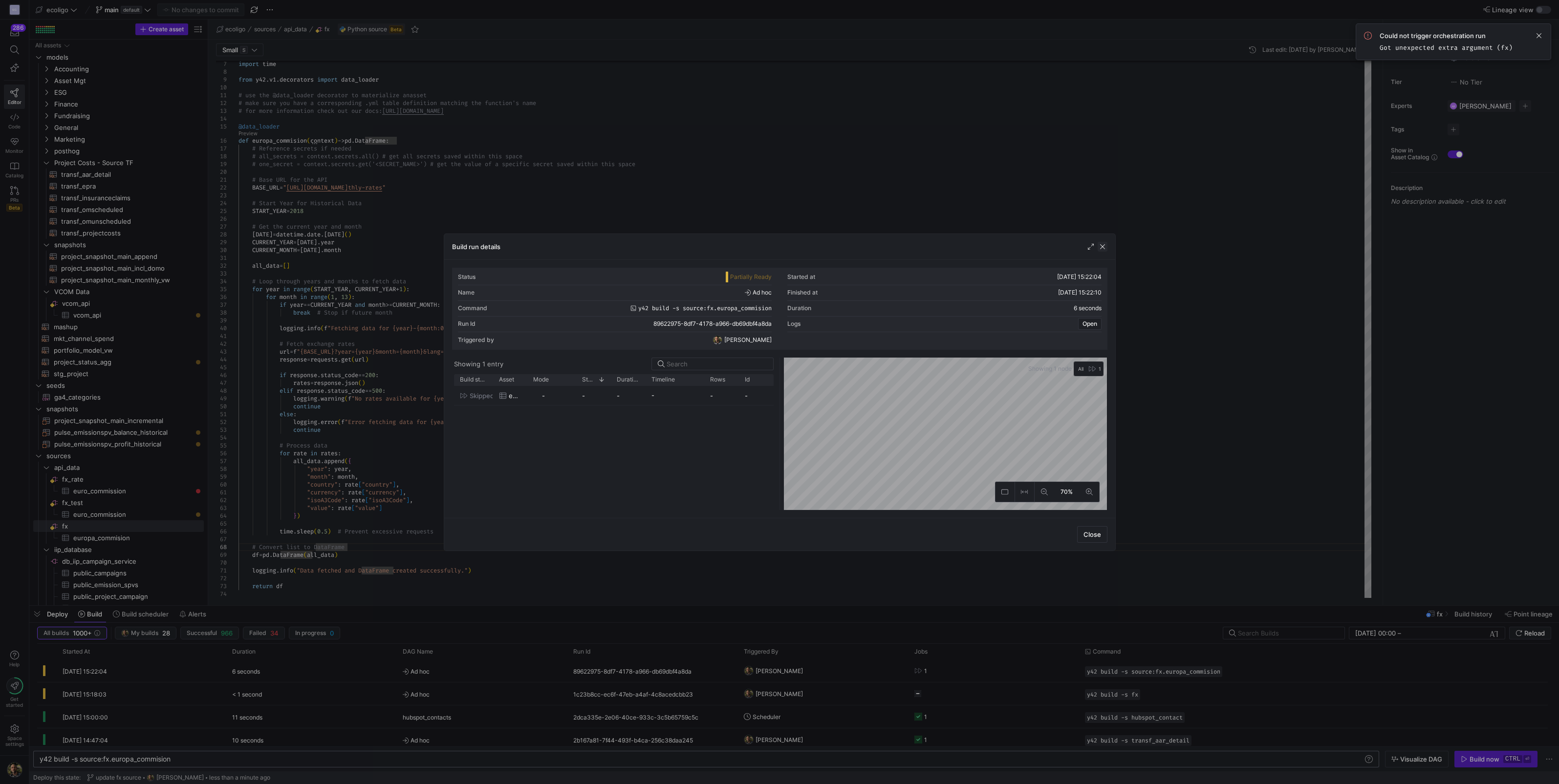
click at [1104, 247] on span "button" at bounding box center [1103, 247] width 10 height 10
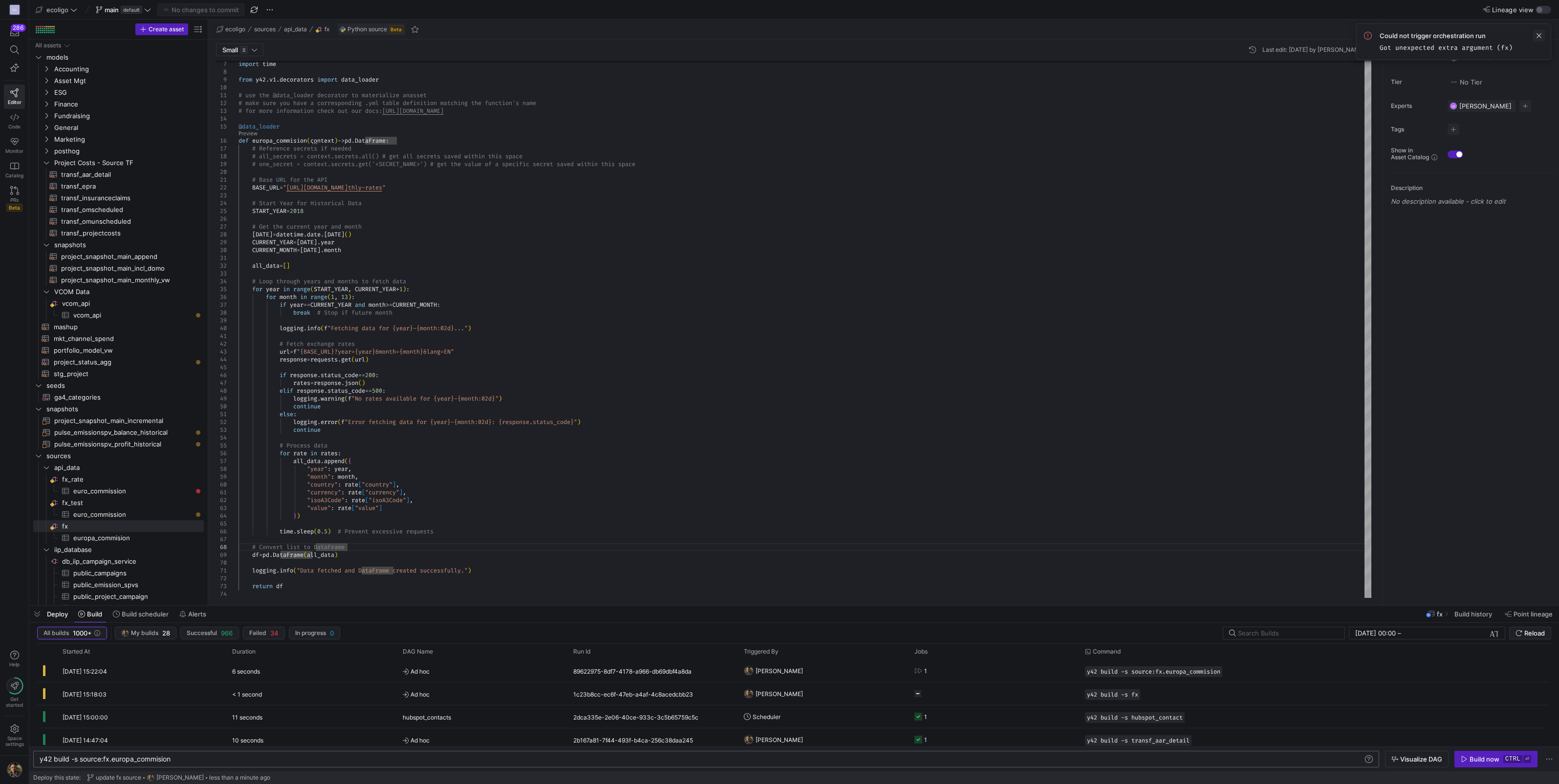
click at [1537, 37] on span at bounding box center [1538, 35] width 11 height 11
click at [1467, 753] on span "button" at bounding box center [1496, 759] width 82 height 16
click at [838, 667] on y42-orchestration-triggered-by "[PERSON_NAME]" at bounding box center [823, 671] width 159 height 22
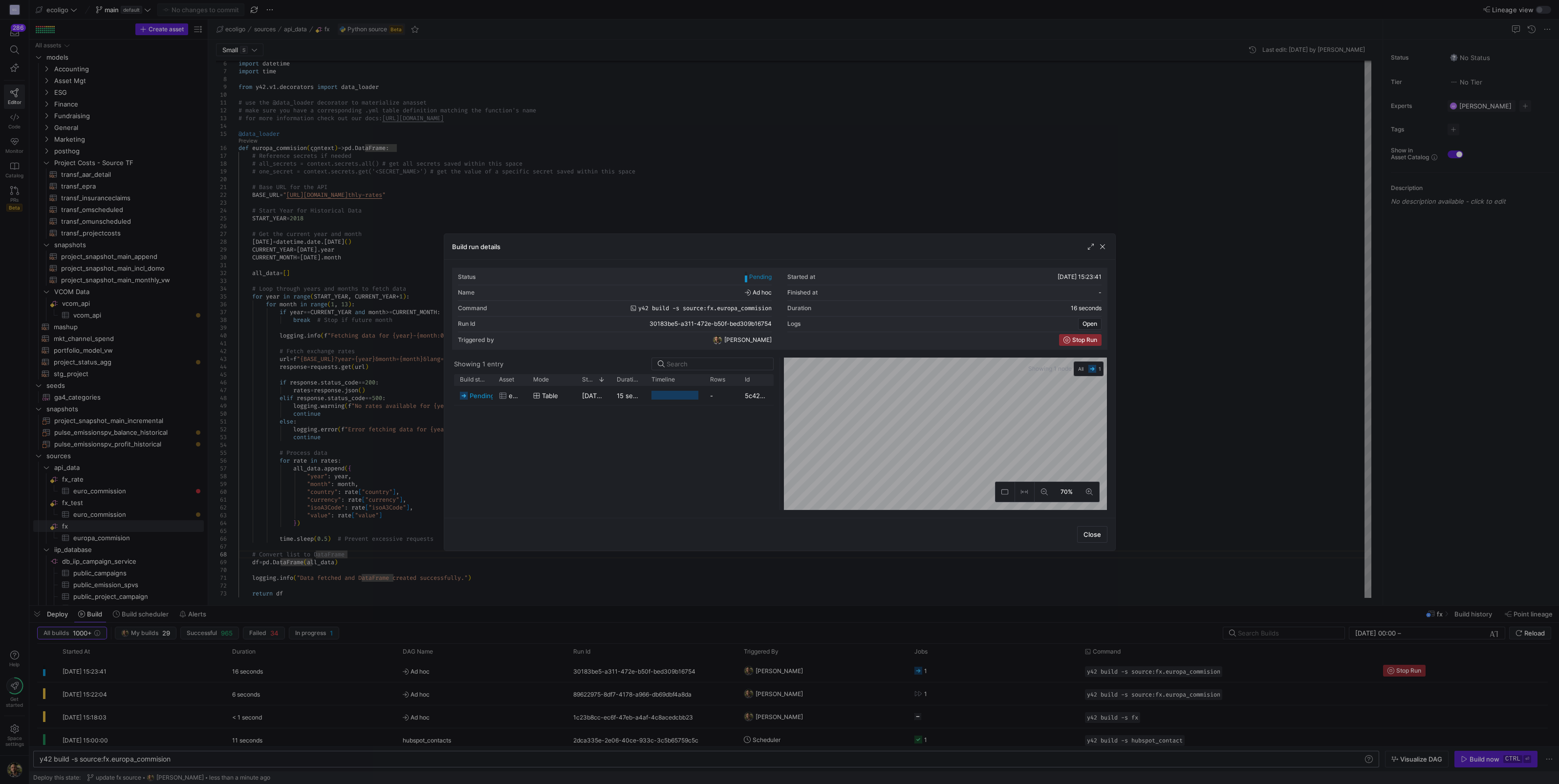
click at [1176, 370] on div at bounding box center [780, 392] width 1559 height 784
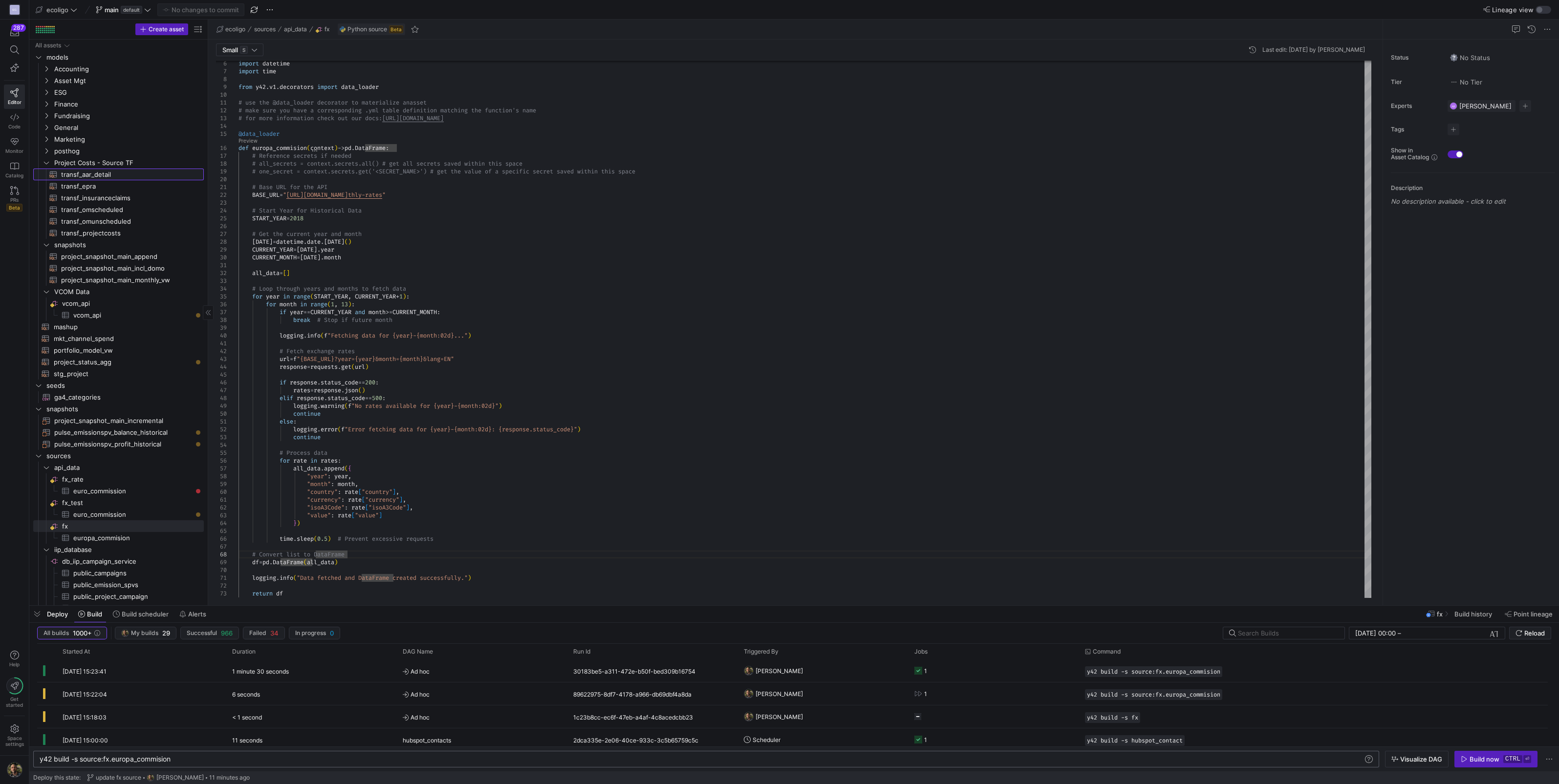
click at [86, 174] on span "transf_aar_detail​​​​​​​​​​" at bounding box center [126, 174] width 131 height 11
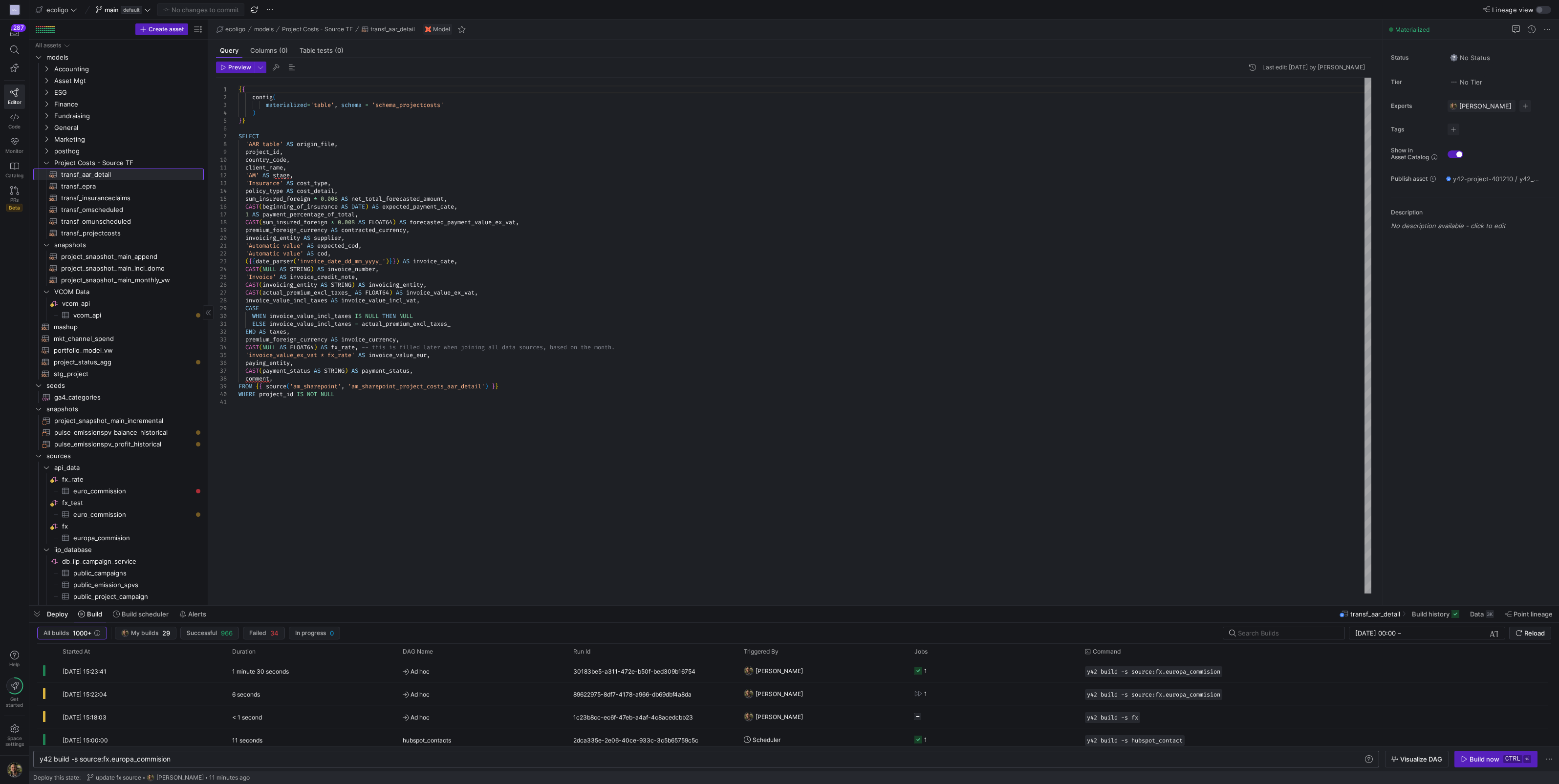
click at [110, 175] on span "transf_aar_detail​​​​​​​​​​" at bounding box center [126, 174] width 131 height 11
click at [1486, 757] on div "Build now" at bounding box center [1484, 759] width 30 height 8
click at [39, 613] on span "button" at bounding box center [37, 613] width 16 height 16
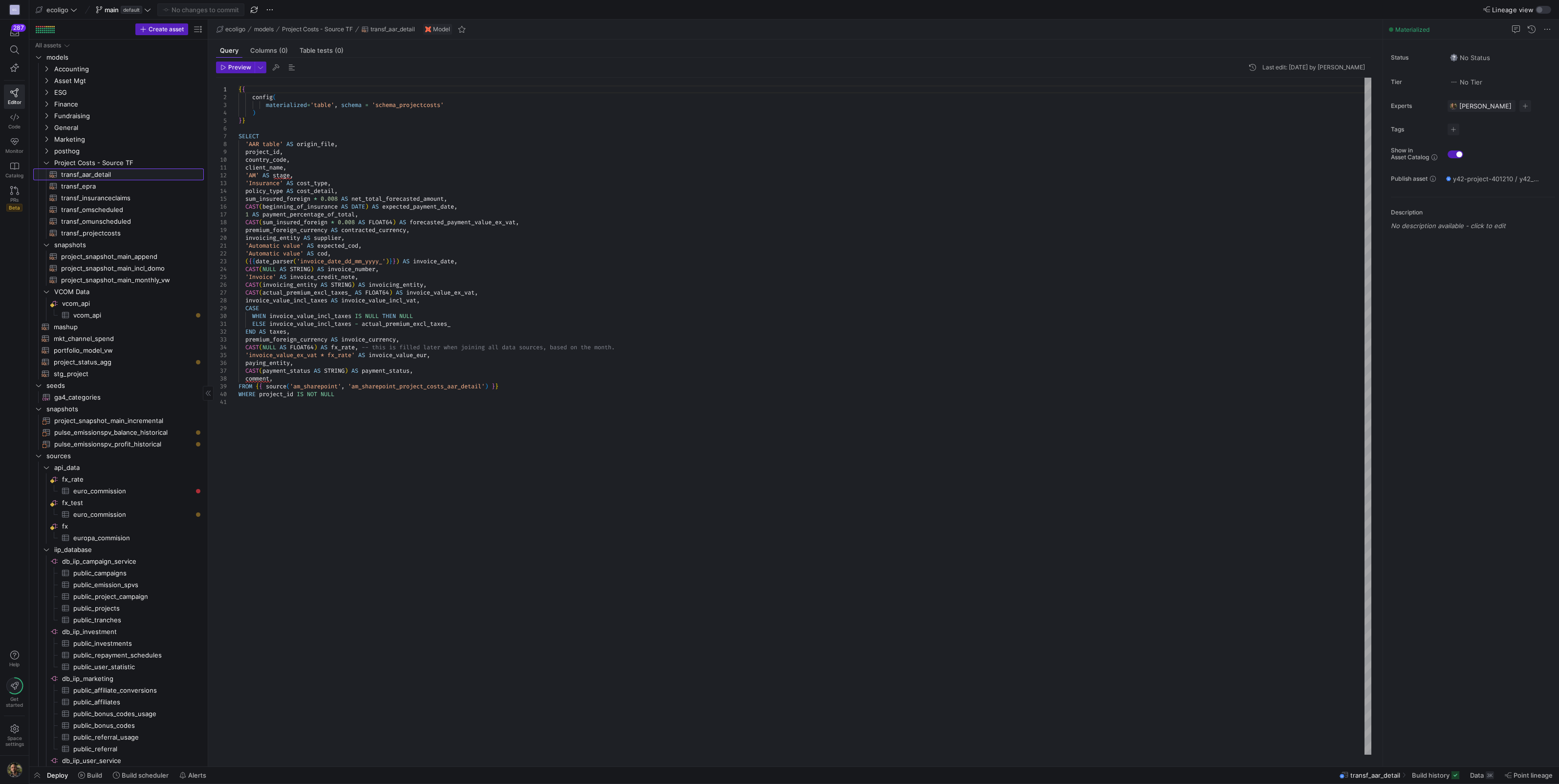
click at [125, 175] on span "transf_aar_detail​​​​​​​​​​" at bounding box center [126, 174] width 131 height 11
click at [34, 776] on span "button" at bounding box center [37, 775] width 16 height 16
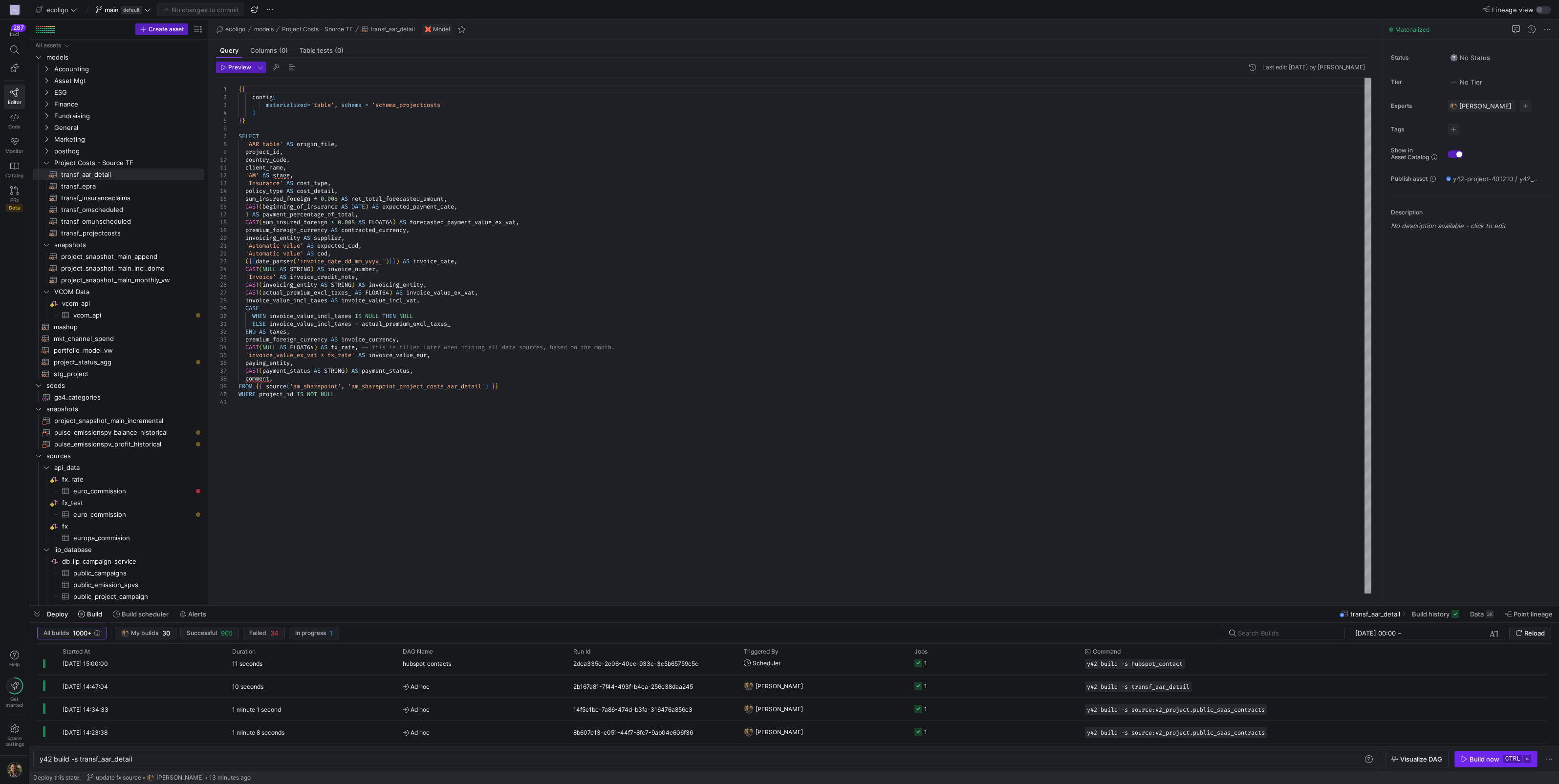
click at [1488, 757] on div "Build now" at bounding box center [1484, 759] width 30 height 8
click at [88, 174] on span "transf_aar_detail​​​​​​​​​​" at bounding box center [126, 174] width 131 height 11
click at [1494, 757] on div "Build now" at bounding box center [1484, 759] width 30 height 8
